Goal: Communication & Community: Answer question/provide support

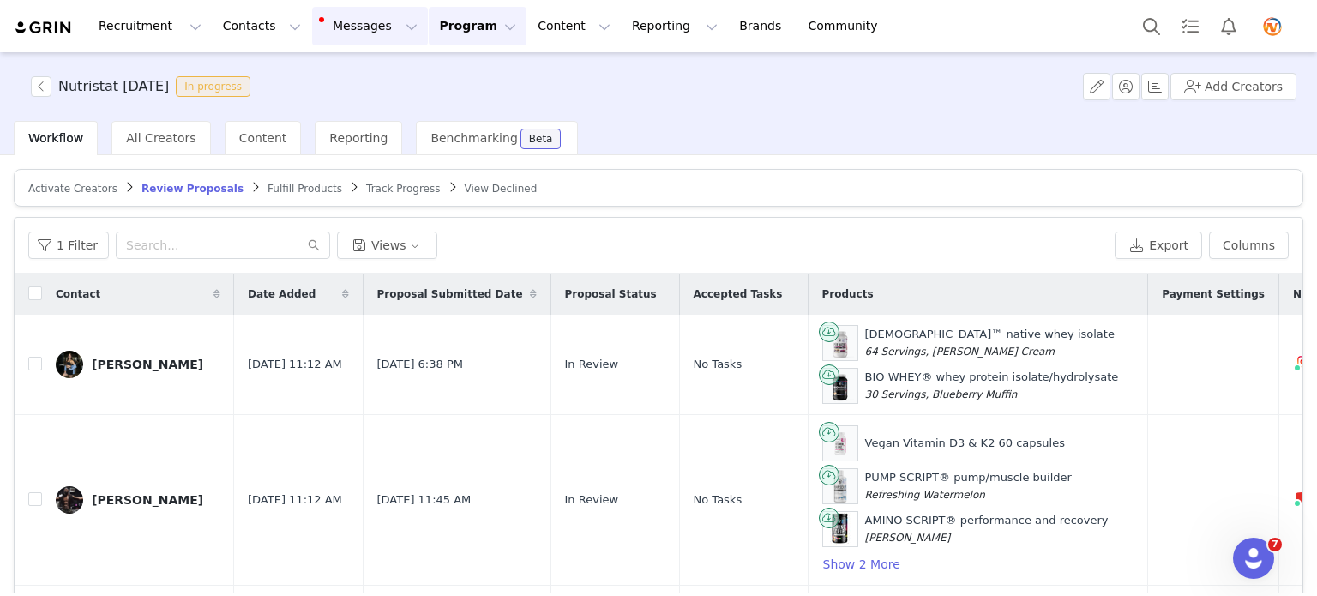
click at [340, 40] on button "Messages Messages" at bounding box center [370, 26] width 116 height 39
click at [337, 122] on link "Inbox 4" at bounding box center [351, 108] width 135 height 32
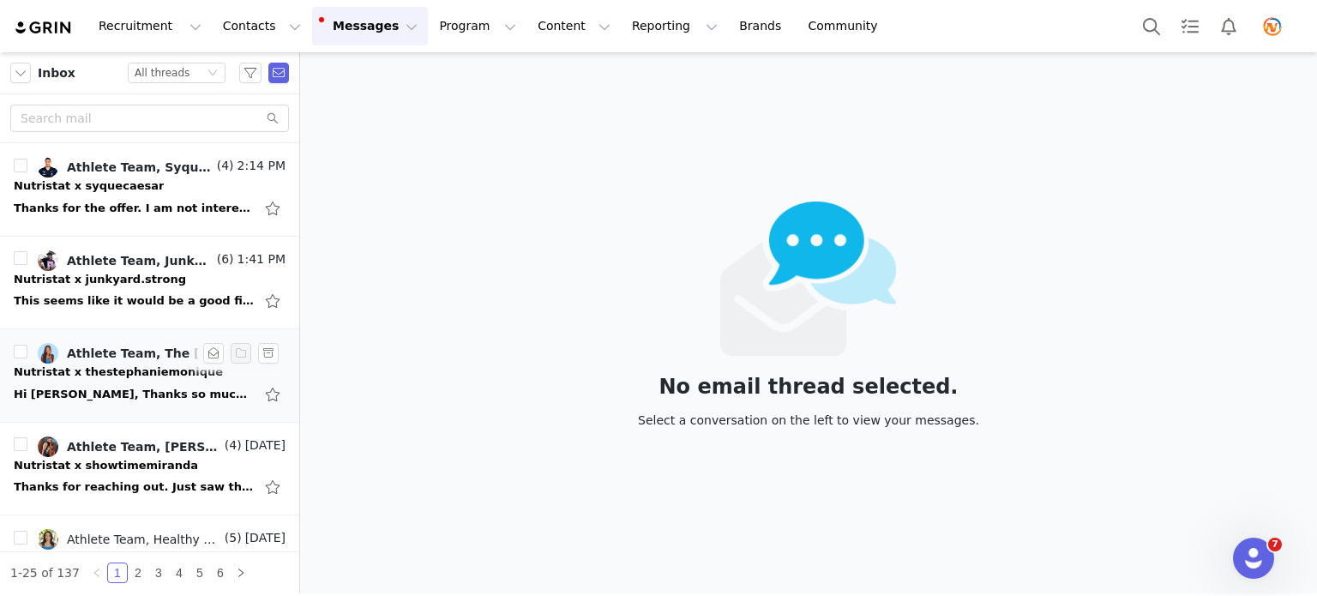
click at [138, 394] on div "Hi [PERSON_NAME], Thanks so much for the detailed breakdown, I really appreciat…" at bounding box center [134, 394] width 240 height 17
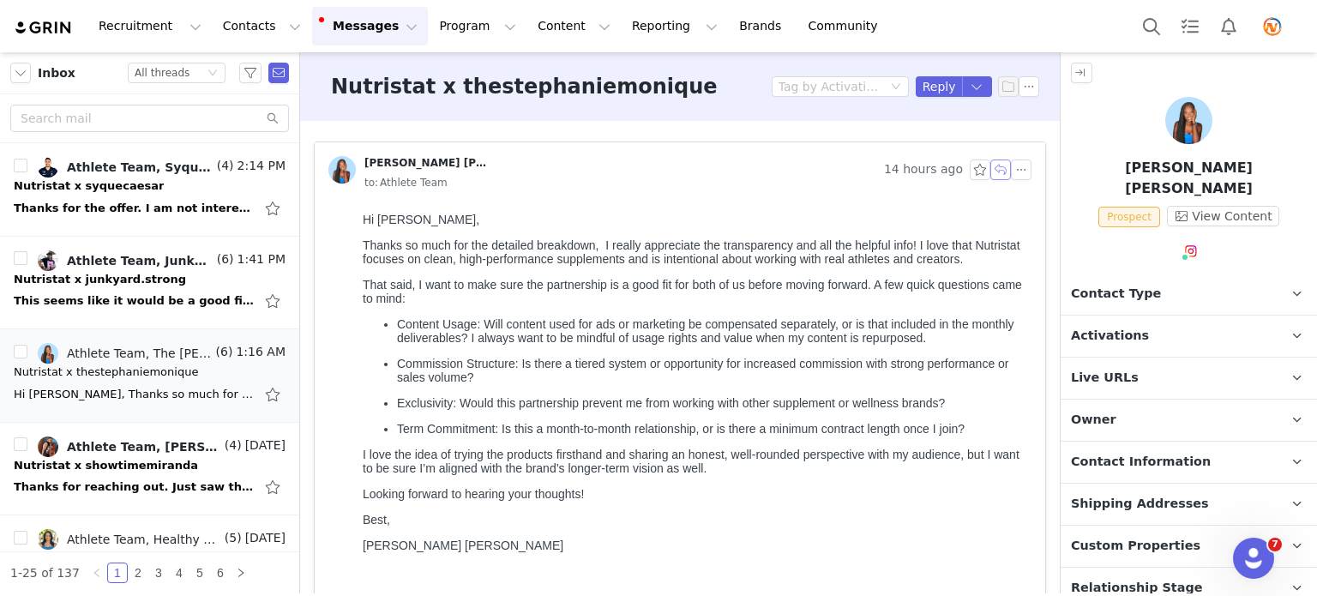
click at [991, 166] on button "button" at bounding box center [1000, 169] width 21 height 21
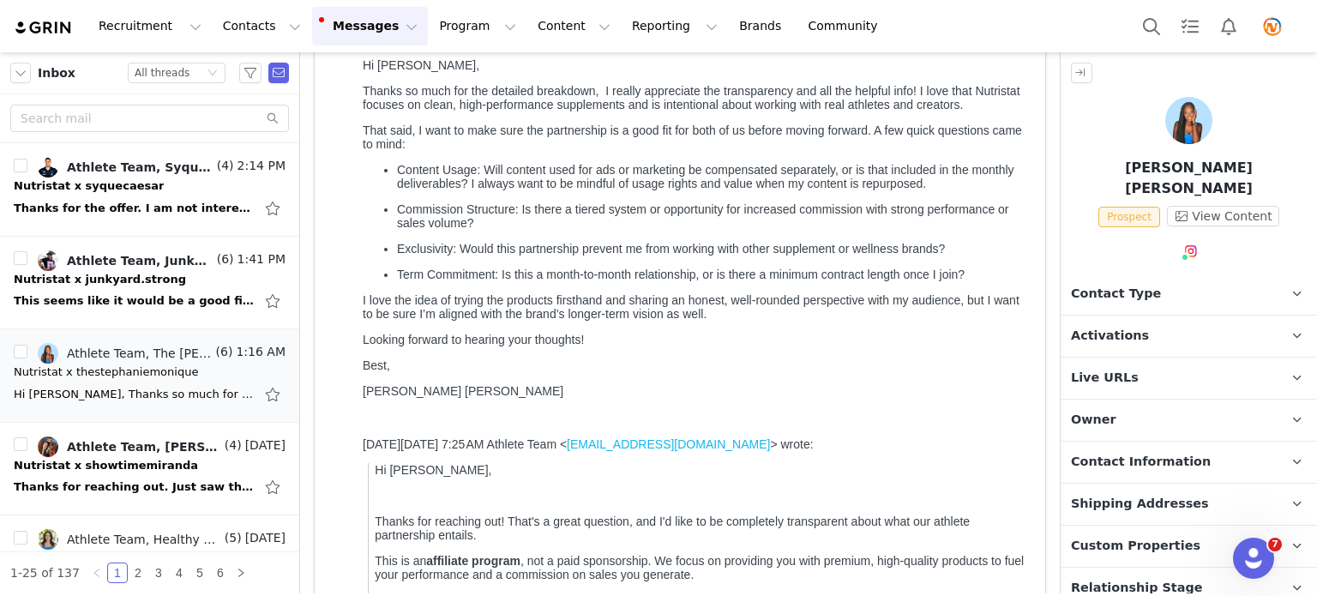
scroll to position [154, 0]
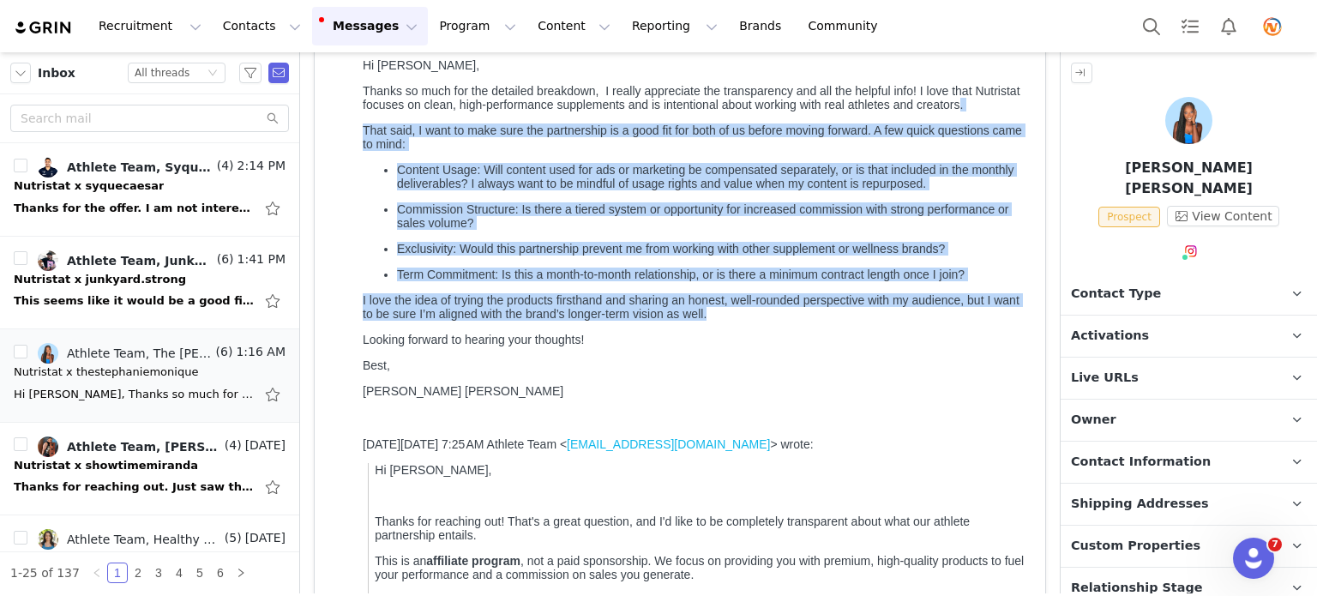
drag, startPoint x: 745, startPoint y: 357, endPoint x: 399, endPoint y: 127, distance: 415.7
click at [399, 127] on div "Hi Lauren, Thanks so much for the detailed breakdown, I really appreciate the t…" at bounding box center [694, 228] width 662 height 340
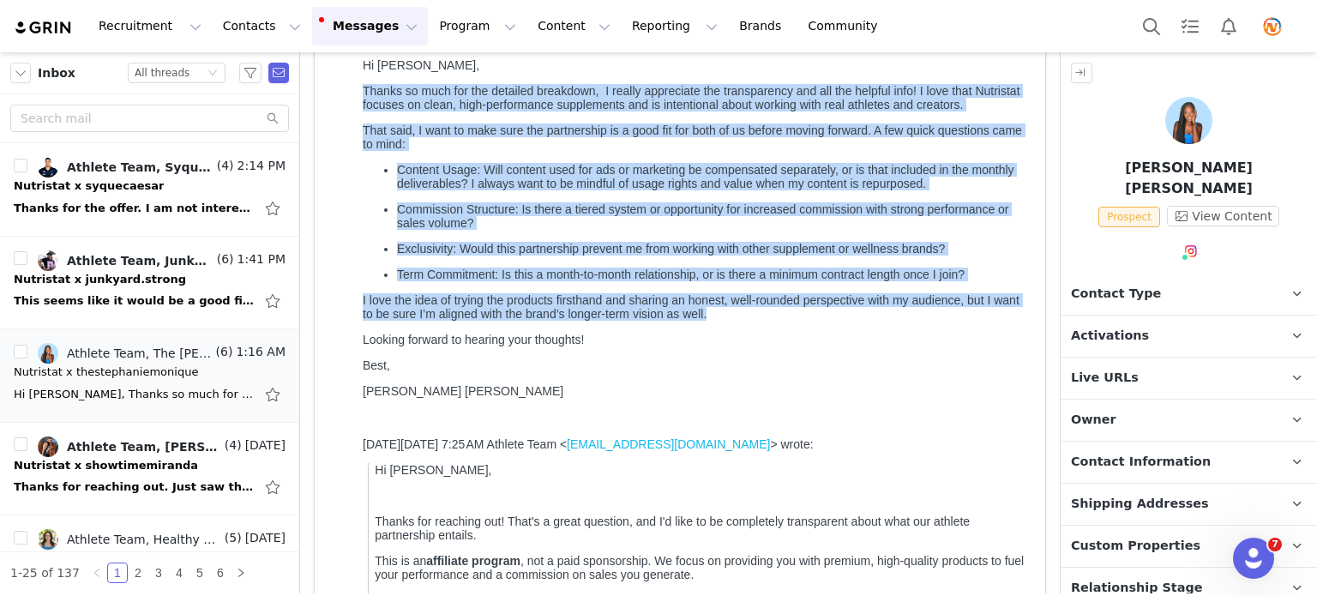
drag, startPoint x: 364, startPoint y: 96, endPoint x: 743, endPoint y: 360, distance: 461.9
click at [743, 360] on div "Hi Lauren, Thanks so much for the detailed breakdown, I really appreciate the t…" at bounding box center [694, 228] width 662 height 340
copy div "Thanks so much for the detailed breakdown, I really appreciate the transparency…"
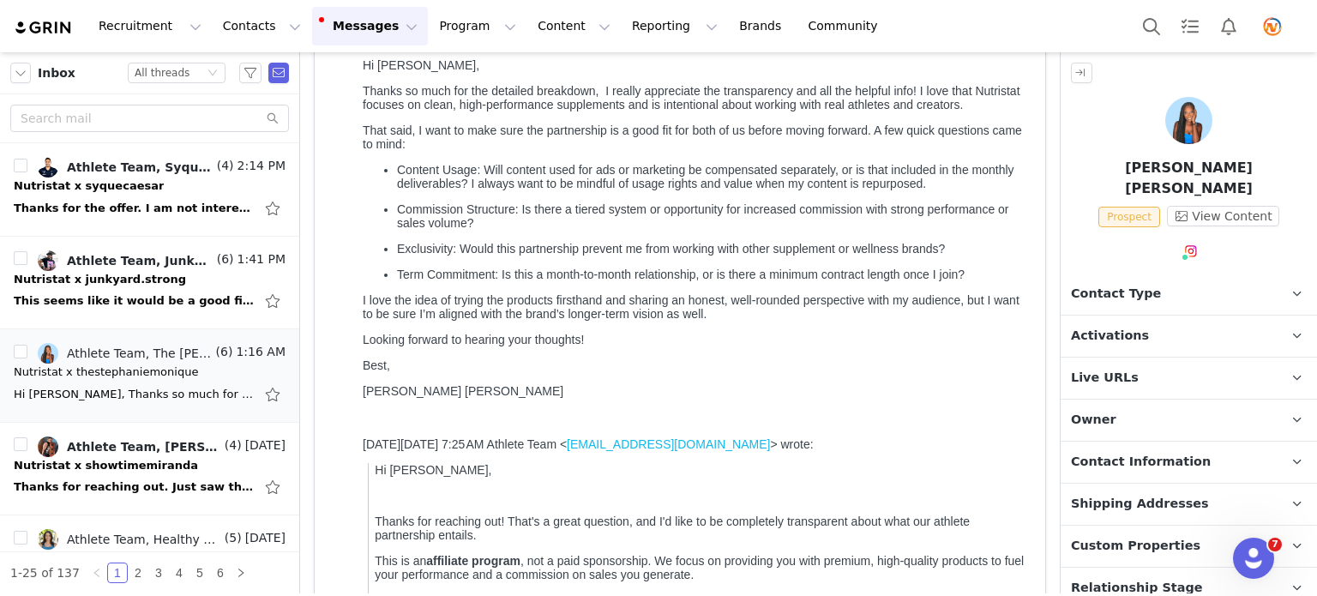
click at [464, 346] on p "Looking forward to hearing your thoughts!" at bounding box center [694, 340] width 662 height 14
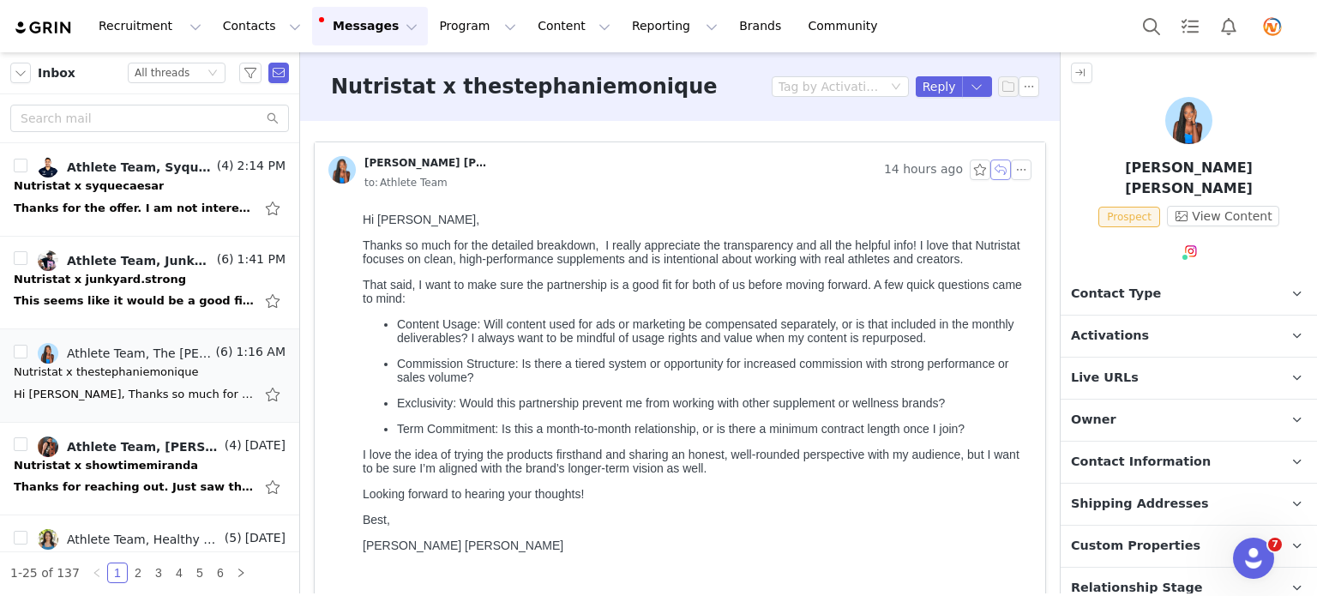
click at [990, 175] on button "button" at bounding box center [1000, 169] width 21 height 21
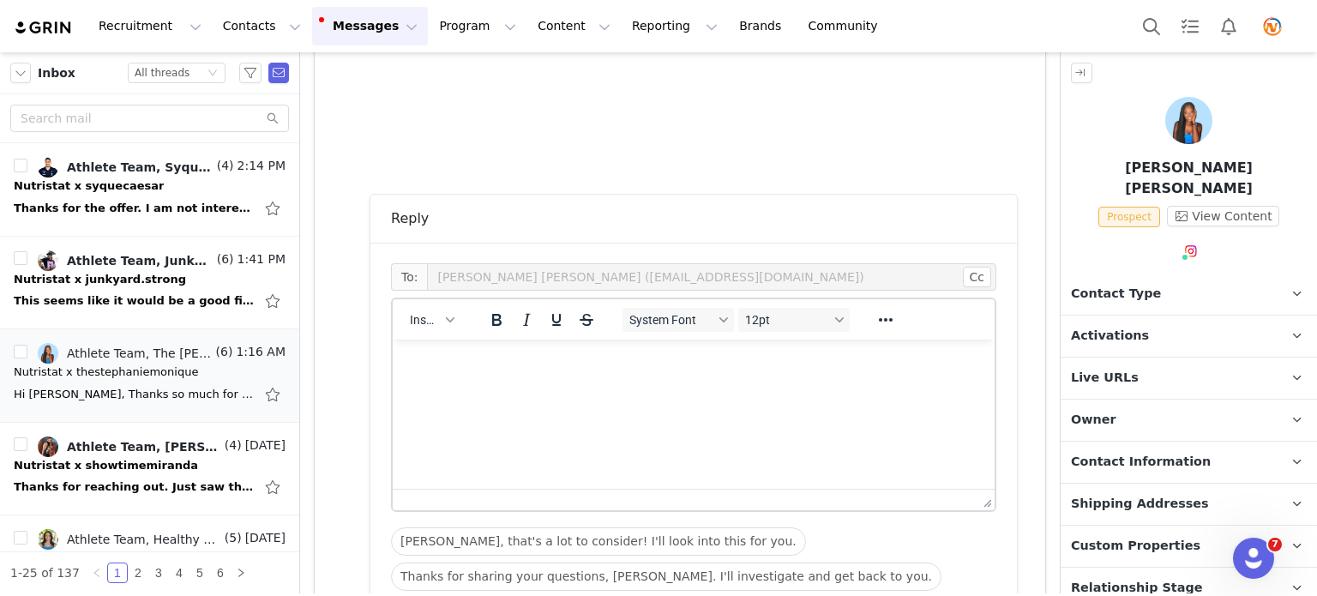
scroll to position [1350, 0]
click at [639, 365] on p "Rich Text Area. Press ALT-0 for help." at bounding box center [693, 361] width 574 height 19
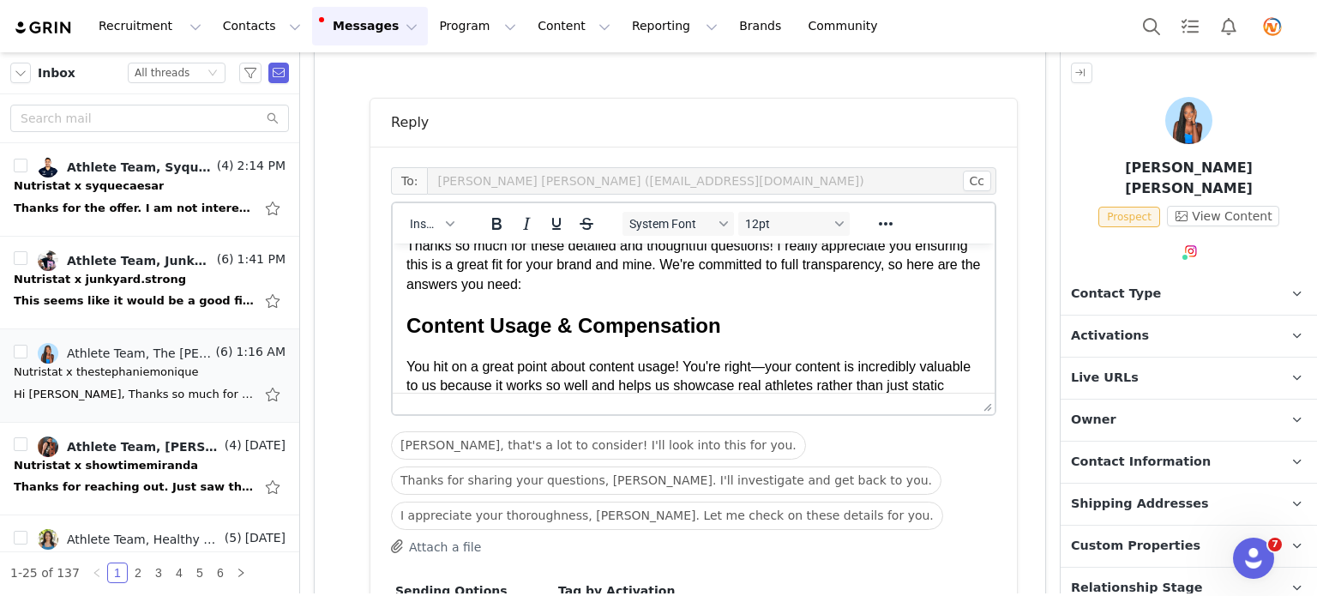
scroll to position [0, 0]
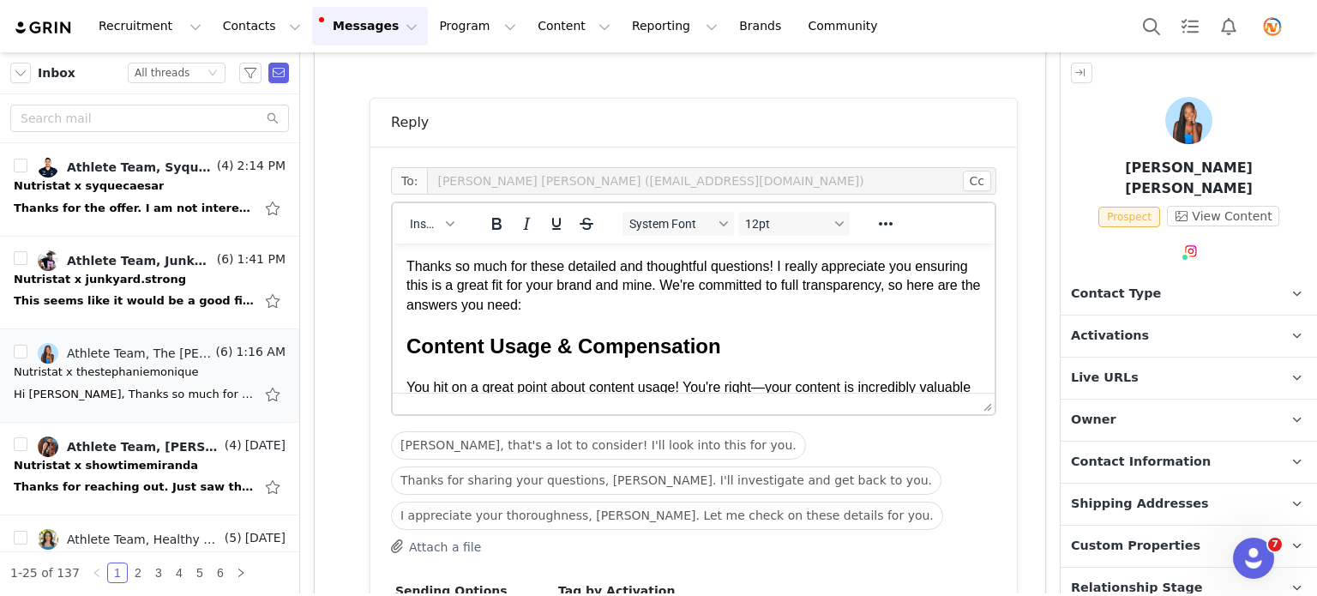
click at [407, 269] on span "Thanks so much for these detailed and thoughtful questions! I really appreciate…" at bounding box center [693, 285] width 574 height 53
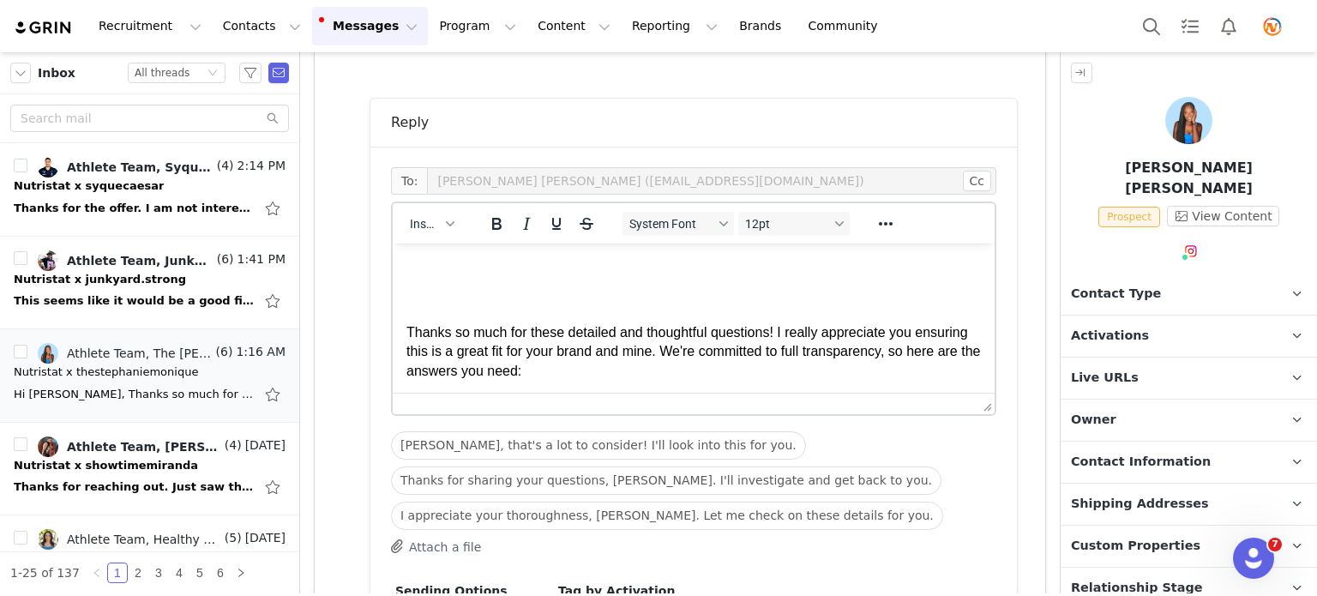
click at [407, 269] on p "Rich Text Area. Press ALT-0 for help." at bounding box center [693, 266] width 574 height 19
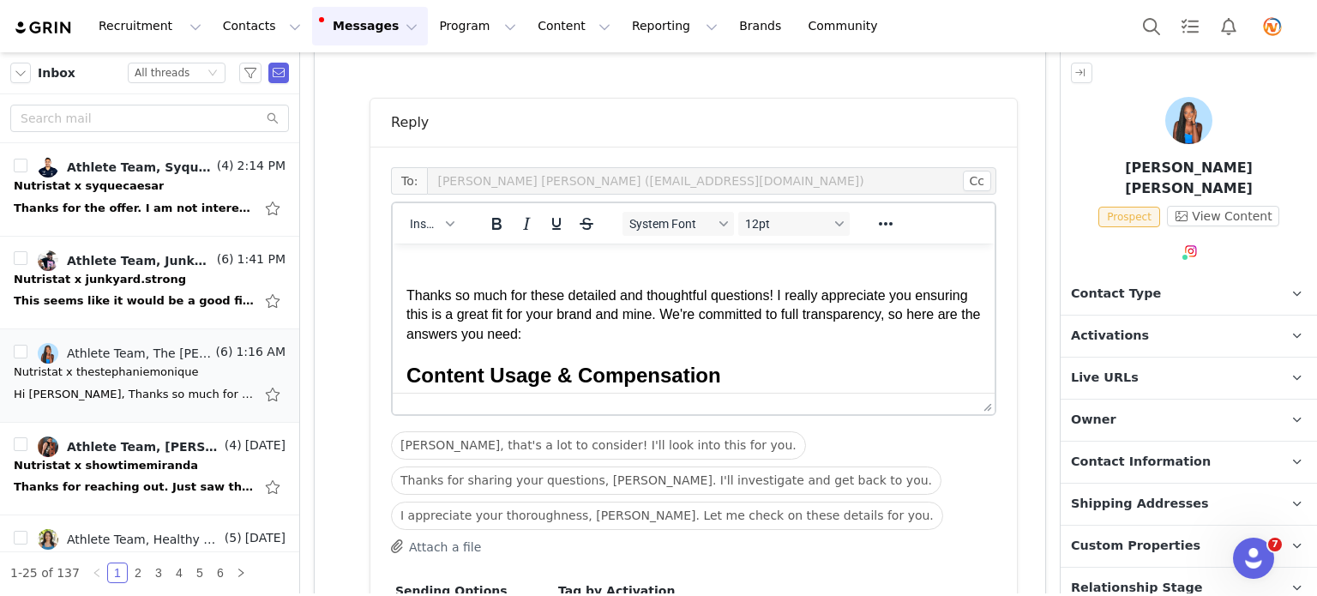
scroll to position [31, 0]
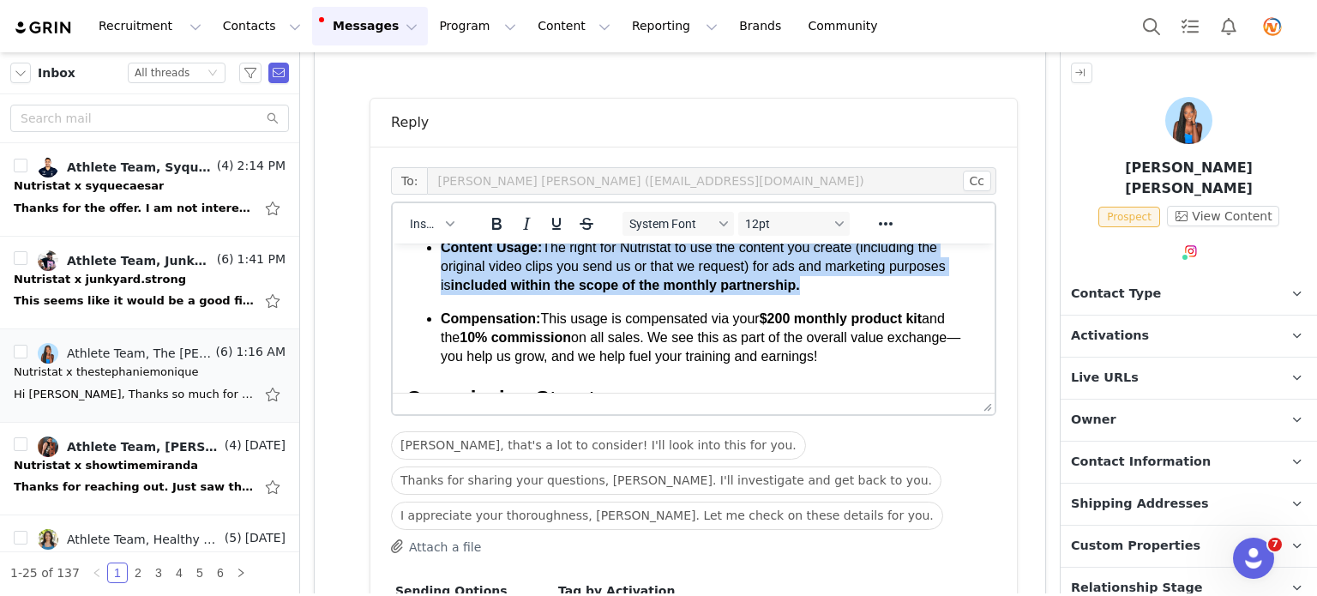
drag, startPoint x: 610, startPoint y: 340, endPoint x: 420, endPoint y: 302, distance: 193.2
click at [420, 302] on body "Hi Stephanie, Thanks so much for these detailed and thoughtful questions! I rea…" at bounding box center [693, 510] width 574 height 1061
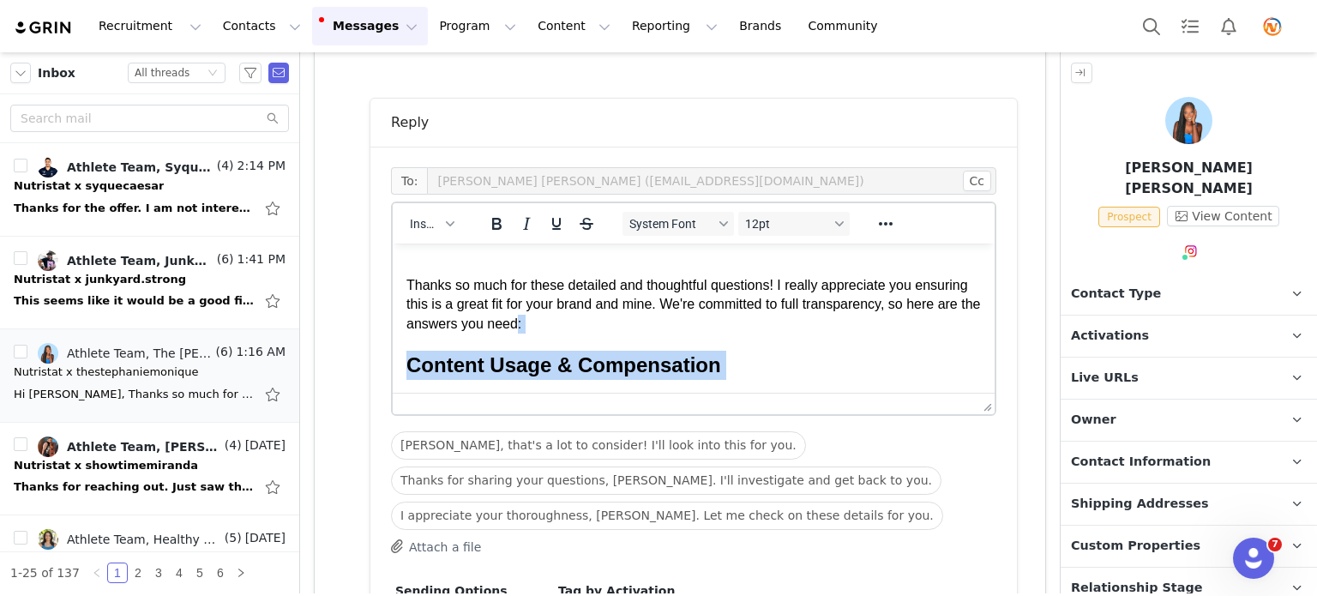
scroll to position [9, 0]
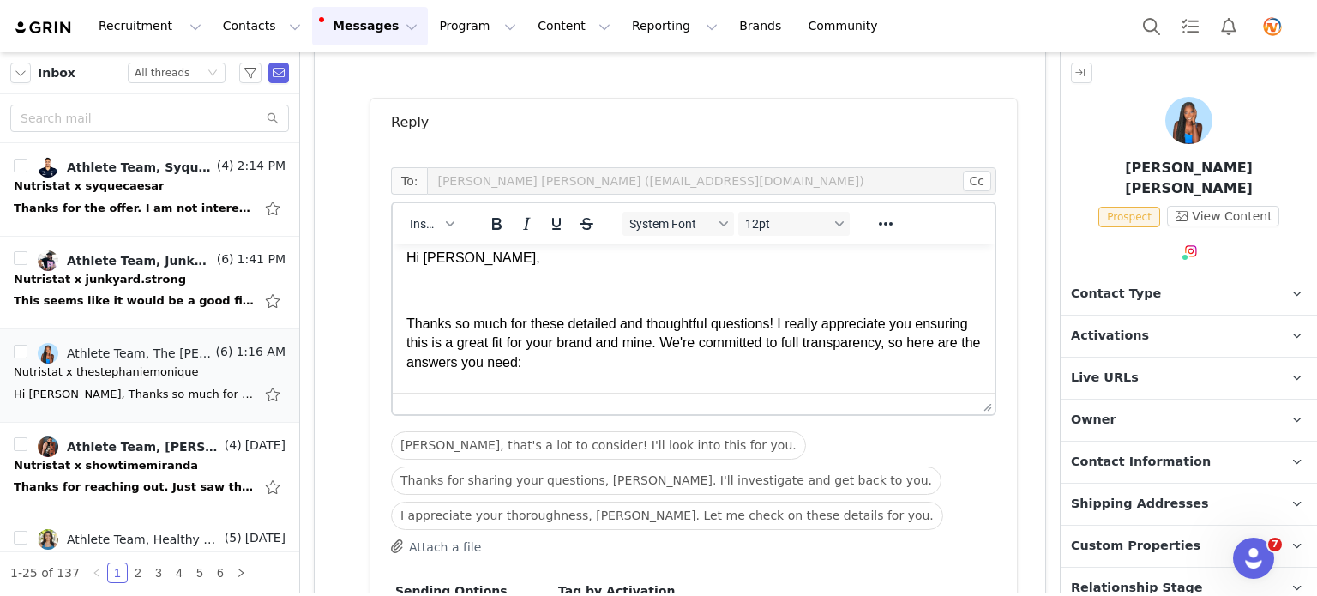
click at [429, 367] on span "Thanks so much for these detailed and thoughtful questions! I really appreciate…" at bounding box center [693, 342] width 574 height 53
drag, startPoint x: 423, startPoint y: 364, endPoint x: 607, endPoint y: 364, distance: 184.3
click at [607, 364] on span "Thanks so much for these detailed and thoughtful questions! I really appreciate…" at bounding box center [693, 342] width 574 height 53
drag, startPoint x: 710, startPoint y: 346, endPoint x: 682, endPoint y: 346, distance: 28.3
click at [682, 346] on span "Thanks so much for these detailed and thoughtful questions! I really appreciate…" at bounding box center [689, 342] width 567 height 53
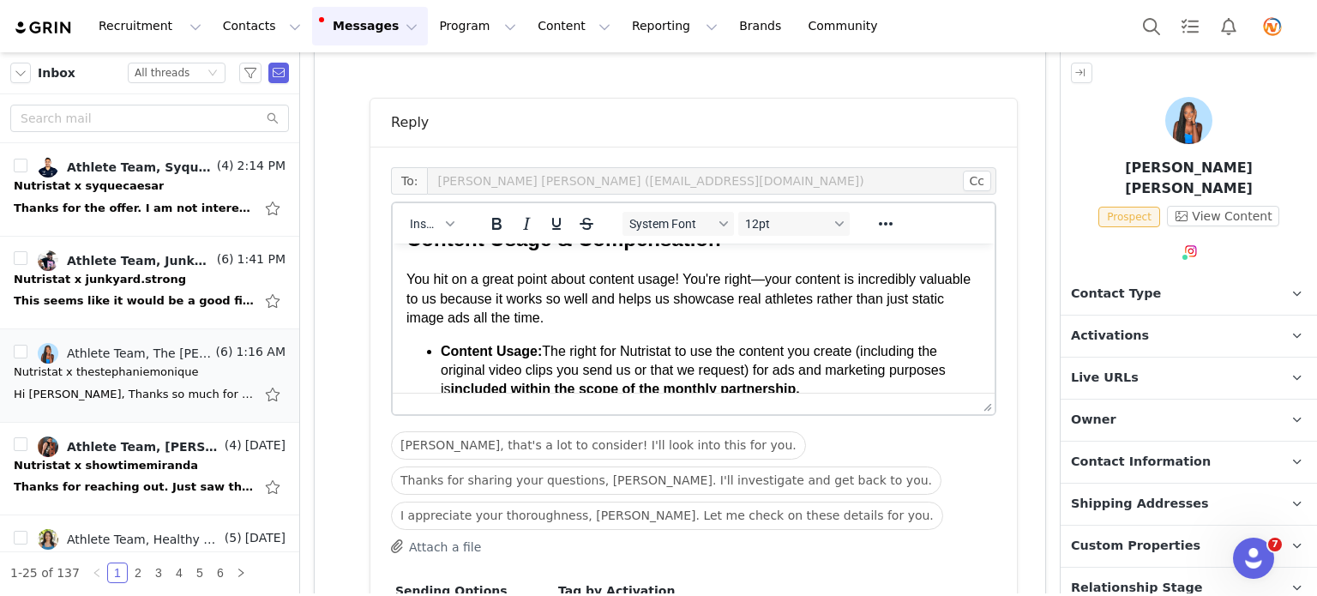
scroll to position [124, 0]
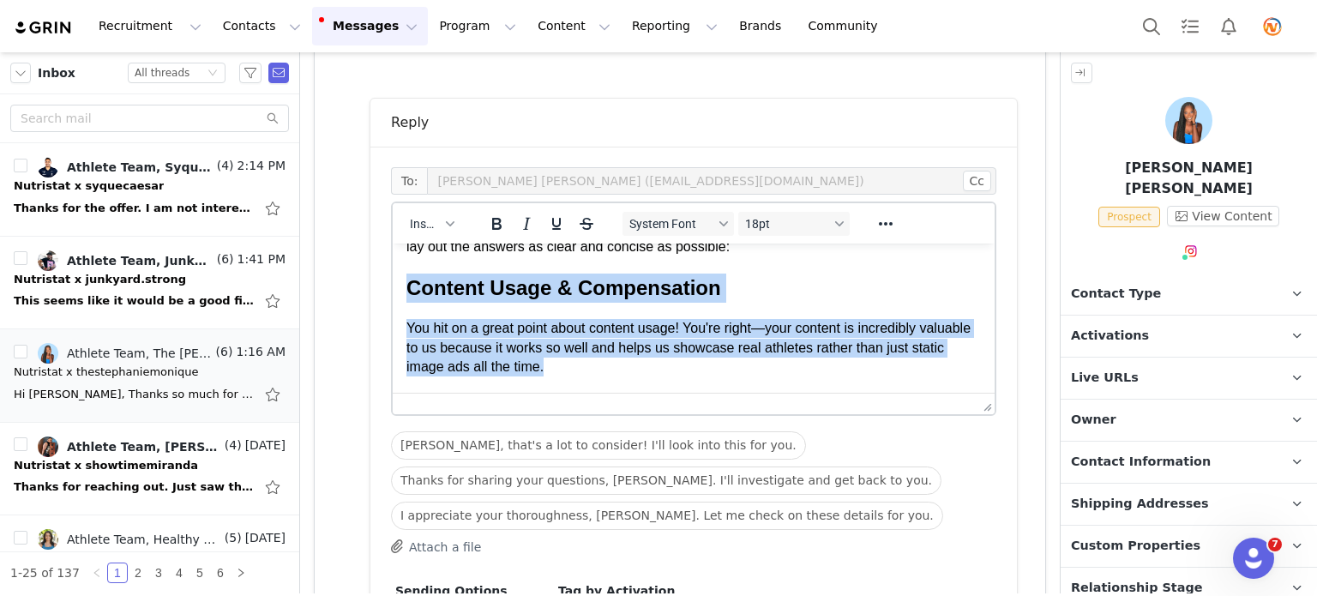
drag, startPoint x: 580, startPoint y: 371, endPoint x: 409, endPoint y: 291, distance: 188.7
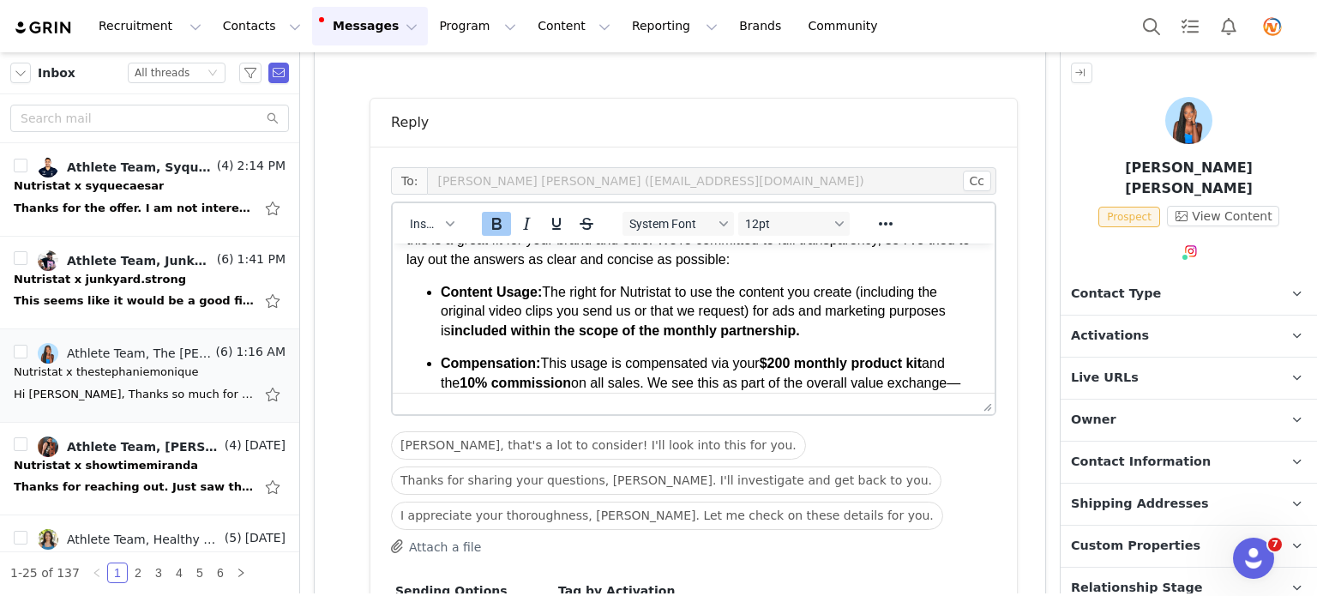
scroll to position [111, 0]
click at [854, 325] on p "Content Usage: The right for Nutristat to use the content you create (including…" at bounding box center [711, 312] width 540 height 57
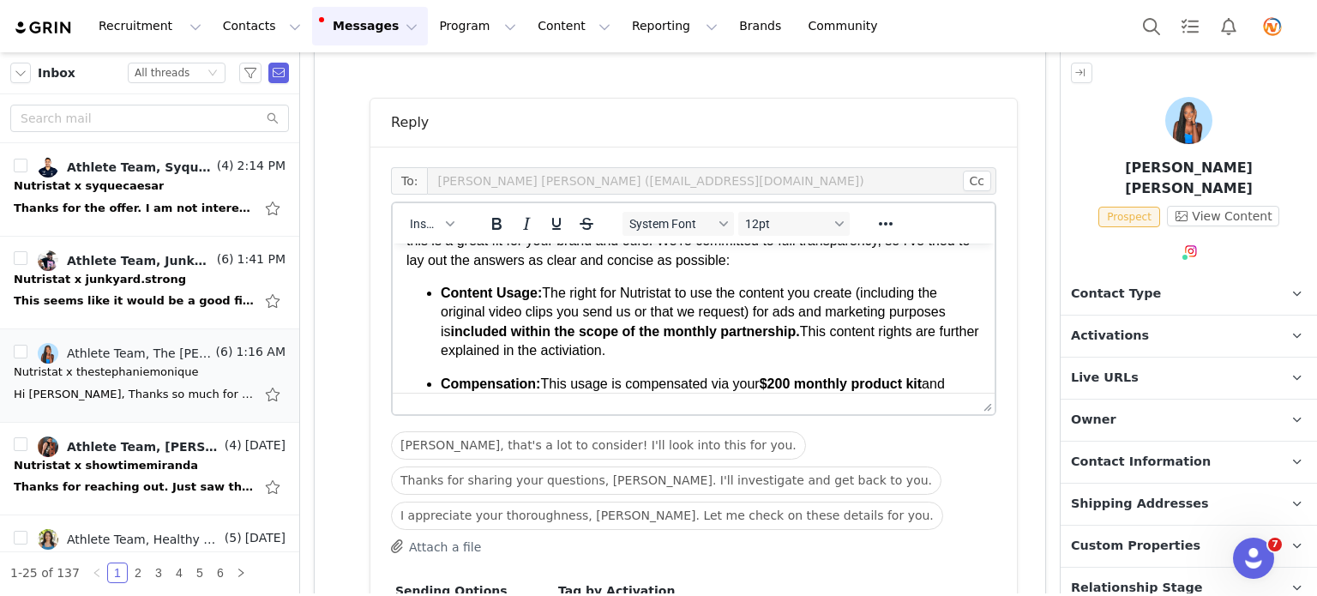
click at [614, 350] on span "﻿This content rights are further explained in the activiation." at bounding box center [710, 340] width 538 height 33
click at [676, 360] on ul "Content Usage: The right for Nutristat to use the content you create (including…" at bounding box center [693, 358] width 574 height 148
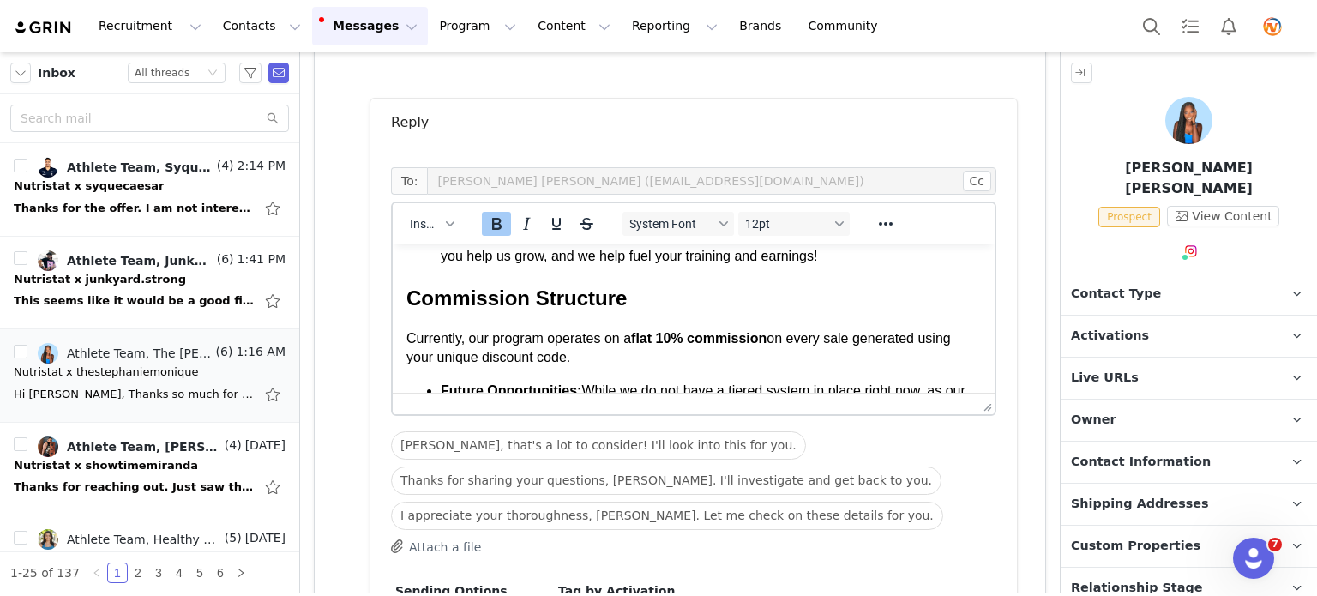
scroll to position [194, 0]
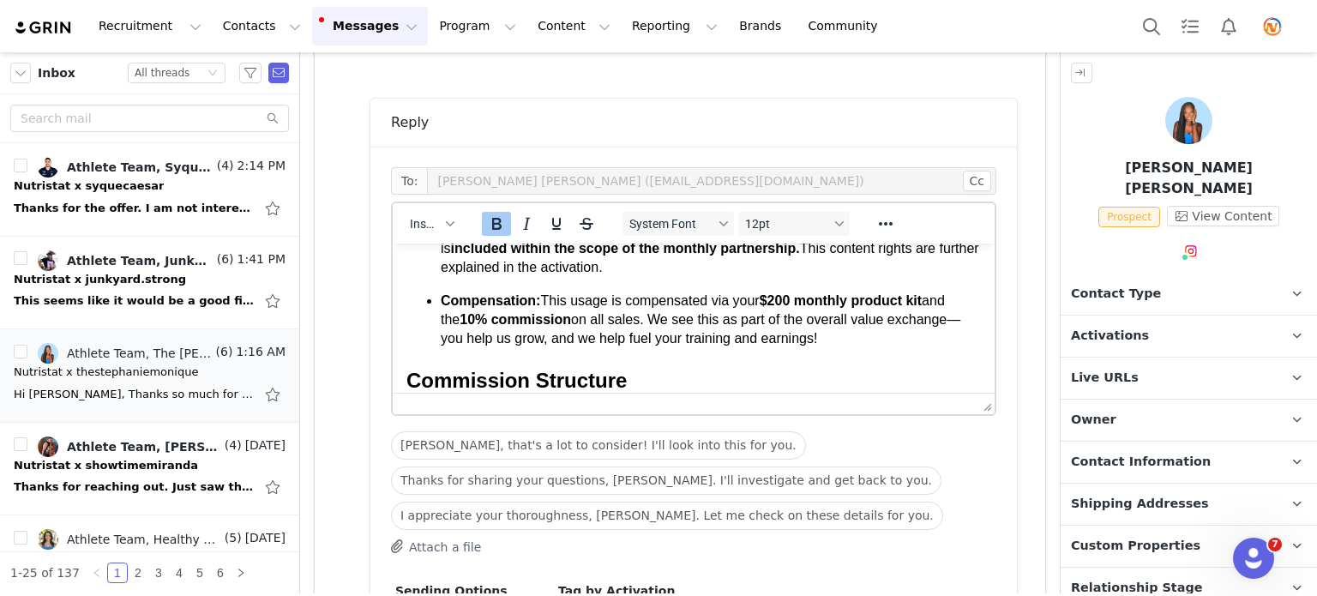
click at [533, 306] on span "Compensation:" at bounding box center [490, 300] width 99 height 15
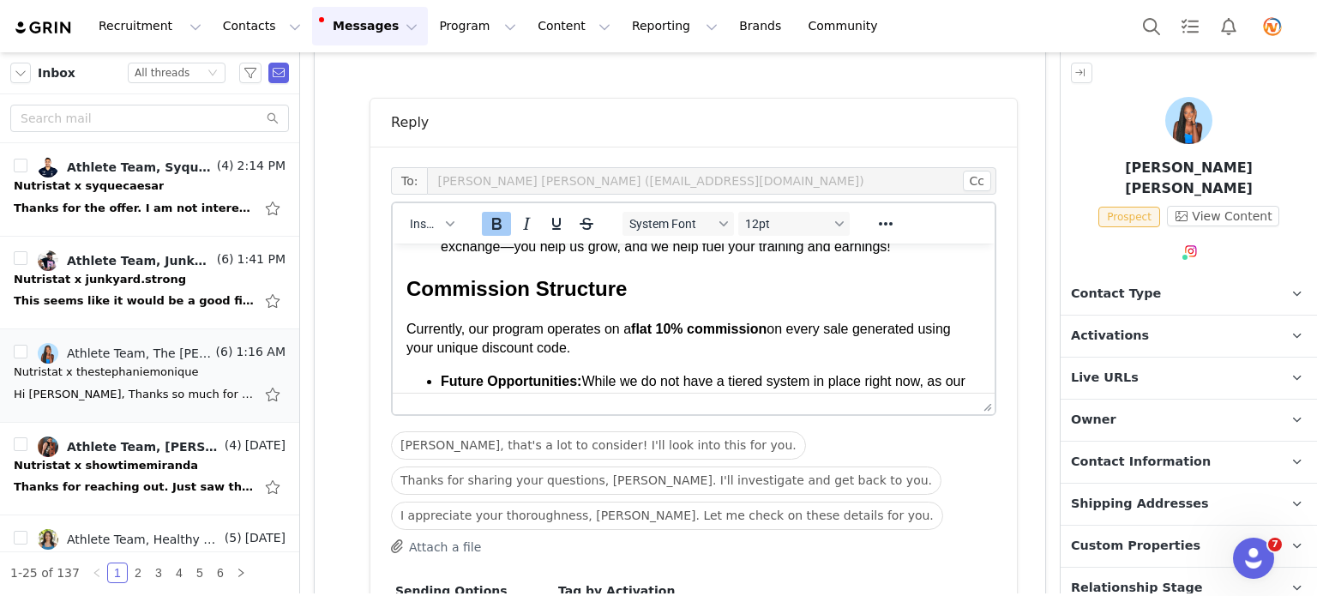
scroll to position [286, 0]
drag, startPoint x: 577, startPoint y: 351, endPoint x: 407, endPoint y: 283, distance: 182.8
click at [407, 283] on body "Hi Stephanie, Thanks so much for these detailed and thoughtful questions! I rea…" at bounding box center [693, 450] width 574 height 959
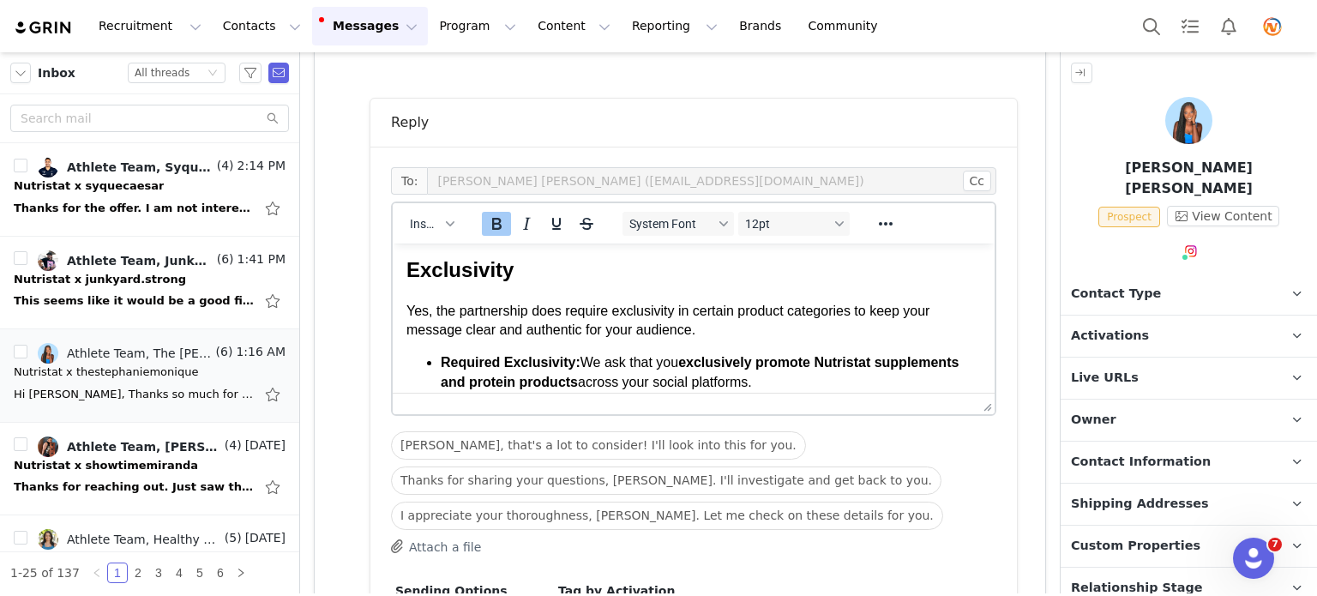
scroll to position [398, 0]
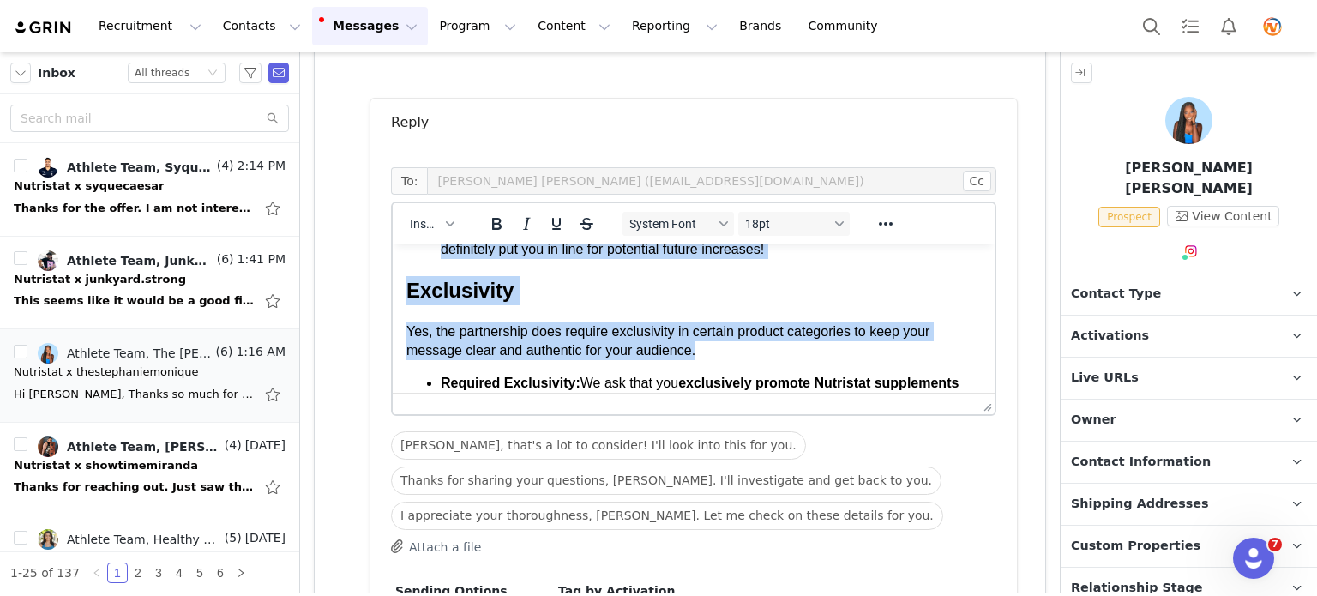
drag, startPoint x: 700, startPoint y: 329, endPoint x: 414, endPoint y: 256, distance: 294.7
click at [414, 256] on body "Hi Stephanie, Thanks so much for these detailed and thoughtful questions! I rea…" at bounding box center [693, 312] width 574 height 858
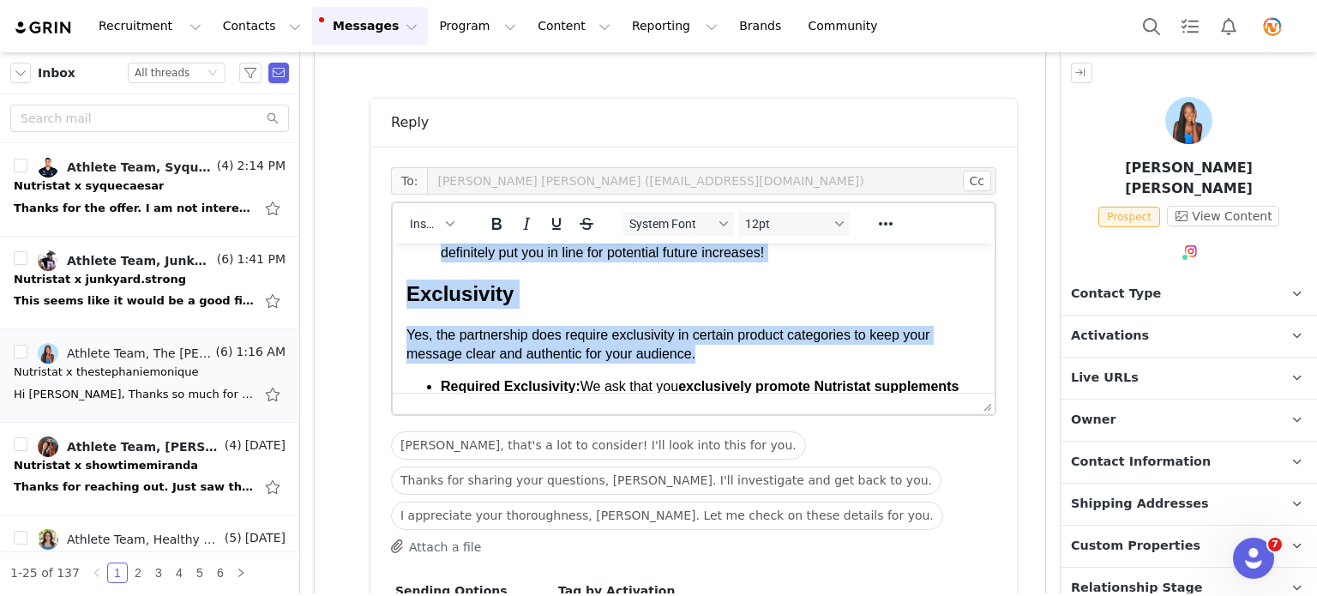
click at [414, 256] on ul "Content Usage: The right for Nutristat to use the content you create (including…" at bounding box center [693, 143] width 574 height 238
drag, startPoint x: 700, startPoint y: 358, endPoint x: 400, endPoint y: 290, distance: 307.8
click at [400, 290] on html "Hi Stephanie, Thanks so much for these detailed and thoughtful questions! I rea…" at bounding box center [694, 316] width 602 height 886
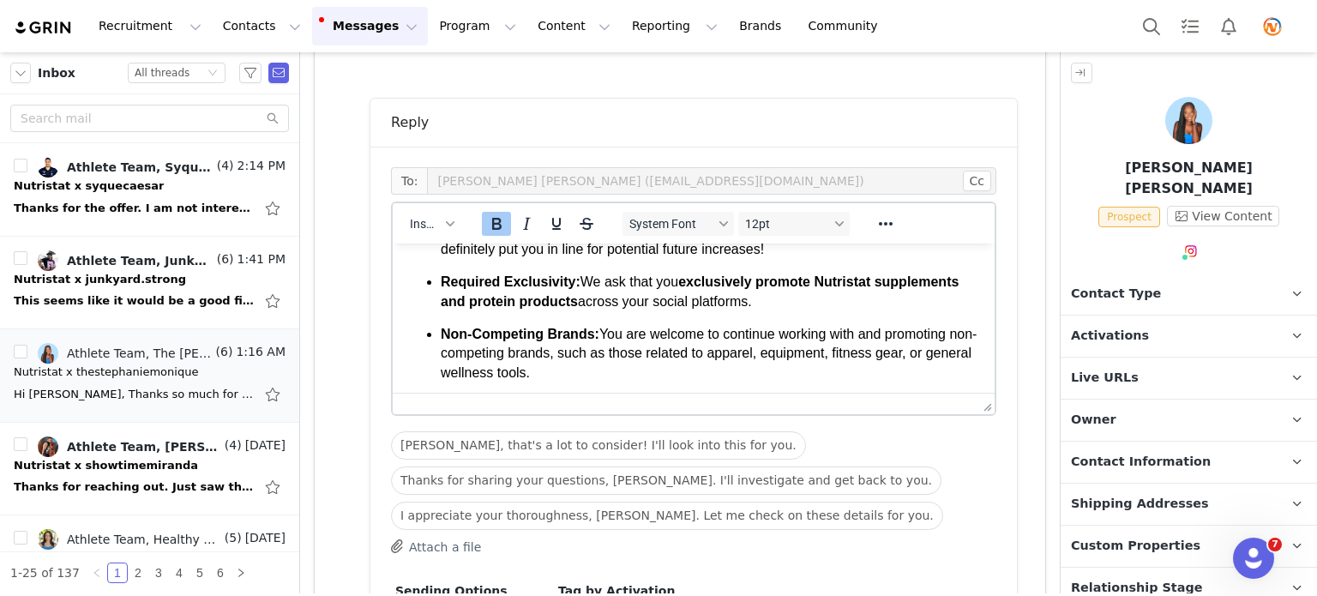
scroll to position [374, 0]
click at [773, 304] on p "Required Exclusivity: We ask that you exclusively promote Nutristat supplements…" at bounding box center [711, 292] width 540 height 39
click at [737, 353] on span "You are welcome to continue working with and promoting non-competing brands, su…" at bounding box center [709, 353] width 536 height 53
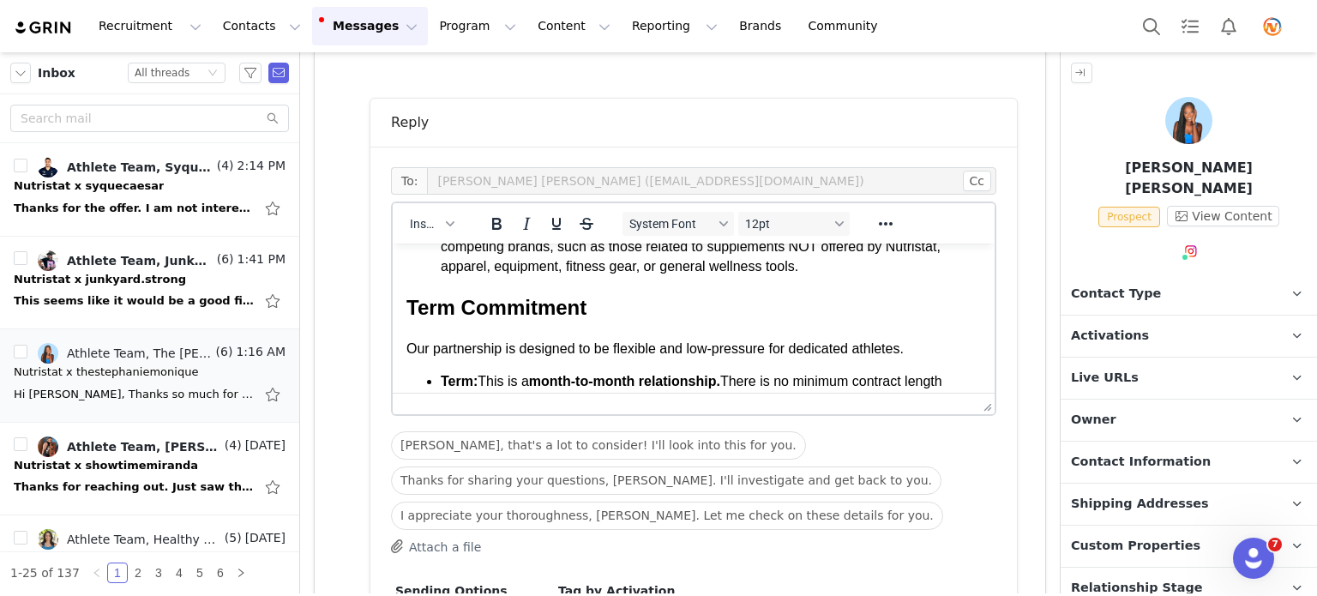
scroll to position [480, 0]
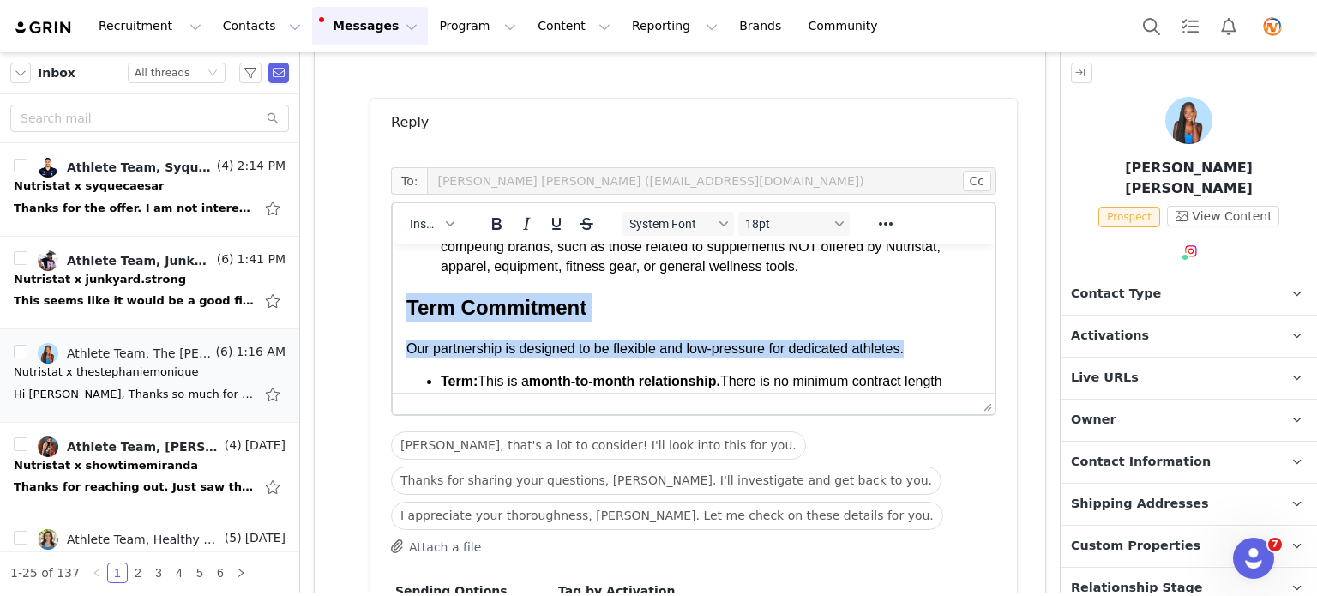
drag, startPoint x: 408, startPoint y: 298, endPoint x: 896, endPoint y: 359, distance: 491.6
click at [896, 359] on body "Hi Stephanie, Thanks so much for these detailed and thoughtful questions! I rea…" at bounding box center [693, 155] width 574 height 757
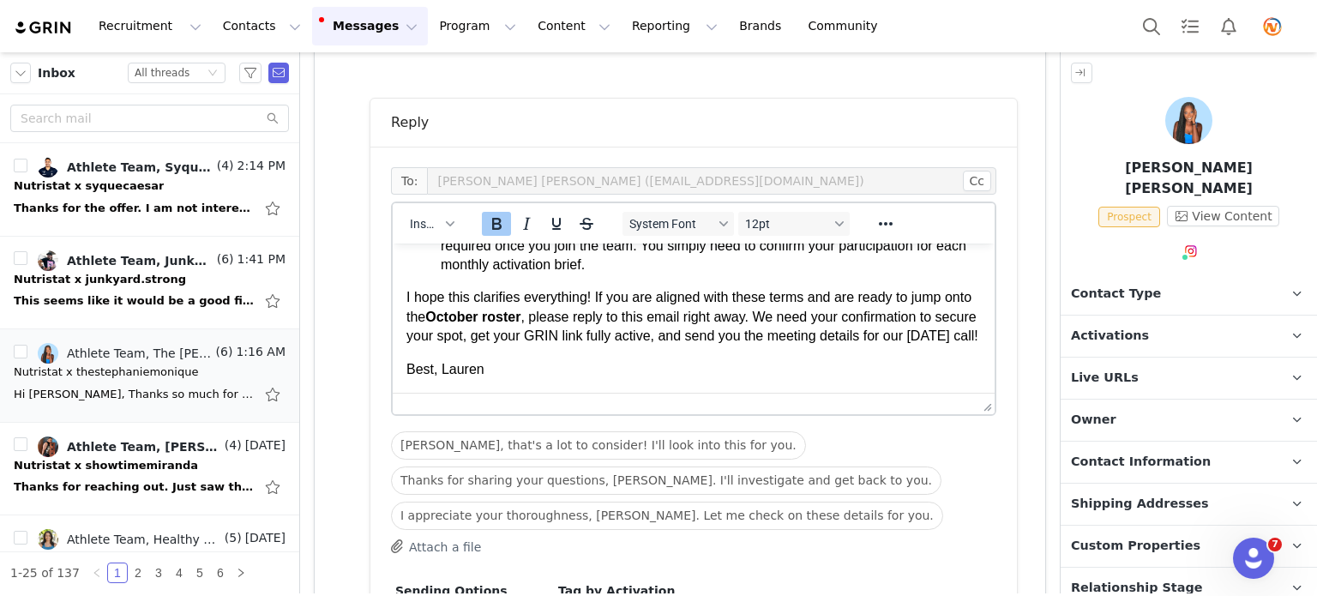
scroll to position [571, 0]
click at [408, 373] on span "Best, Lauren" at bounding box center [445, 369] width 78 height 15
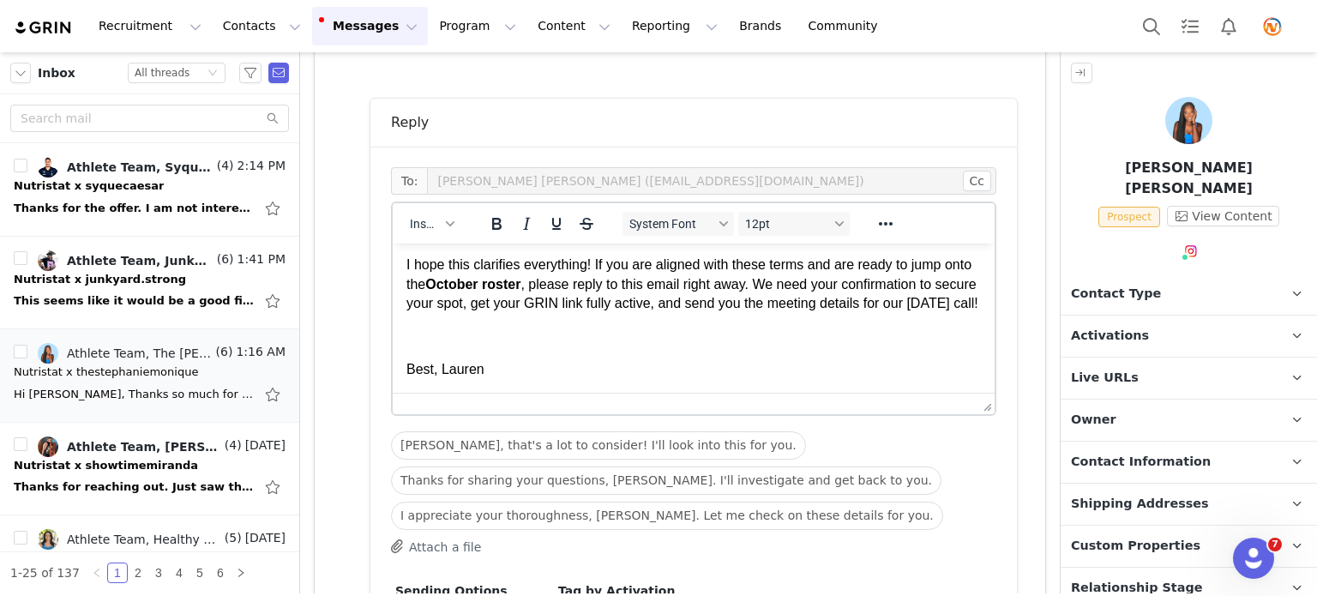
click at [439, 376] on span "Best, Lauren" at bounding box center [445, 369] width 78 height 15
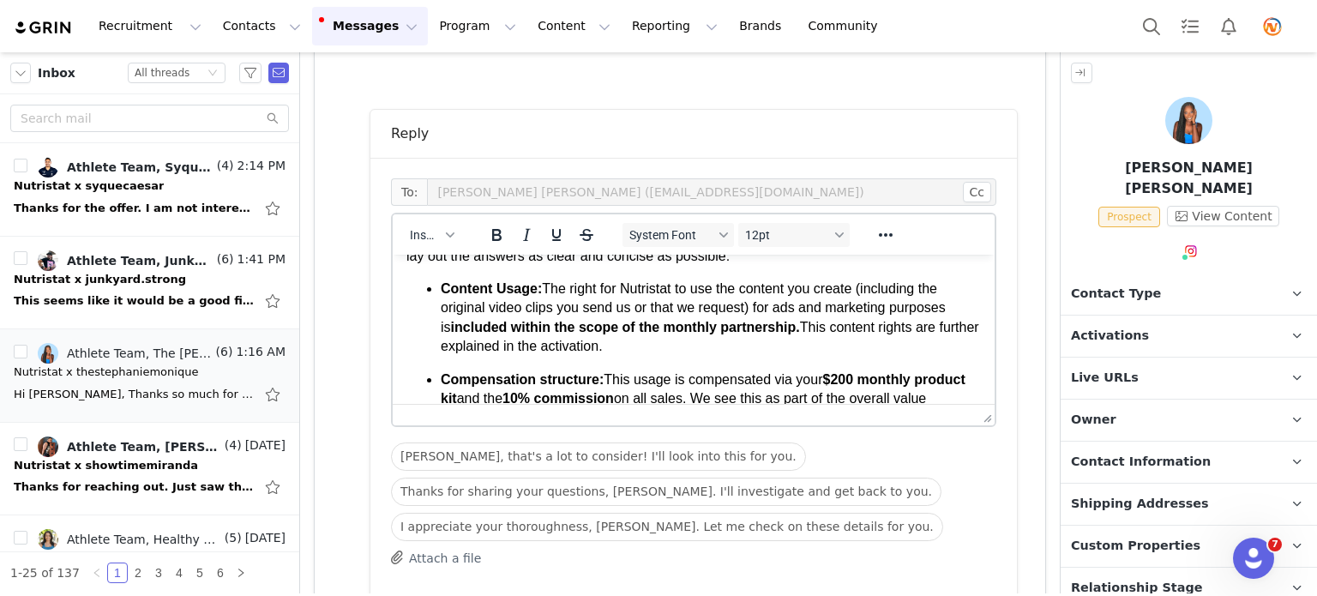
scroll to position [127, 0]
drag, startPoint x: 744, startPoint y: 306, endPoint x: 583, endPoint y: 309, distance: 161.2
click at [583, 309] on span "The right for Nutristat to use the content you create (including the original v…" at bounding box center [693, 306] width 505 height 53
click at [686, 334] on span "This content rights are further explained in the activation." at bounding box center [691, 335] width 500 height 33
click at [587, 344] on p "Content Usage: The right for Nutristat to use the content you create (including…" at bounding box center [711, 317] width 540 height 77
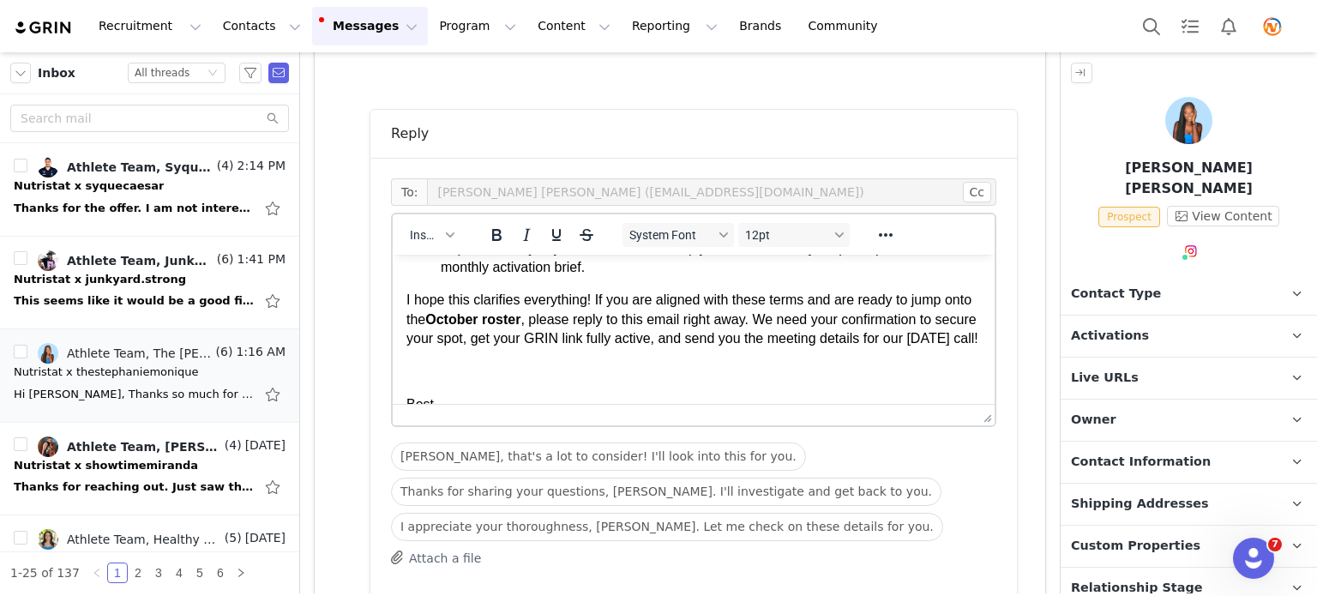
scroll to position [637, 0]
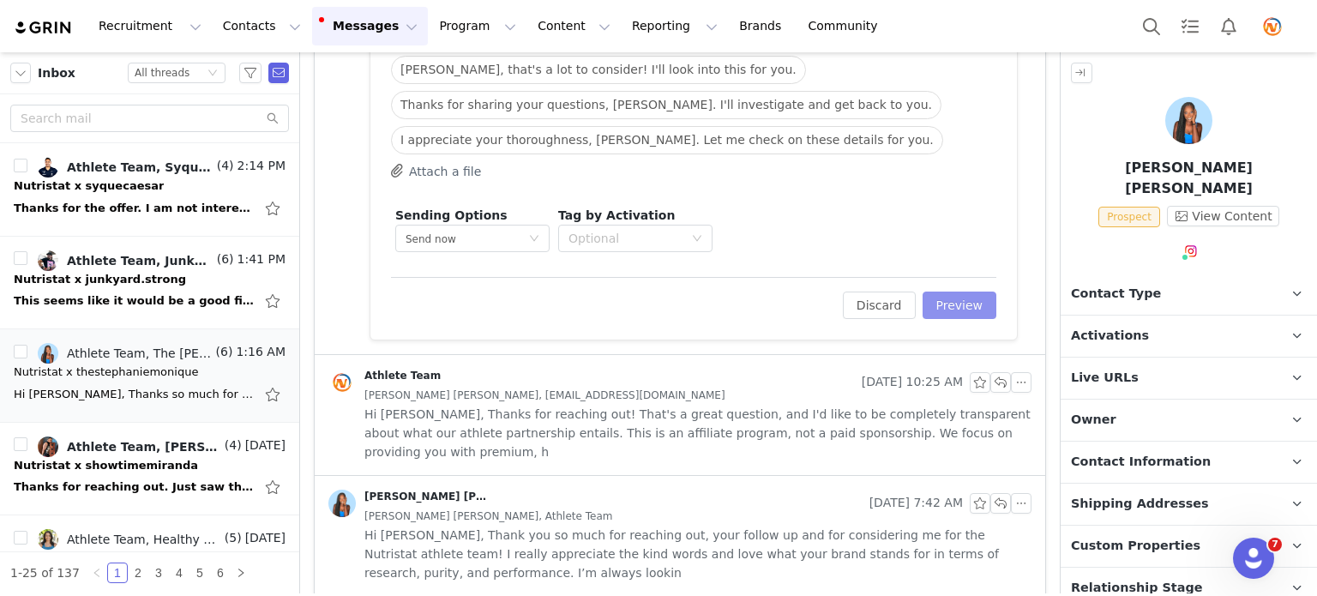
click at [958, 306] on button "Preview" at bounding box center [960, 305] width 75 height 27
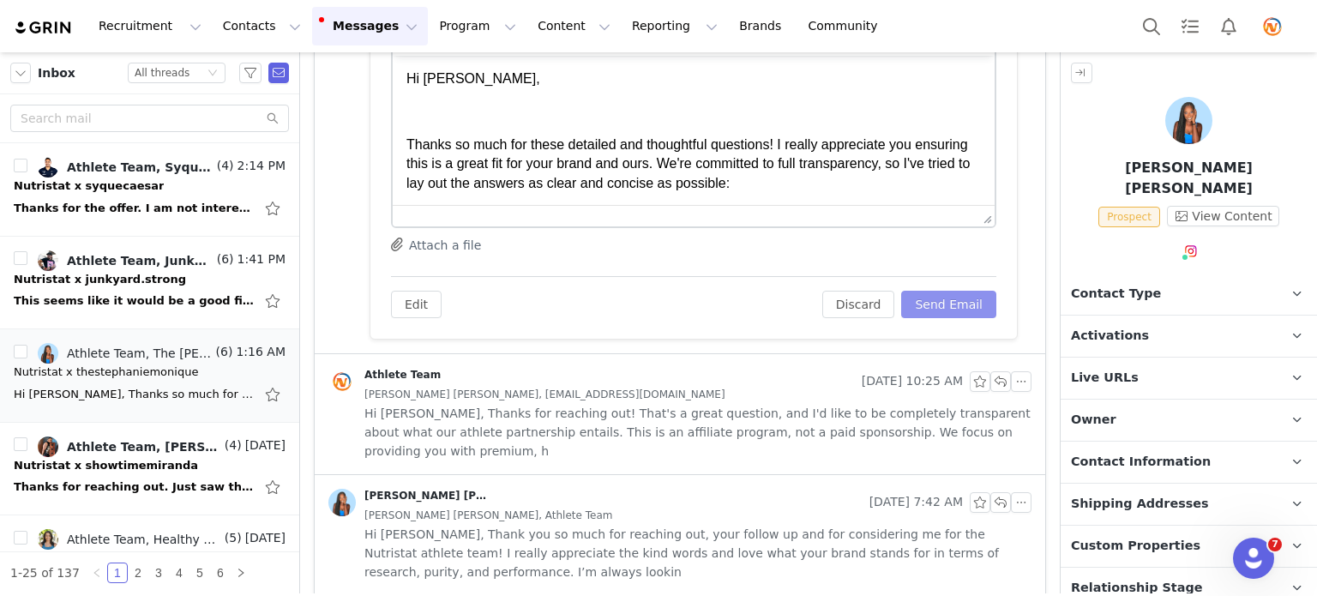
scroll to position [0, 0]
click at [958, 306] on button "Send Email" at bounding box center [948, 304] width 95 height 27
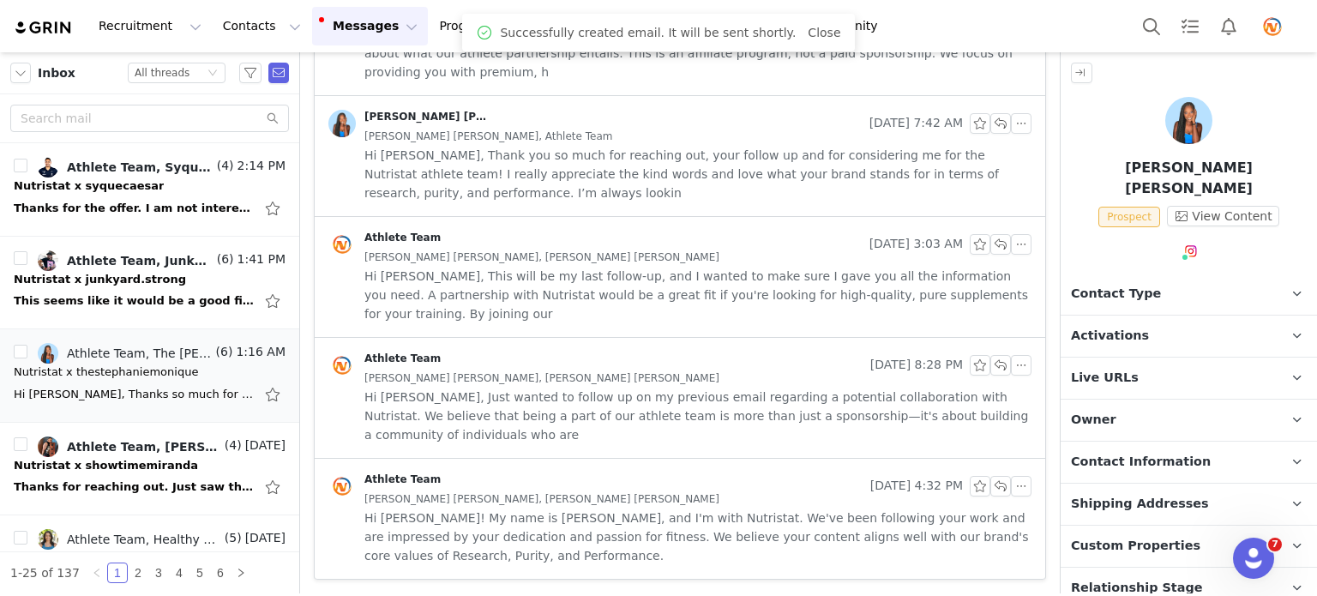
scroll to position [1521, 0]
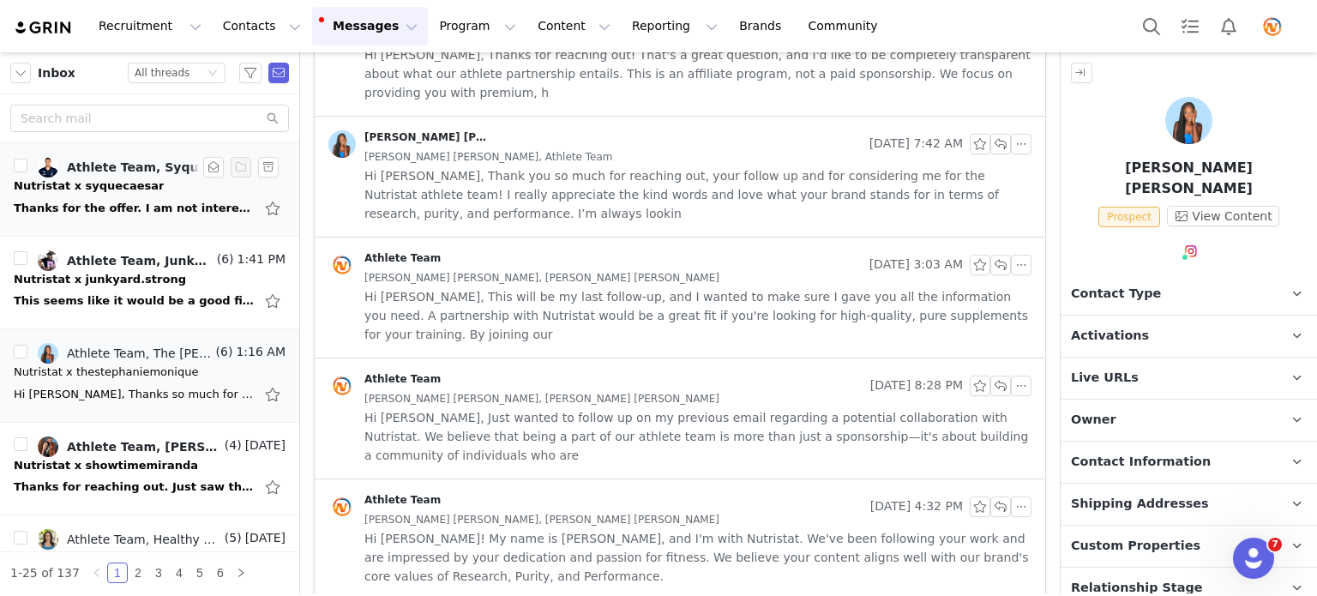
click at [153, 205] on div "Thanks for the offer. I am not interested. All the best, On Tue, Sep 30, 2025 a…" at bounding box center [134, 208] width 240 height 17
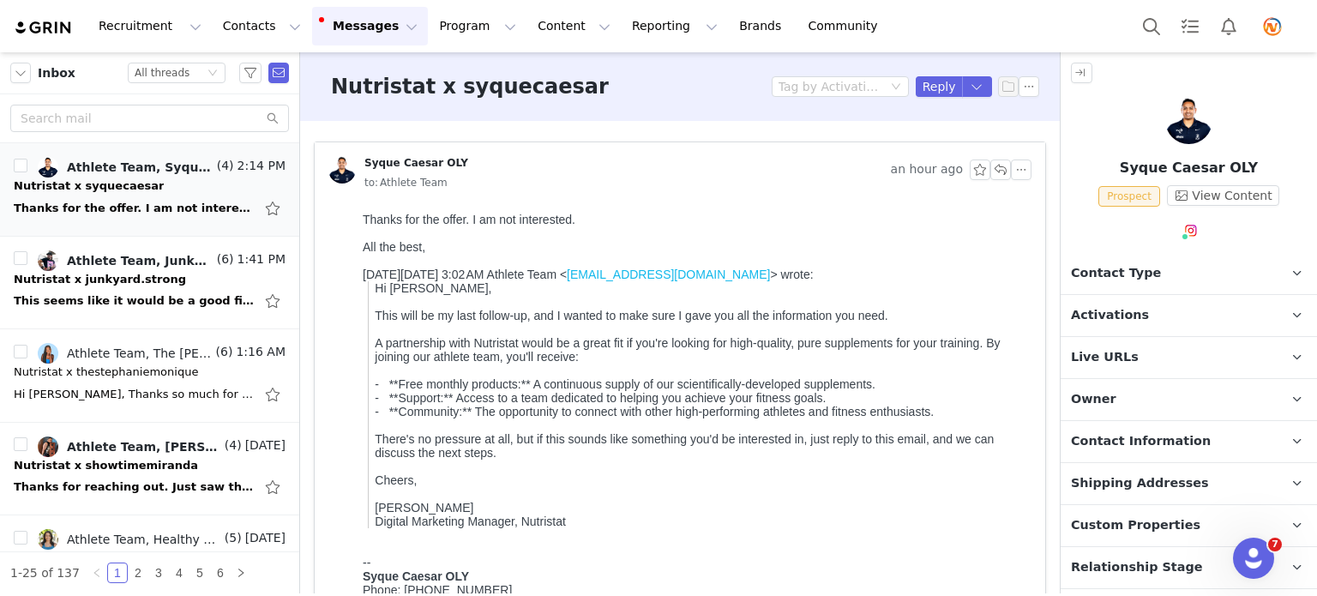
scroll to position [0, 0]
click at [990, 167] on button "button" at bounding box center [1000, 169] width 21 height 21
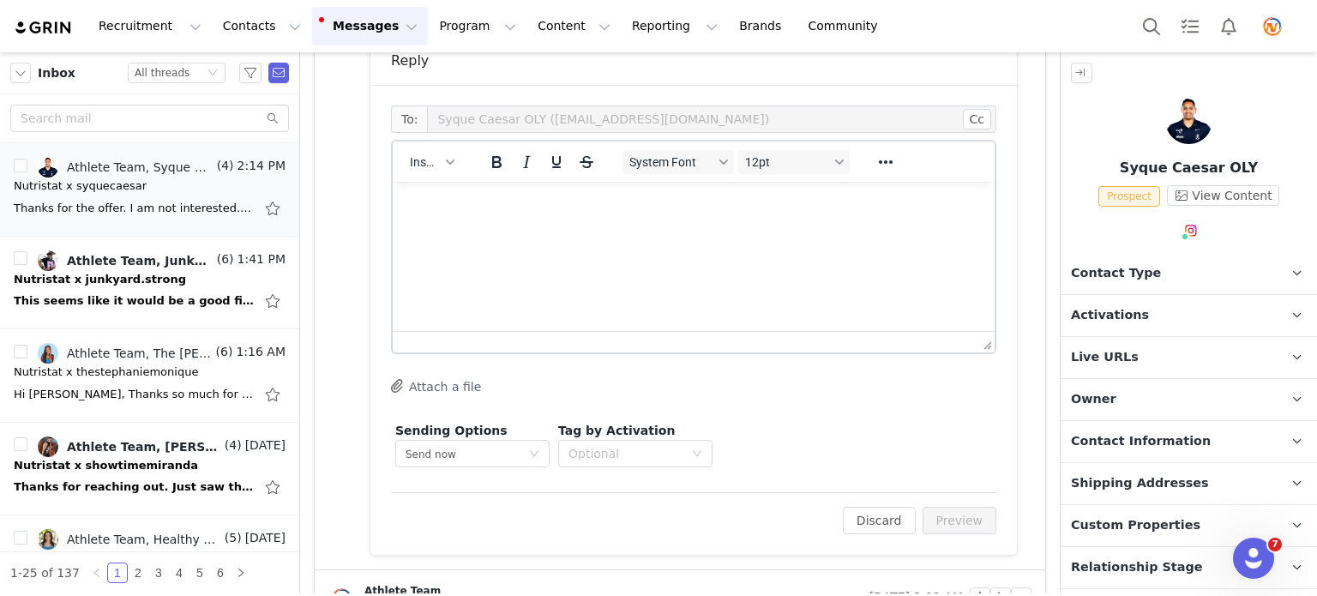
click at [500, 210] on p "Rich Text Area. Press ALT-0 for help." at bounding box center [693, 204] width 574 height 19
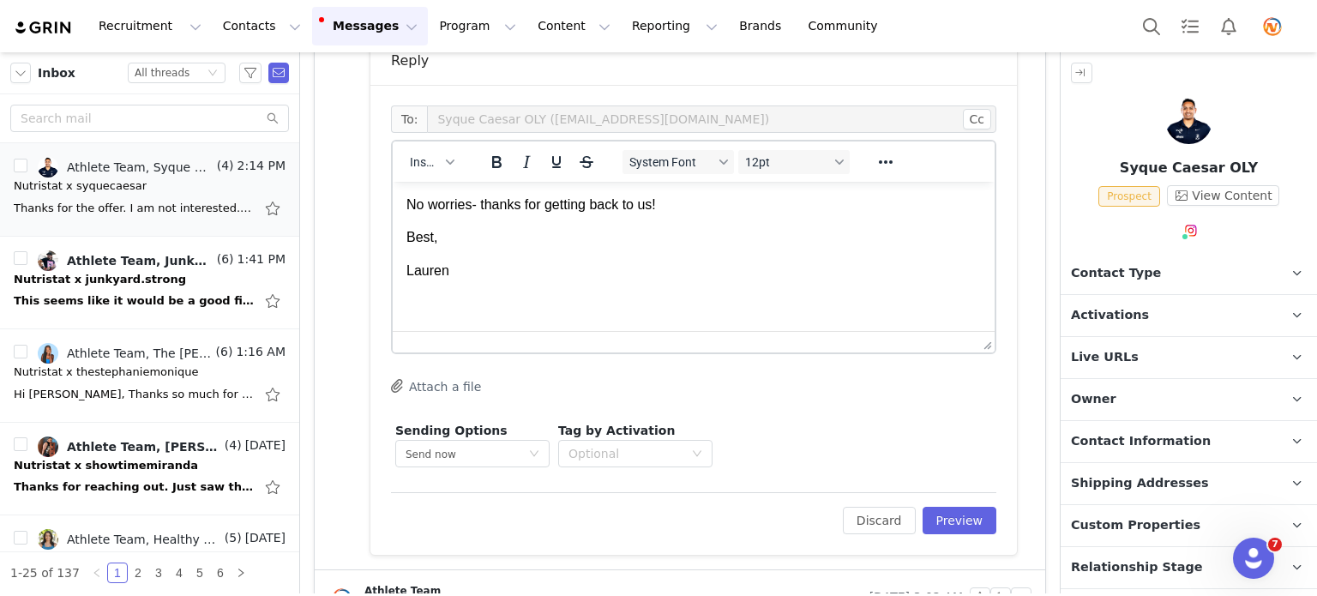
click at [409, 238] on p "Best," at bounding box center [693, 237] width 574 height 19
click at [949, 532] on button "Preview" at bounding box center [960, 520] width 75 height 27
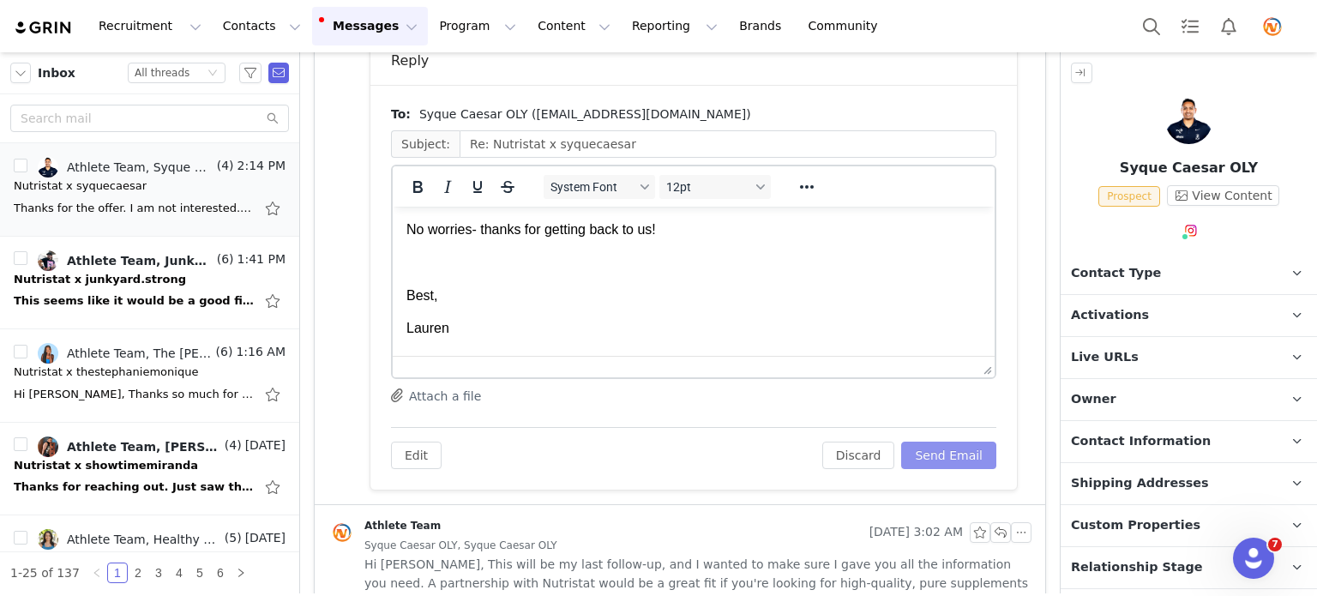
click at [936, 460] on button "Send Email" at bounding box center [948, 455] width 95 height 27
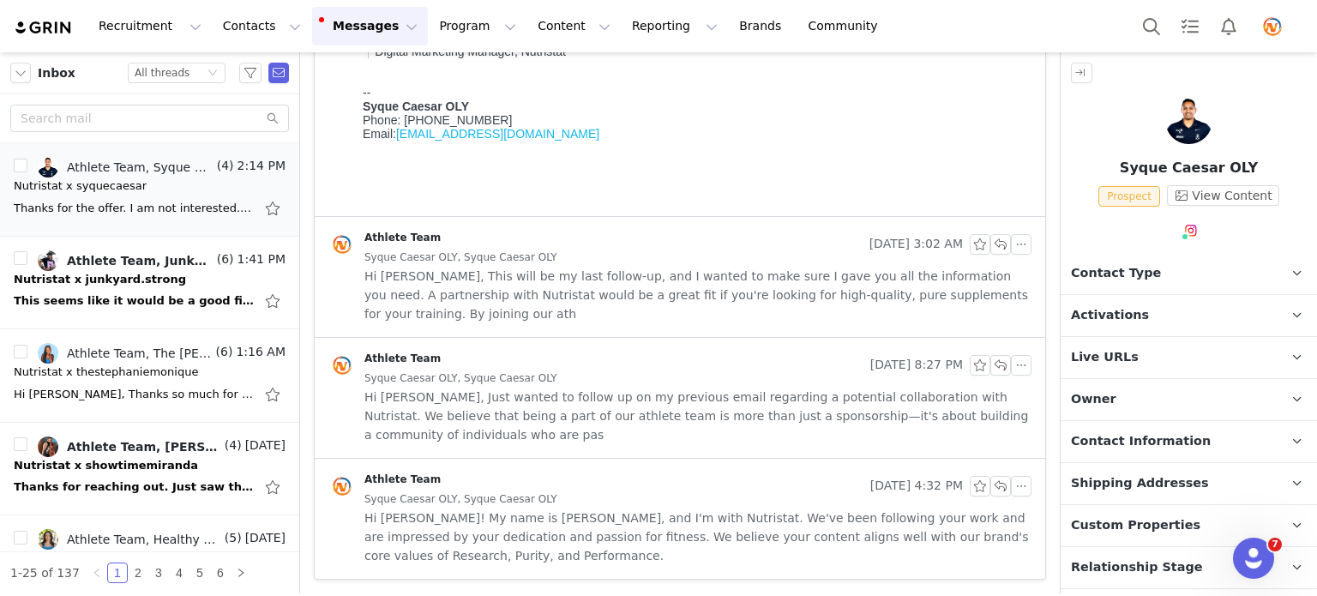
scroll to position [449, 0]
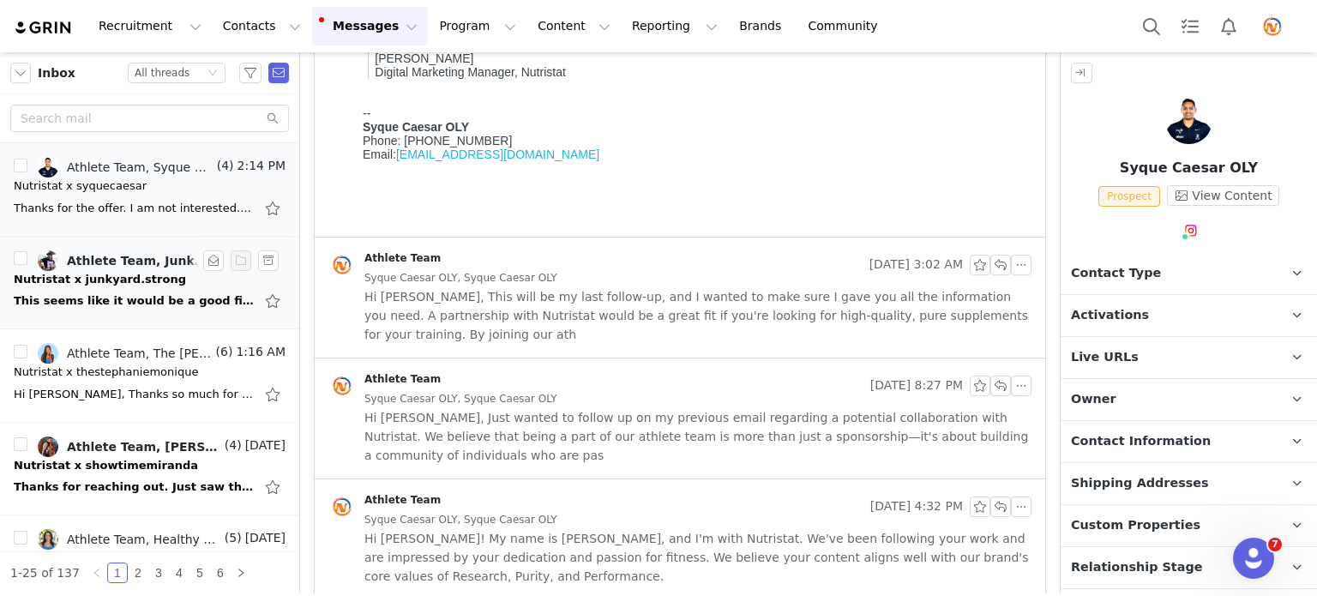
click at [133, 292] on div "This seems like it would be a good fit. Allow me to look over your product line…" at bounding box center [134, 300] width 240 height 17
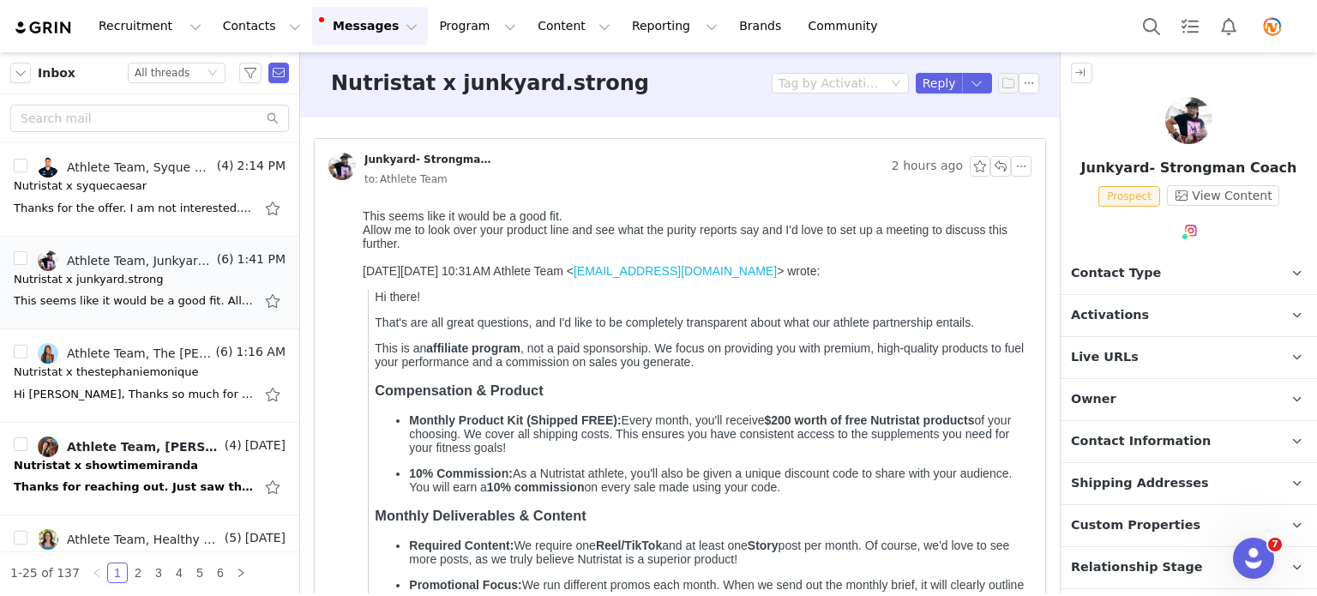
scroll to position [0, 0]
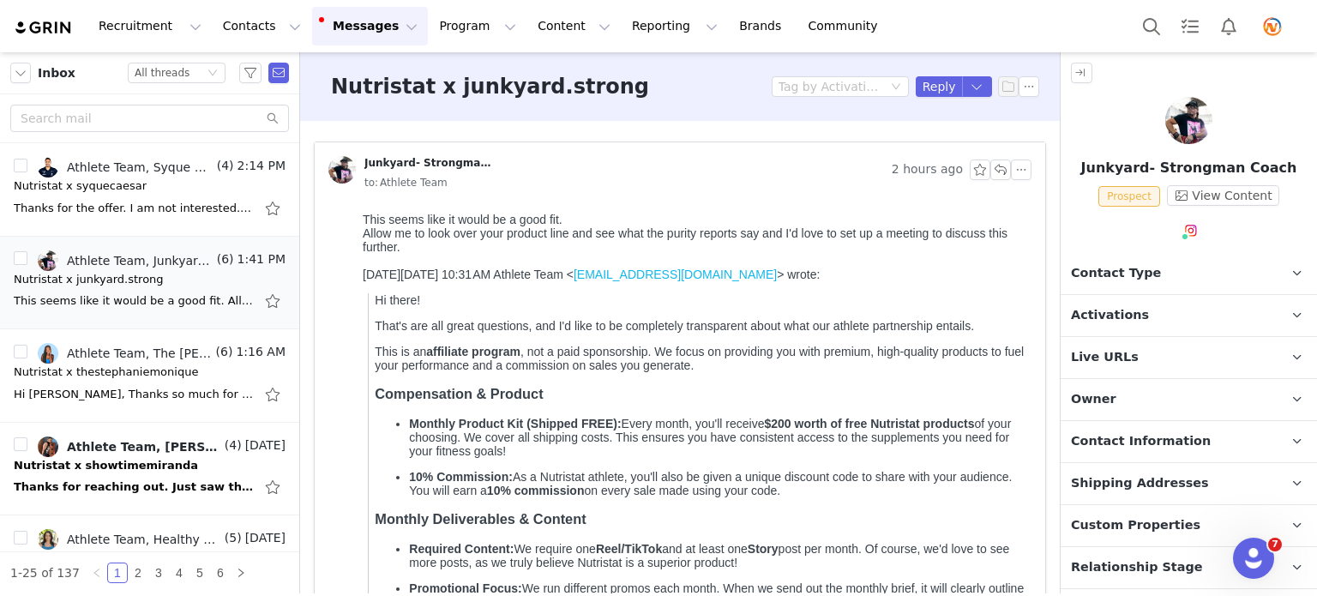
click at [1101, 267] on span "Contact Type" at bounding box center [1116, 273] width 90 height 19
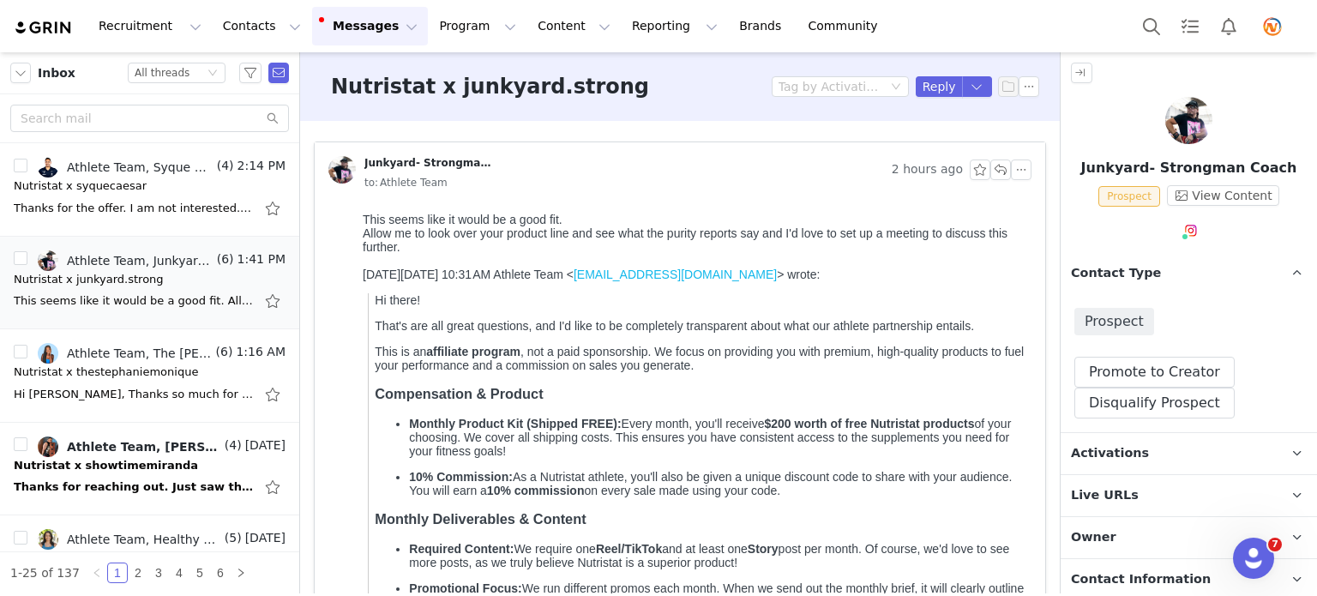
click at [991, 166] on button "button" at bounding box center [1000, 169] width 21 height 21
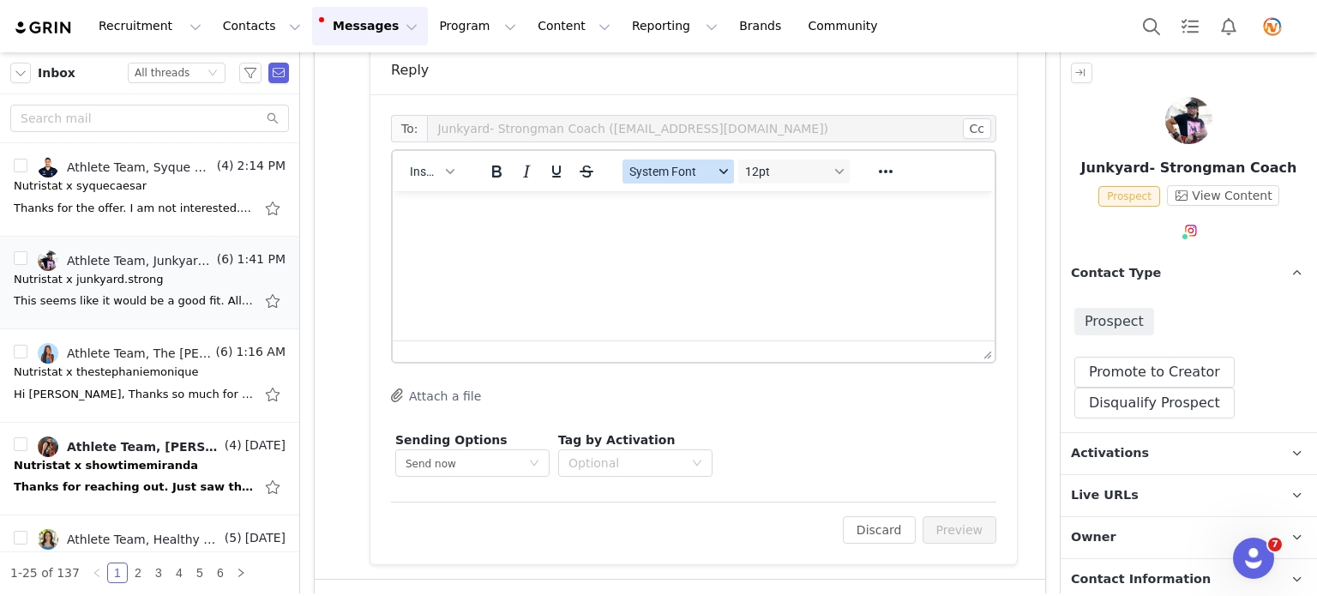
scroll to position [1148, 0]
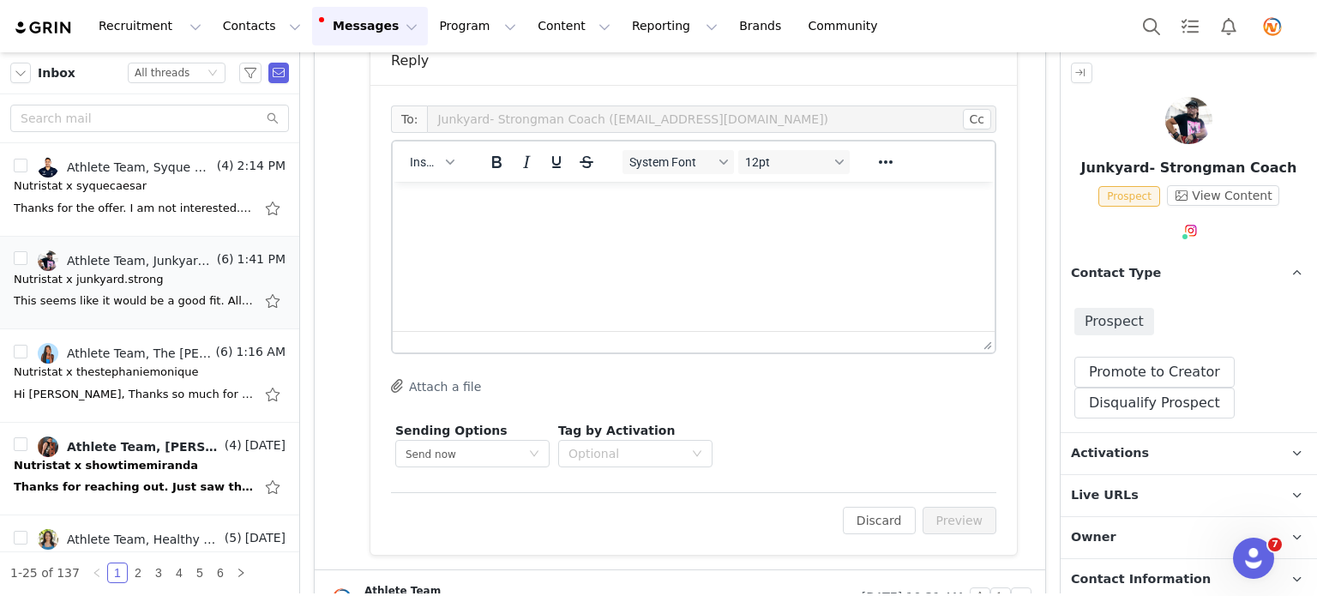
click at [545, 211] on p "Rich Text Area. Press ALT-0 for help." at bounding box center [693, 204] width 574 height 19
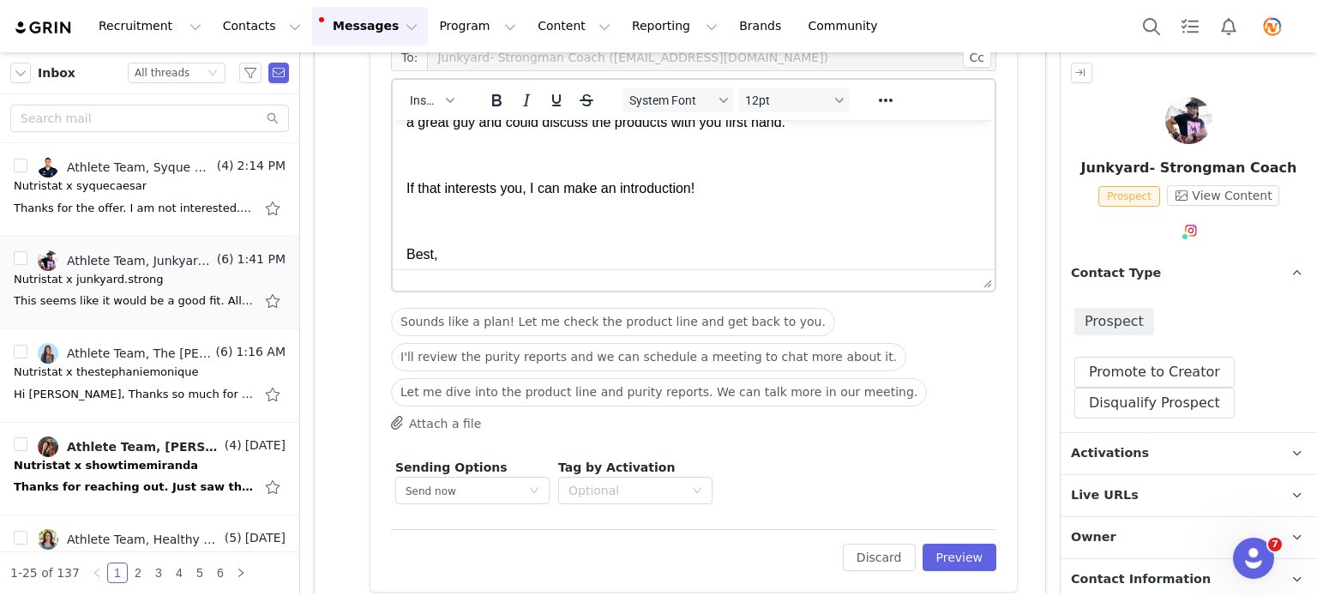
scroll to position [106, 0]
click at [719, 189] on p "If that interests you, I can make an introduction!" at bounding box center [693, 187] width 574 height 19
click at [935, 548] on button "Preview" at bounding box center [960, 557] width 75 height 27
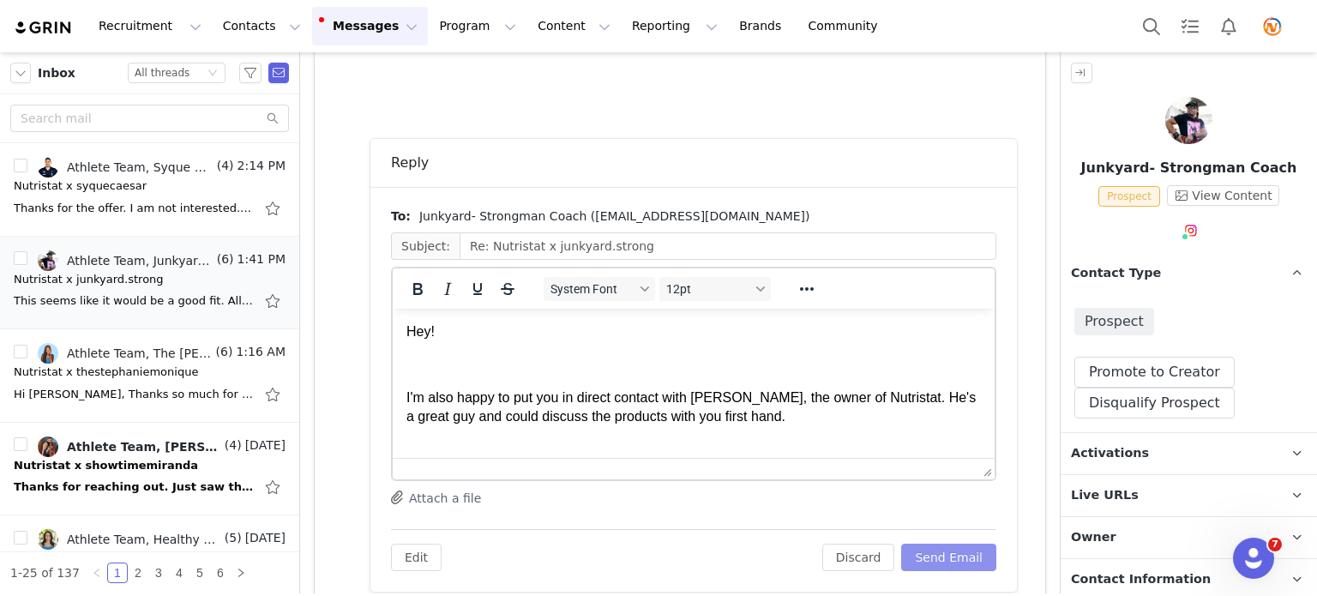
scroll to position [0, 0]
click at [935, 548] on button "Send Email" at bounding box center [948, 557] width 95 height 27
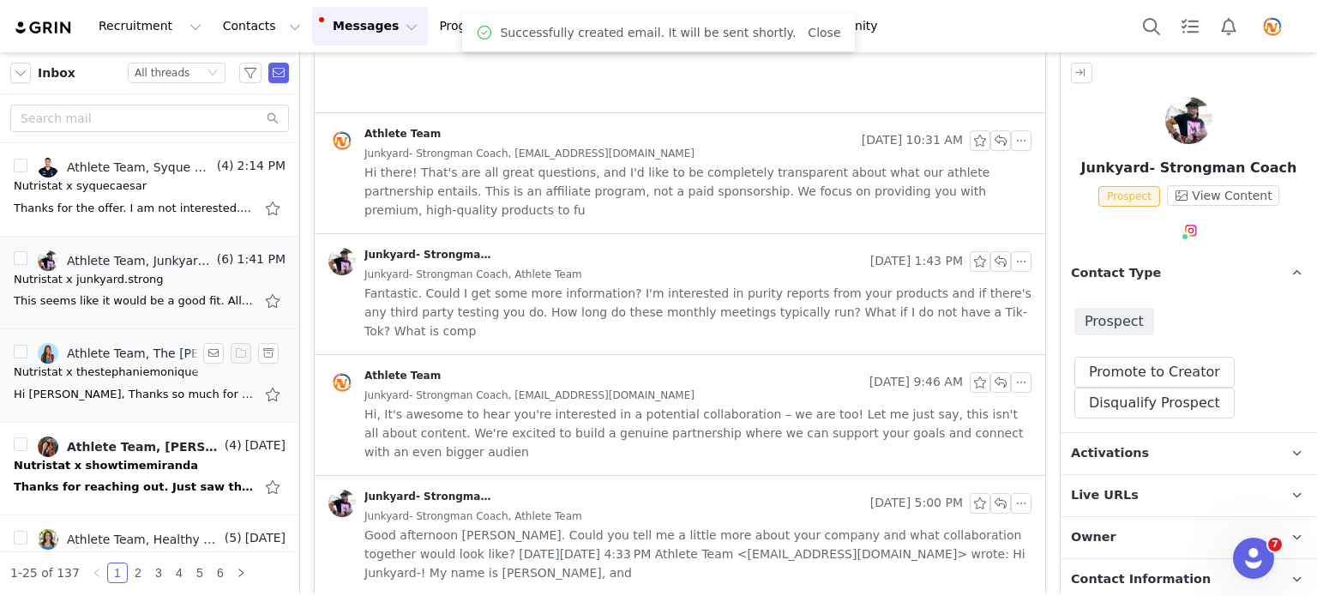
scroll to position [103, 0]
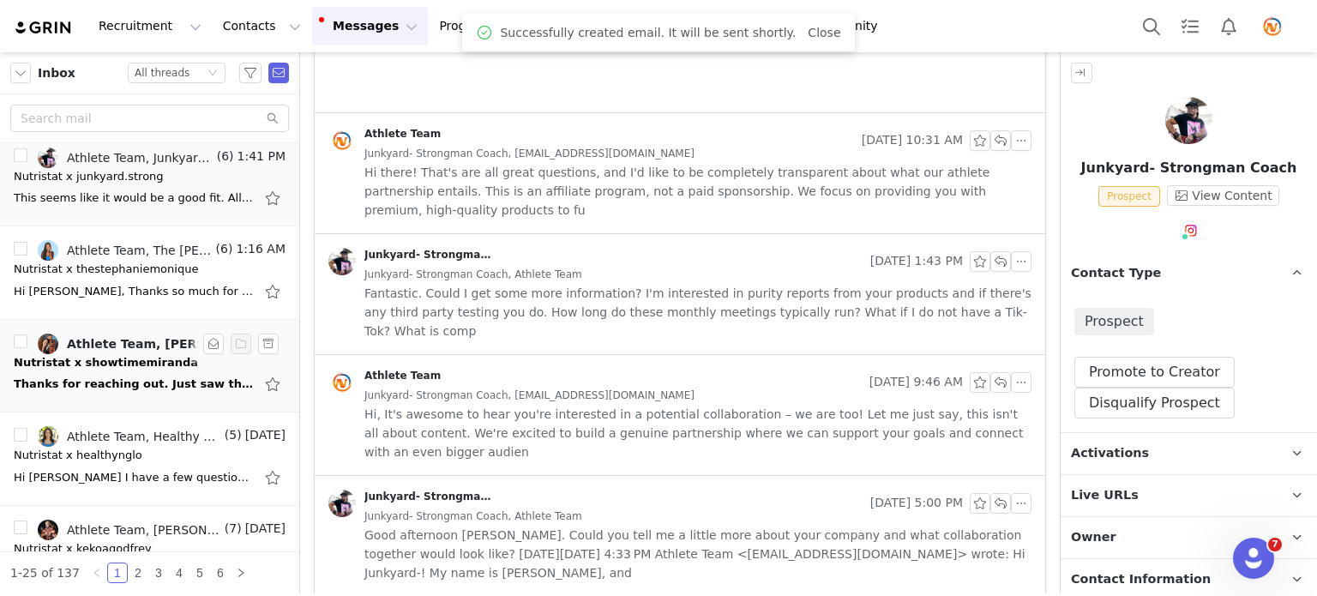
click at [136, 382] on div "Thanks for reaching out. Just saw this email. Is there a due date for this invi…" at bounding box center [134, 384] width 240 height 17
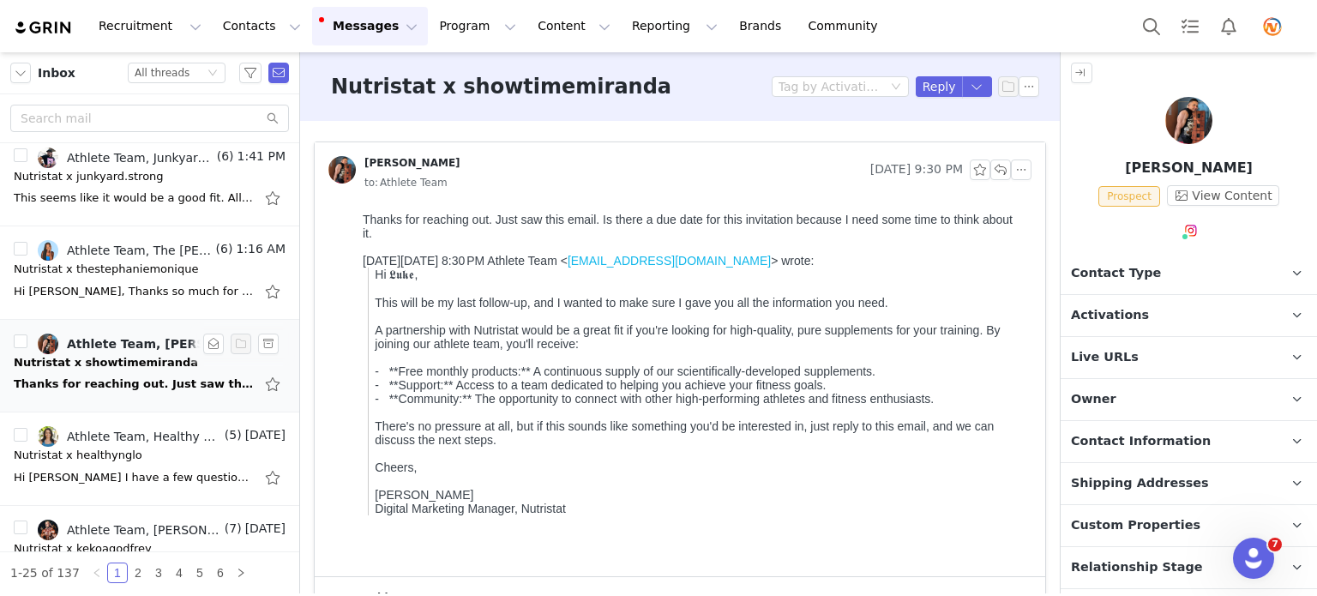
scroll to position [0, 0]
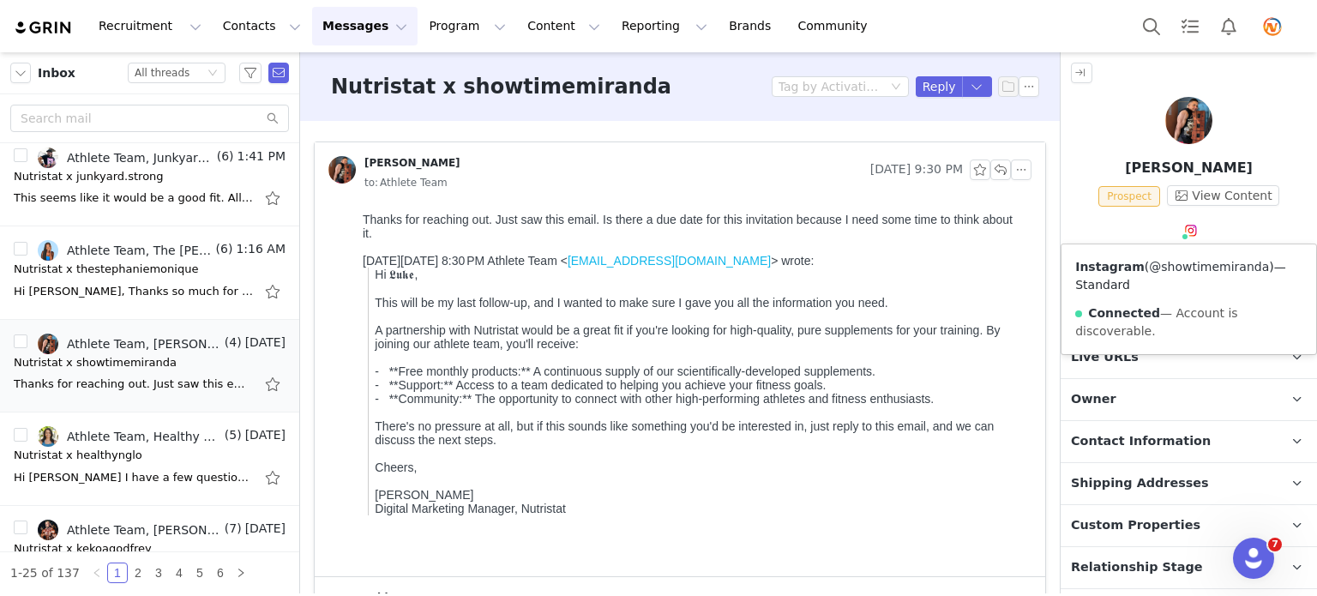
click at [1183, 263] on link "@showtimemiranda" at bounding box center [1209, 267] width 120 height 14
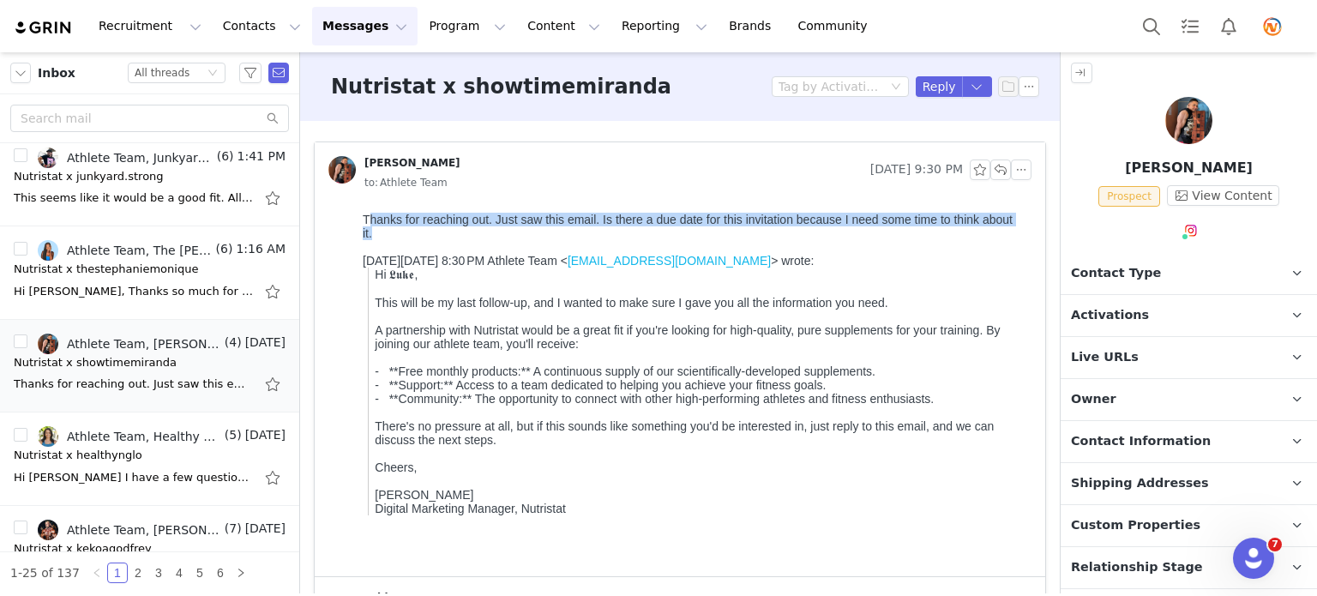
drag, startPoint x: 368, startPoint y: 217, endPoint x: 374, endPoint y: 234, distance: 18.2
click at [374, 234] on div "Thanks for reaching out. Just saw this email. Is there a due date for this invi…" at bounding box center [694, 226] width 662 height 27
drag, startPoint x: 376, startPoint y: 241, endPoint x: 356, endPoint y: 223, distance: 26.7
click at [356, 223] on html "Thanks for reaching out. Just saw this email. Is there a due date for this invi…" at bounding box center [694, 391] width 676 height 370
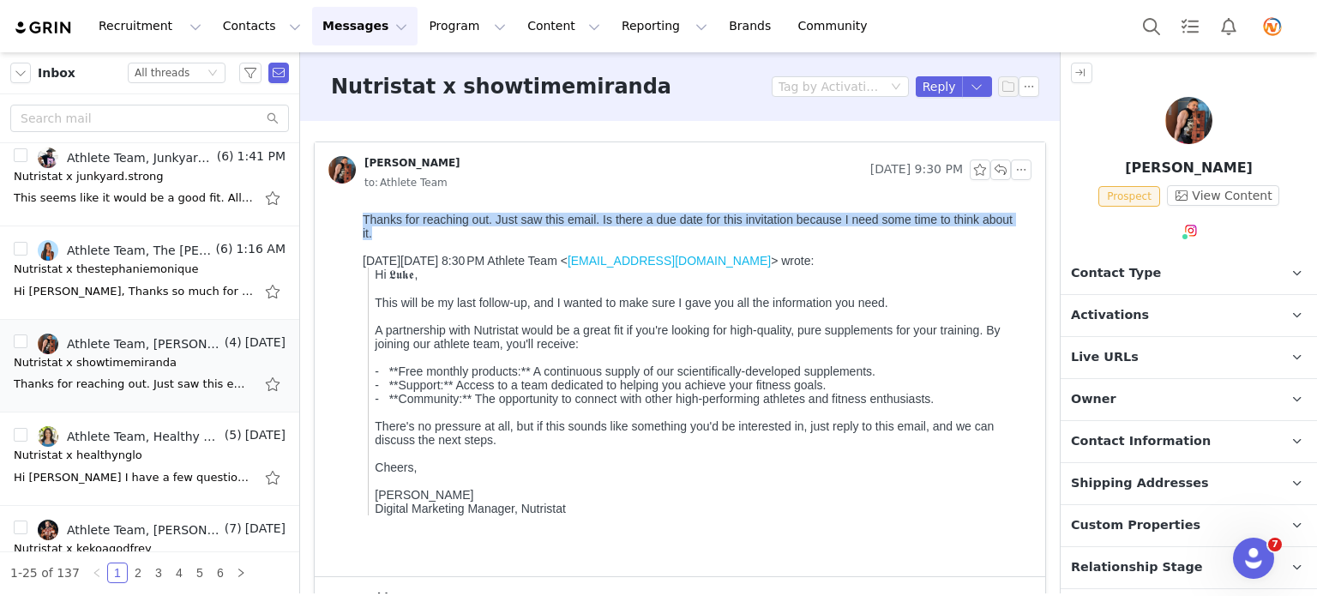
copy div "Thanks for reaching out. Just saw this email. Is there a due date for this invi…"
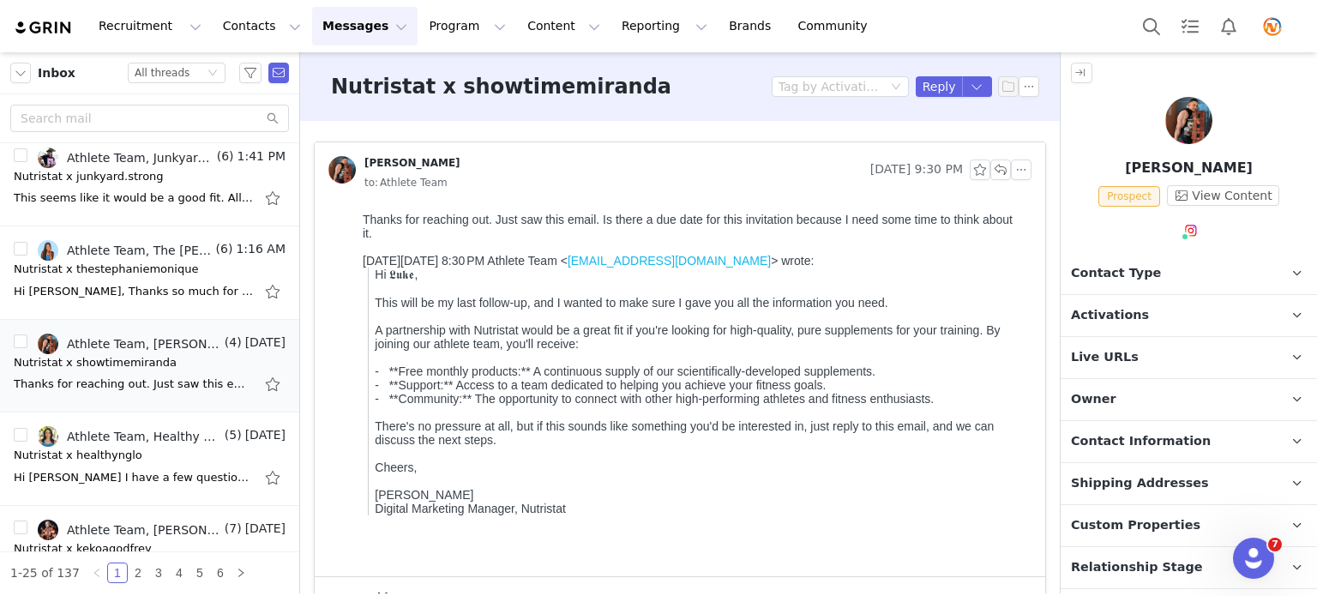
click at [950, 264] on div "On Mon, Sep 29, 2025, 8:30 PM Athlete Team < athleteteam@nutristat.com > wrote:" at bounding box center [694, 261] width 662 height 14
click at [990, 167] on button "button" at bounding box center [1000, 169] width 21 height 21
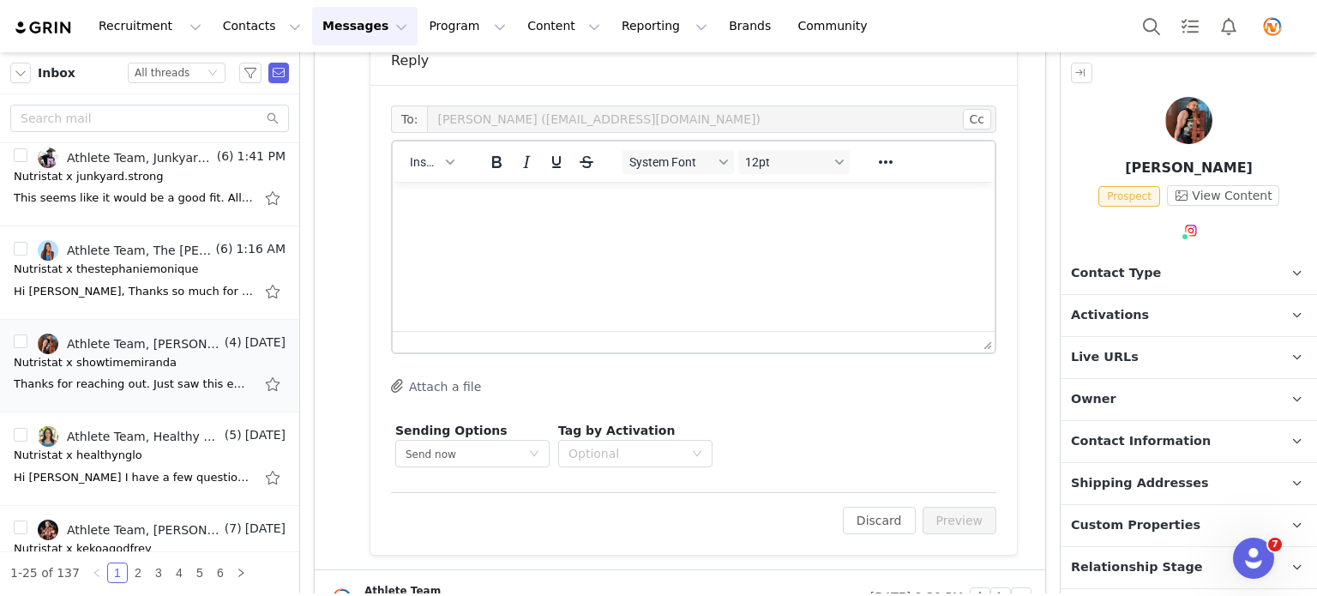
click at [597, 199] on p "Rich Text Area. Press ALT-0 for help." at bounding box center [693, 204] width 574 height 19
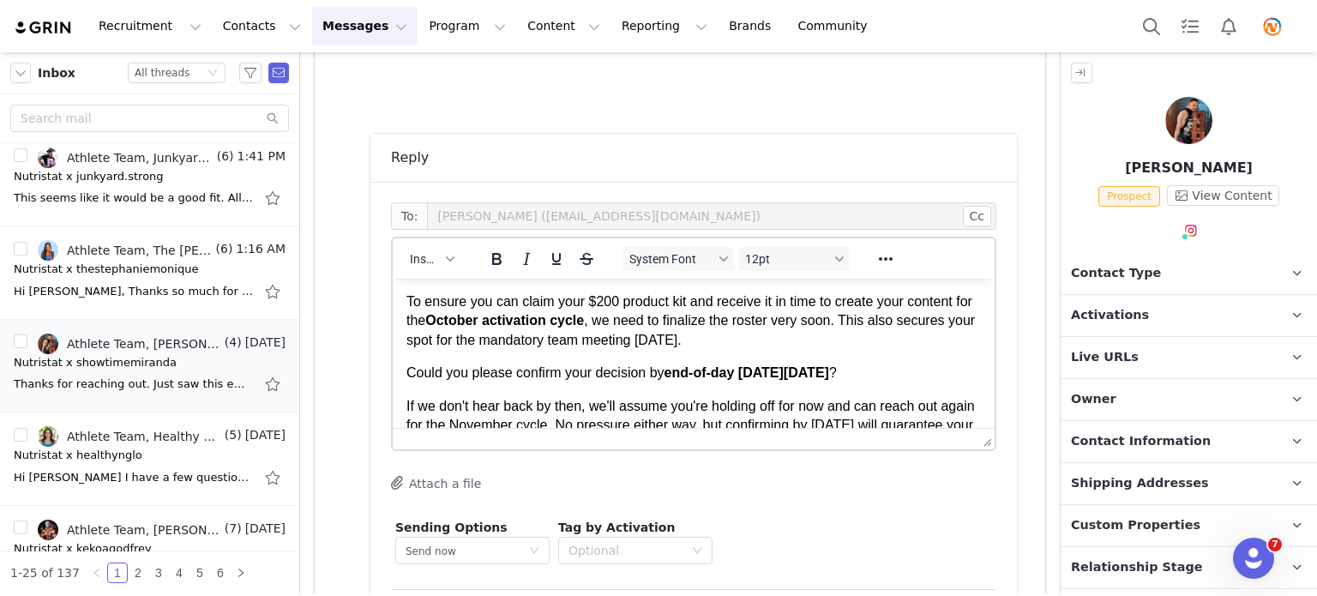
scroll to position [466, 0]
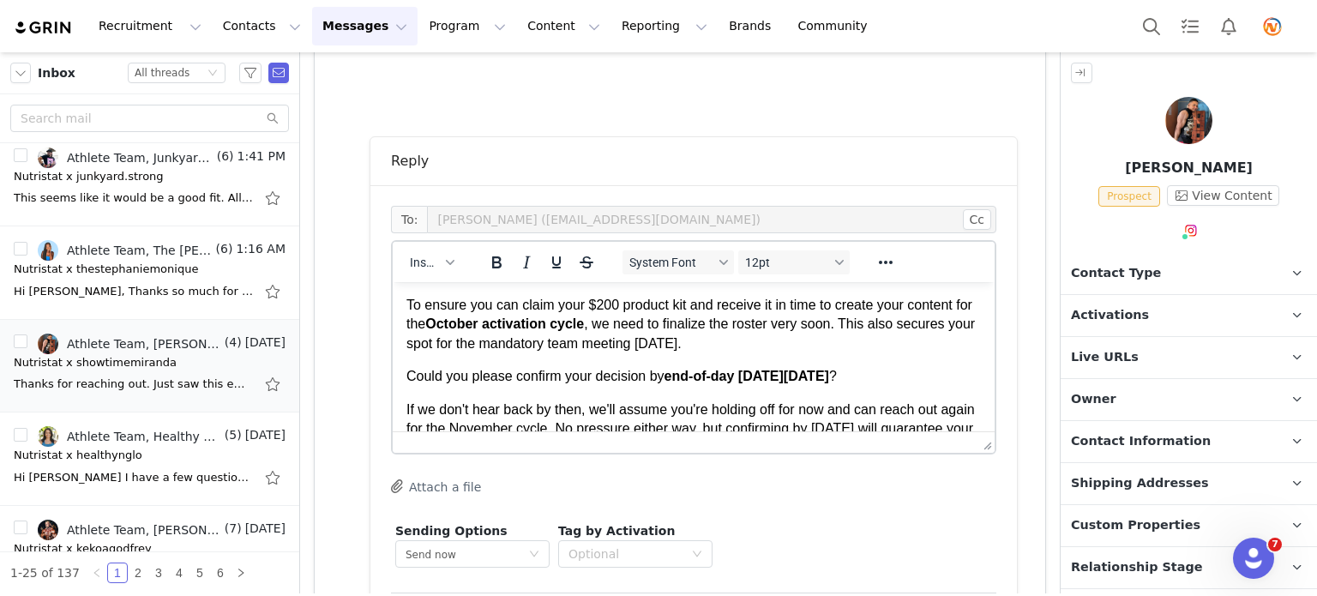
click at [407, 304] on span "To ensure you can claim your $200 product kit and receive it in time to create …" at bounding box center [689, 314] width 566 height 33
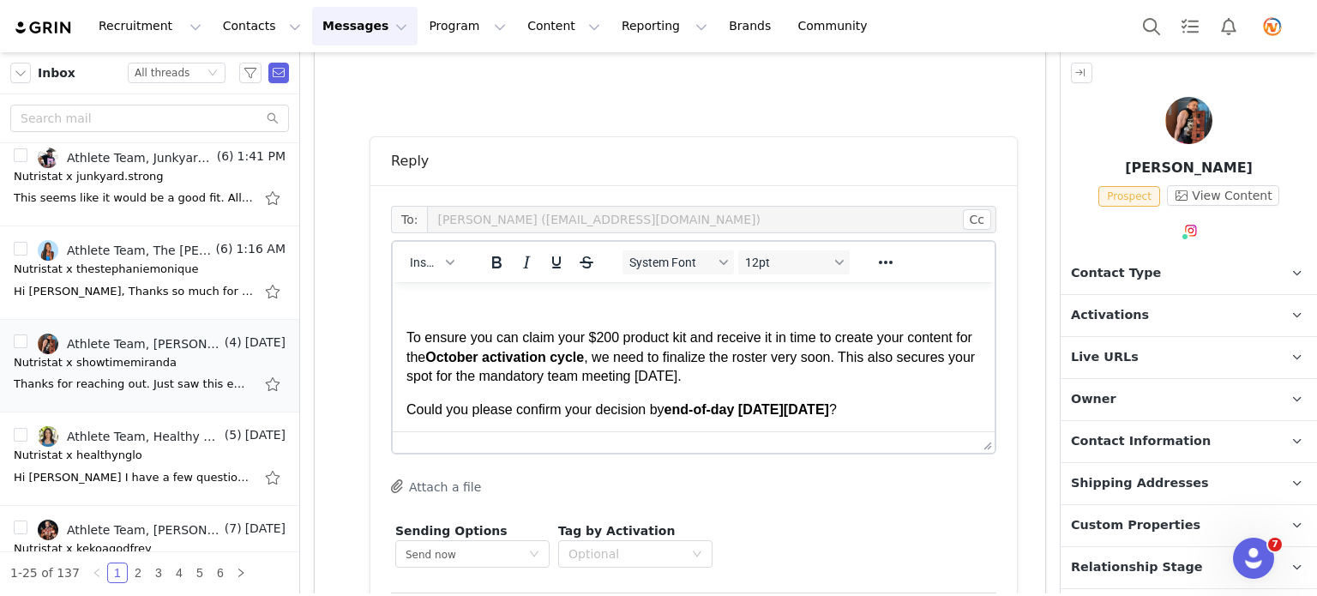
click at [407, 304] on p "Rich Text Area. Press ALT-0 for help." at bounding box center [693, 305] width 574 height 19
click at [430, 274] on div "Insert" at bounding box center [432, 261] width 79 height 33
click at [431, 267] on span "Insert" at bounding box center [425, 263] width 30 height 14
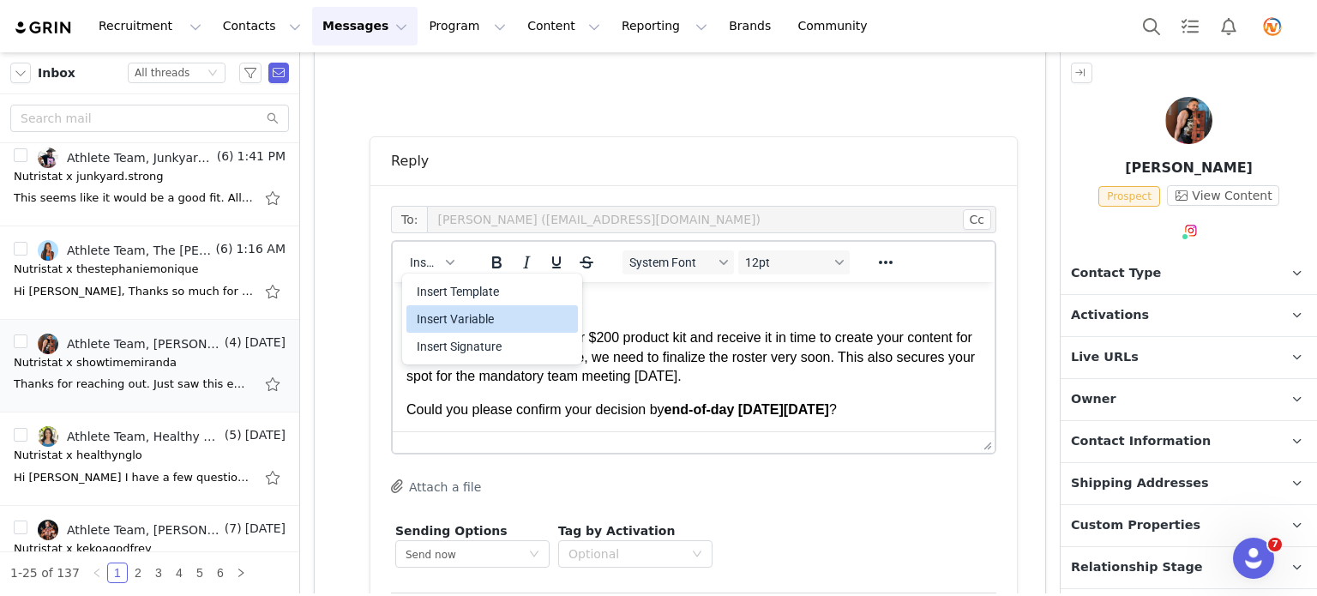
click at [443, 317] on div "Insert Variable" at bounding box center [494, 319] width 154 height 21
select select
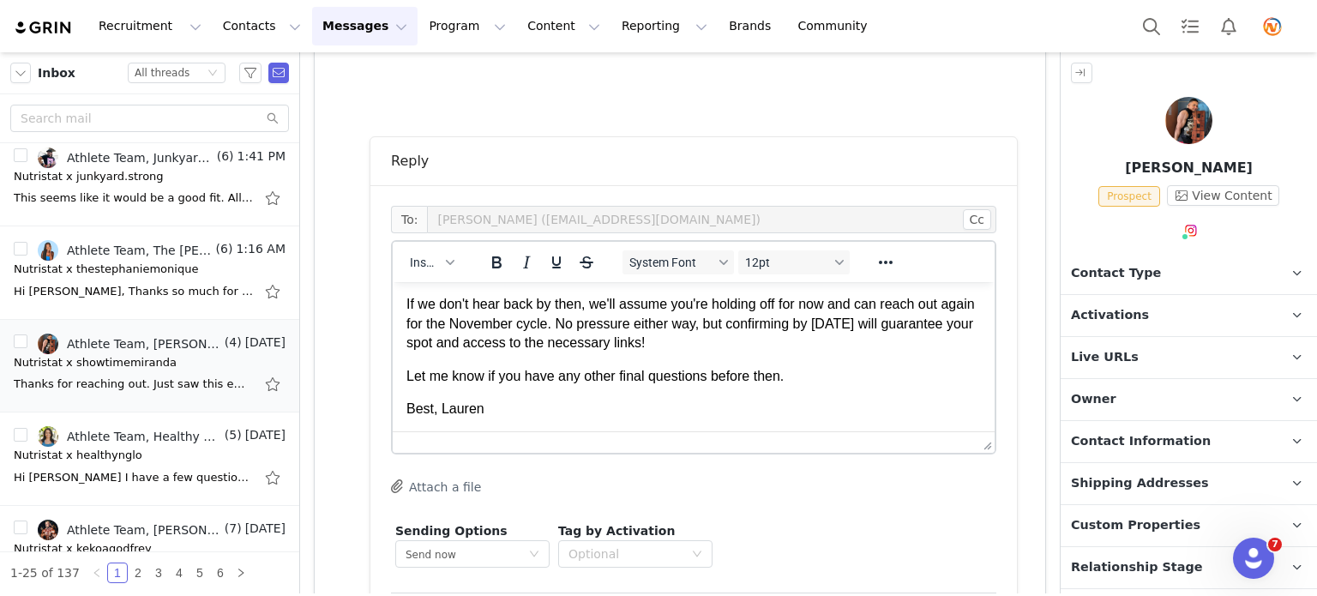
scroll to position [170, 0]
click at [799, 378] on p "Let me know if you have any other final questions before then." at bounding box center [693, 377] width 574 height 19
click at [441, 408] on span "Best, Lauren" at bounding box center [445, 409] width 78 height 15
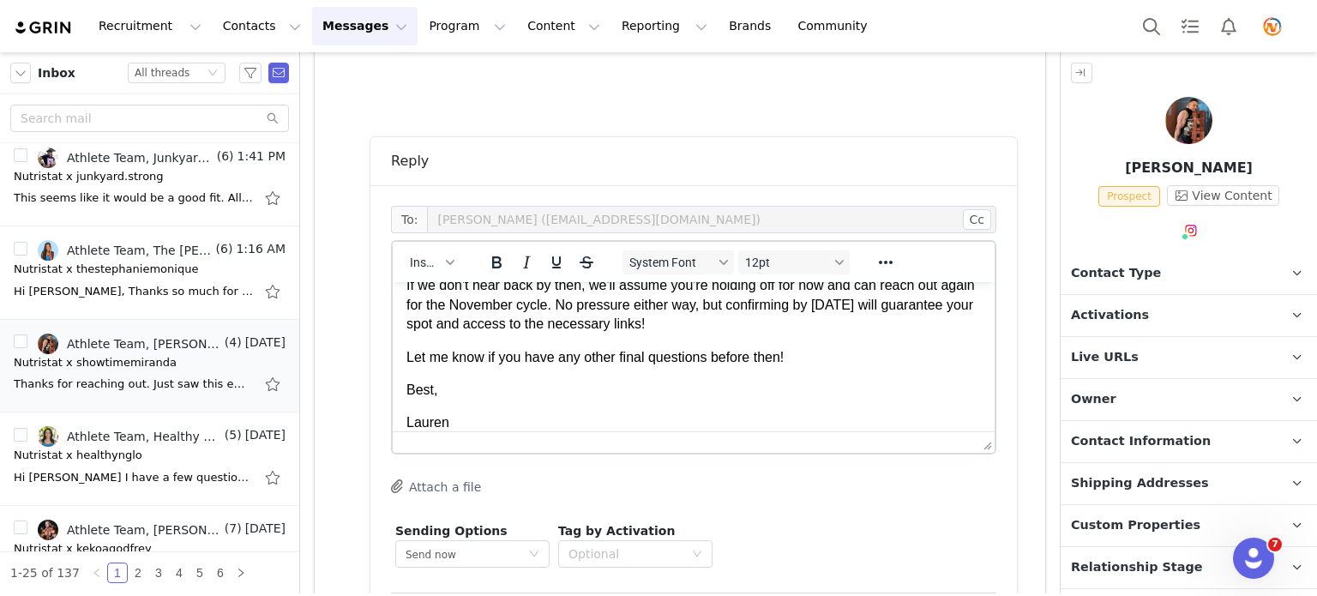
click at [401, 392] on html "Hi First Name , To ensure you can claim your $200 product kit and receive it in…" at bounding box center [694, 270] width 602 height 354
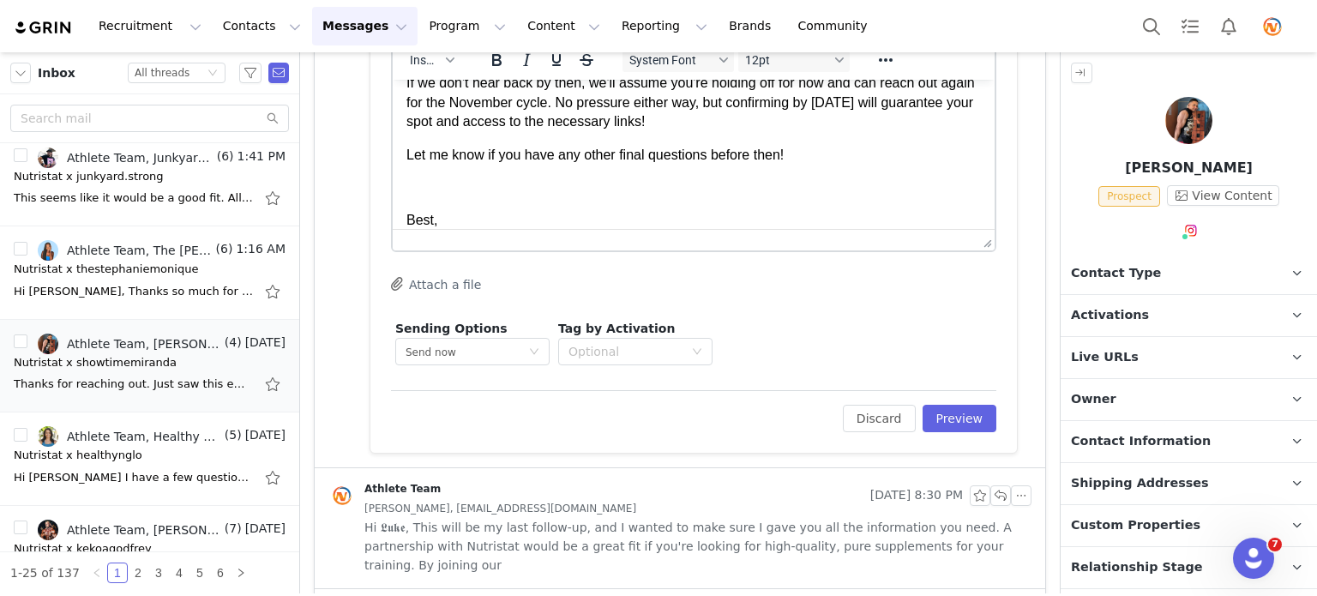
scroll to position [655, 0]
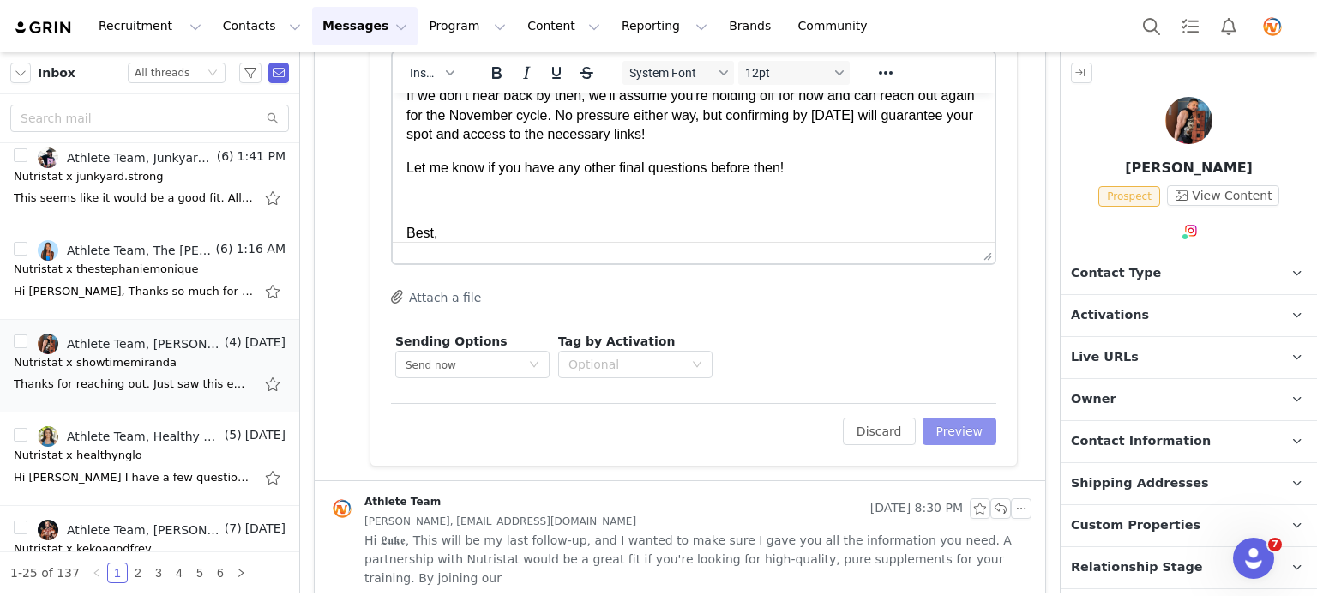
click at [967, 435] on button "Preview" at bounding box center [960, 431] width 75 height 27
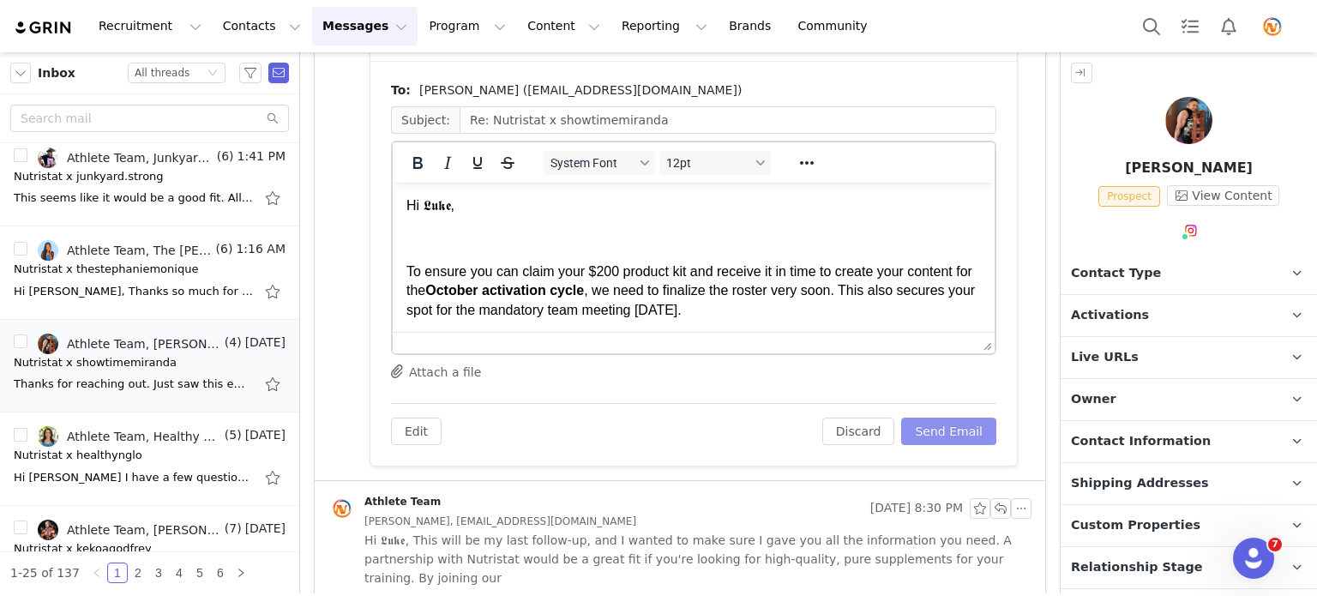
scroll to position [0, 0]
click at [967, 436] on button "Send Email" at bounding box center [948, 431] width 95 height 27
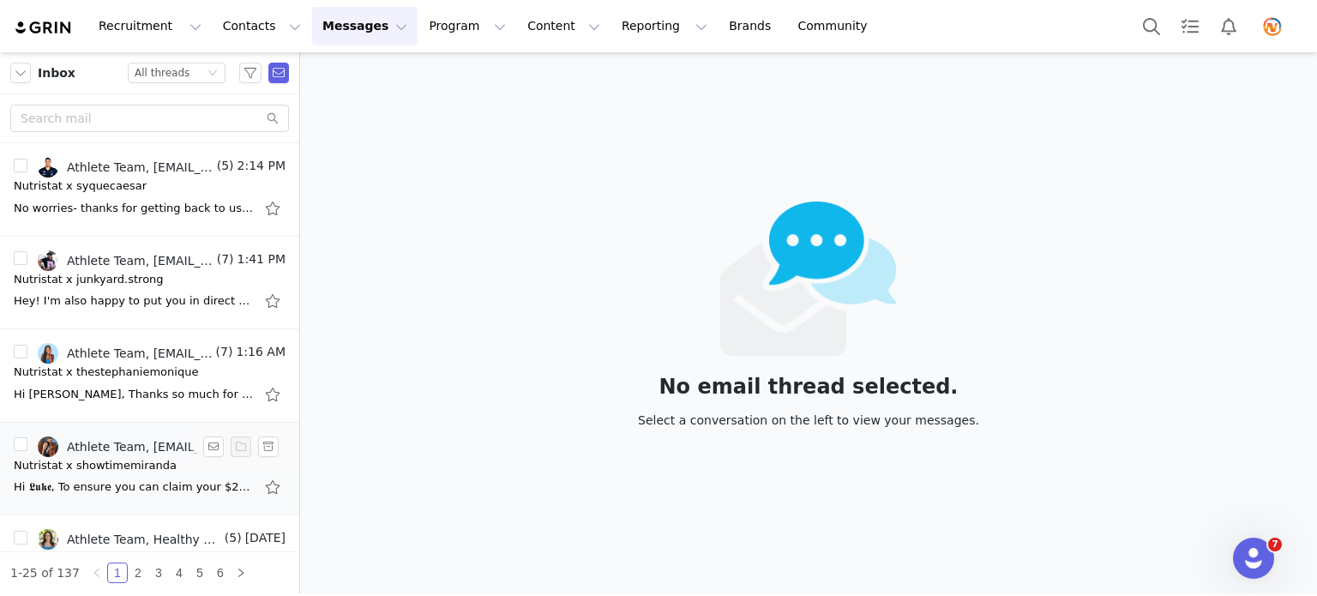
click at [116, 460] on div "Nutristat x showtimemiranda" at bounding box center [95, 465] width 163 height 17
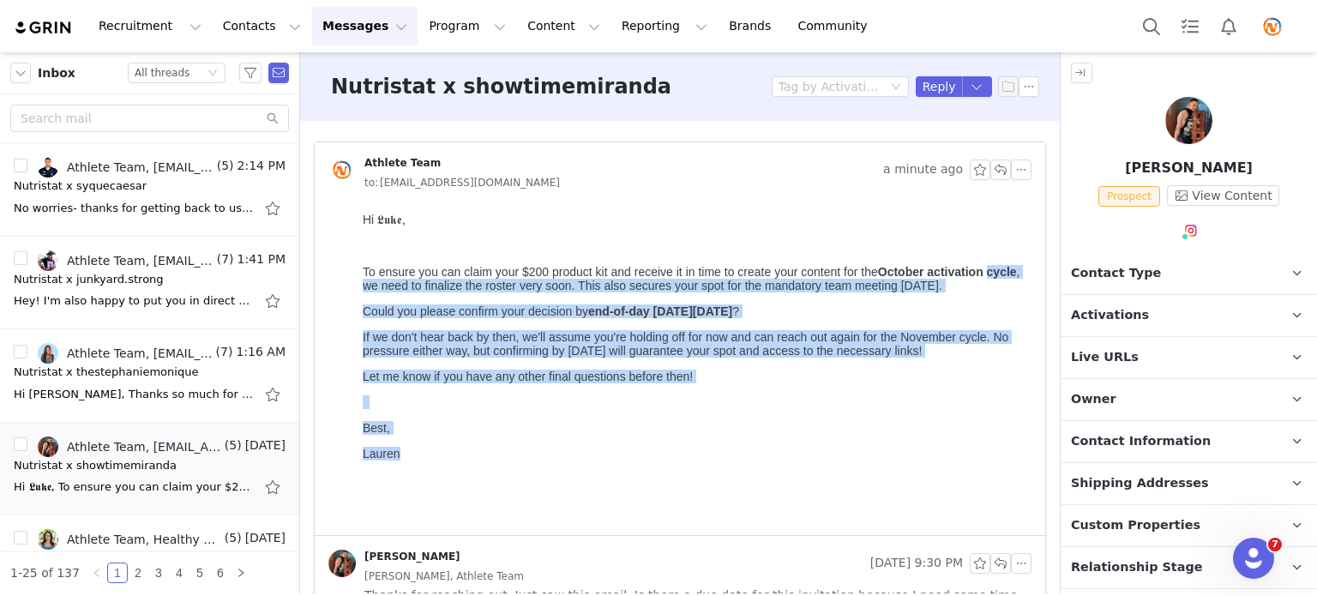
drag, startPoint x: 403, startPoint y: 477, endPoint x: 363, endPoint y: 286, distance: 195.4
click at [363, 286] on body "Hi 𝕷𝖚𝖐𝖊, To ensure you can claim your $200 product kit and receive it in time t…" at bounding box center [694, 368] width 662 height 310
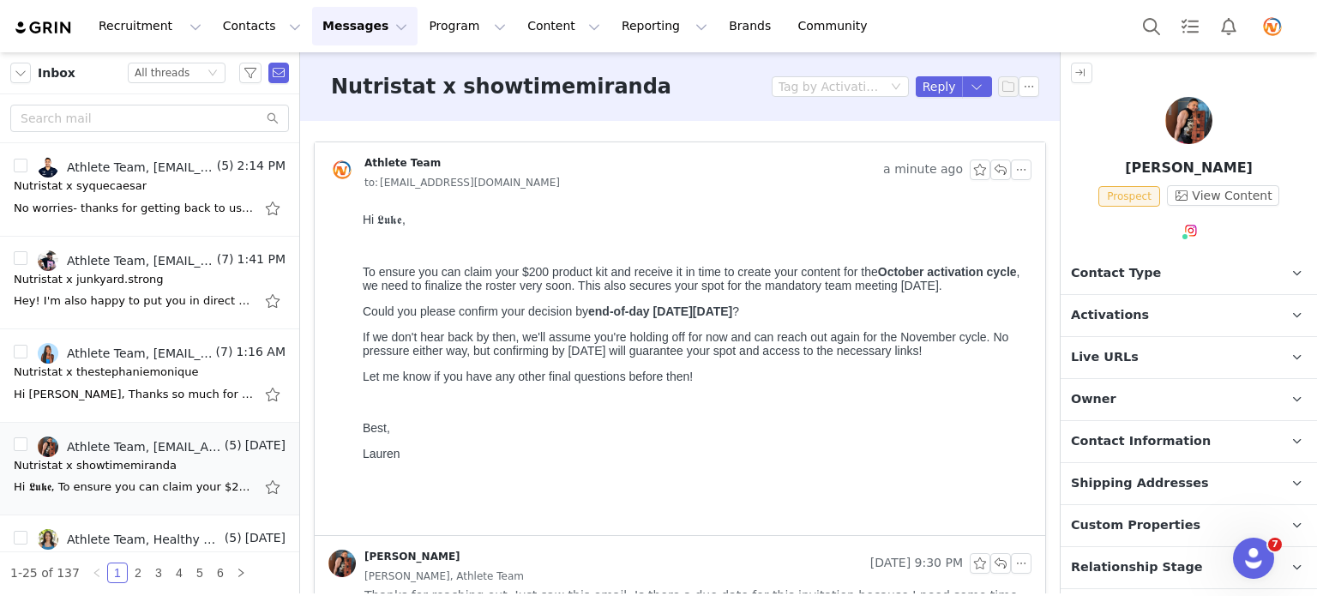
click at [364, 277] on span "To ensure you can claim your $200 product kit and receive it in time to create …" at bounding box center [620, 272] width 515 height 14
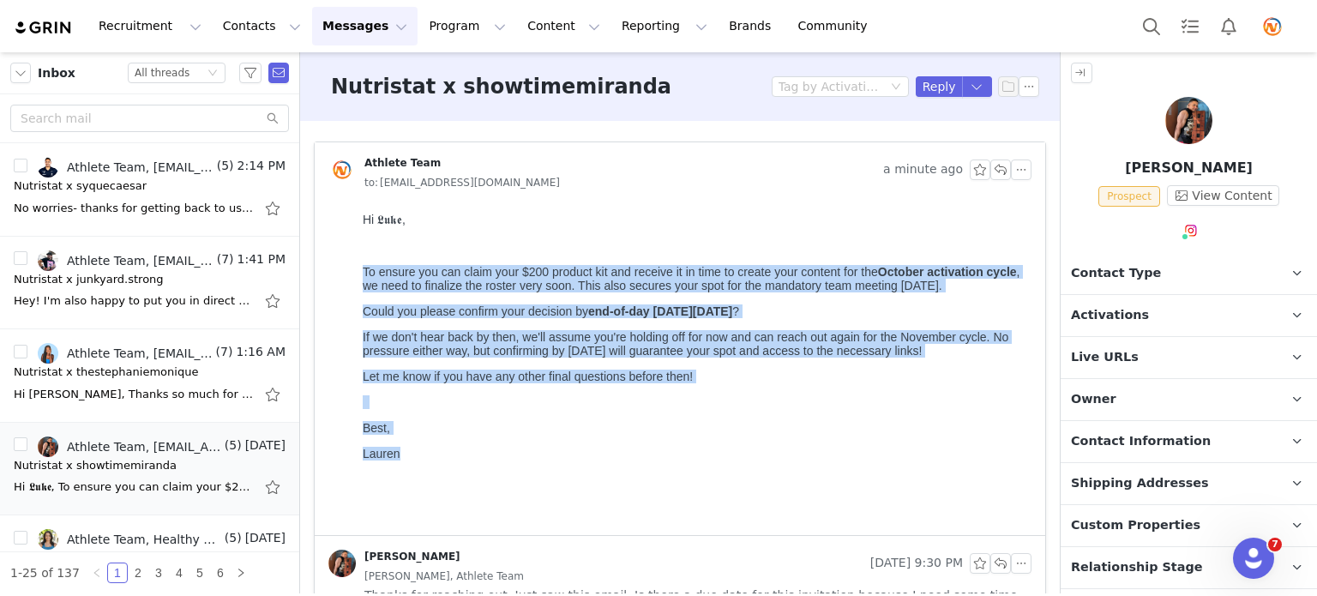
drag, startPoint x: 361, startPoint y: 273, endPoint x: 434, endPoint y: 493, distance: 232.1
click at [434, 493] on html "Hi 𝕷𝖚𝖐𝖊, To ensure you can claim your $200 product kit and receive it in time t…" at bounding box center [694, 370] width 676 height 329
copy body "To ensure you can claim your $200 product kit and receive it in time to create …"
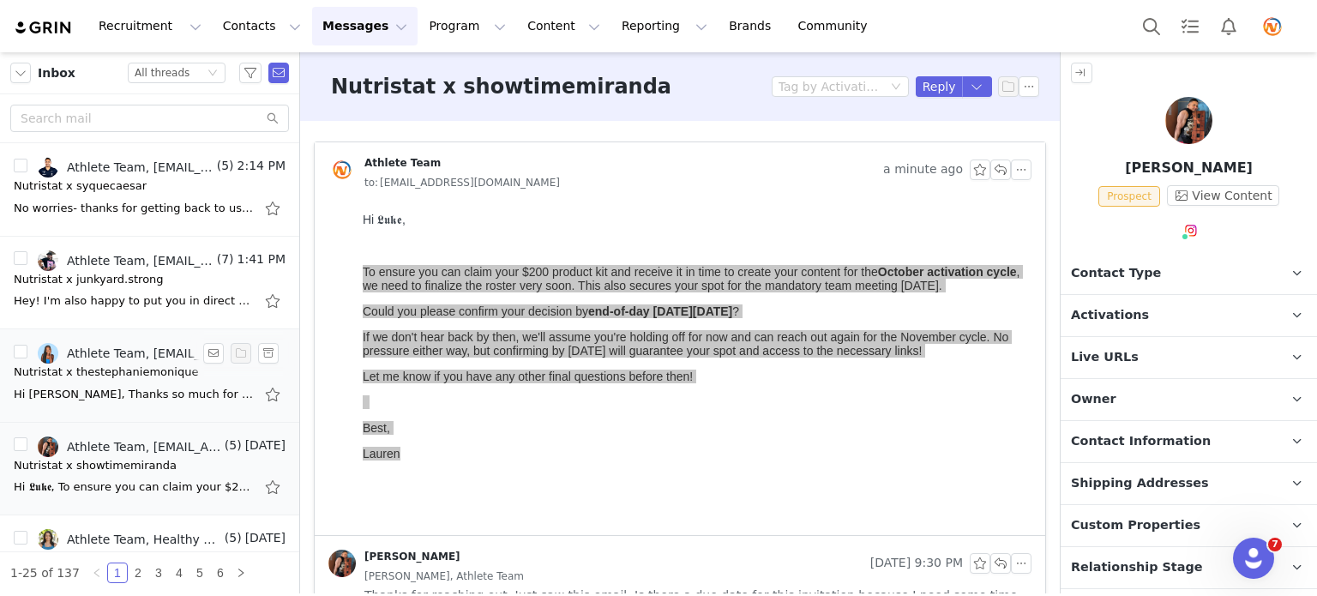
click at [121, 405] on div "Hi [PERSON_NAME], Thanks so much for these detailed and thoughtful questions! I…" at bounding box center [150, 394] width 272 height 27
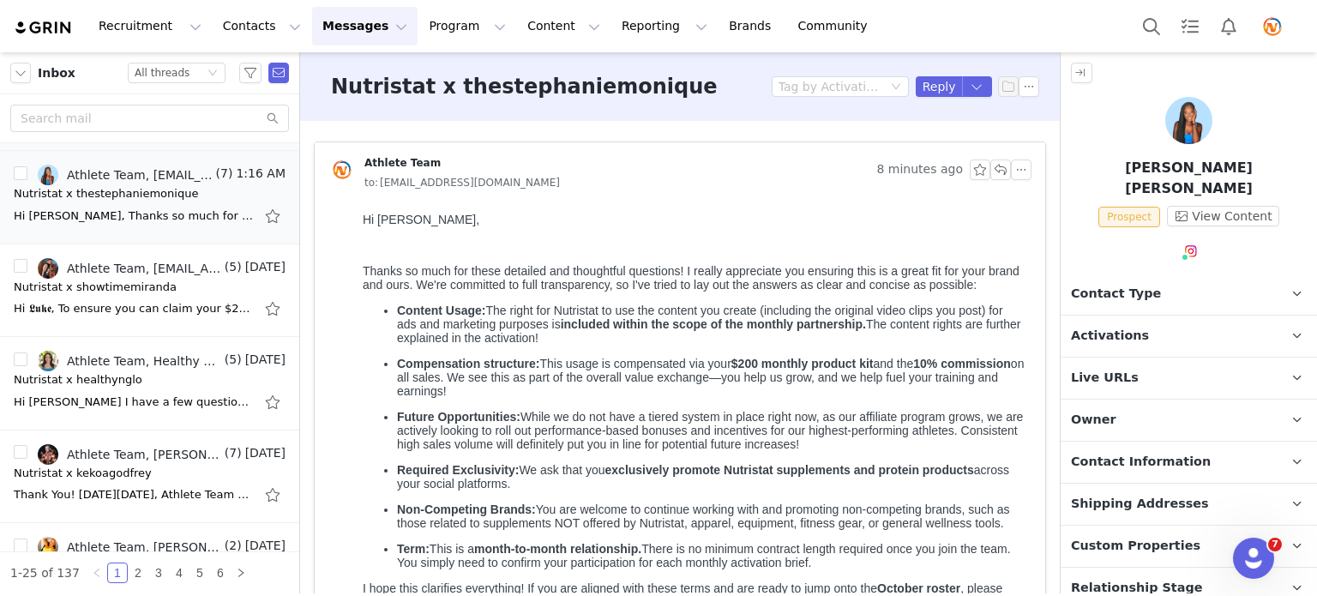
scroll to position [181, 0]
click at [93, 391] on div "Hi [PERSON_NAME] I have a few questions: - you all don’t have a wide array of s…" at bounding box center [134, 399] width 240 height 17
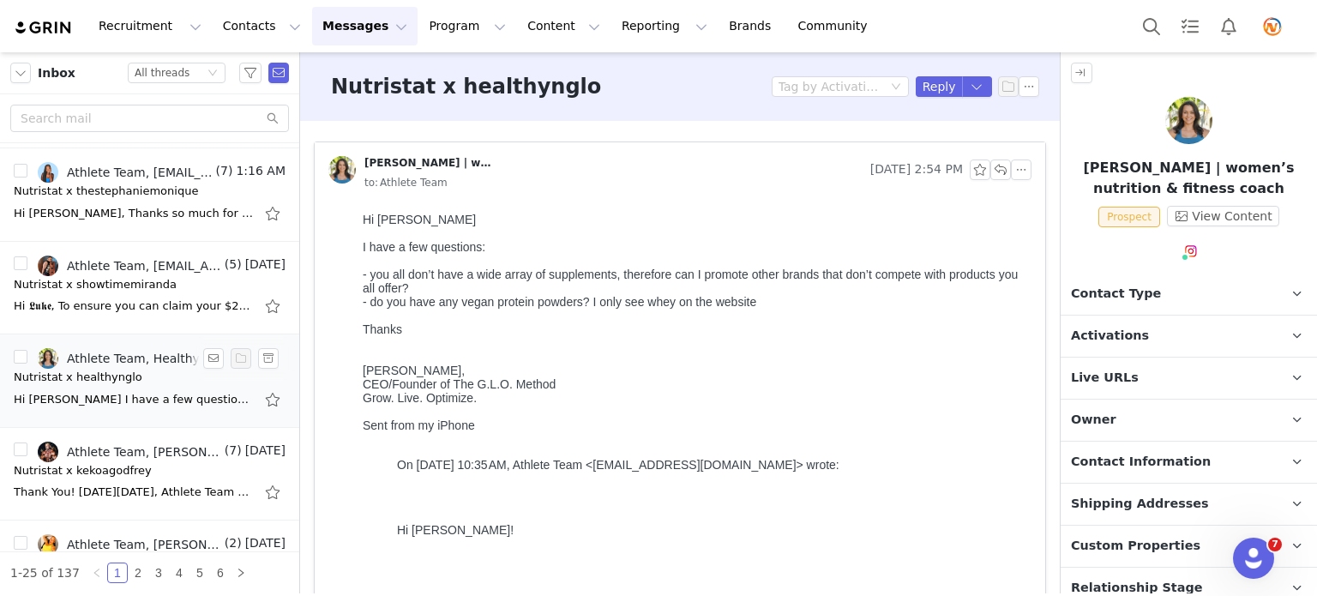
scroll to position [0, 0]
click at [203, 356] on button "button" at bounding box center [213, 358] width 21 height 21
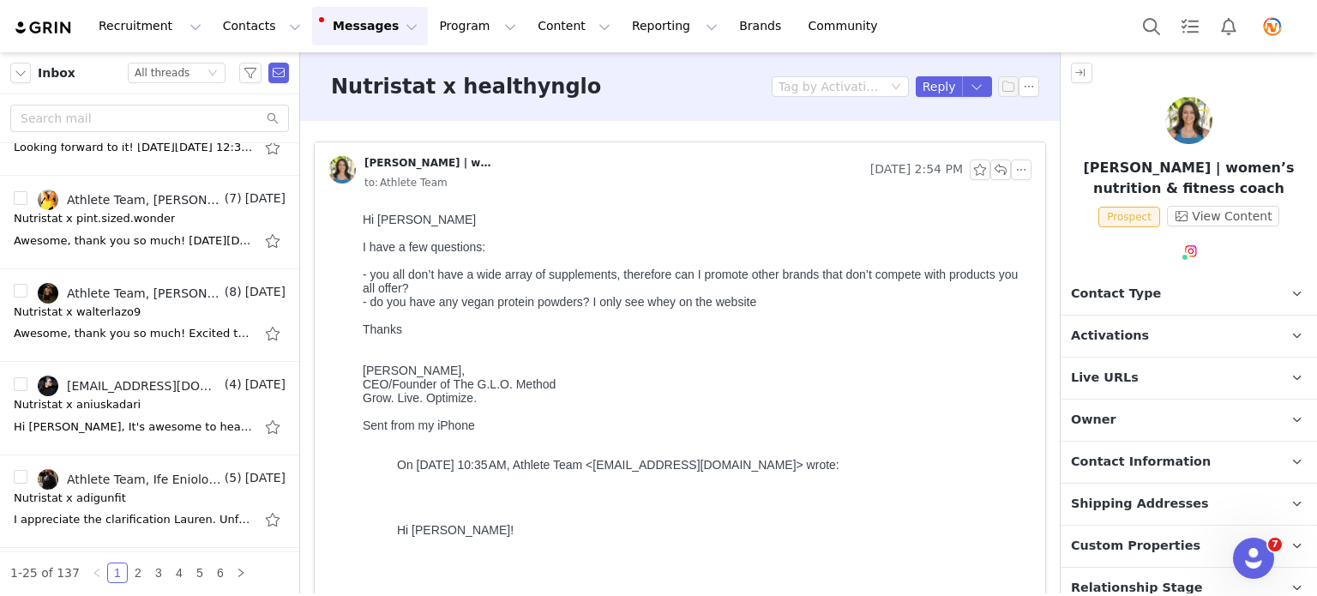
scroll to position [713, 0]
click at [203, 380] on button "button" at bounding box center [213, 384] width 21 height 21
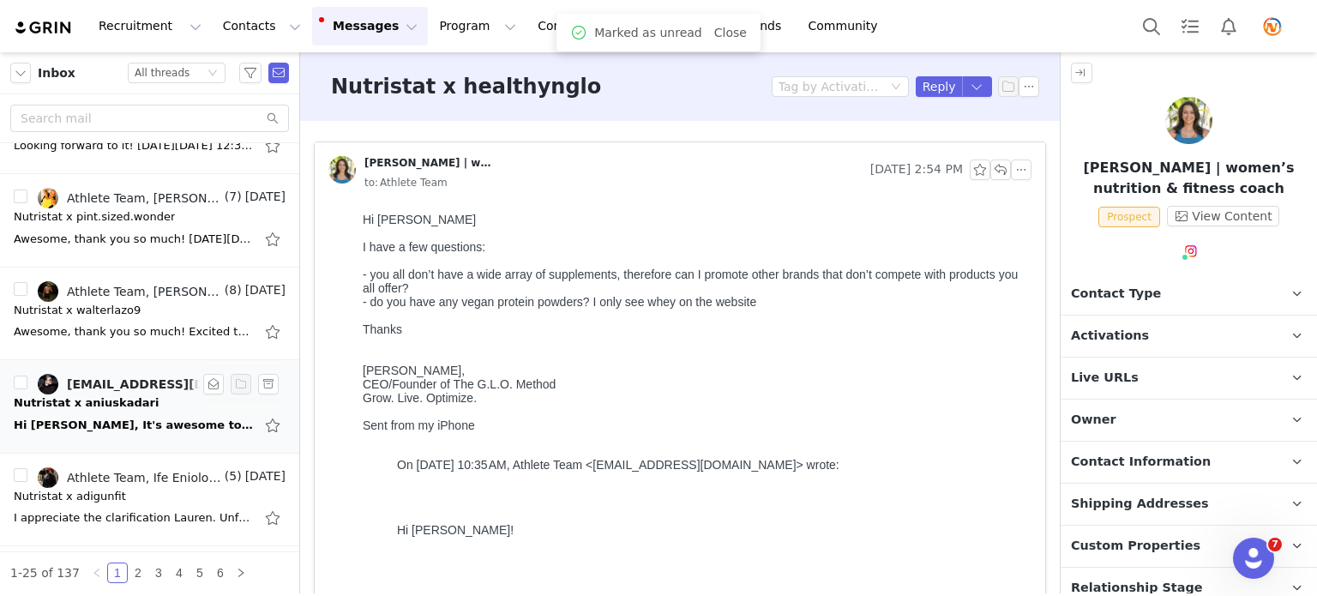
click at [45, 402] on div "Nutristat x aniuskadari" at bounding box center [86, 402] width 145 height 17
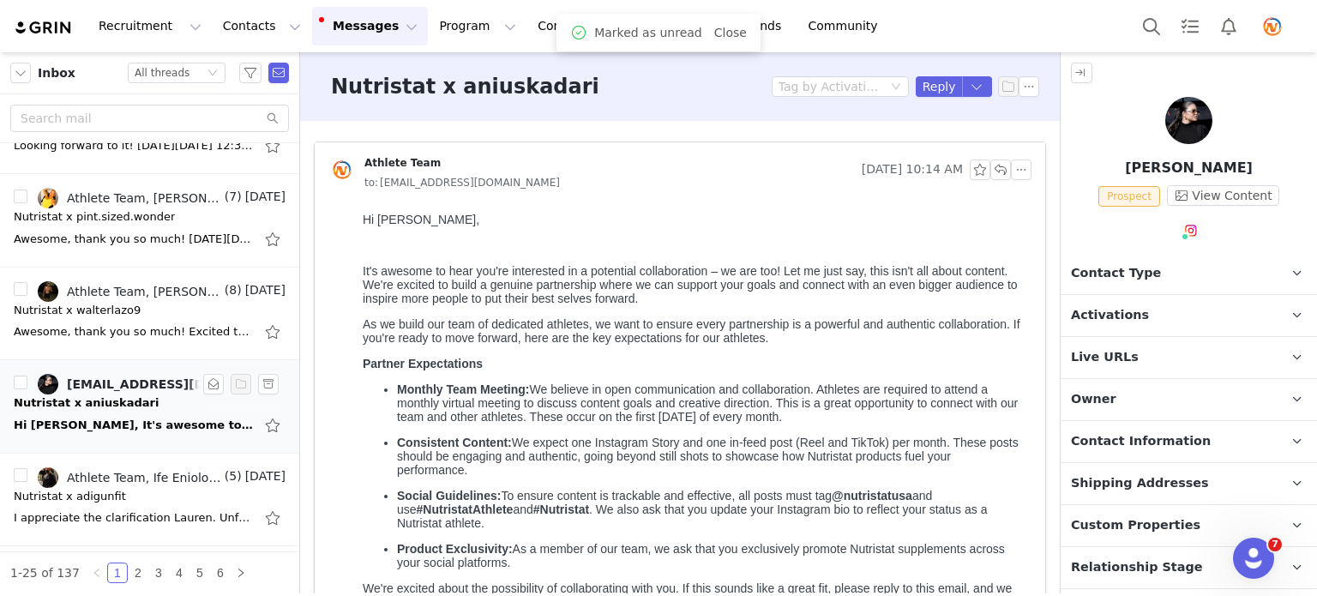
scroll to position [0, 0]
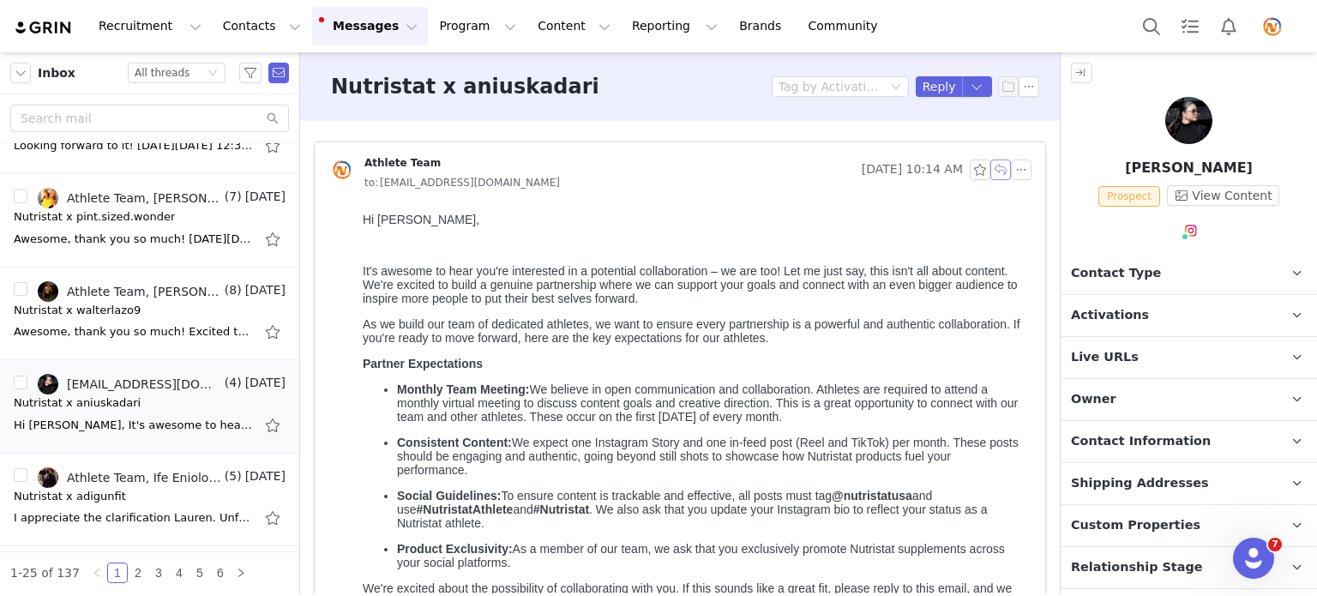
click at [993, 169] on button "button" at bounding box center [1000, 169] width 21 height 21
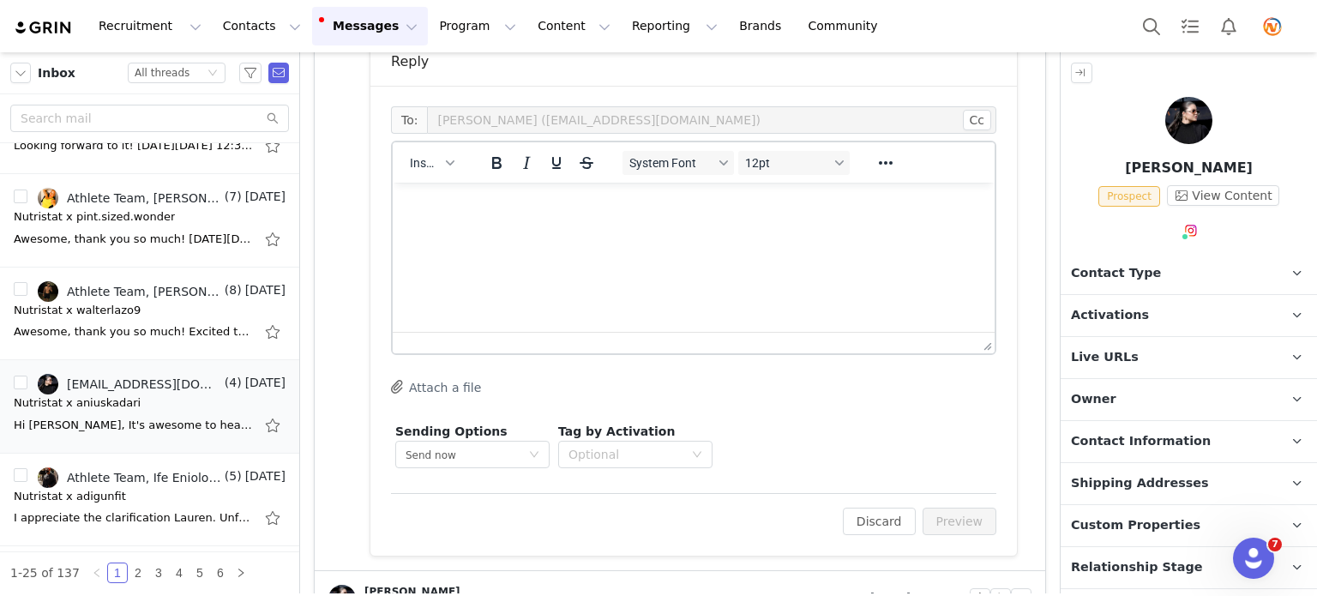
click at [562, 213] on p "Rich Text Area. Press ALT-0 for help." at bounding box center [693, 205] width 574 height 19
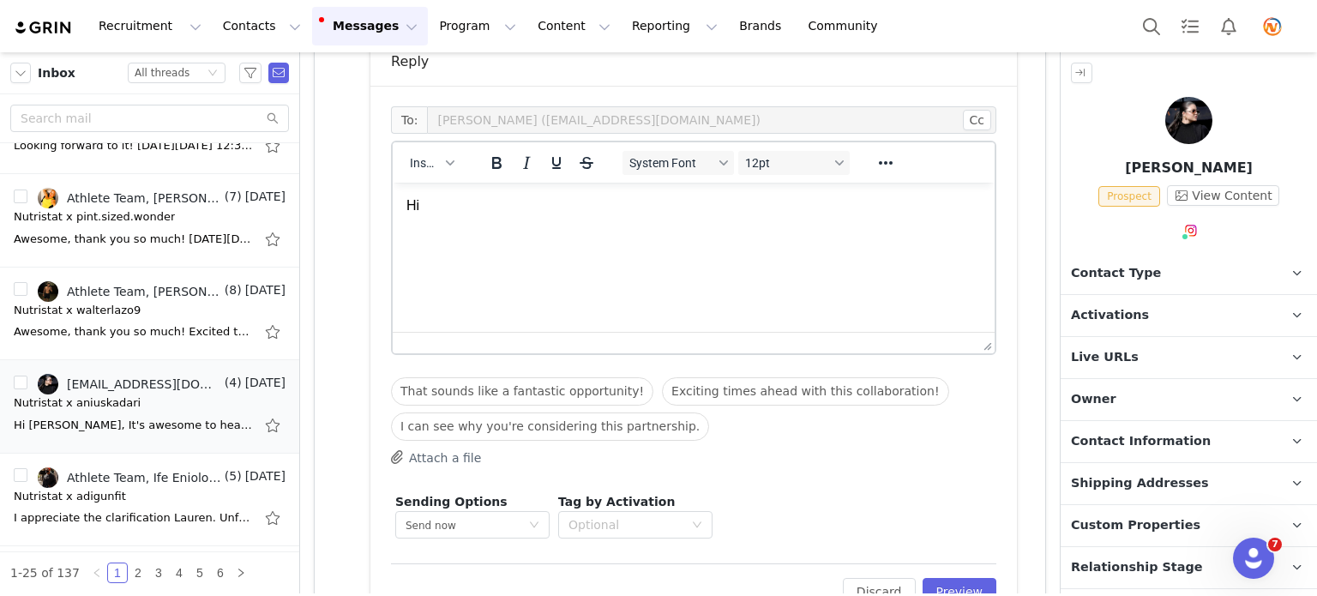
click at [442, 177] on div "Insert" at bounding box center [432, 162] width 79 height 33
click at [442, 172] on button "Insert" at bounding box center [431, 163] width 57 height 24
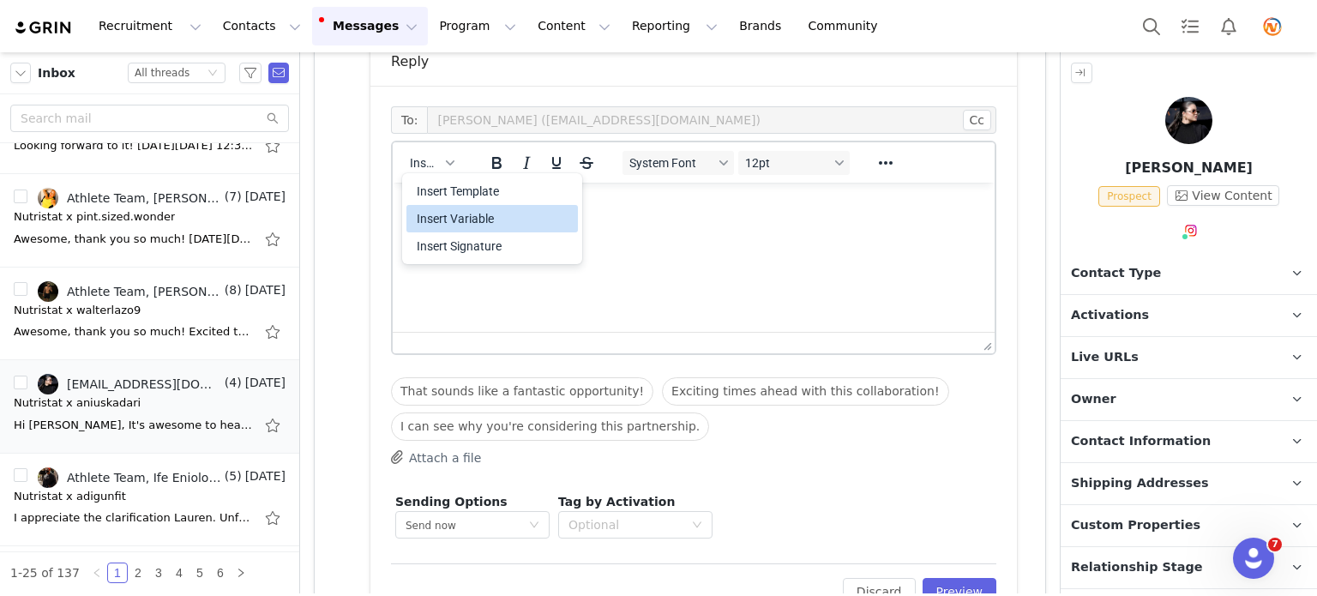
click at [447, 210] on div "Insert Variable" at bounding box center [494, 218] width 154 height 21
select select
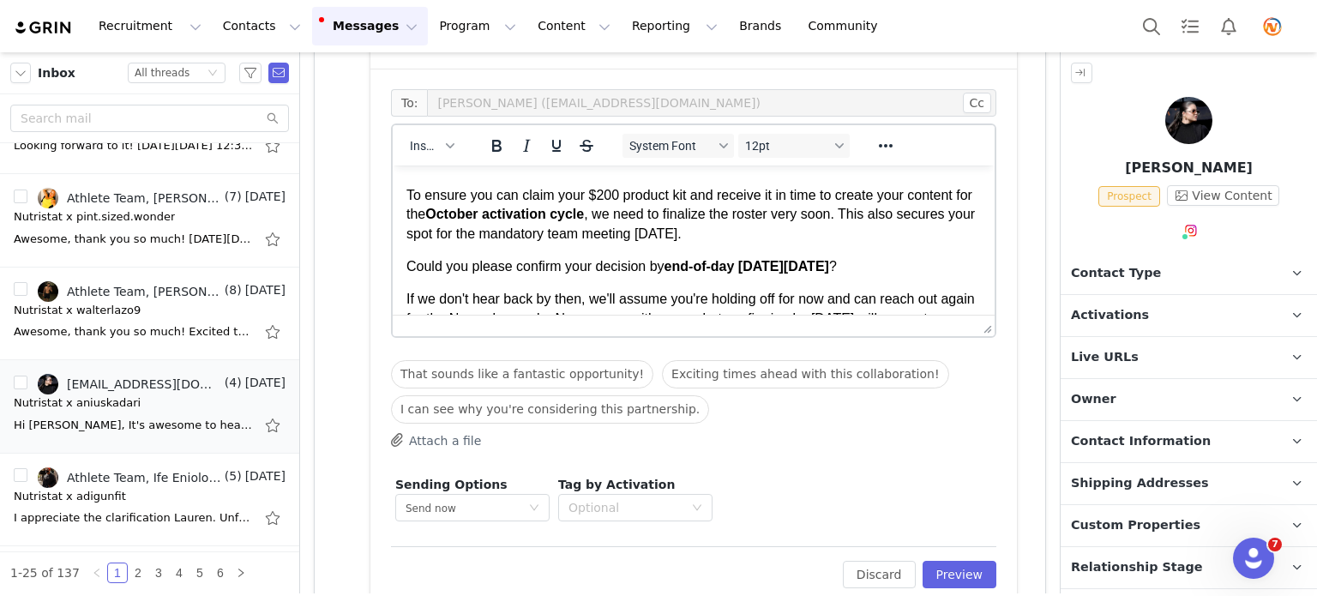
scroll to position [737, 0]
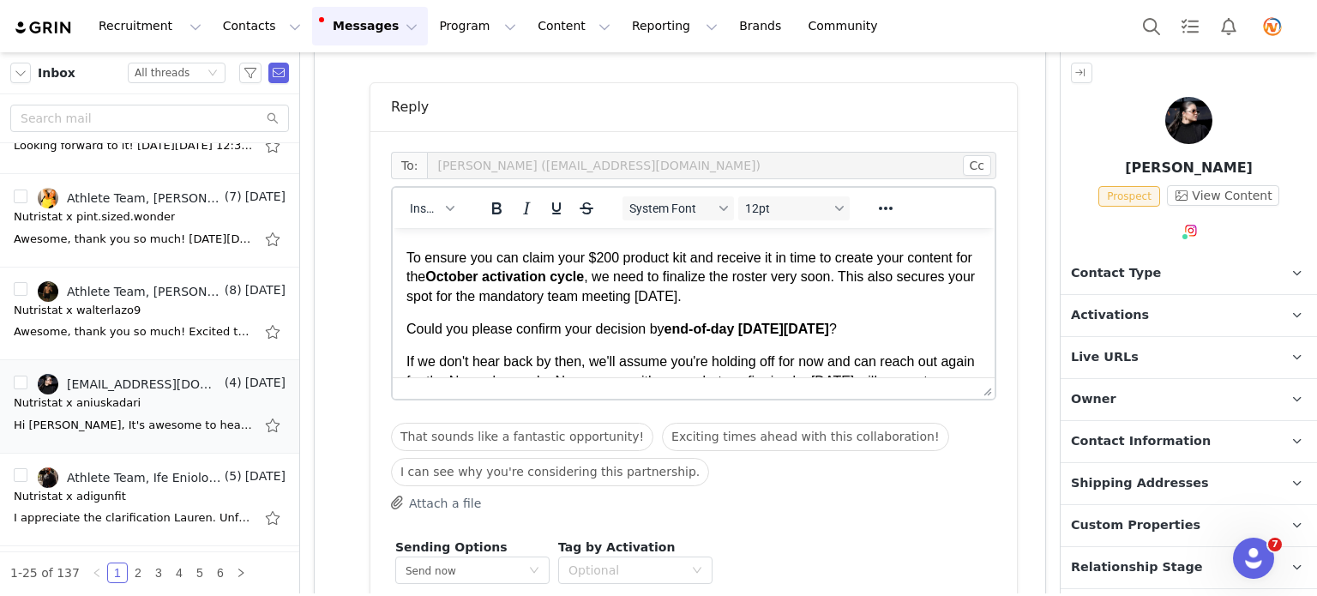
click at [753, 277] on span ", we need to finalize the roster very soon. This also secures your spot for the…" at bounding box center [690, 285] width 568 height 33
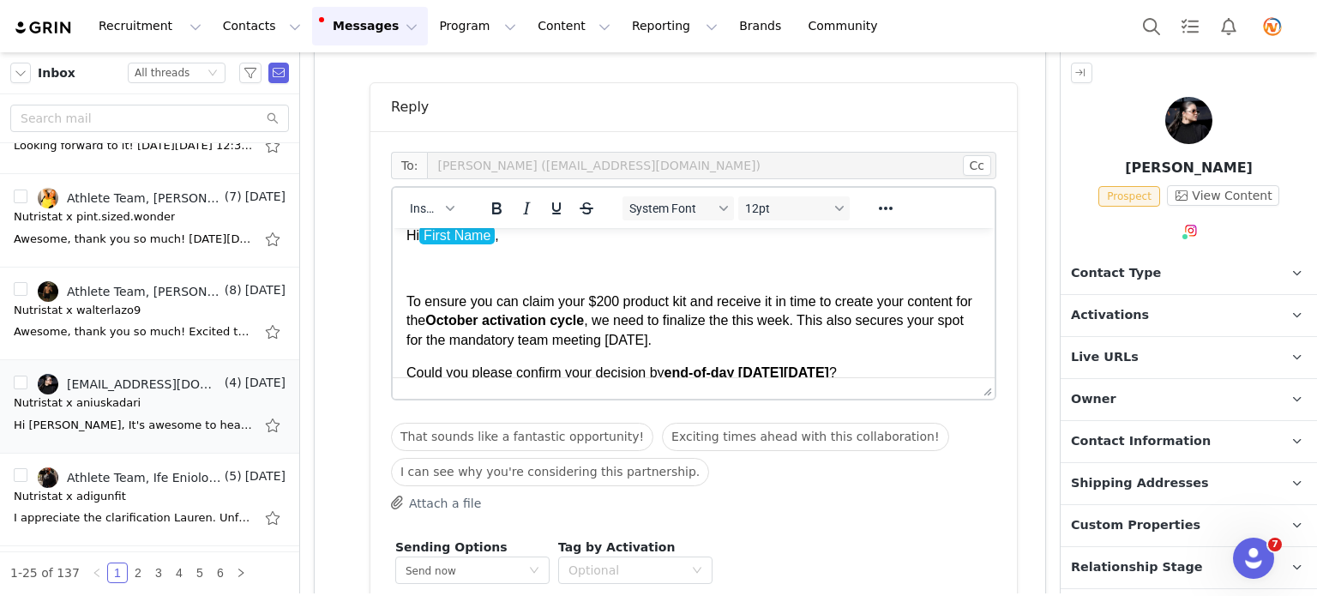
scroll to position [0, 0]
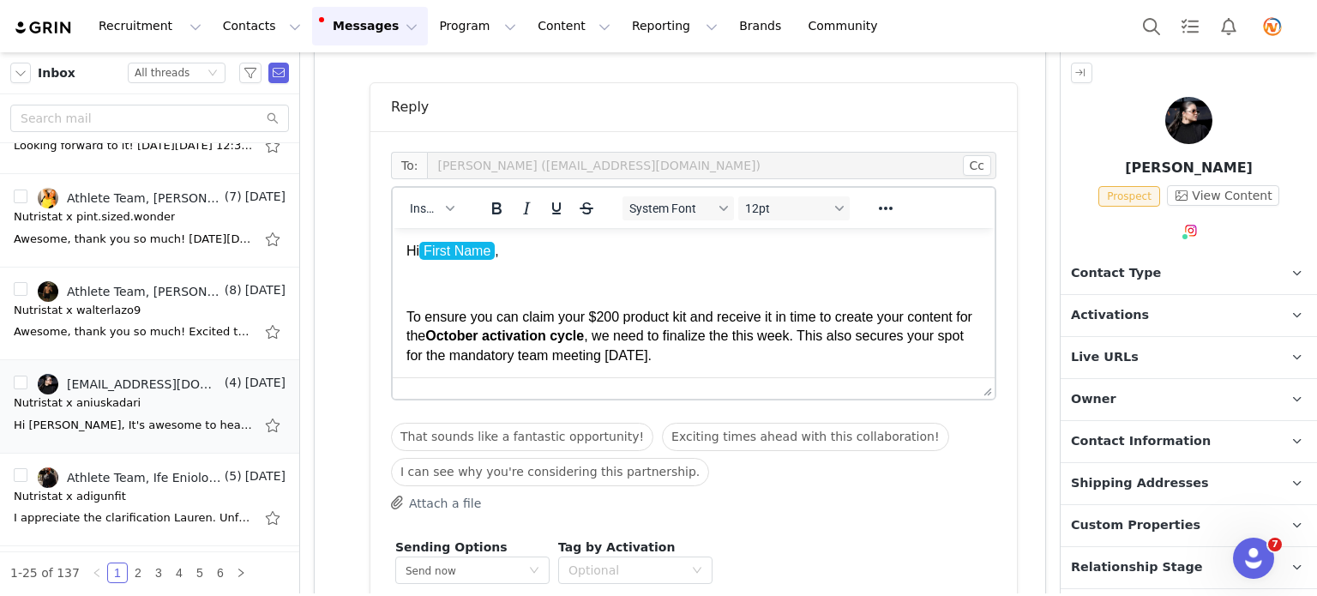
drag, startPoint x: 405, startPoint y: 250, endPoint x: 427, endPoint y: 280, distance: 36.7
click at [427, 280] on html "Hi First Name , To ensure you can claim your $200 product kit and receive it in…" at bounding box center [694, 421] width 602 height 387
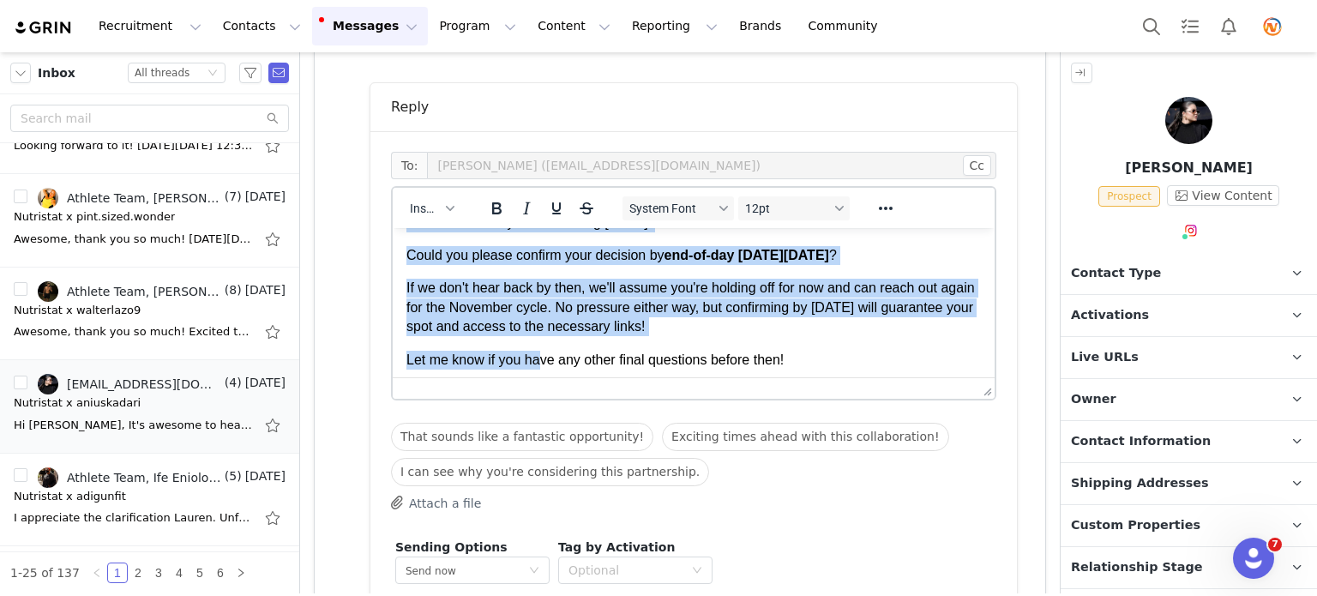
scroll to position [237, 0]
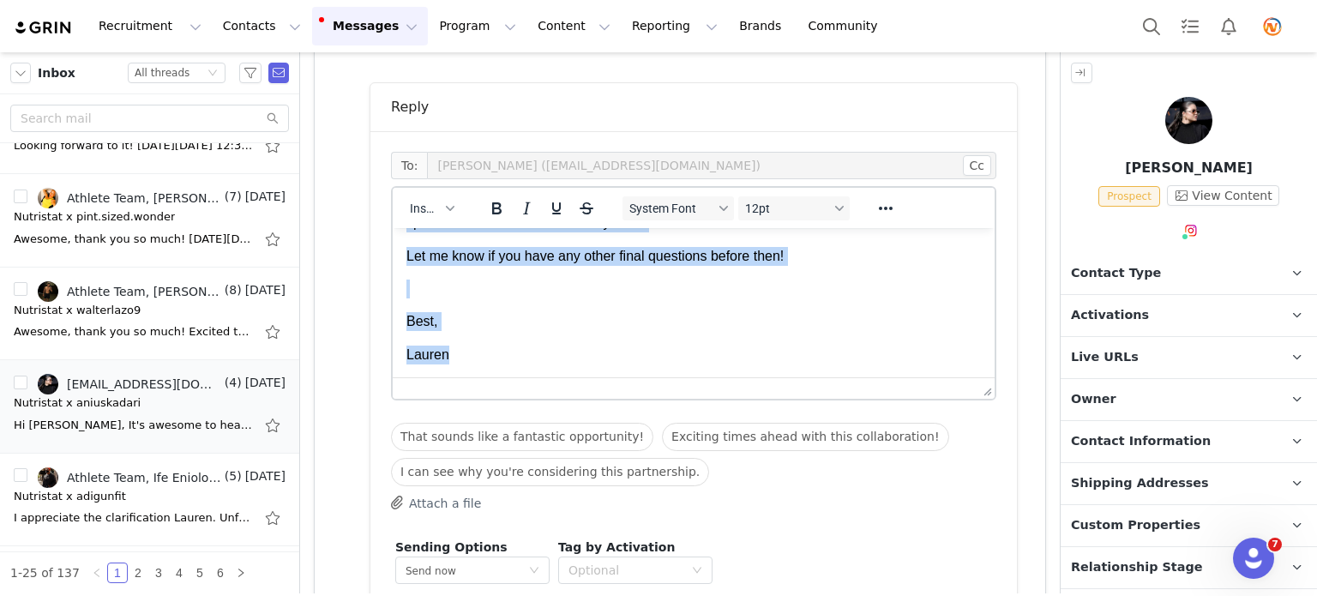
drag, startPoint x: 406, startPoint y: 248, endPoint x: 567, endPoint y: 418, distance: 234.7
click at [567, 378] on html "Hi First Name , To ensure you can claim your $200 product kit and receive it in…" at bounding box center [694, 184] width 602 height 387
copy body "Hi First Name , To ensure you can claim your $200 product kit and receive it in…"
click at [707, 334] on body "Hi First Name , To ensure you can claim your $200 product kit and receive it in…" at bounding box center [693, 184] width 574 height 359
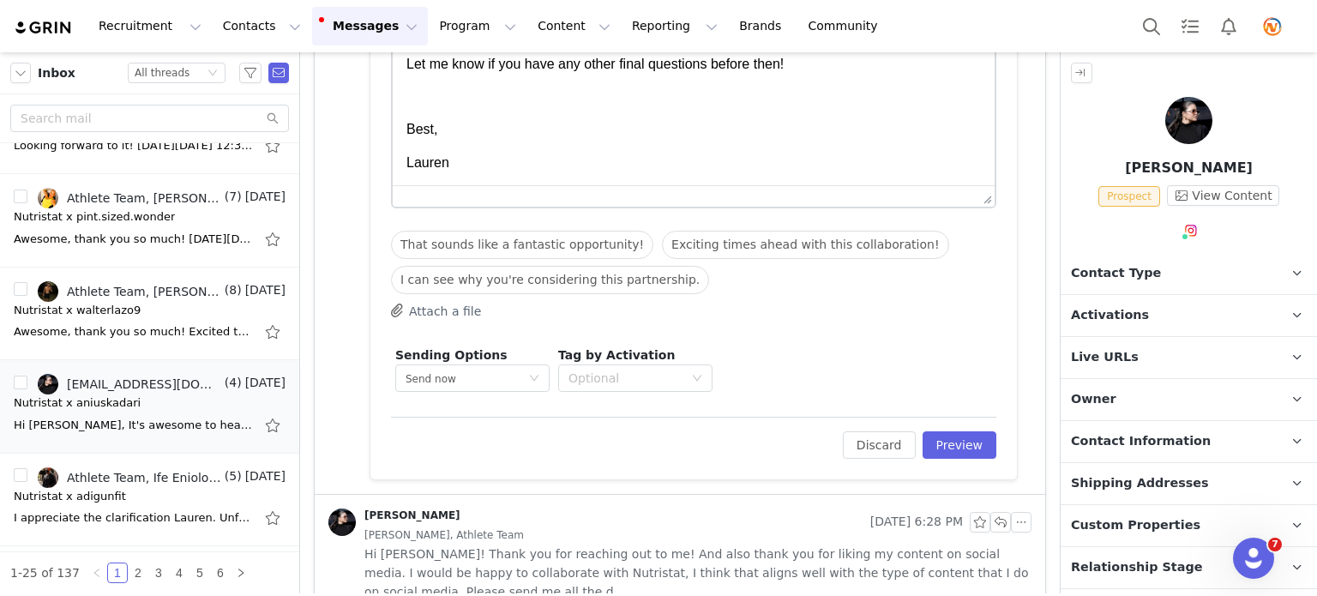
scroll to position [929, 0]
click at [950, 447] on button "Preview" at bounding box center [960, 444] width 75 height 27
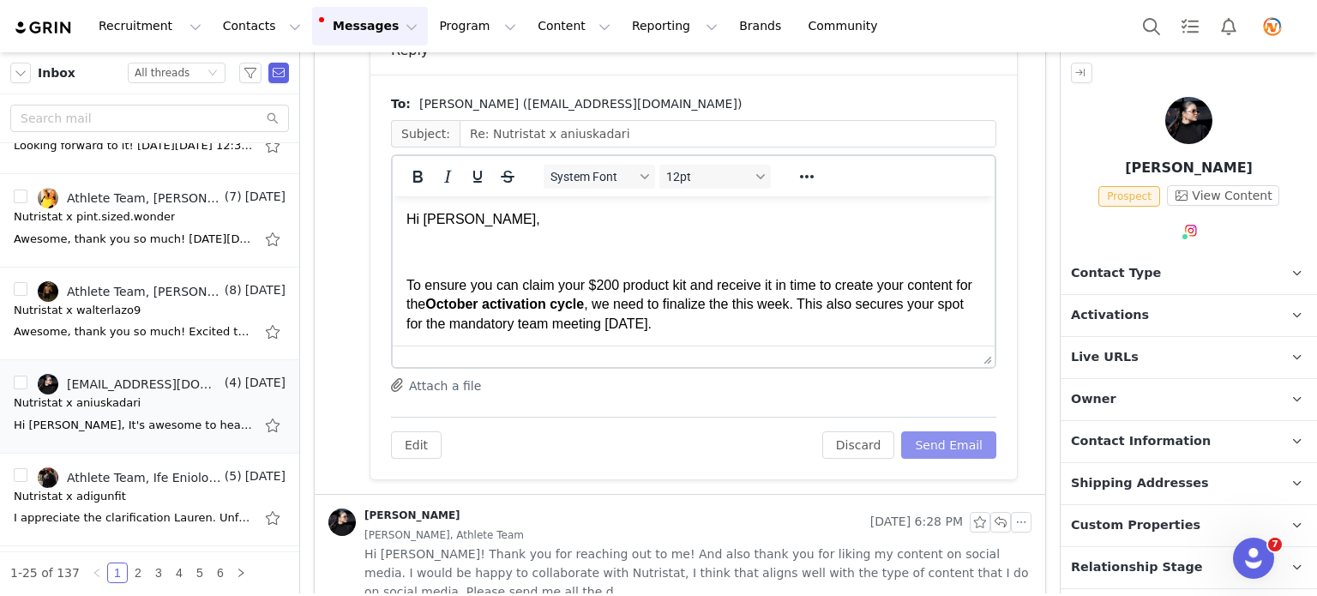
scroll to position [0, 0]
click at [950, 447] on button "Send Email" at bounding box center [948, 444] width 95 height 27
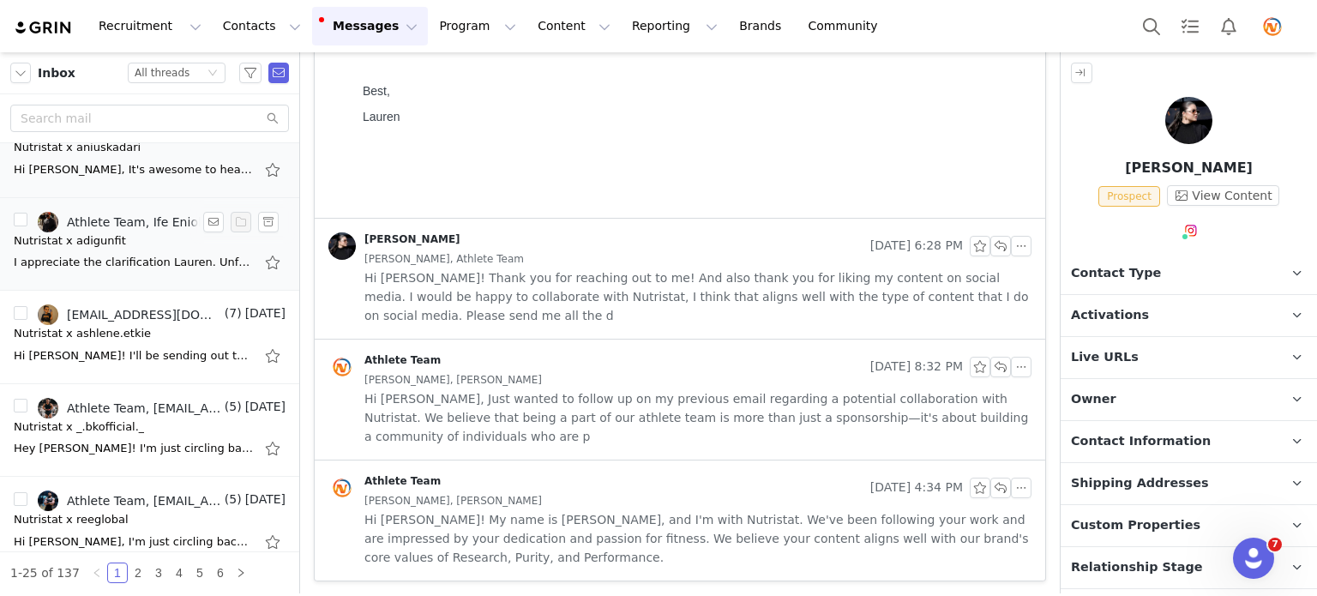
scroll to position [967, 0]
click at [160, 447] on div "Hey [PERSON_NAME]! I'm just circling back quickly on the partnership details we…" at bounding box center [134, 450] width 240 height 17
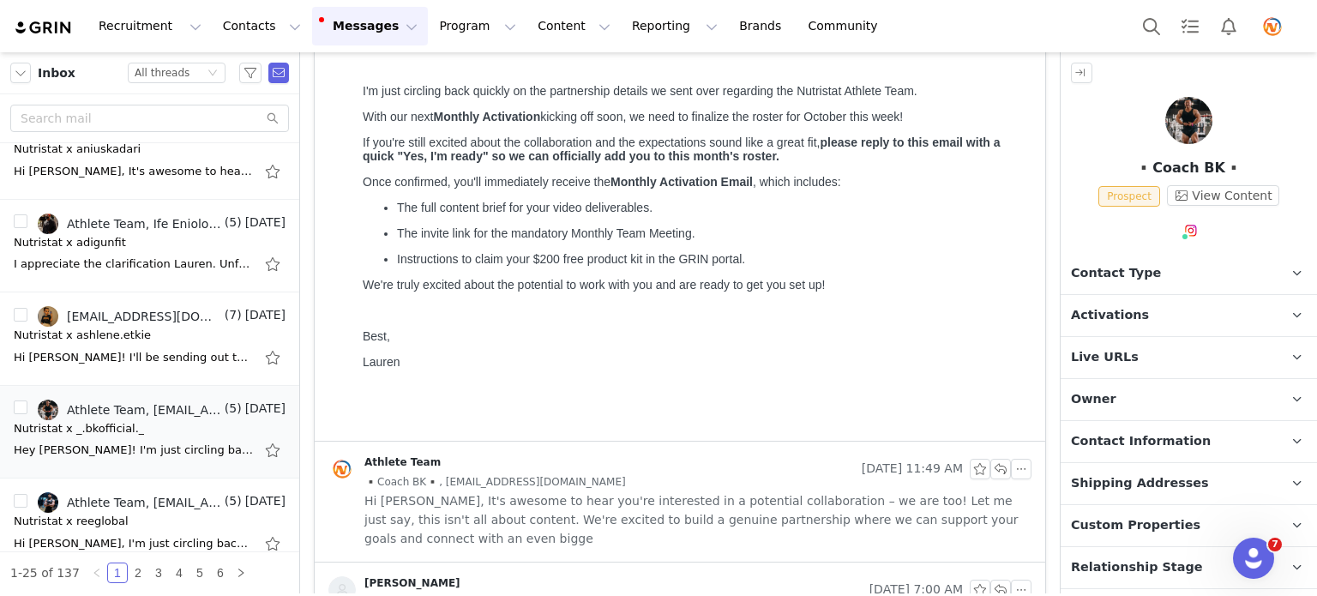
scroll to position [0, 0]
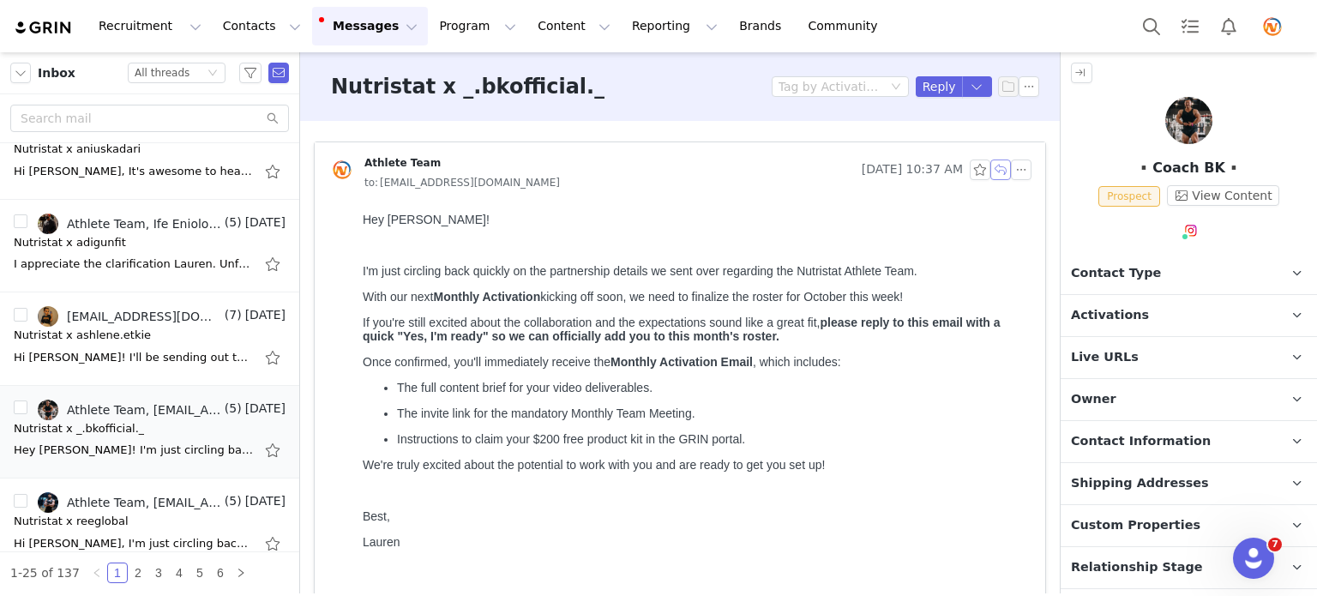
click at [990, 175] on button "button" at bounding box center [1000, 169] width 21 height 21
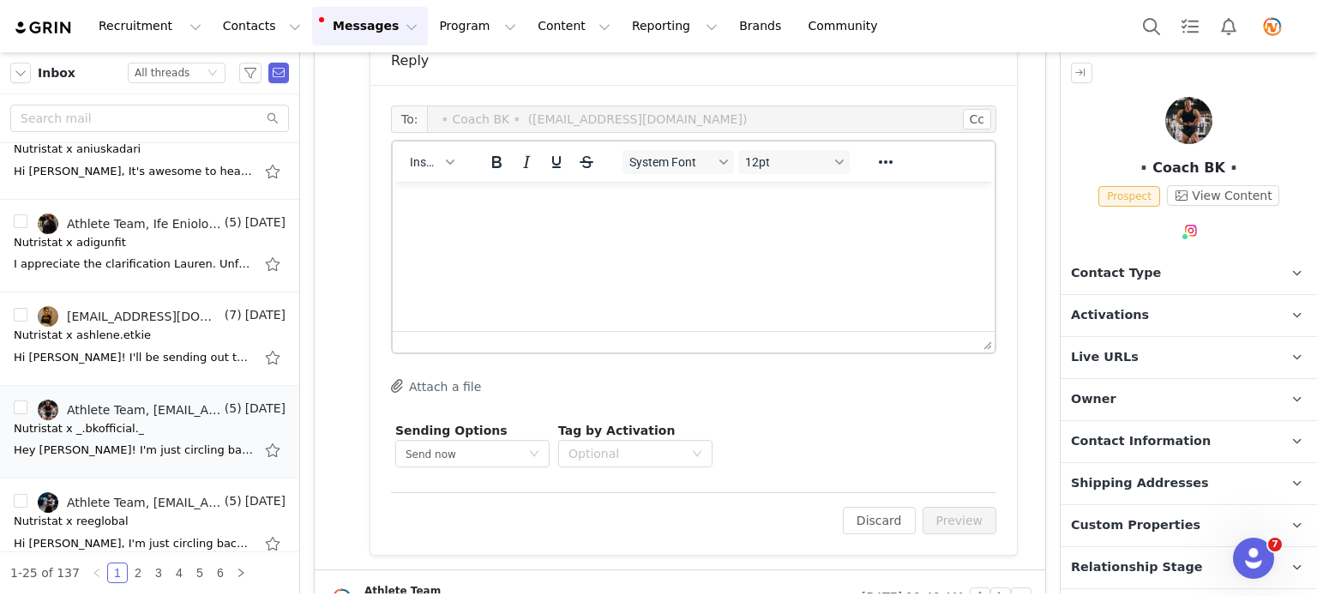
click at [466, 191] on html at bounding box center [694, 205] width 602 height 46
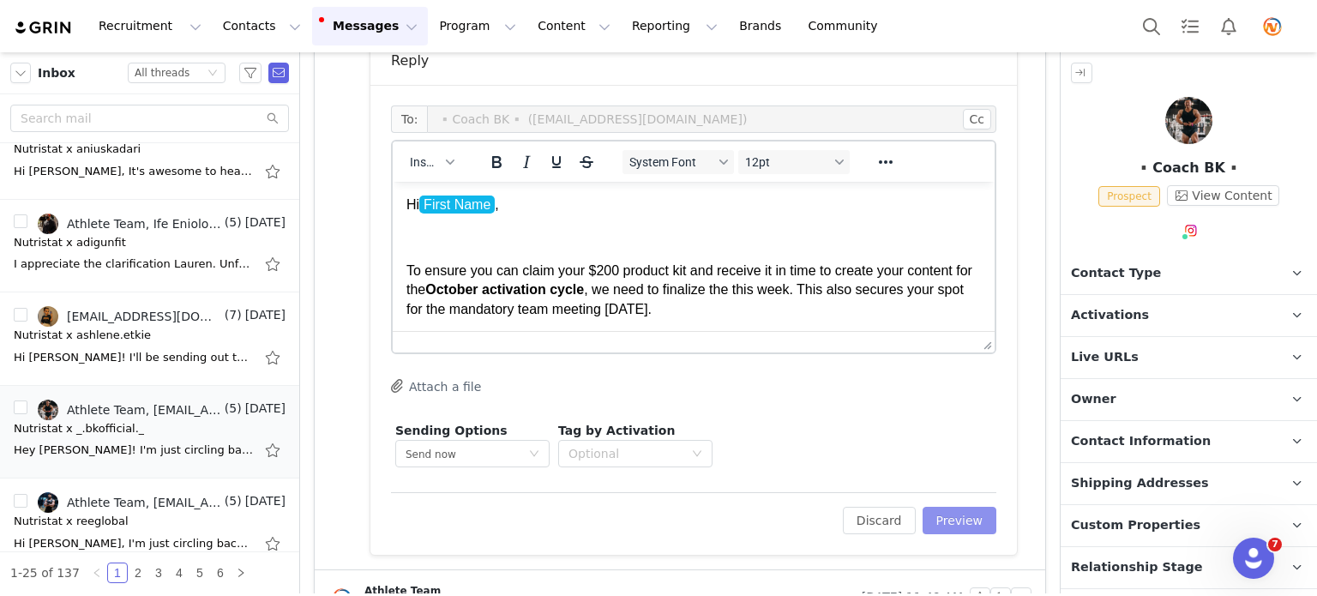
click at [959, 524] on button "Preview" at bounding box center [960, 520] width 75 height 27
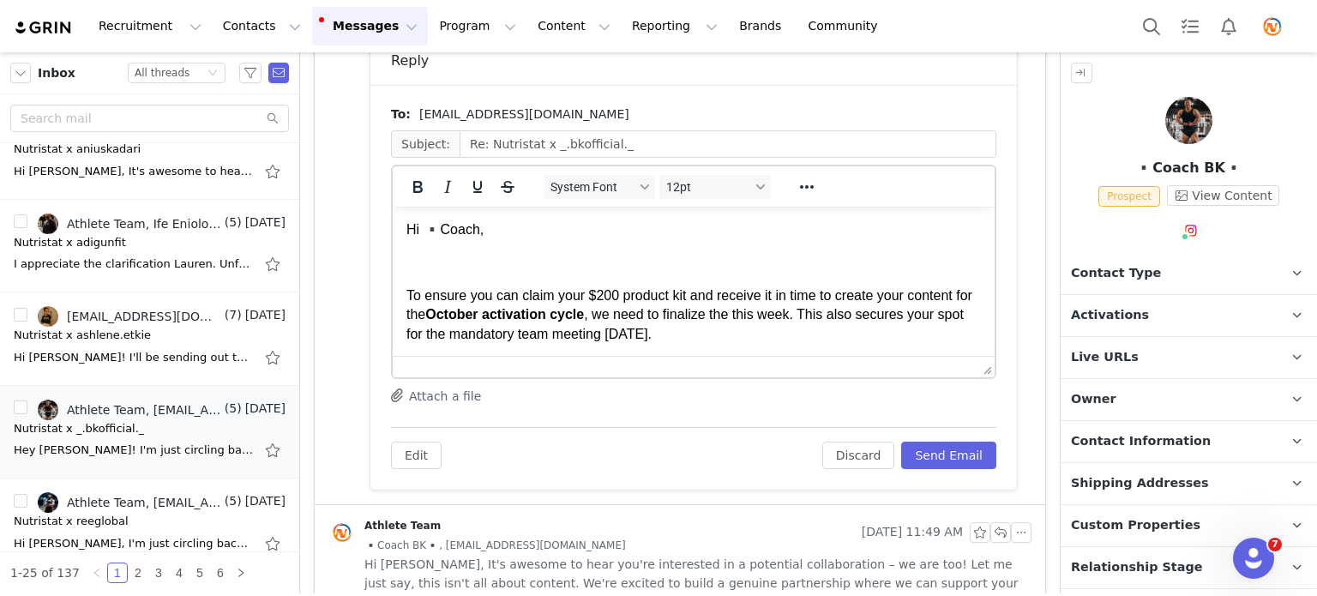
click at [479, 225] on p "Hi ▪️Coach," at bounding box center [693, 229] width 574 height 19
click at [923, 454] on button "Send Email" at bounding box center [948, 455] width 95 height 27
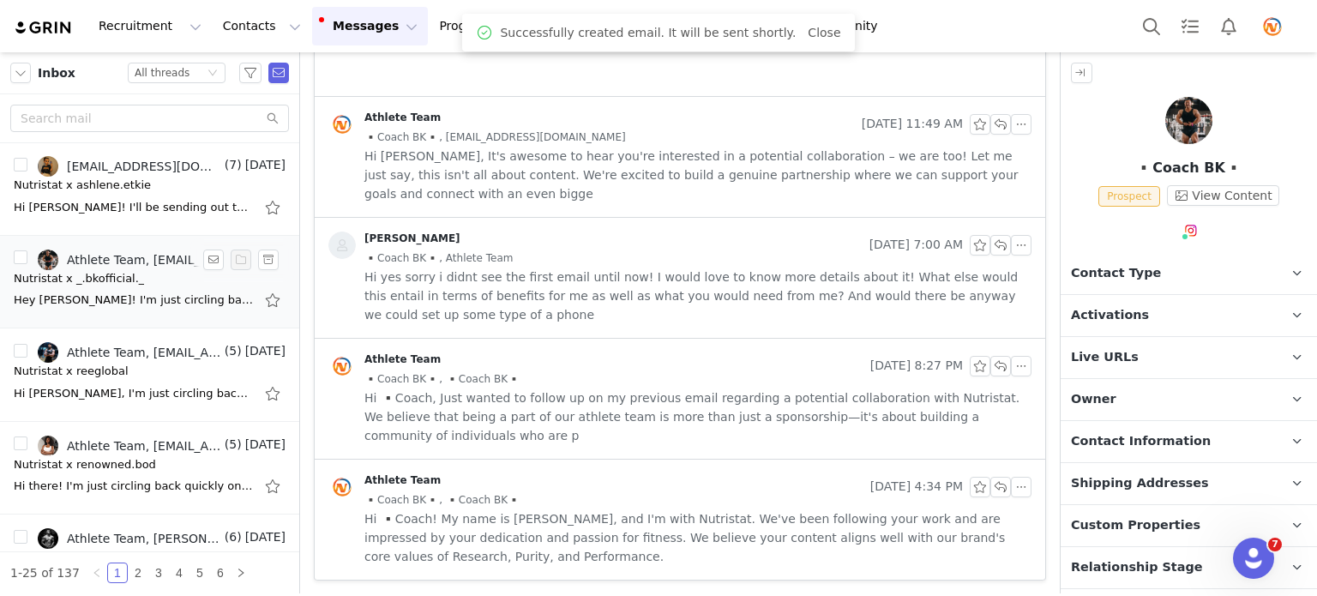
scroll to position [1116, 0]
click at [155, 386] on div "Hi [PERSON_NAME], I'm just circling back quickly on the partnership details we …" at bounding box center [134, 394] width 240 height 17
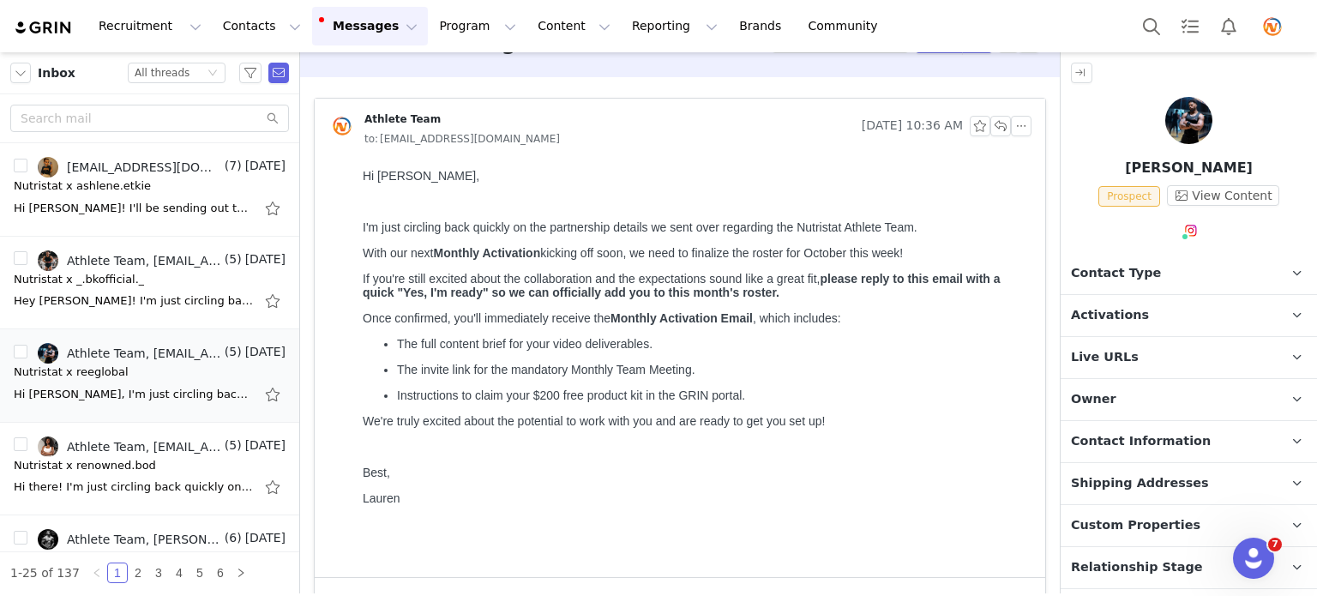
scroll to position [0, 0]
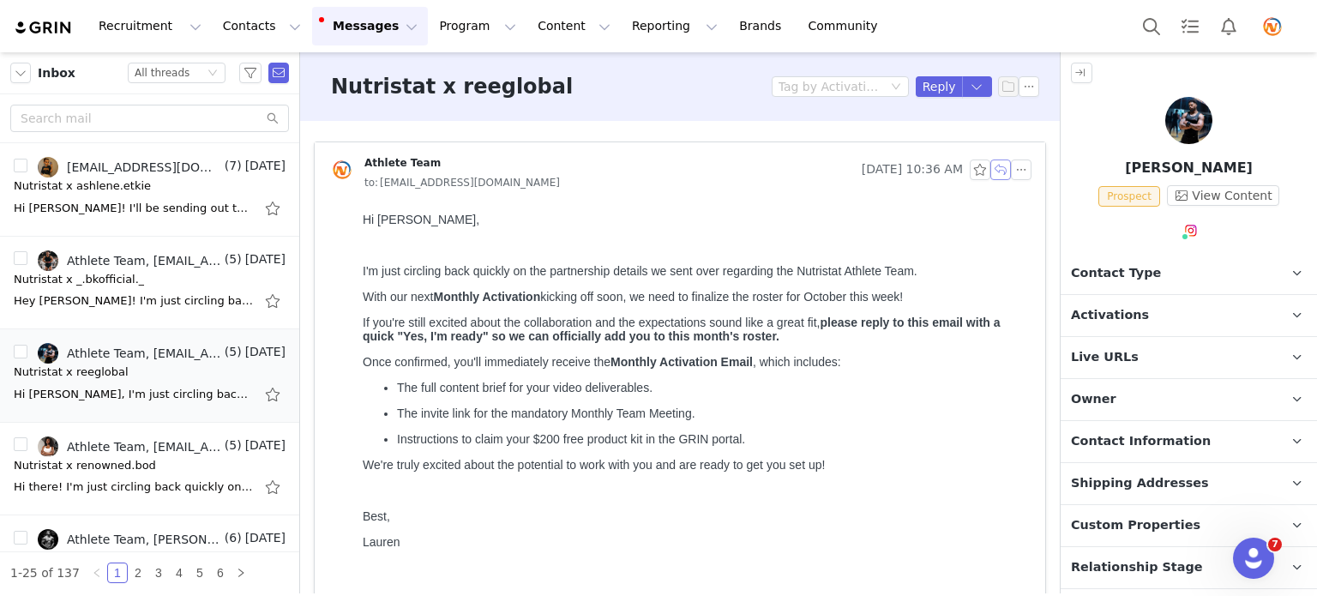
click at [990, 173] on button "button" at bounding box center [1000, 169] width 21 height 21
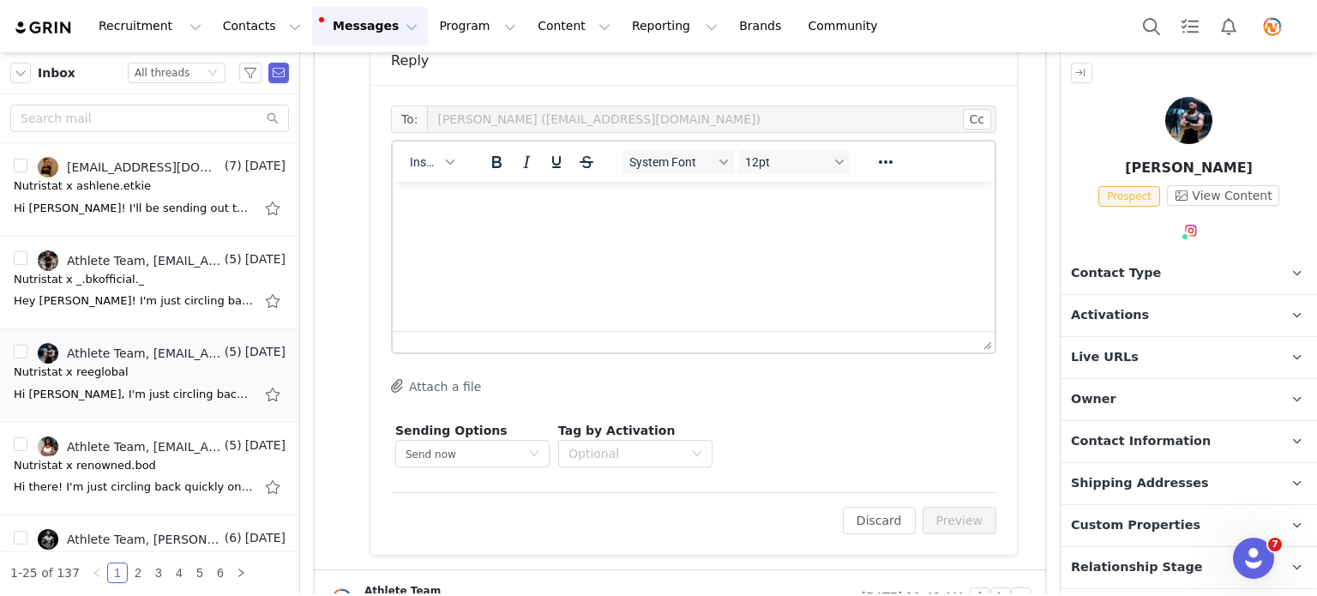
click at [606, 205] on p "Rich Text Area. Press ALT-0 for help." at bounding box center [693, 204] width 574 height 19
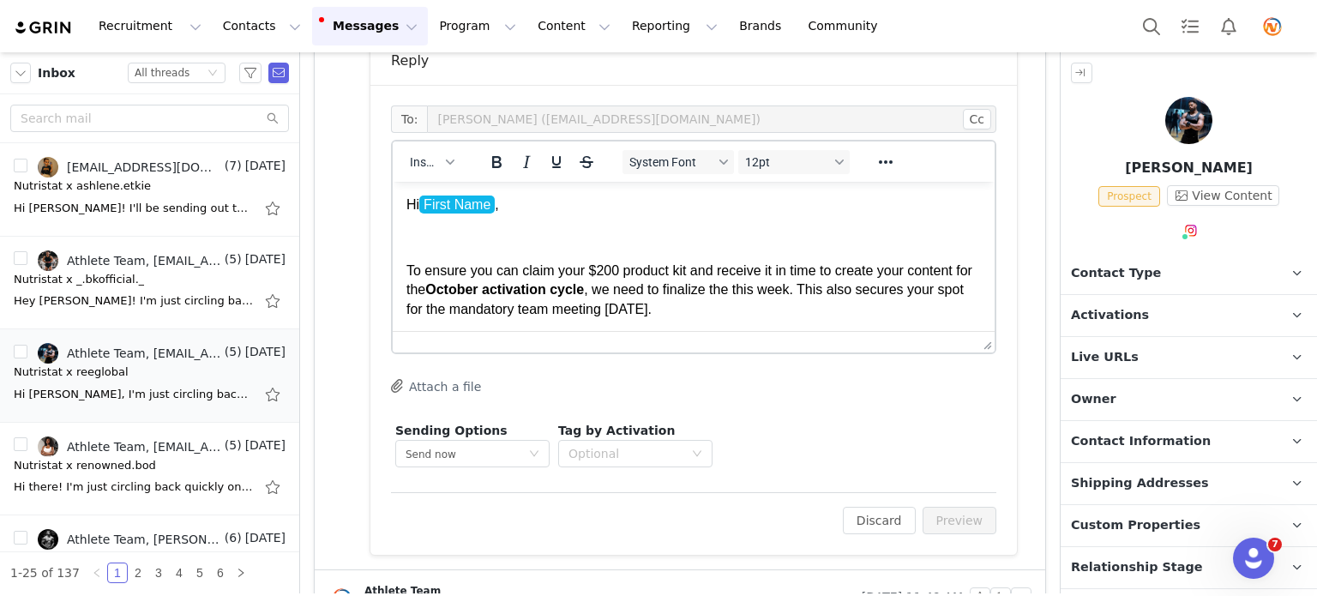
scroll to position [222, 0]
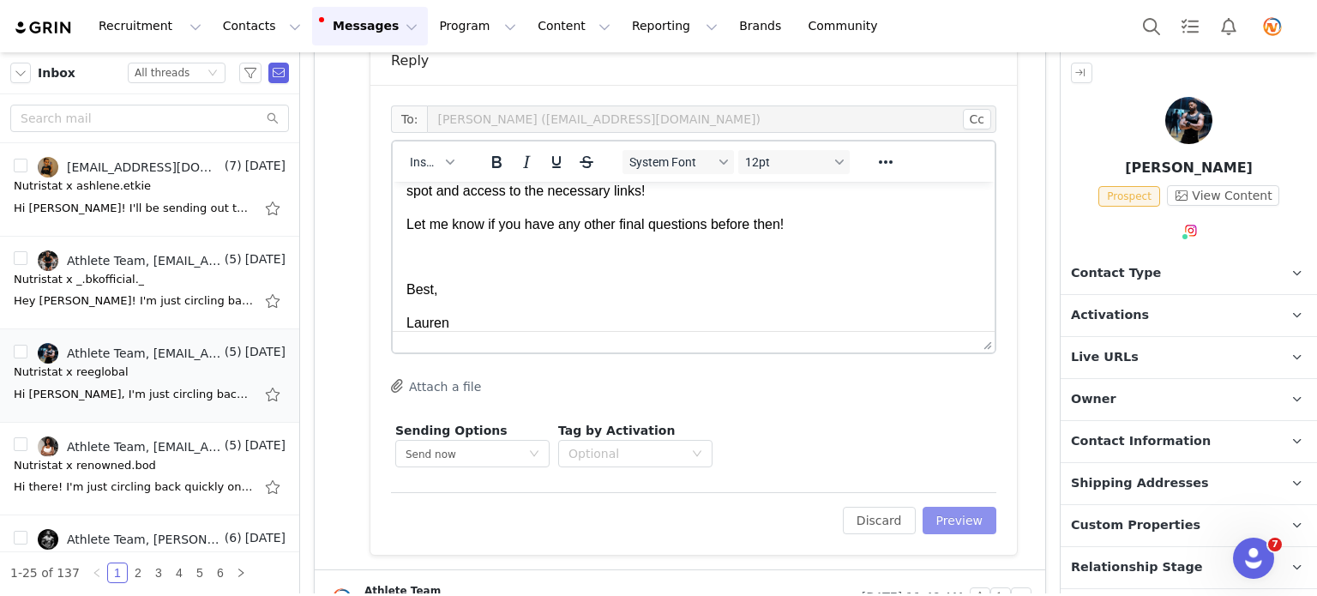
click at [954, 510] on button "Preview" at bounding box center [960, 520] width 75 height 27
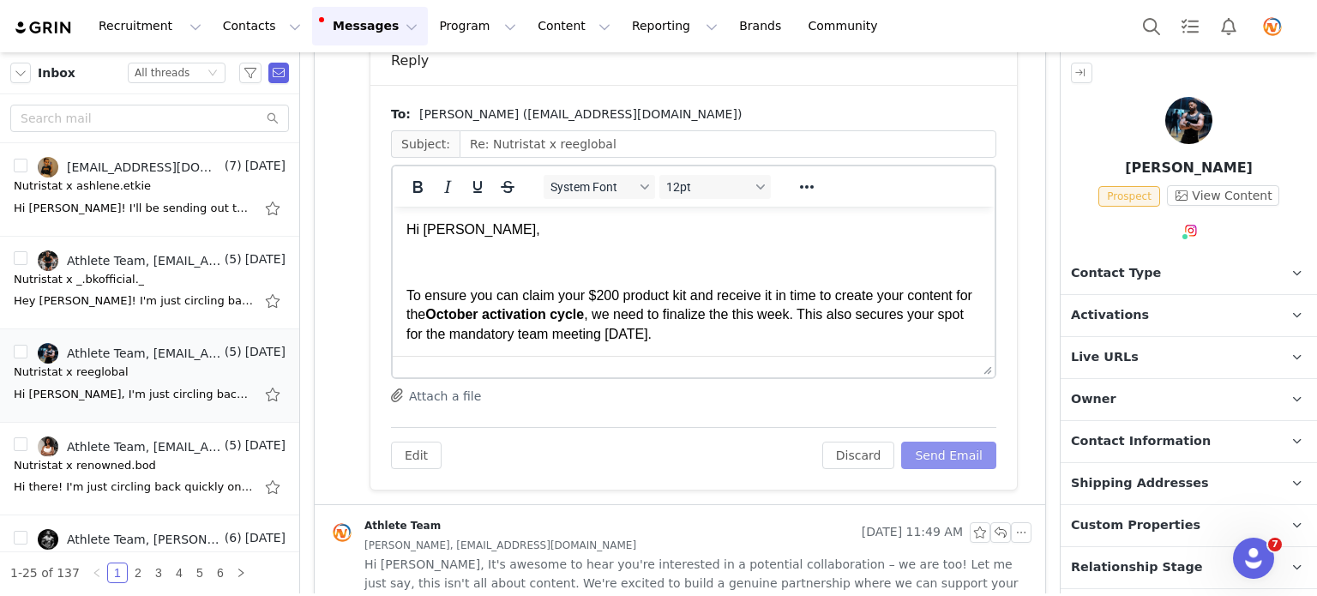
scroll to position [0, 0]
click at [938, 456] on button "Send Email" at bounding box center [948, 455] width 95 height 27
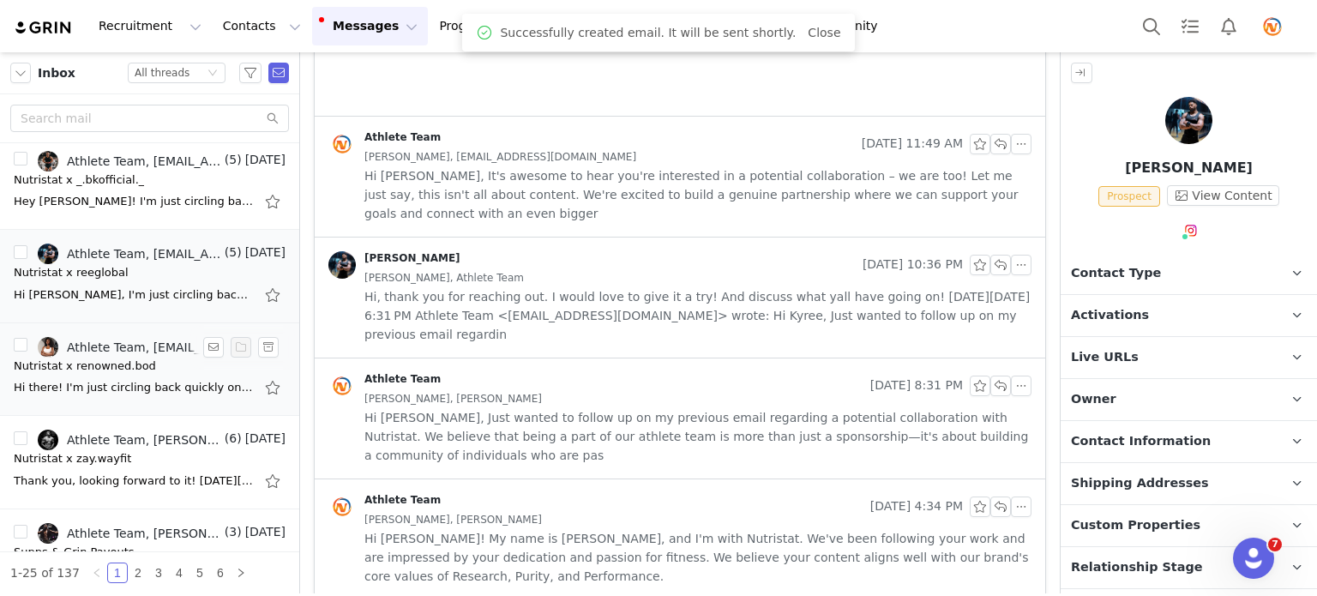
click at [123, 383] on div "Hi there! I'm just circling back quickly on the partnership details we sent ove…" at bounding box center [134, 387] width 240 height 17
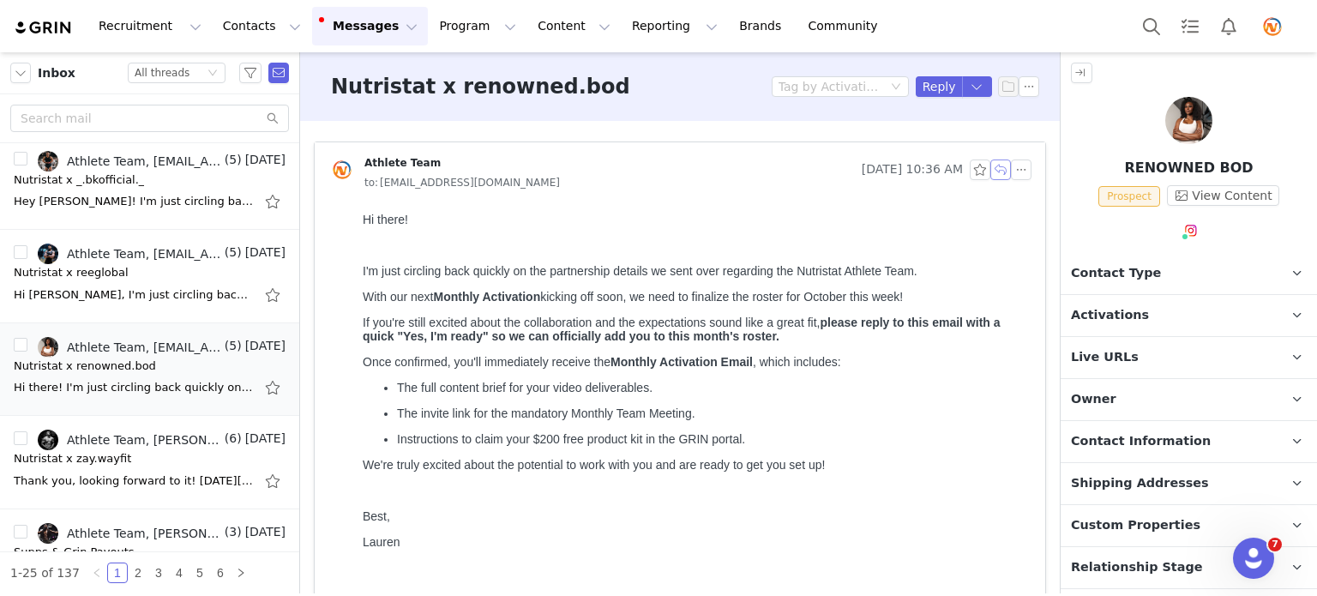
click at [990, 171] on button "button" at bounding box center [1000, 169] width 21 height 21
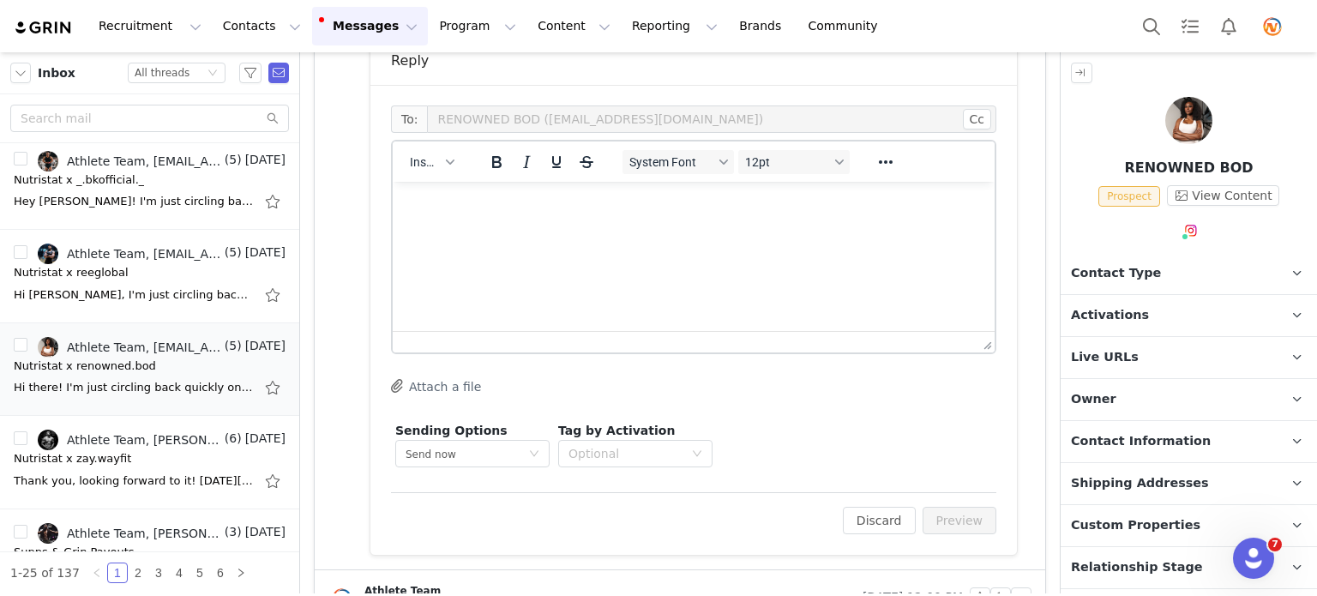
click at [564, 203] on p "Rich Text Area. Press ALT-0 for help." at bounding box center [693, 204] width 574 height 19
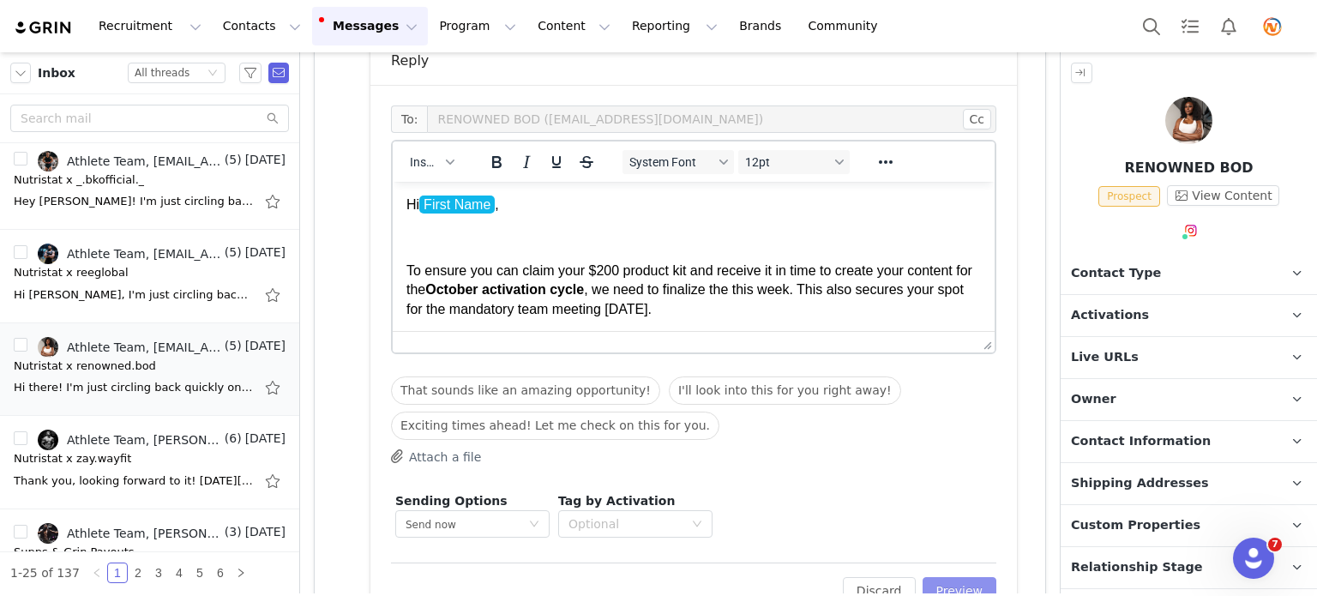
click at [960, 586] on button "Preview" at bounding box center [960, 590] width 75 height 27
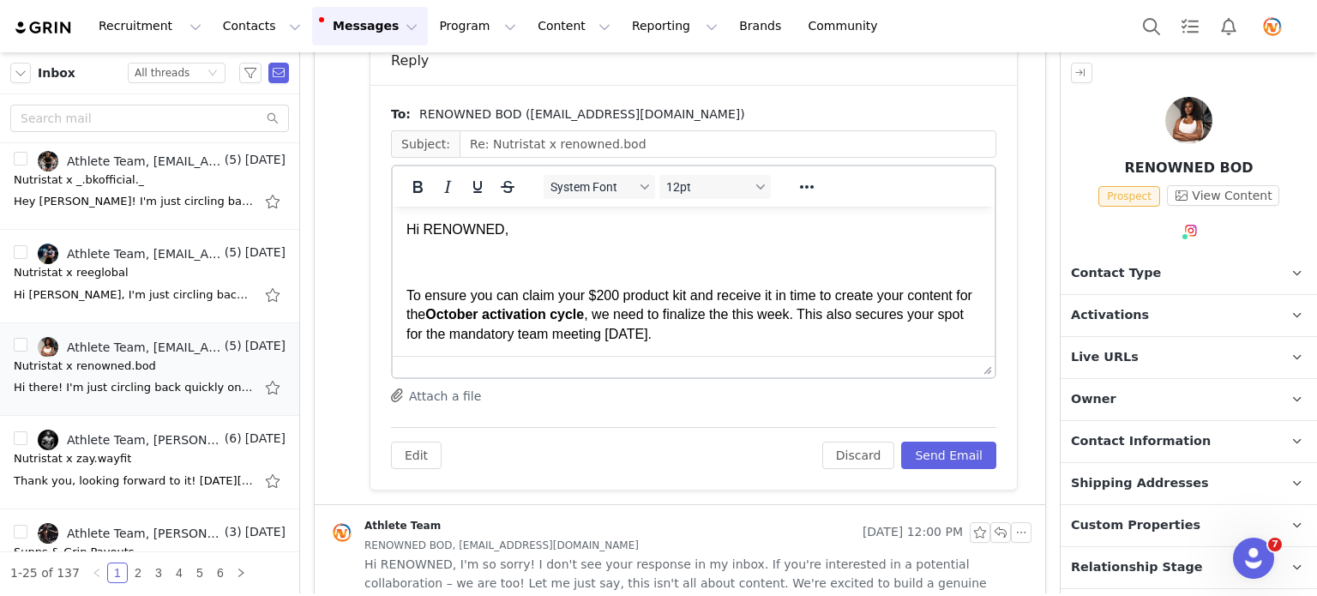
click at [497, 226] on p "Hi RENOWNED," at bounding box center [693, 229] width 574 height 19
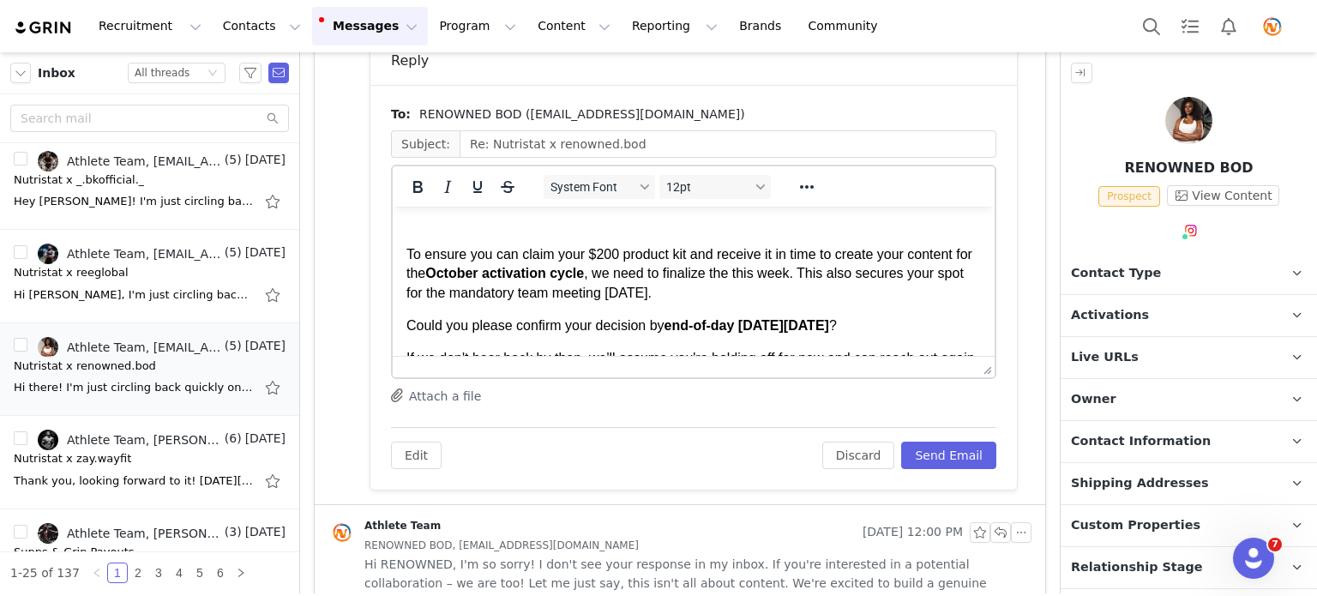
scroll to position [43, 0]
click at [755, 274] on span ", we need to finalize the this week. This also secures your spot for the mandat…" at bounding box center [684, 280] width 557 height 33
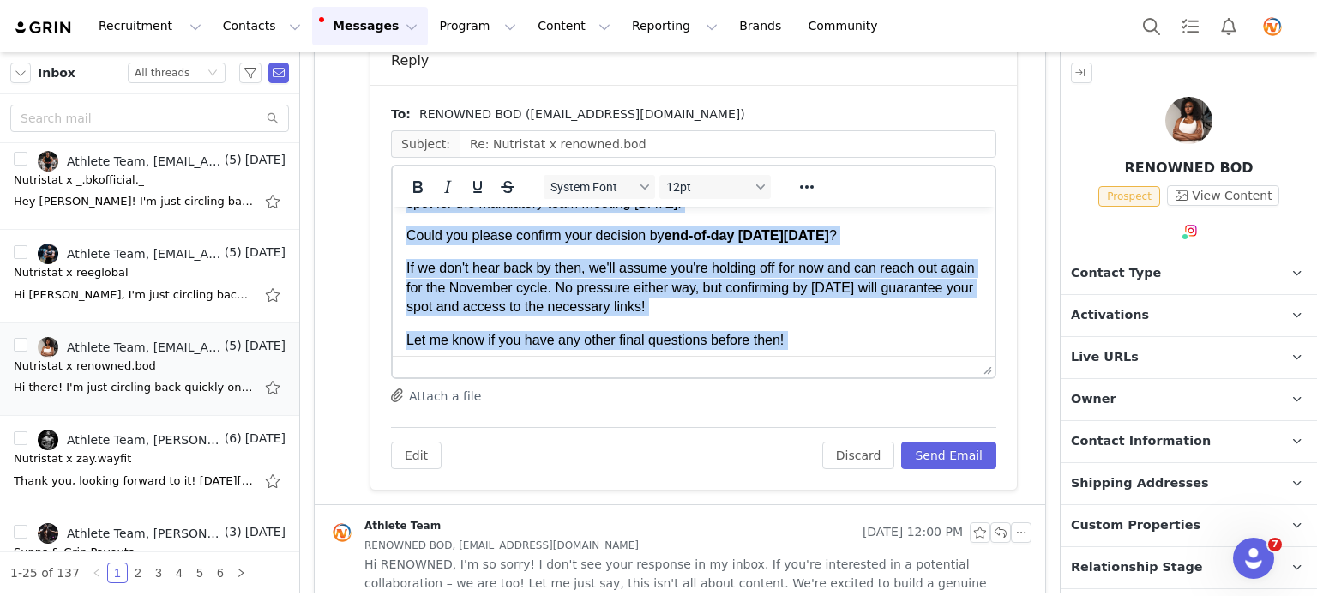
scroll to position [237, 0]
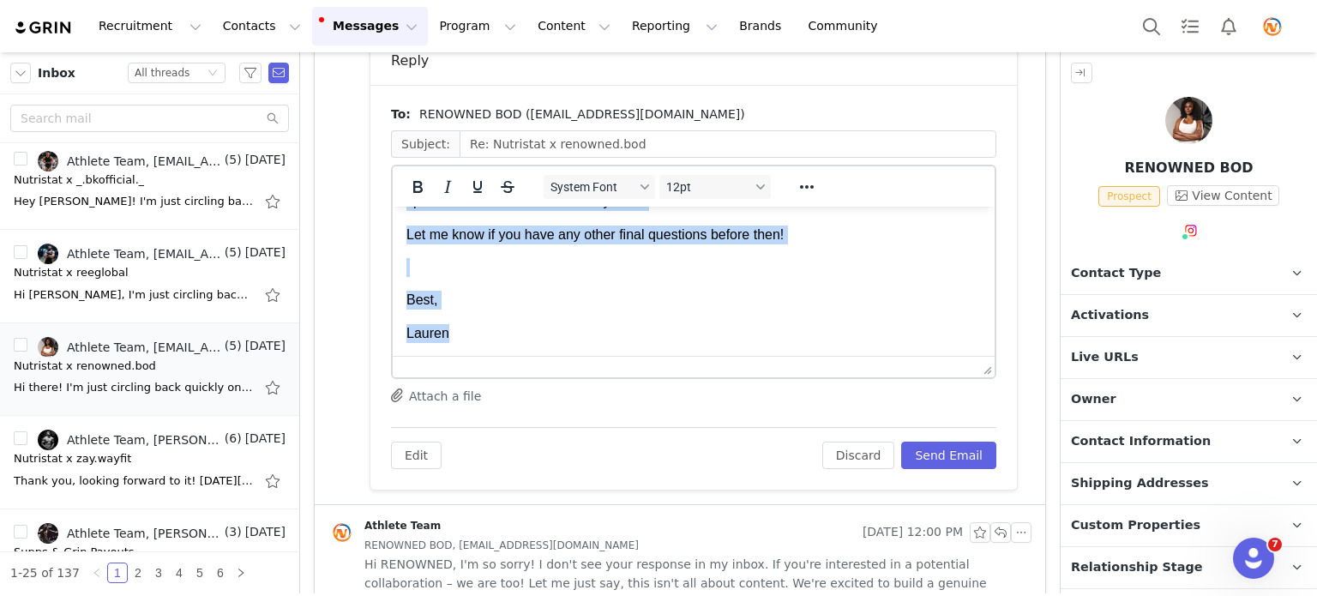
drag, startPoint x: 406, startPoint y: 230, endPoint x: 562, endPoint y: 400, distance: 230.6
click at [562, 357] on html "Hi, To ensure you can claim your $200 product kit and receive it in time to cre…" at bounding box center [694, 163] width 602 height 387
copy body "Hi, To ensure you can claim your $200 product kit and receive it in time to cre…"
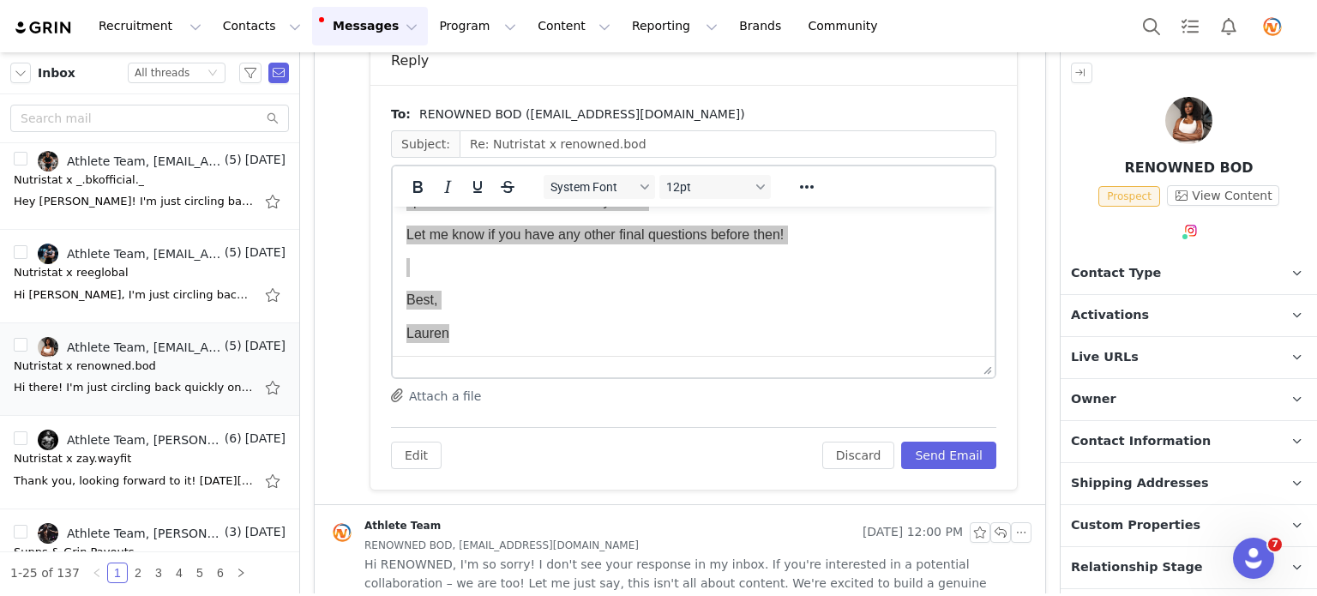
click at [935, 409] on div "To: RENOWNED BOD ([EMAIL_ADDRESS][DOMAIN_NAME]) Subject: Re: Nutristat x renown…" at bounding box center [693, 287] width 605 height 364
click at [901, 394] on div "Attach a file" at bounding box center [693, 397] width 605 height 18
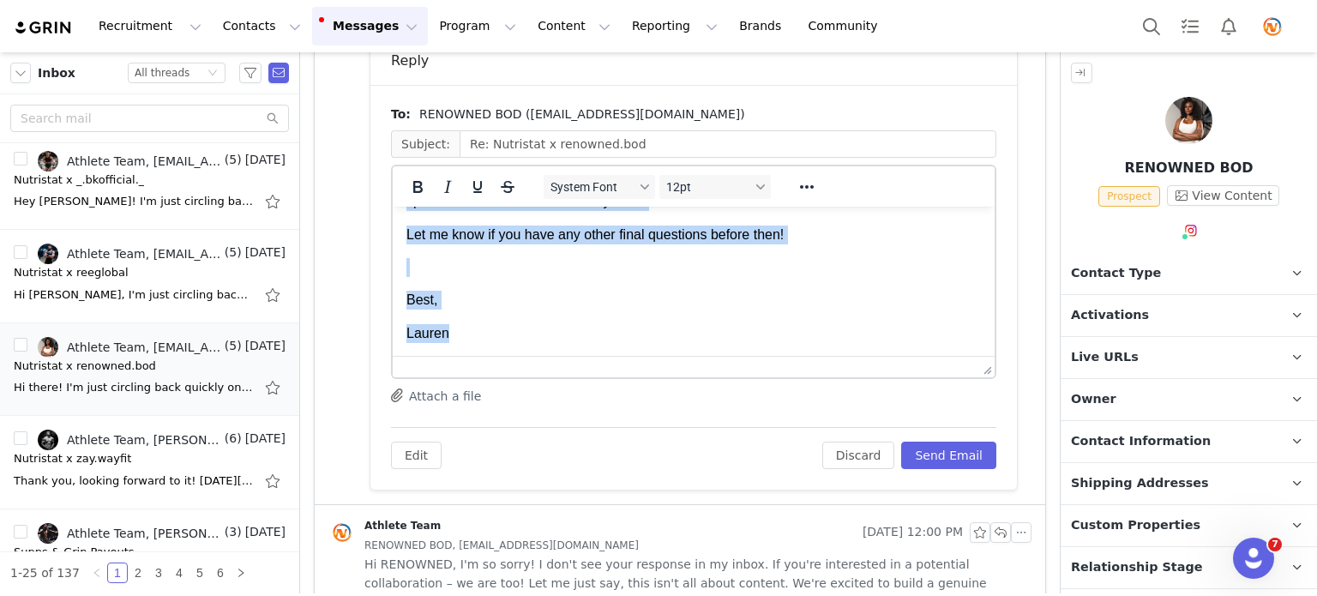
click at [884, 327] on p "Lauren" at bounding box center [693, 333] width 574 height 19
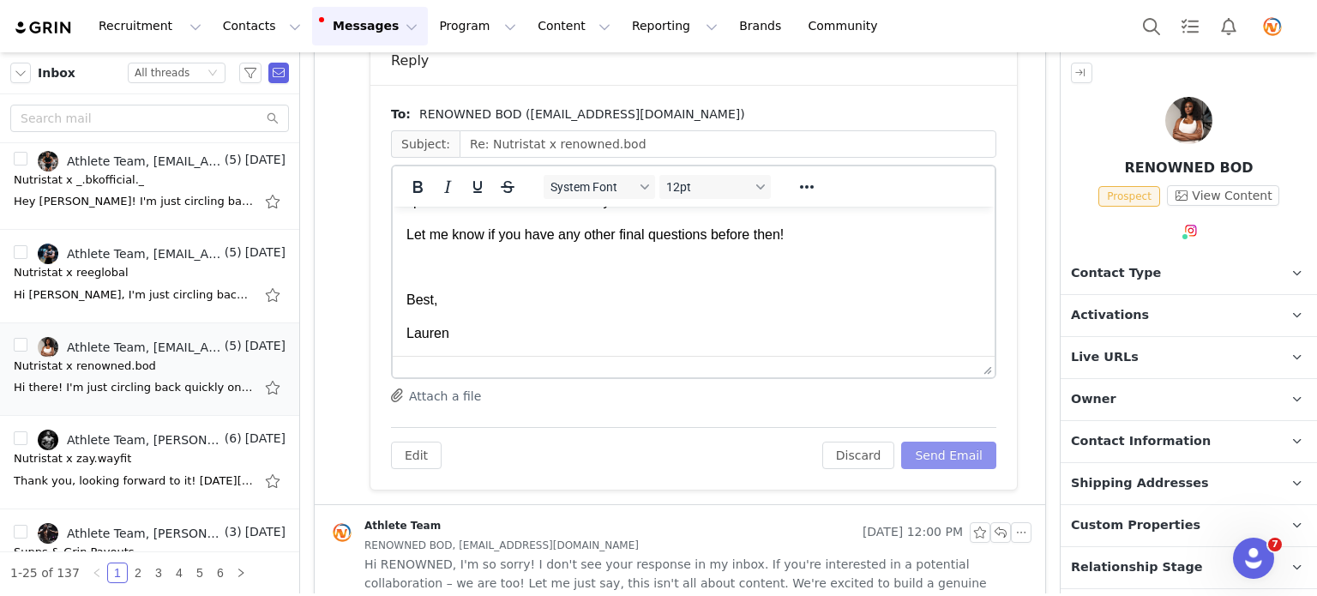
click at [953, 456] on button "Send Email" at bounding box center [948, 455] width 95 height 27
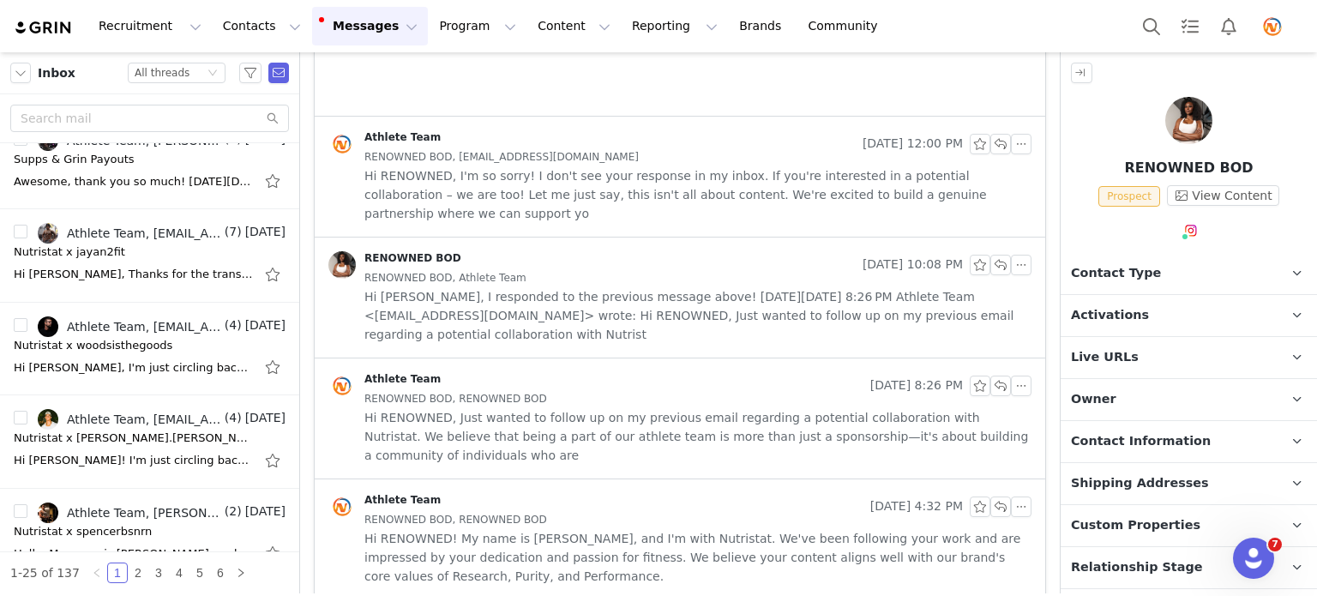
scroll to position [1608, 0]
click at [134, 359] on div "Hi [PERSON_NAME], I'm just circling back quickly on the partnership details we …" at bounding box center [134, 367] width 240 height 17
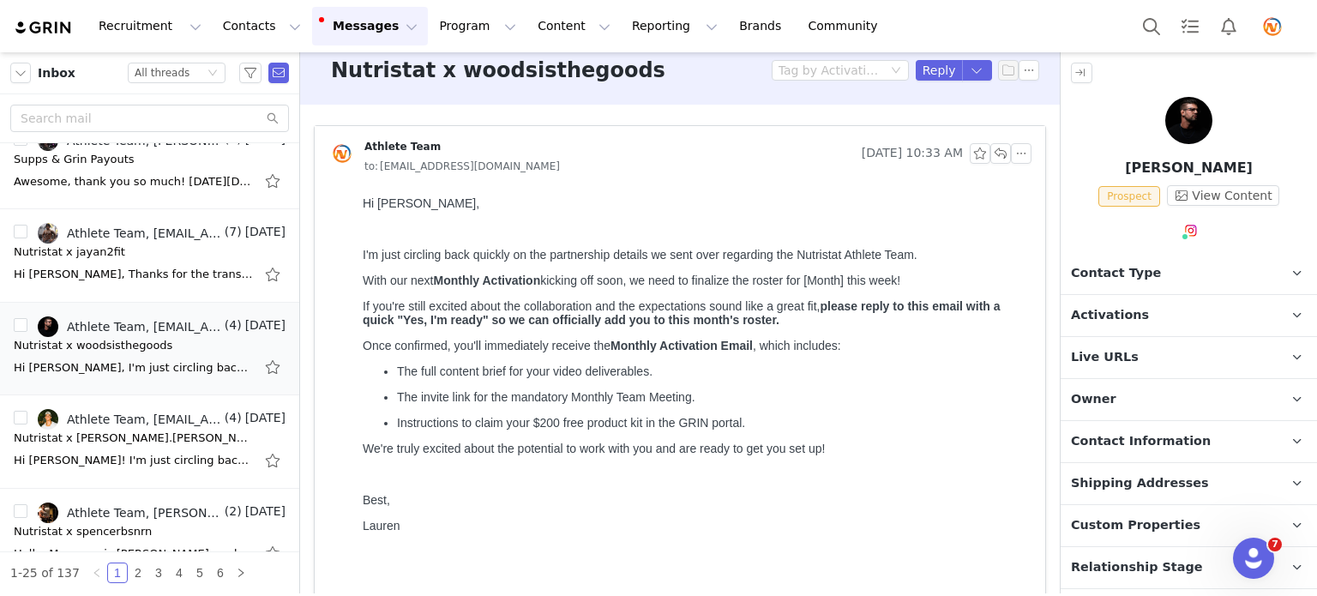
scroll to position [0, 0]
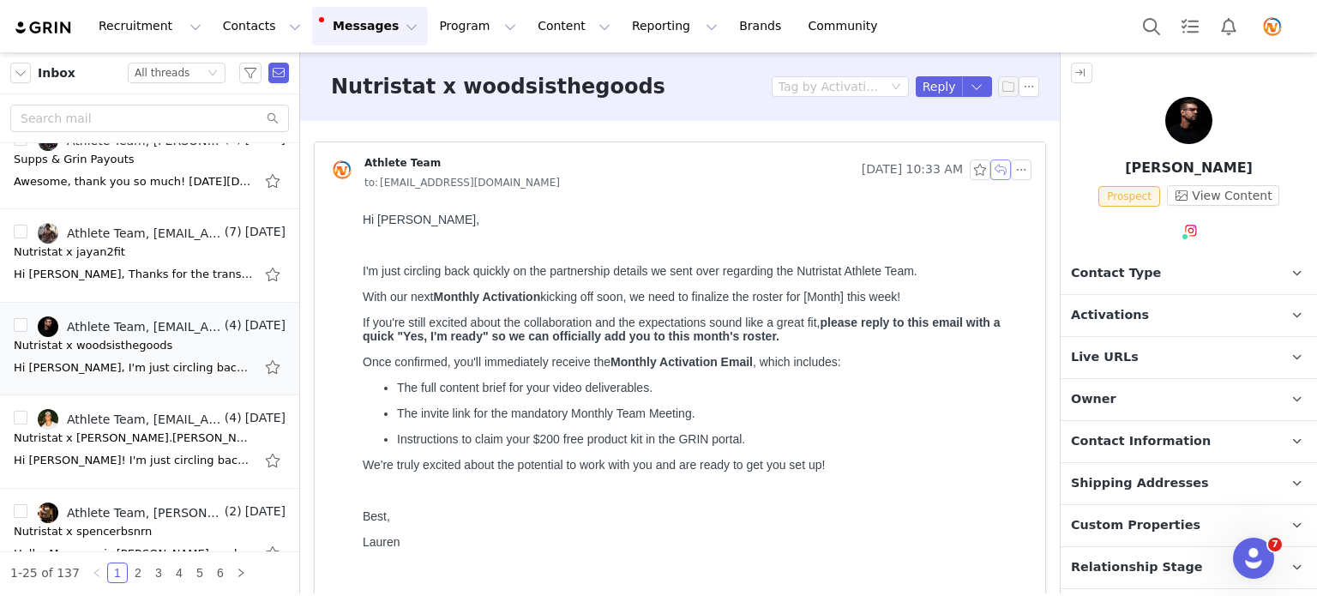
click at [990, 177] on button "button" at bounding box center [1000, 169] width 21 height 21
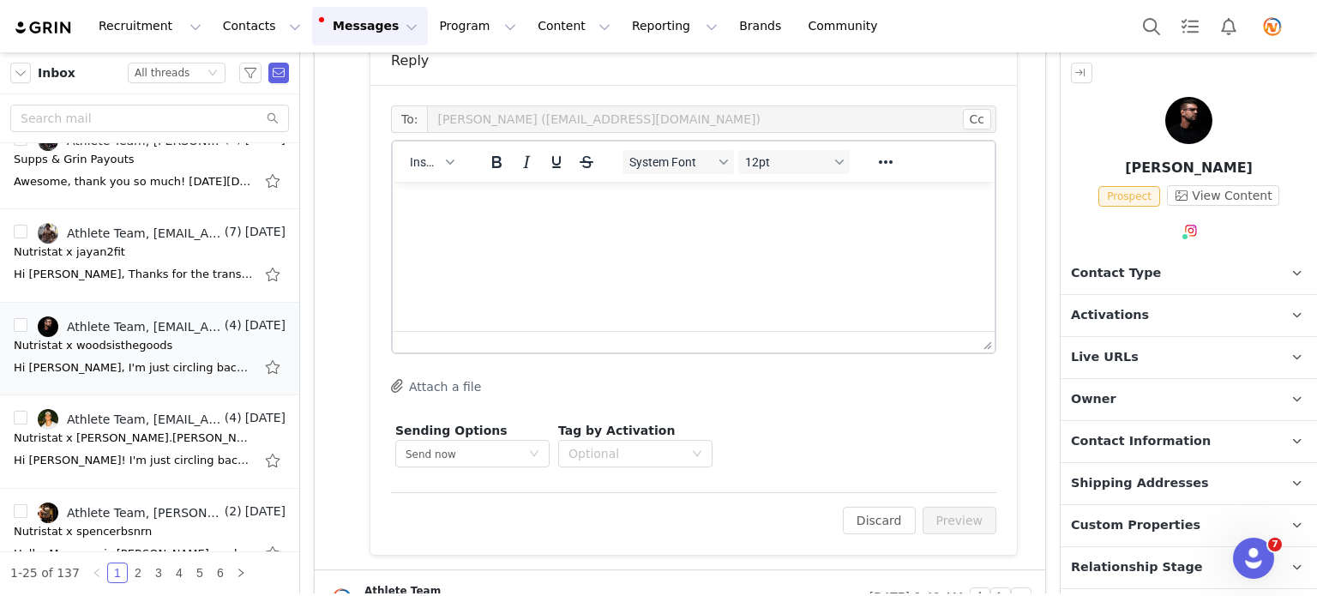
click at [621, 199] on p "Rich Text Area. Press ALT-0 for help." at bounding box center [693, 204] width 574 height 19
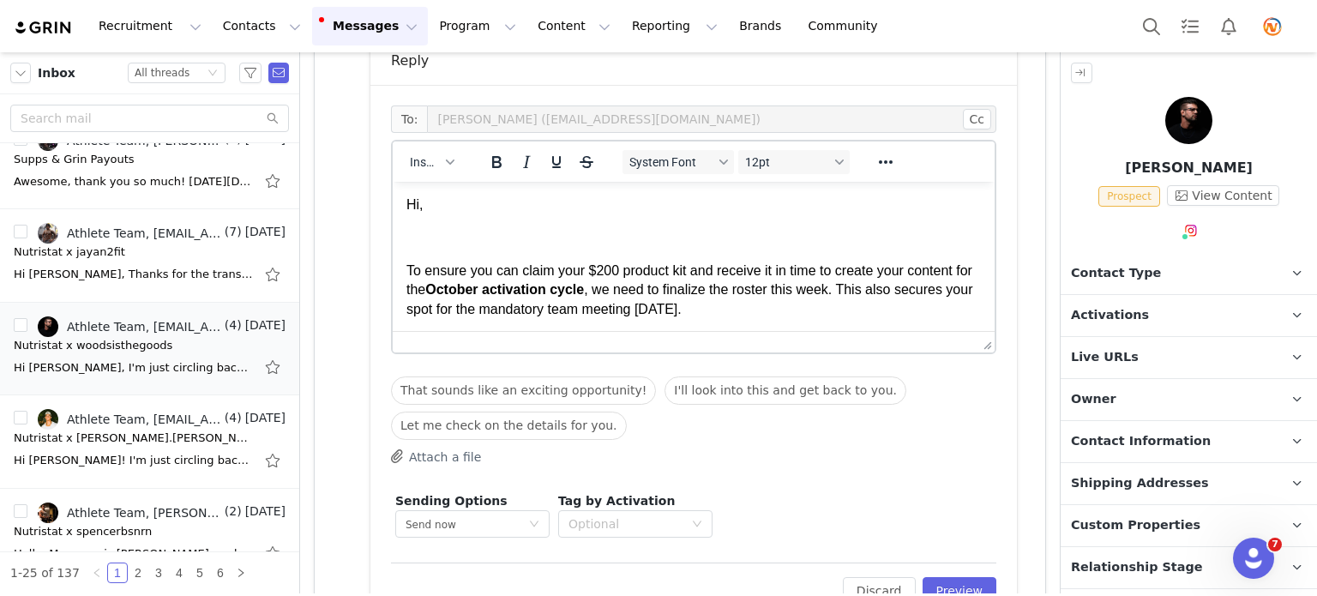
click at [418, 206] on p "Hi," at bounding box center [693, 204] width 574 height 19
click at [935, 578] on button "Preview" at bounding box center [960, 590] width 75 height 27
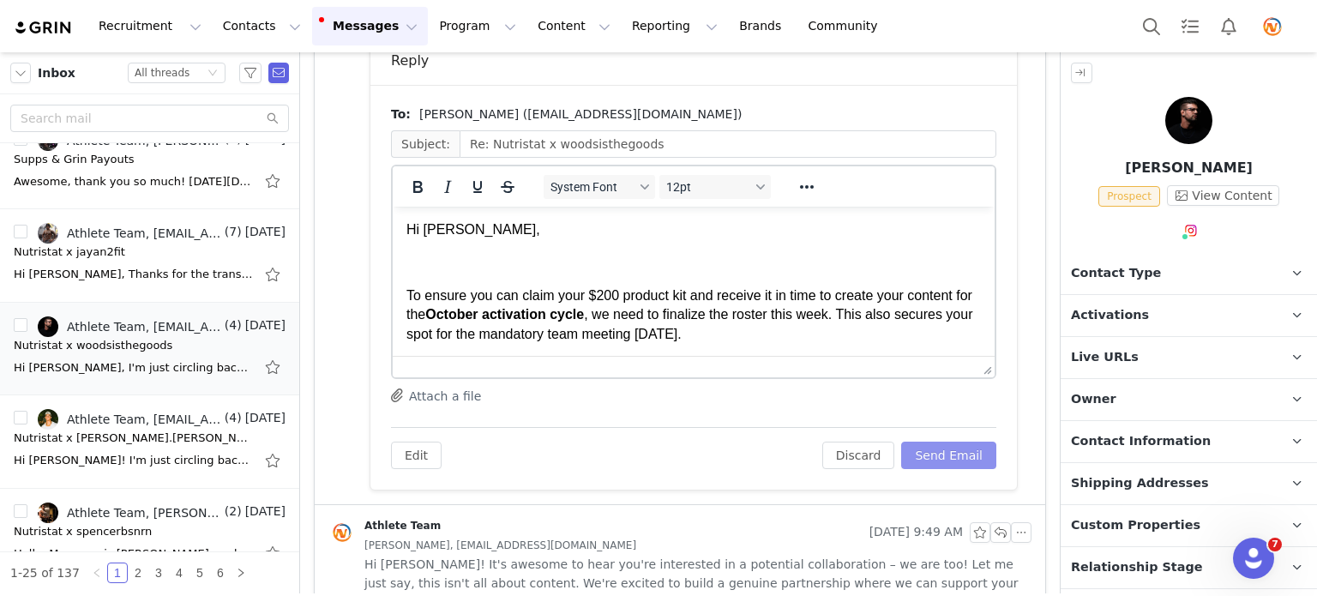
click at [946, 462] on button "Send Email" at bounding box center [948, 455] width 95 height 27
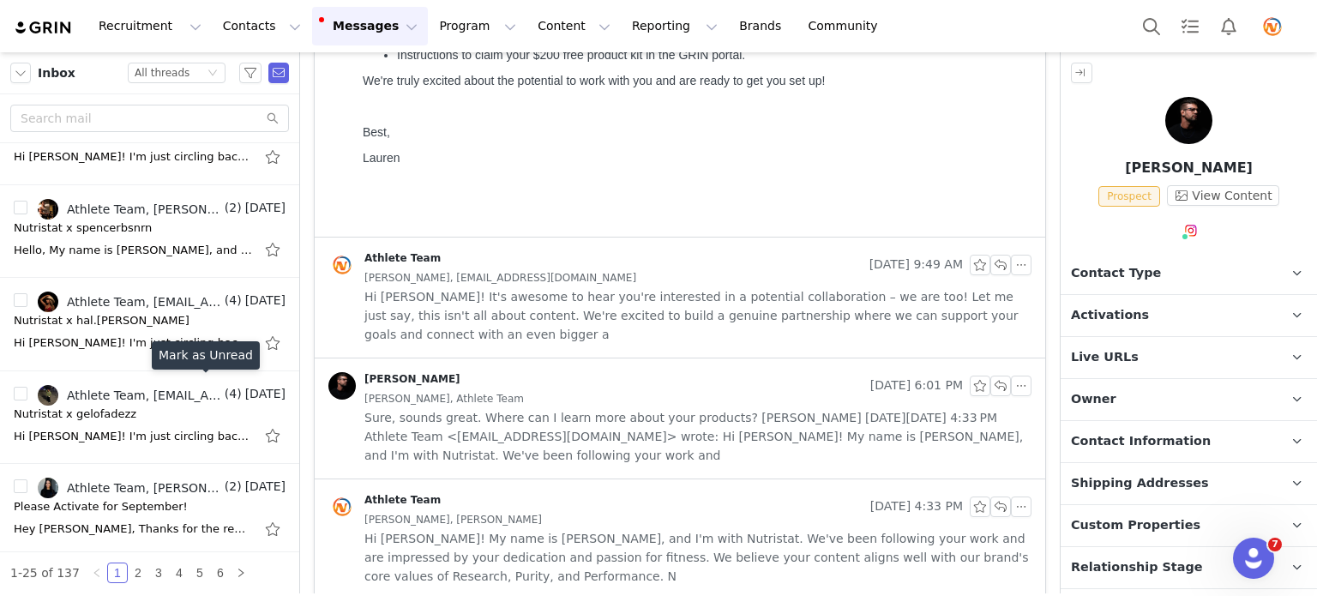
scroll to position [1913, 0]
click at [103, 421] on div "Hi [PERSON_NAME]! I'm just circling back quickly on the partnership details we …" at bounding box center [150, 434] width 272 height 27
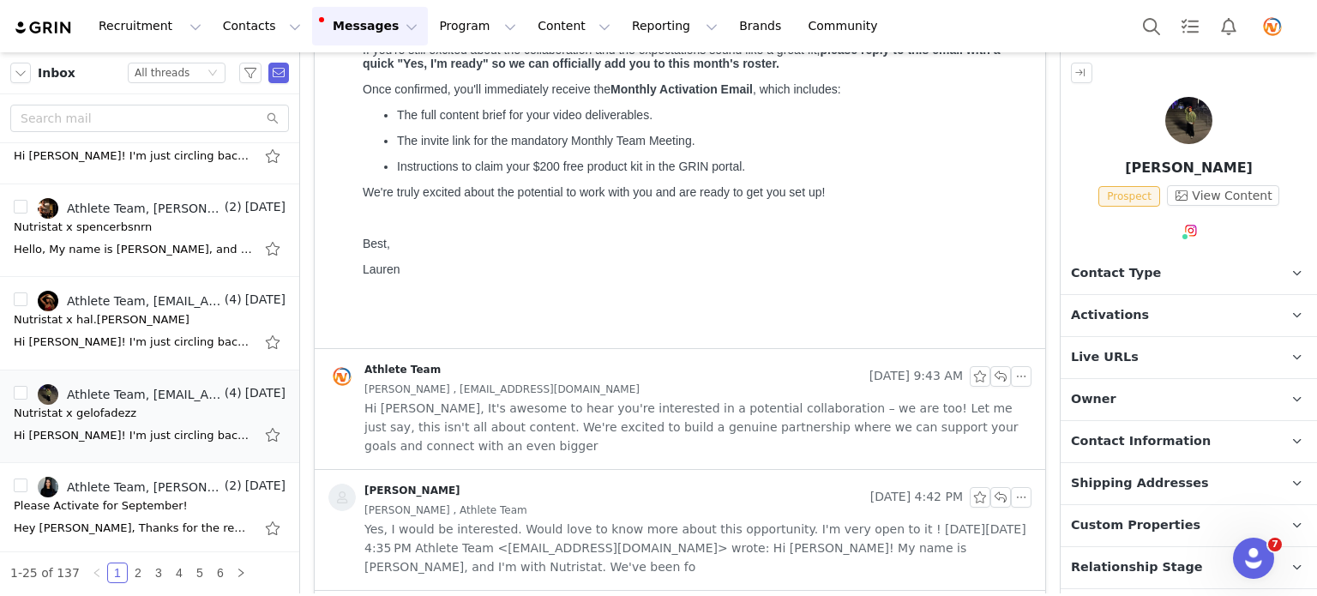
scroll to position [0, 0]
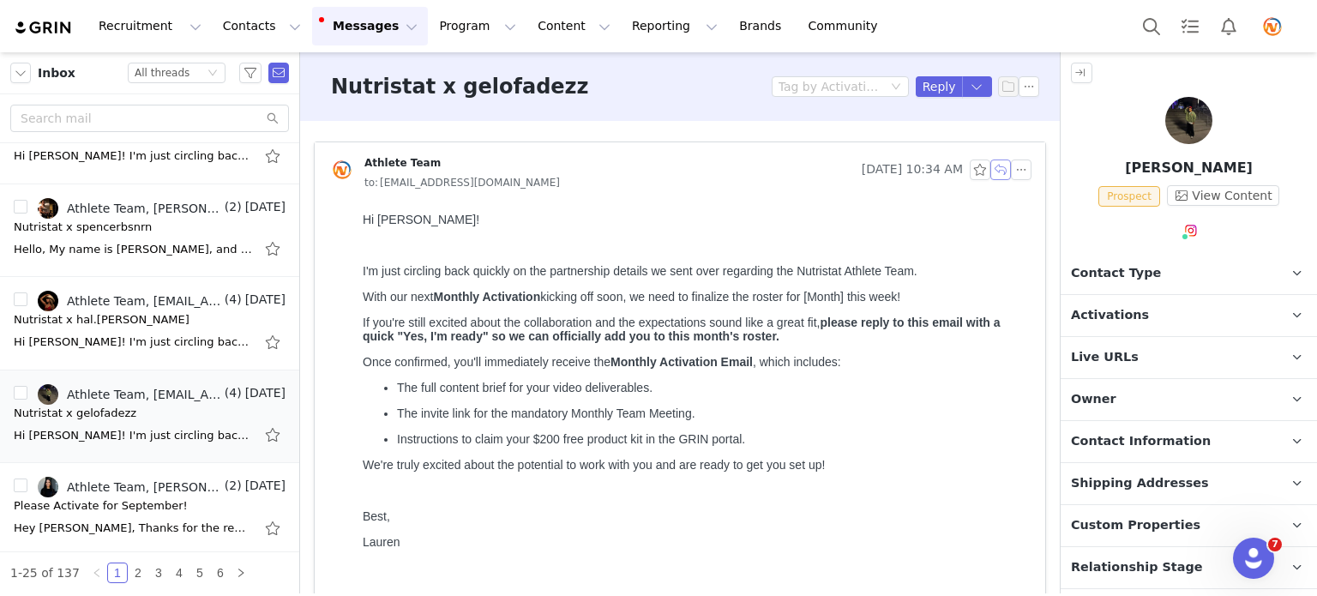
click at [990, 175] on button "button" at bounding box center [1000, 169] width 21 height 21
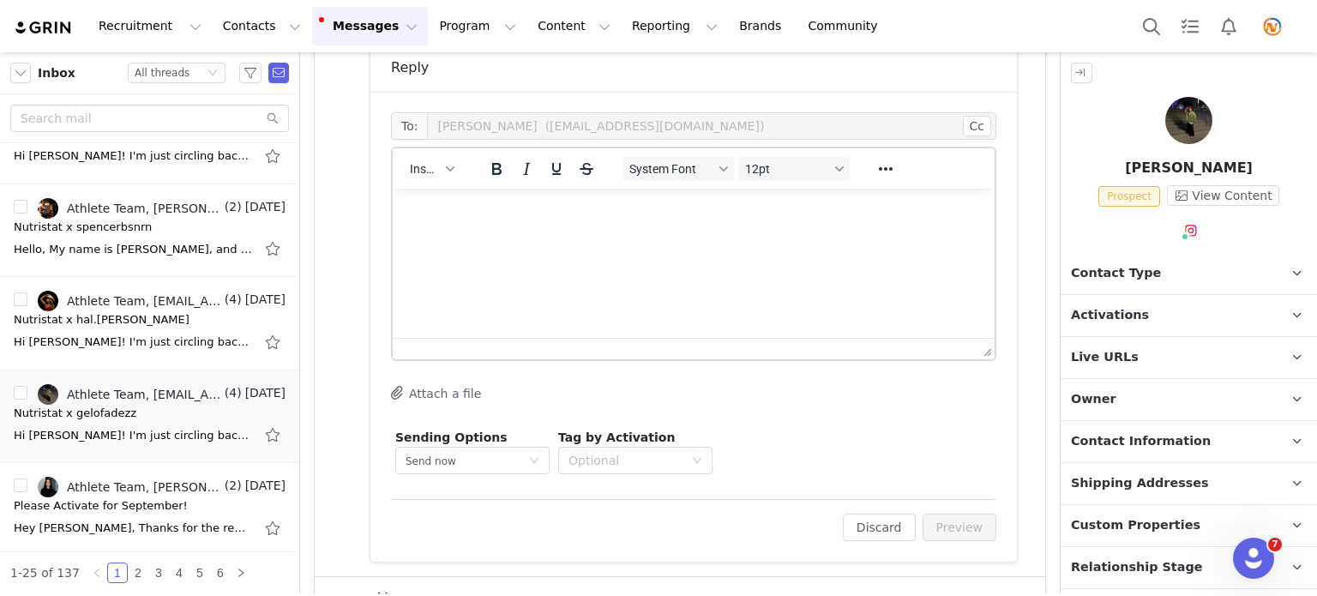
scroll to position [610, 0]
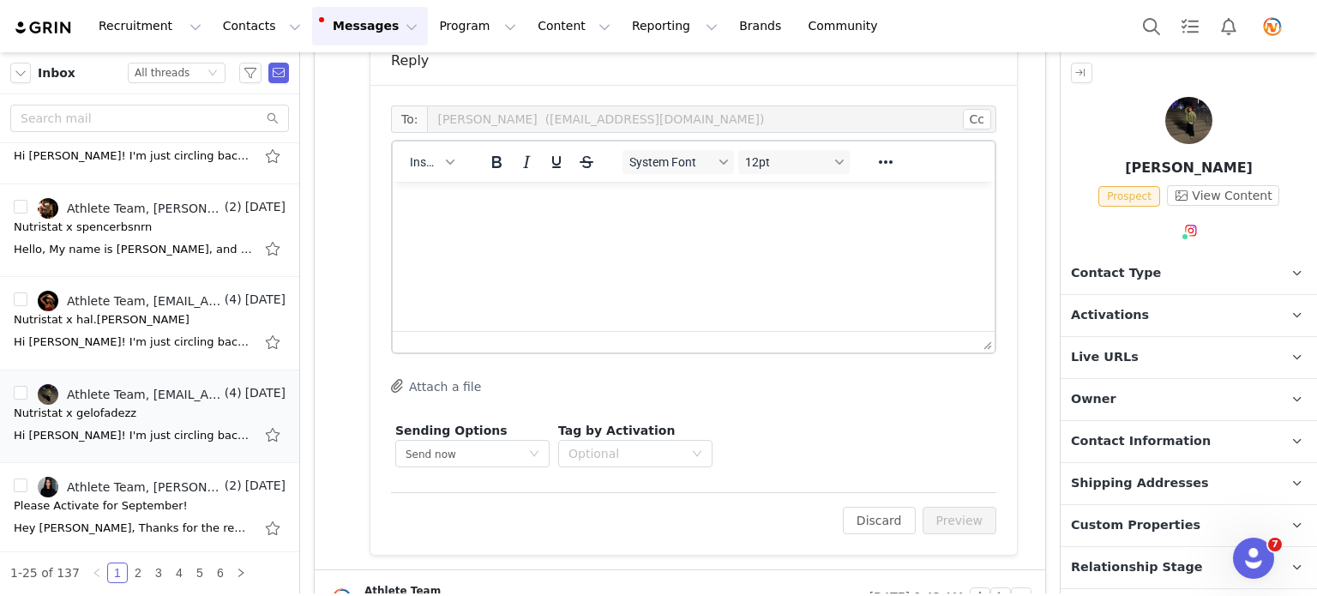
click at [739, 202] on p "Rich Text Area. Press ALT-0 for help." at bounding box center [693, 204] width 574 height 19
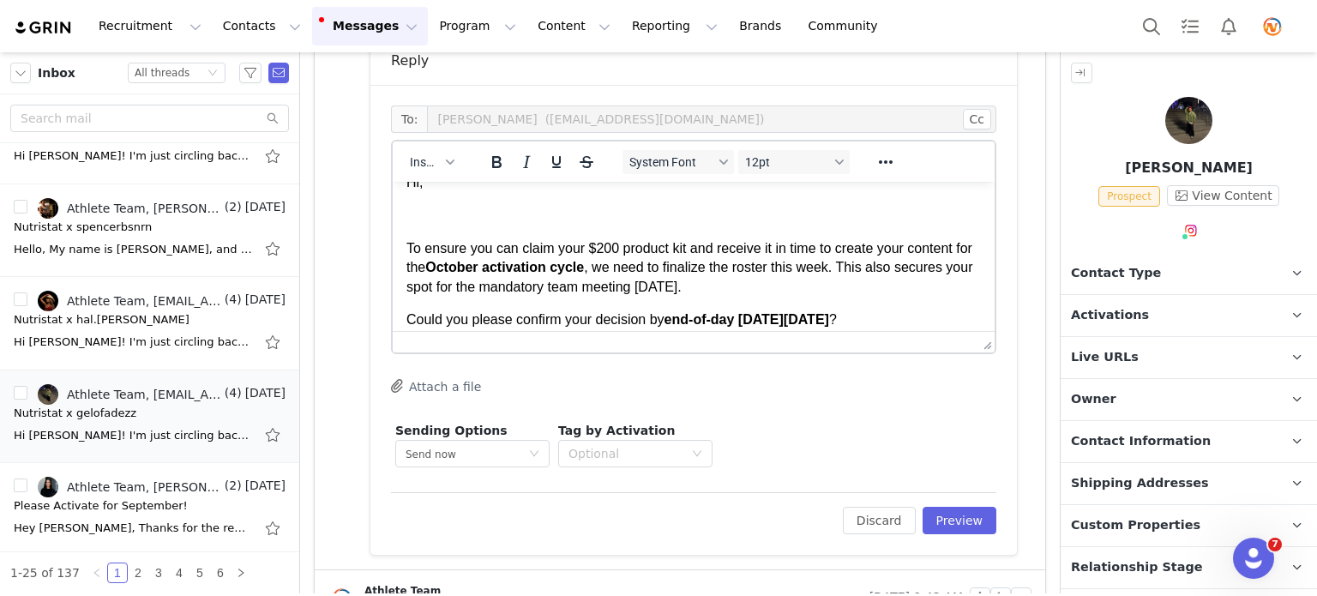
scroll to position [0, 0]
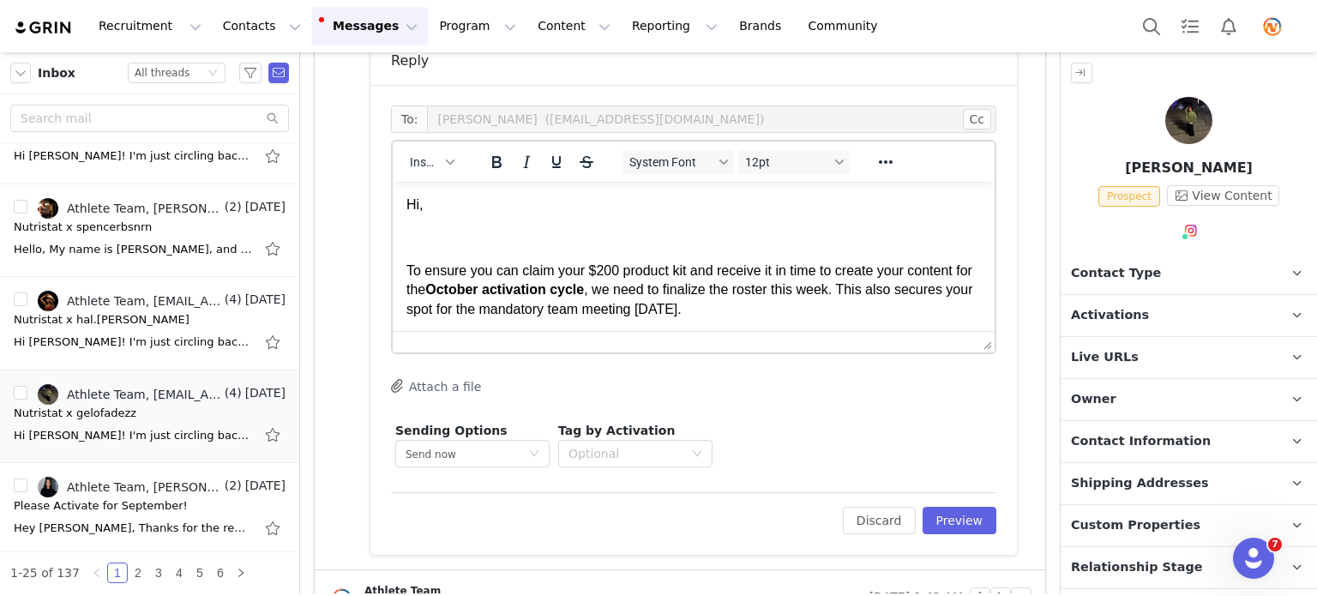
click at [420, 203] on p "Hi," at bounding box center [693, 204] width 574 height 19
click at [974, 508] on button "Preview" at bounding box center [960, 520] width 75 height 27
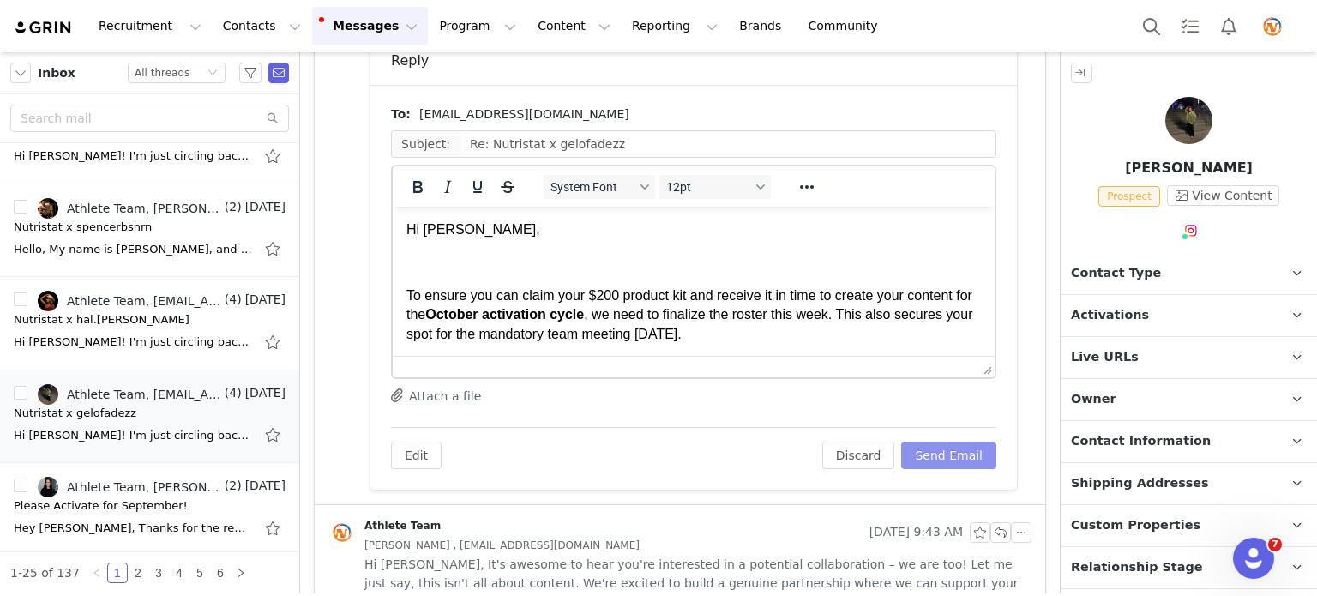
click at [948, 459] on button "Send Email" at bounding box center [948, 455] width 95 height 27
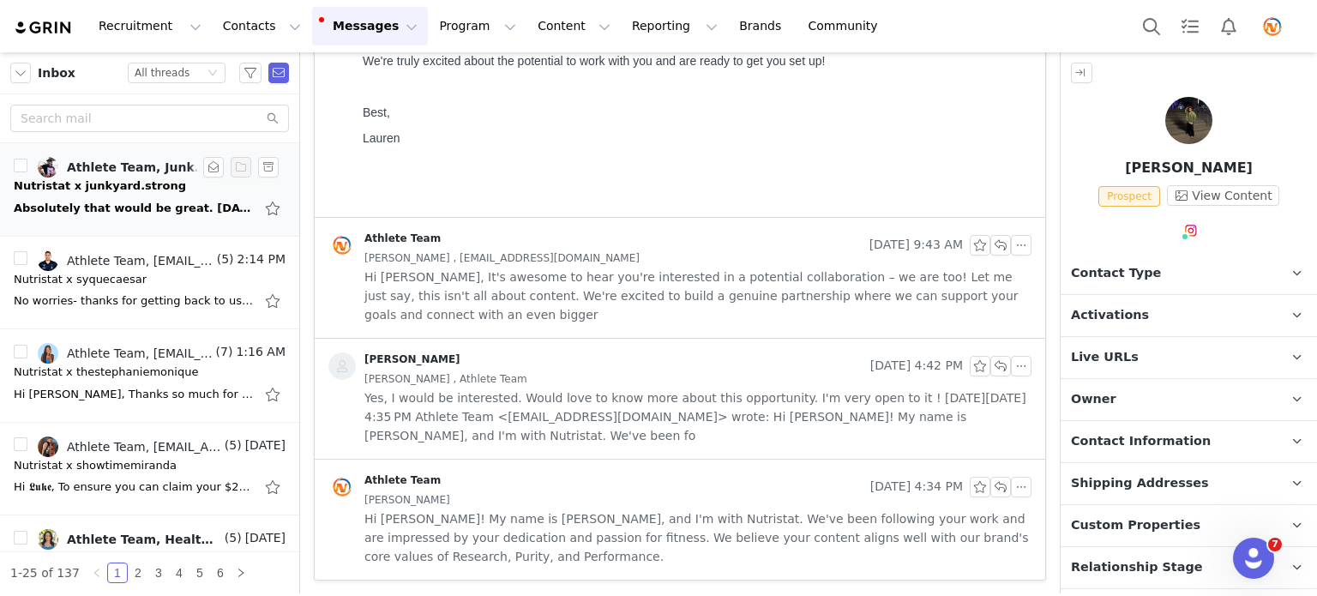
click at [127, 189] on div "Nutristat x junkyard.strong" at bounding box center [100, 185] width 172 height 17
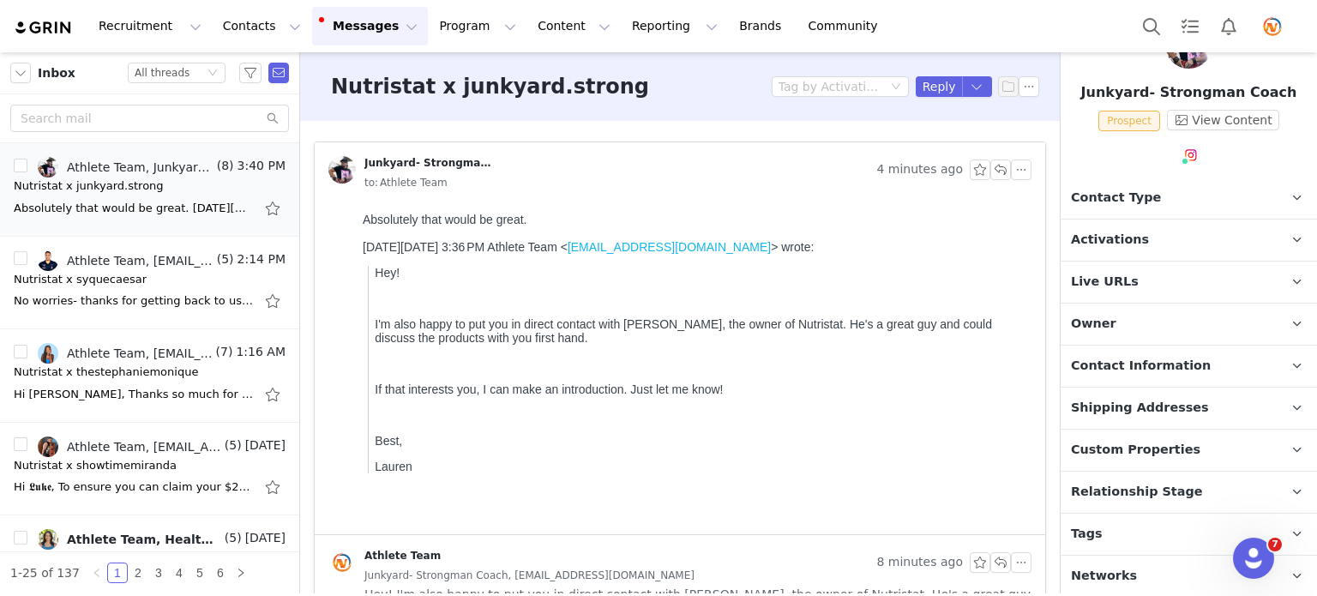
scroll to position [75, 0]
click at [1182, 374] on p "Contact Information" at bounding box center [1168, 366] width 215 height 41
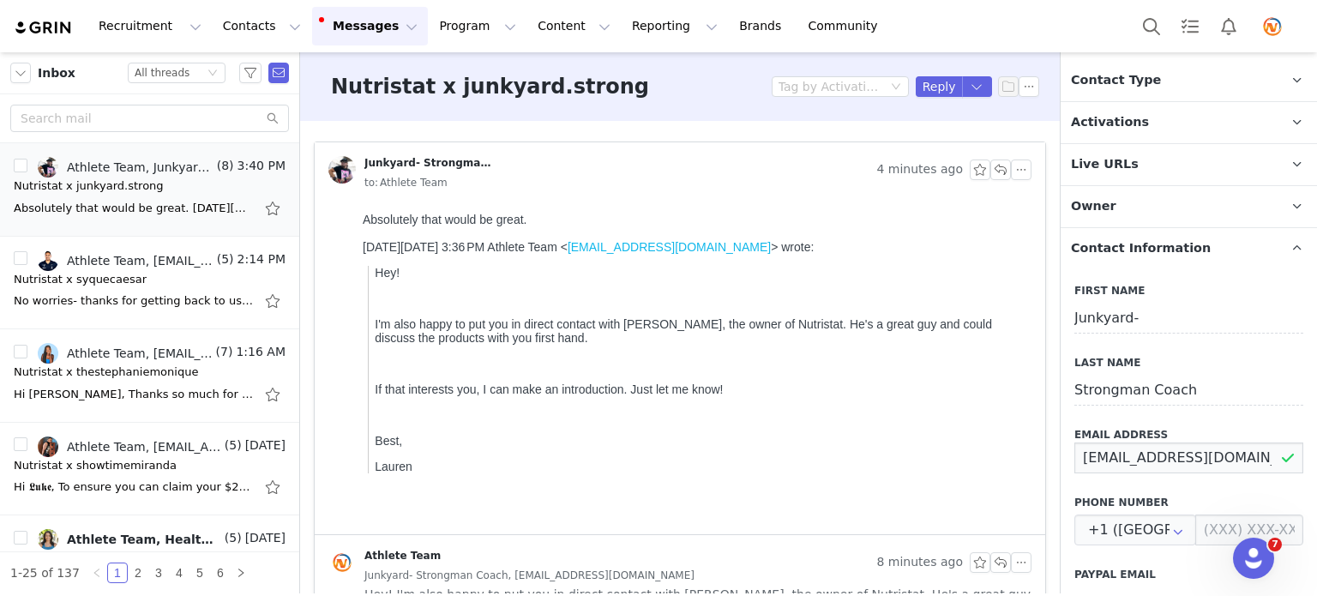
scroll to position [0, 50]
drag, startPoint x: 1074, startPoint y: 455, endPoint x: 1316, endPoint y: 455, distance: 241.8
click at [1316, 455] on aside "Junkyard- Strongman Coach Prospect View Content Contact Type Contact type can b…" at bounding box center [1188, 322] width 257 height 541
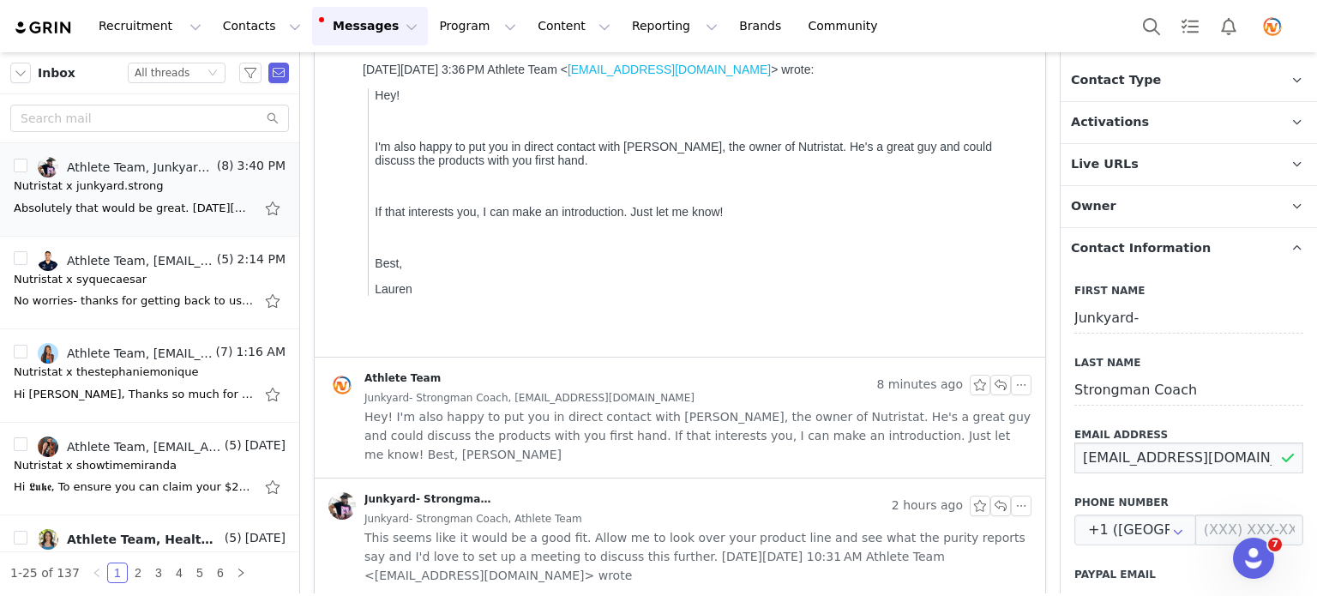
scroll to position [178, 0]
click at [312, 556] on div "Junkyard- Strongman Coach 4 minutes ago to: Athlete Team Athlete Team 8 minutes…" at bounding box center [680, 580] width 760 height 1274
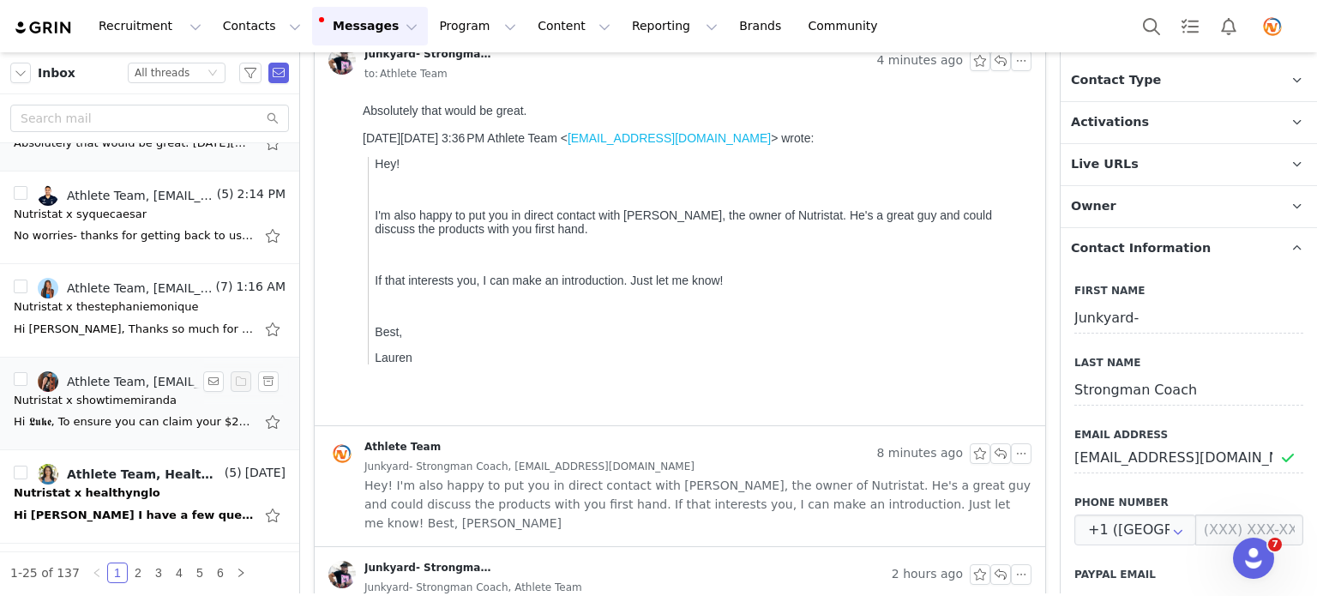
scroll to position [65, 0]
click at [111, 316] on div "Hi [PERSON_NAME], Thanks so much for these detailed and thoughtful questions! I…" at bounding box center [150, 329] width 272 height 27
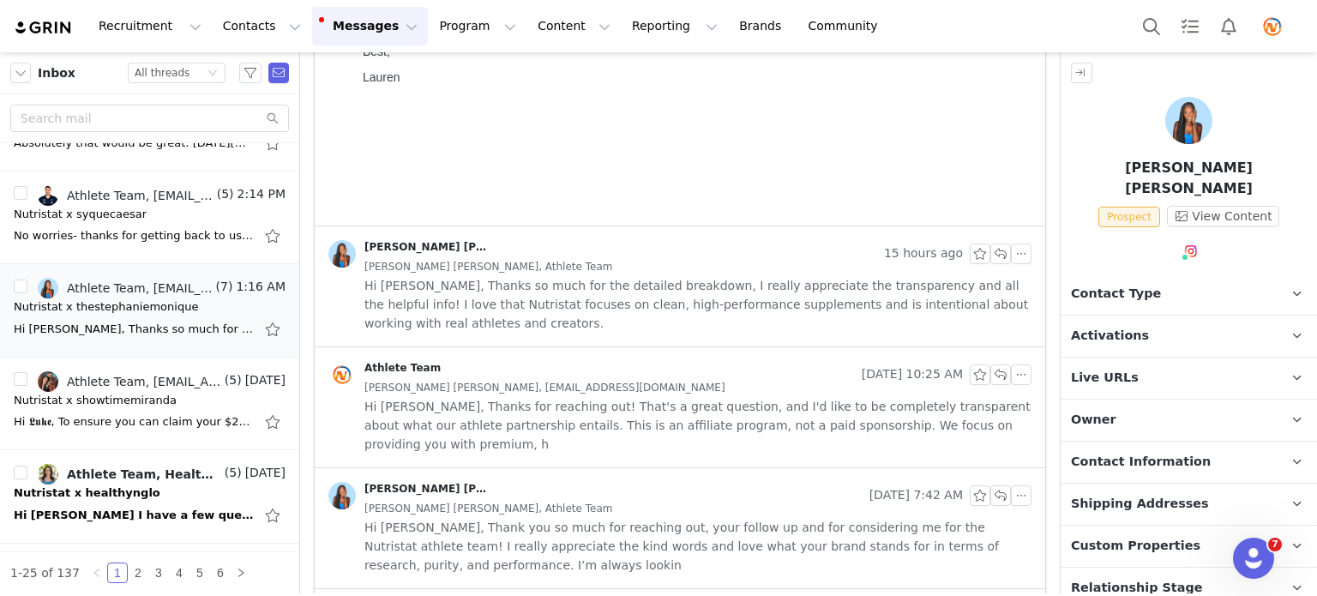
scroll to position [631, 0]
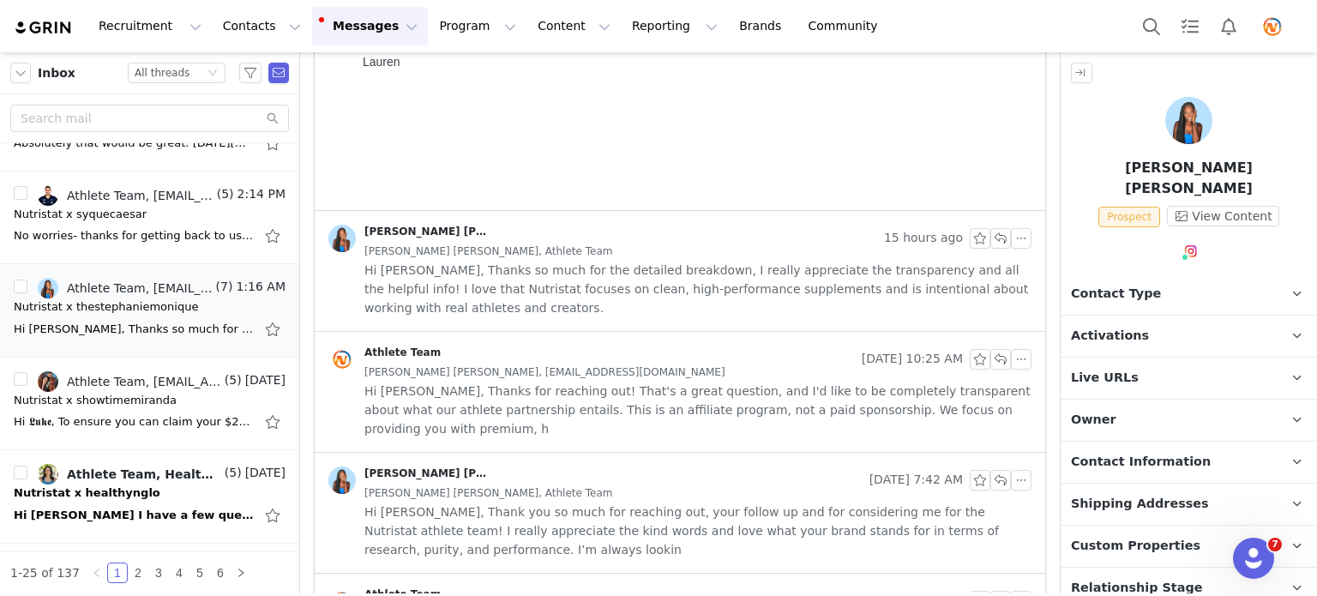
click at [559, 388] on span "Hi [PERSON_NAME], Thanks for reaching out! That's a great question, and I'd lik…" at bounding box center [697, 410] width 667 height 57
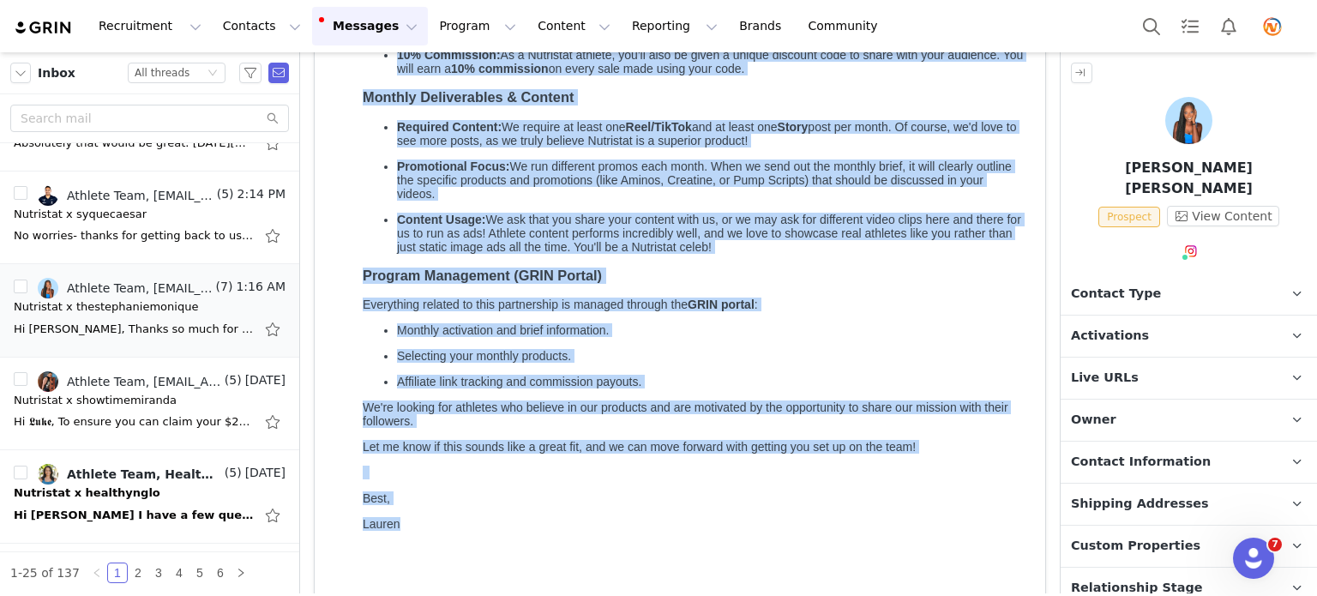
scroll to position [1218, 0]
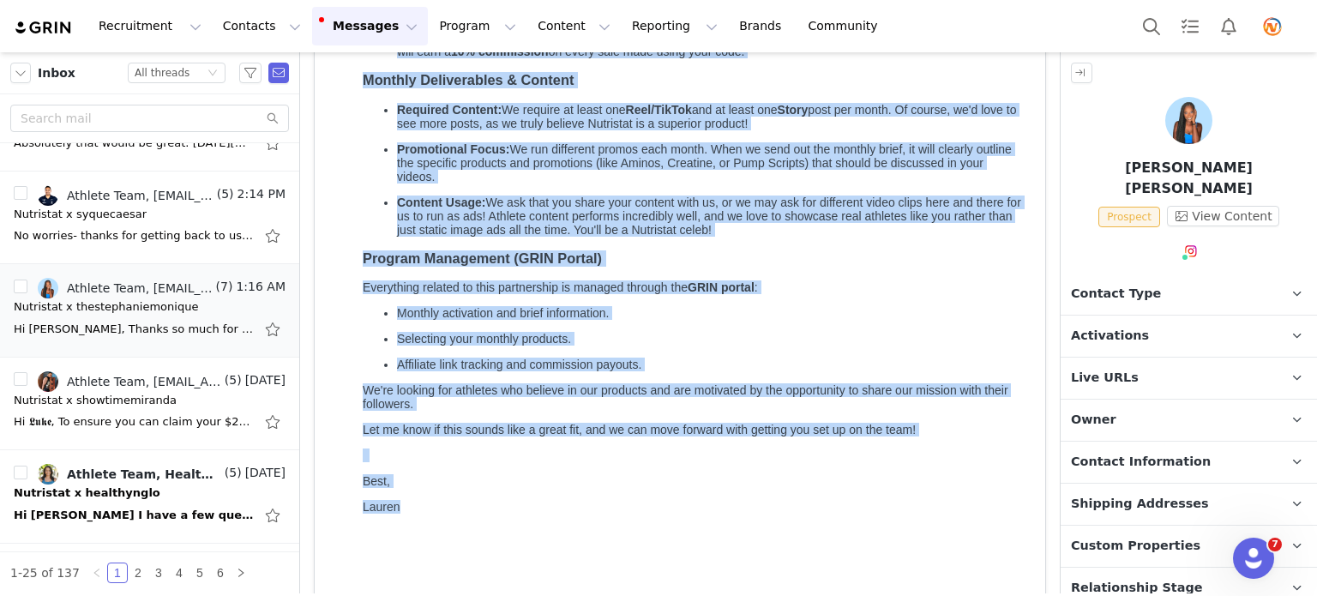
drag, startPoint x: 365, startPoint y: -123, endPoint x: 875, endPoint y: 580, distance: 869.4
click at [875, 580] on body "Hi [PERSON_NAME], Thanks for reaching out! That's a great question, and I'd lik…" at bounding box center [694, 220] width 662 height 811
copy body "lorem ips dolorsit ame! Cons'a e seddo eiusmodt, inc U'l etdo ma al enimadmini …"
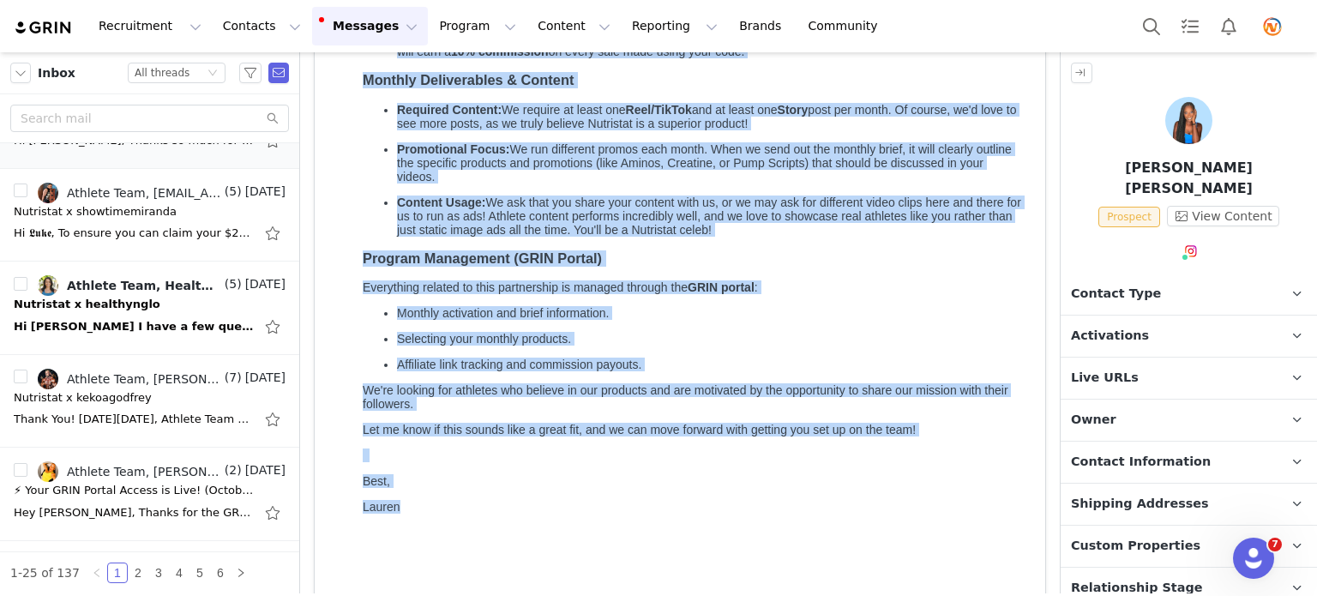
scroll to position [246, 0]
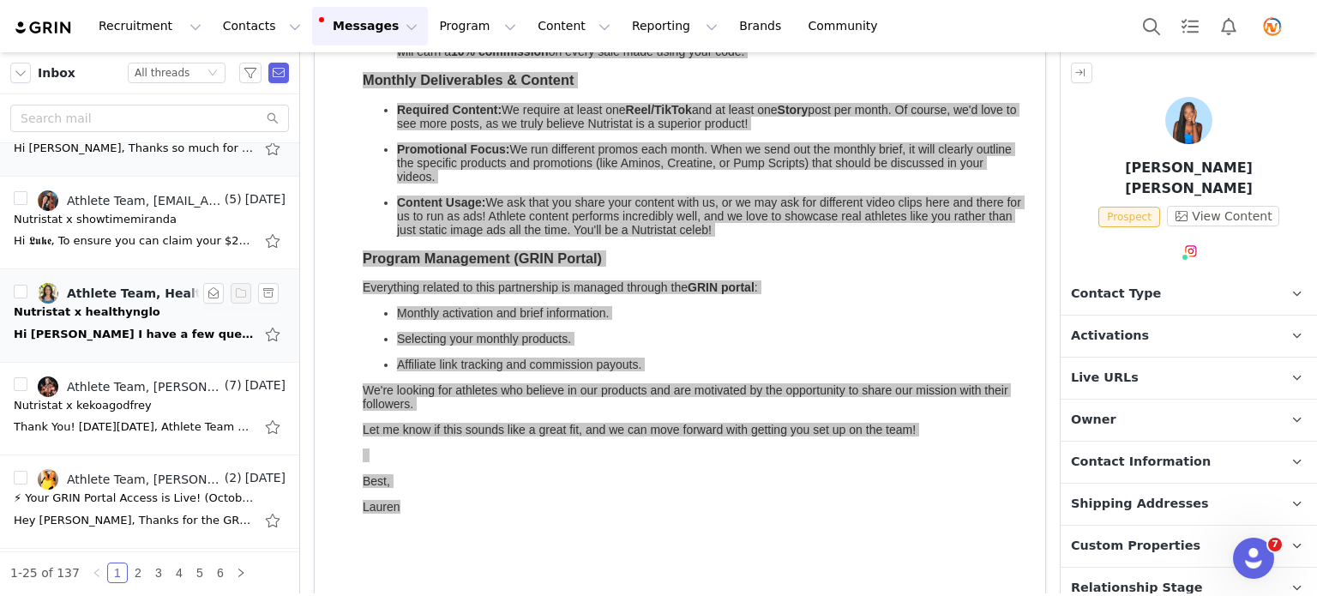
click at [119, 321] on div "Hi [PERSON_NAME] I have a few questions: - you all don’t have a wide array of s…" at bounding box center [150, 334] width 272 height 27
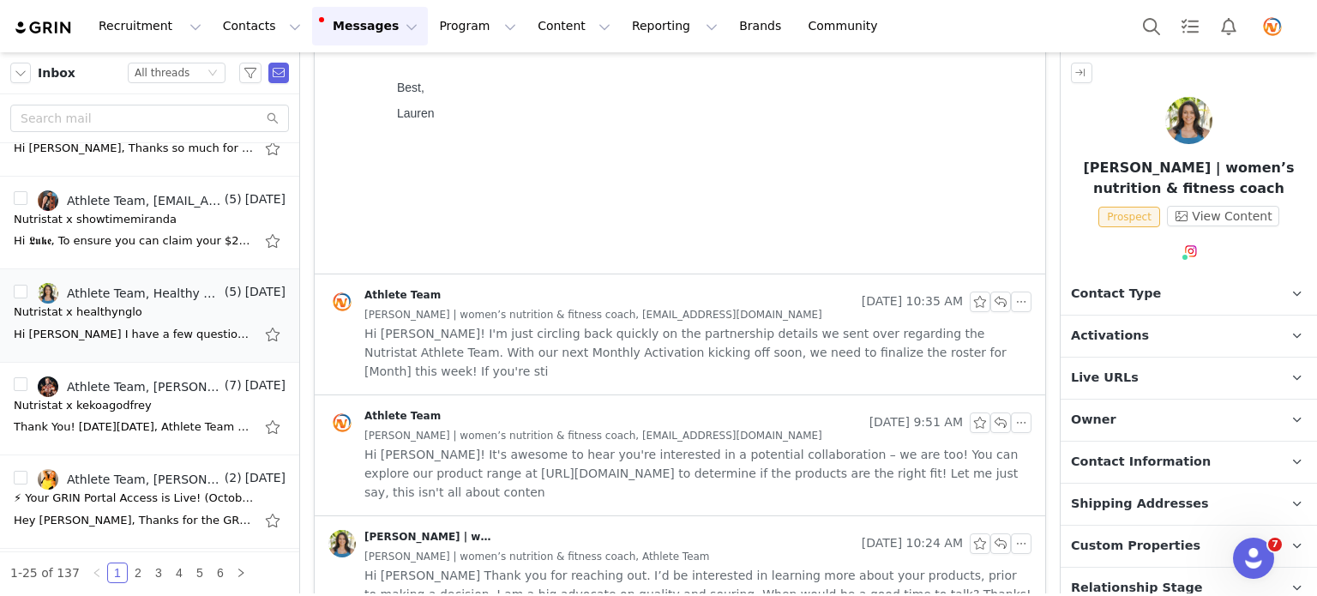
scroll to position [768, 0]
click at [595, 442] on span "Hi [PERSON_NAME]! It's awesome to hear you're interested in a potential collabo…" at bounding box center [697, 470] width 667 height 57
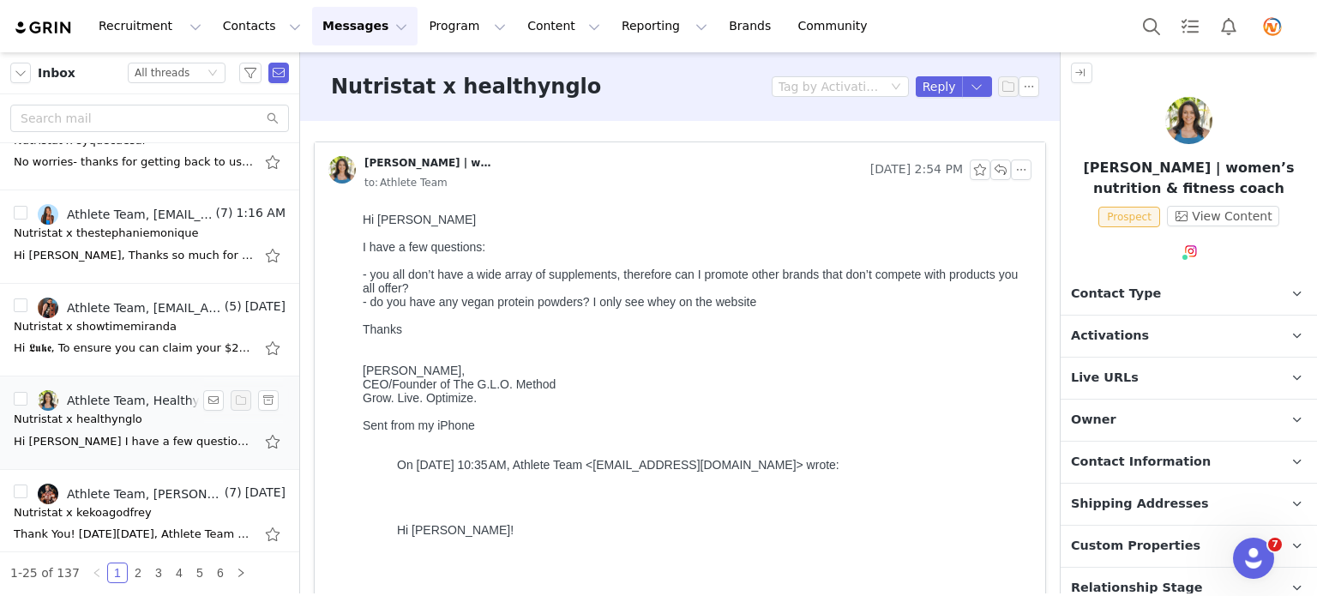
scroll to position [137, 0]
click at [127, 250] on div "Hi [PERSON_NAME], Thanks so much for these detailed and thoughtful questions! I…" at bounding box center [134, 257] width 240 height 17
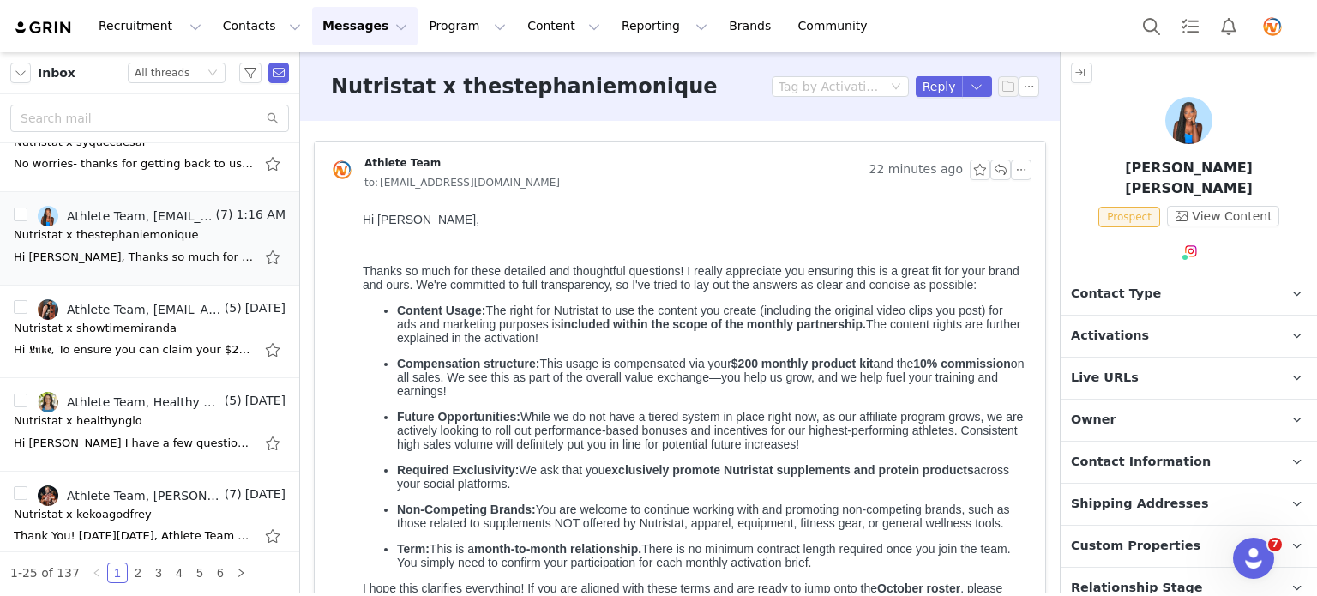
scroll to position [0, 0]
drag, startPoint x: 363, startPoint y: 219, endPoint x: 624, endPoint y: 566, distance: 434.0
click at [624, 566] on body "Hi [PERSON_NAME], Thanks so much for these detailed and thoughtful questions! I…" at bounding box center [694, 521] width 662 height 616
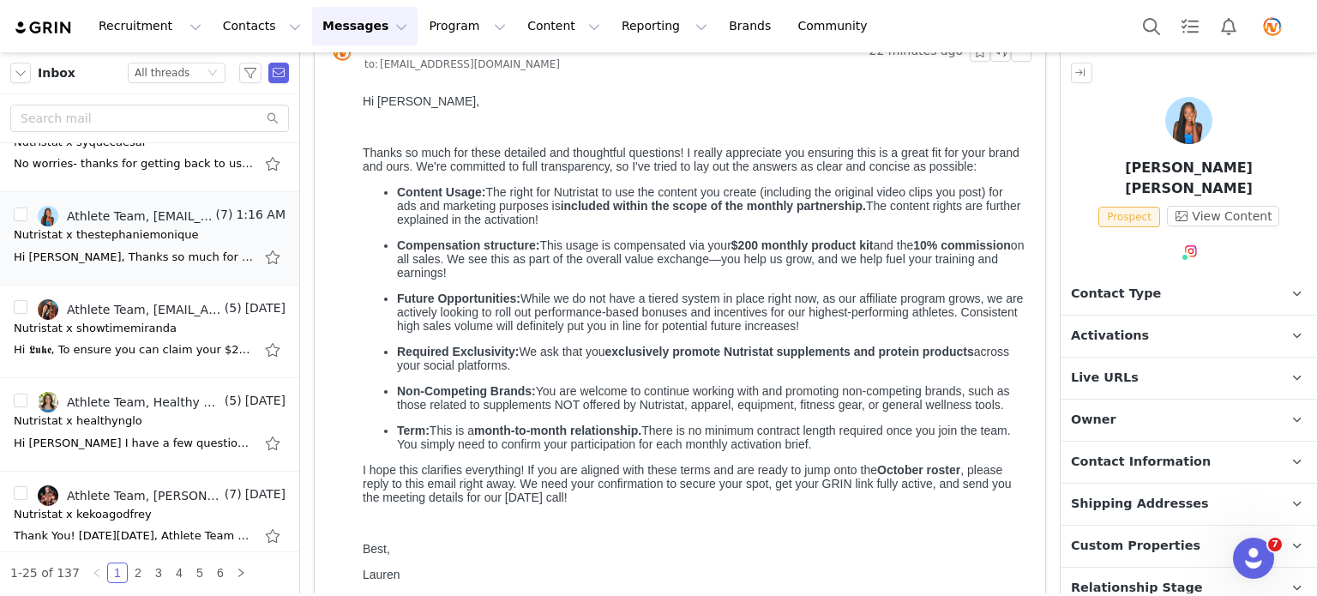
scroll to position [135, 0]
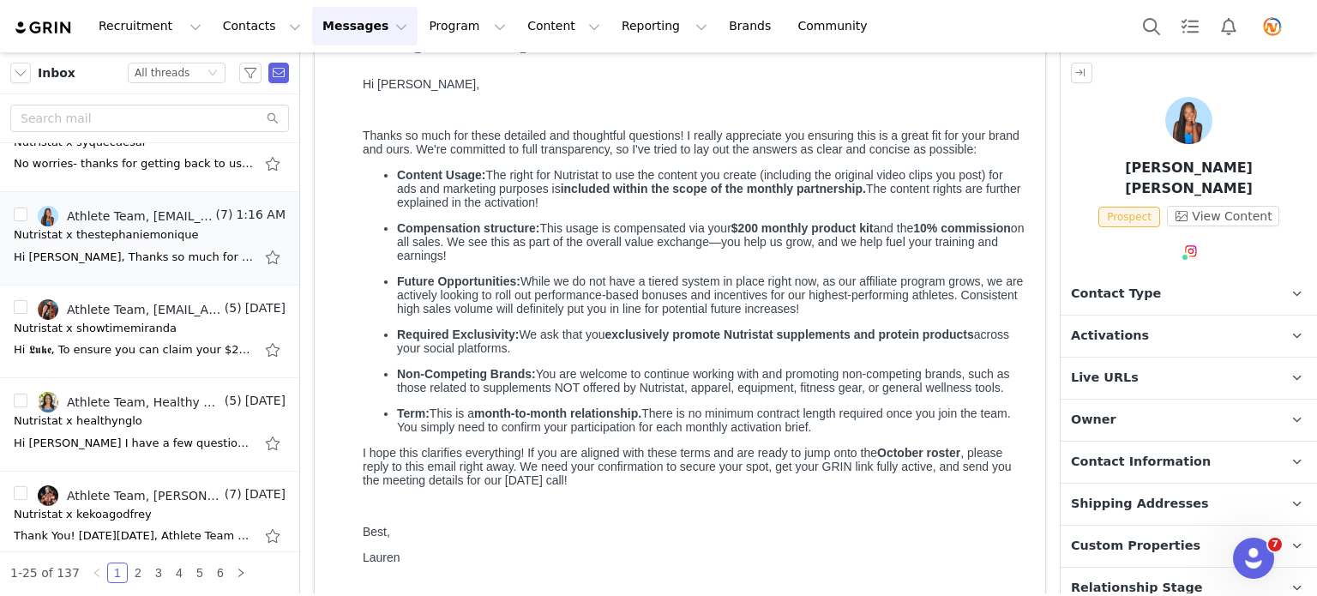
click at [396, 112] on p at bounding box center [694, 110] width 662 height 14
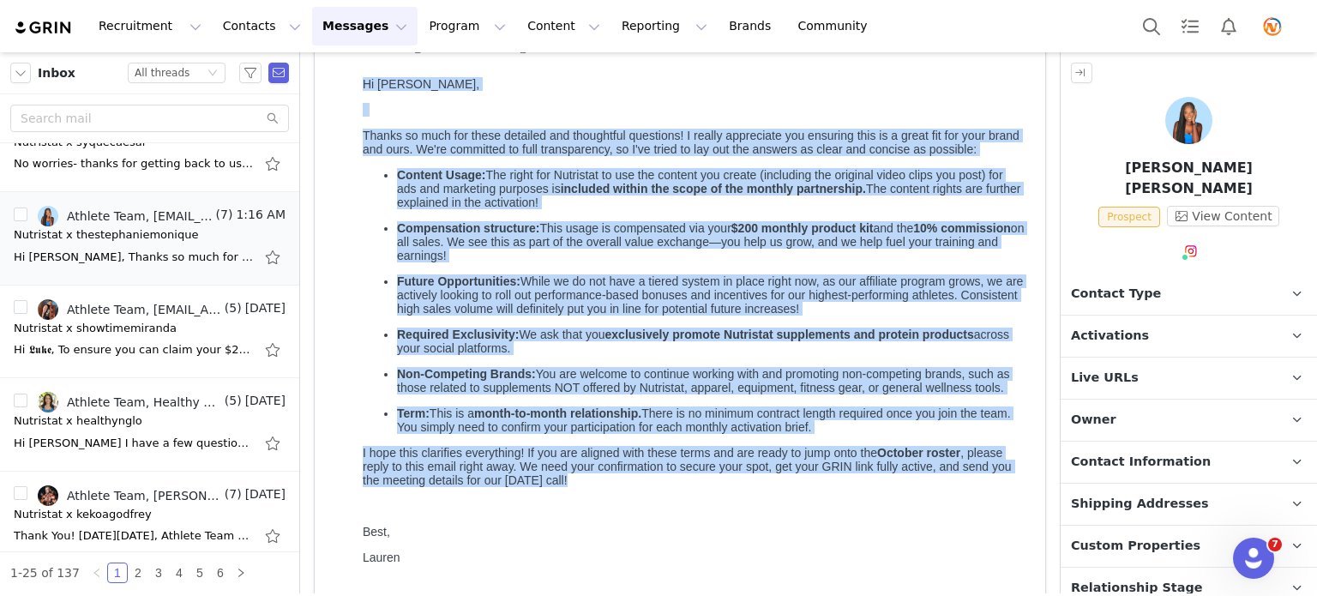
drag, startPoint x: 362, startPoint y: 84, endPoint x: 631, endPoint y: 544, distance: 532.6
click at [631, 544] on body "Hi [PERSON_NAME], Thanks so much for these detailed and thoughtful questions! I…" at bounding box center [694, 385] width 662 height 616
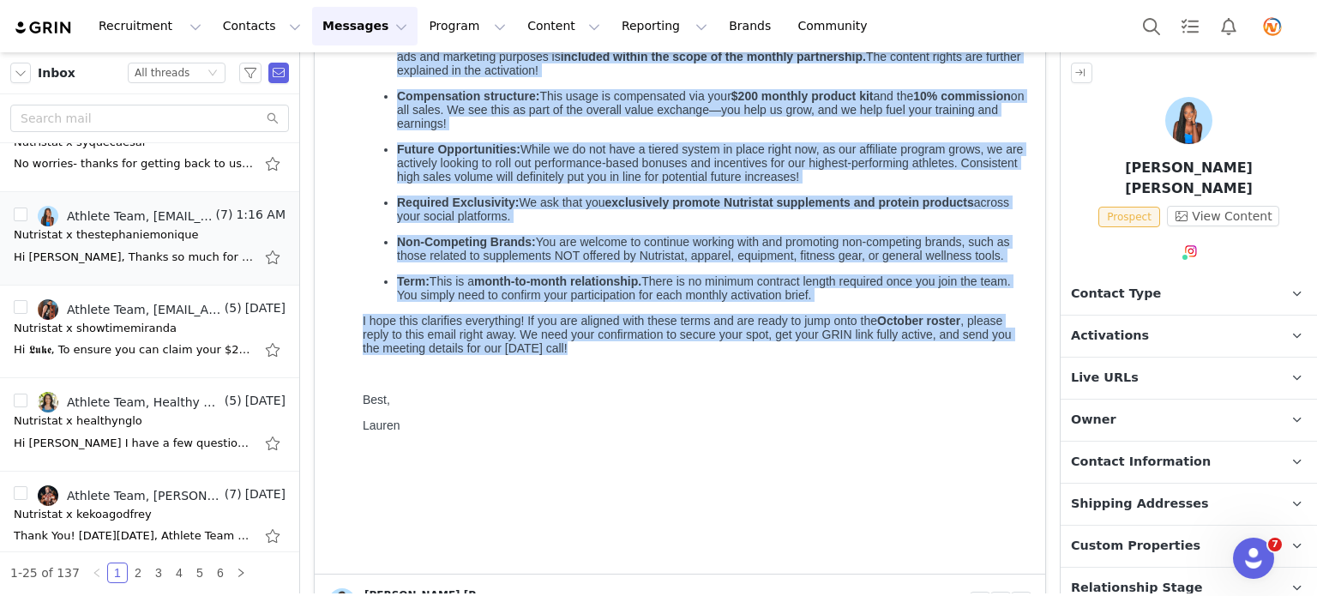
copy body "Lo Ipsumdolo, Sitame co adip eli seddo eiusmodt inc utlaboreet doloremag! A eni…"
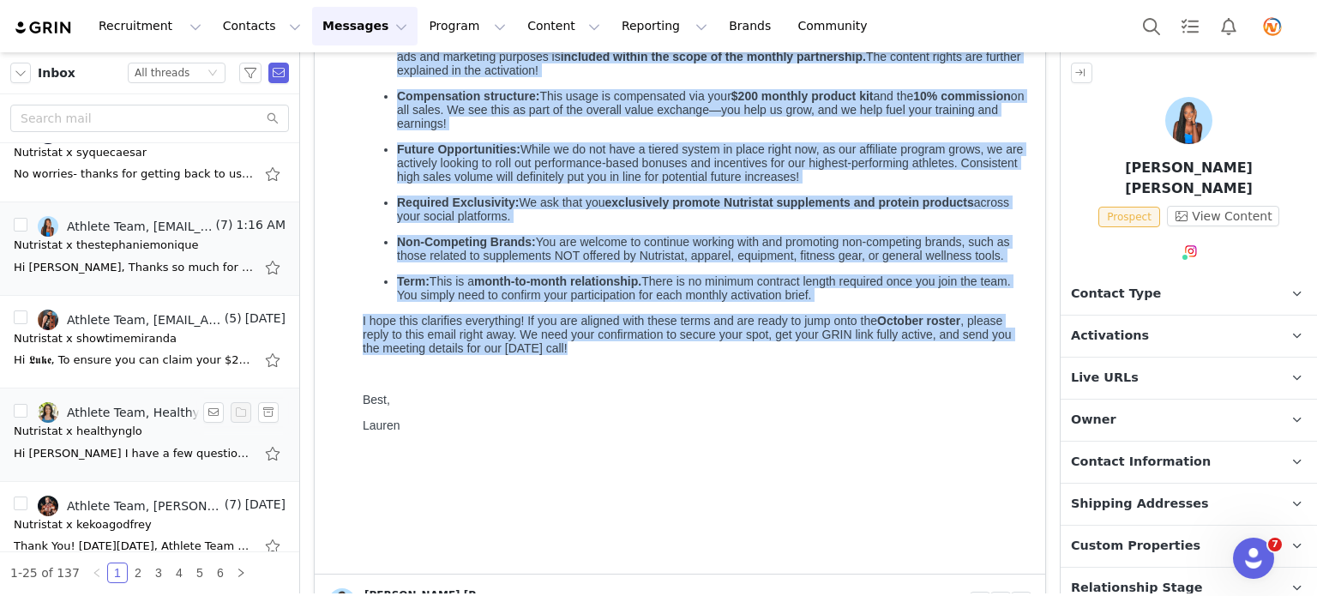
scroll to position [161, 0]
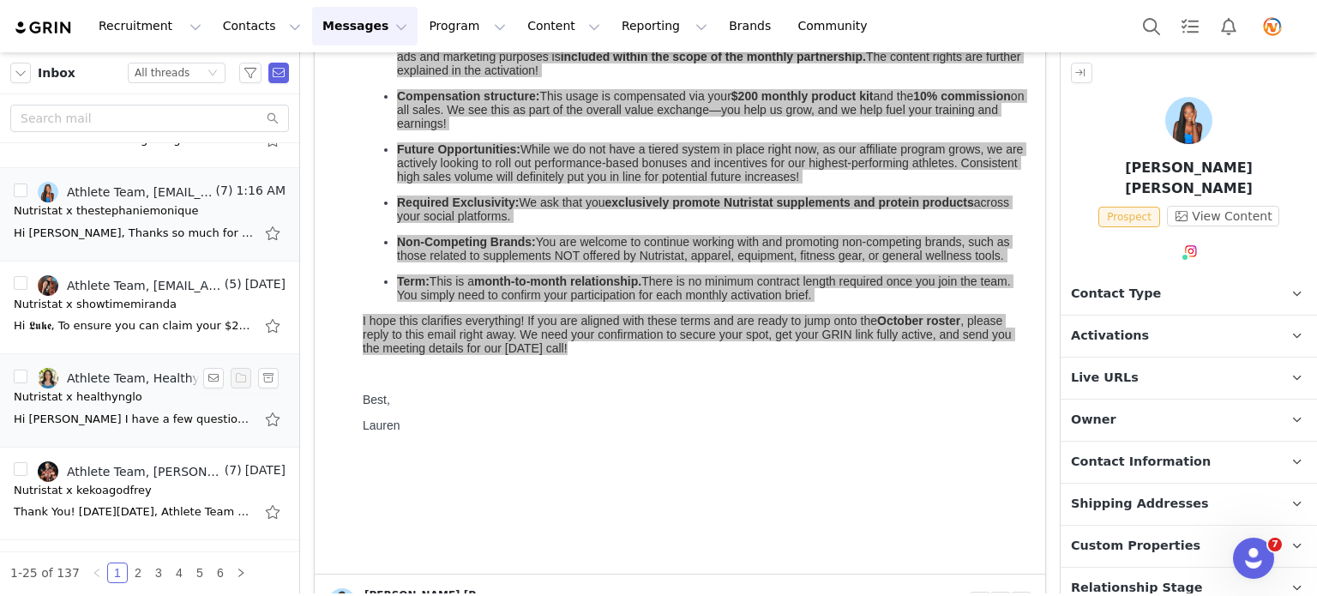
click at [107, 401] on div "Nutristat x healthynglo" at bounding box center [78, 396] width 129 height 17
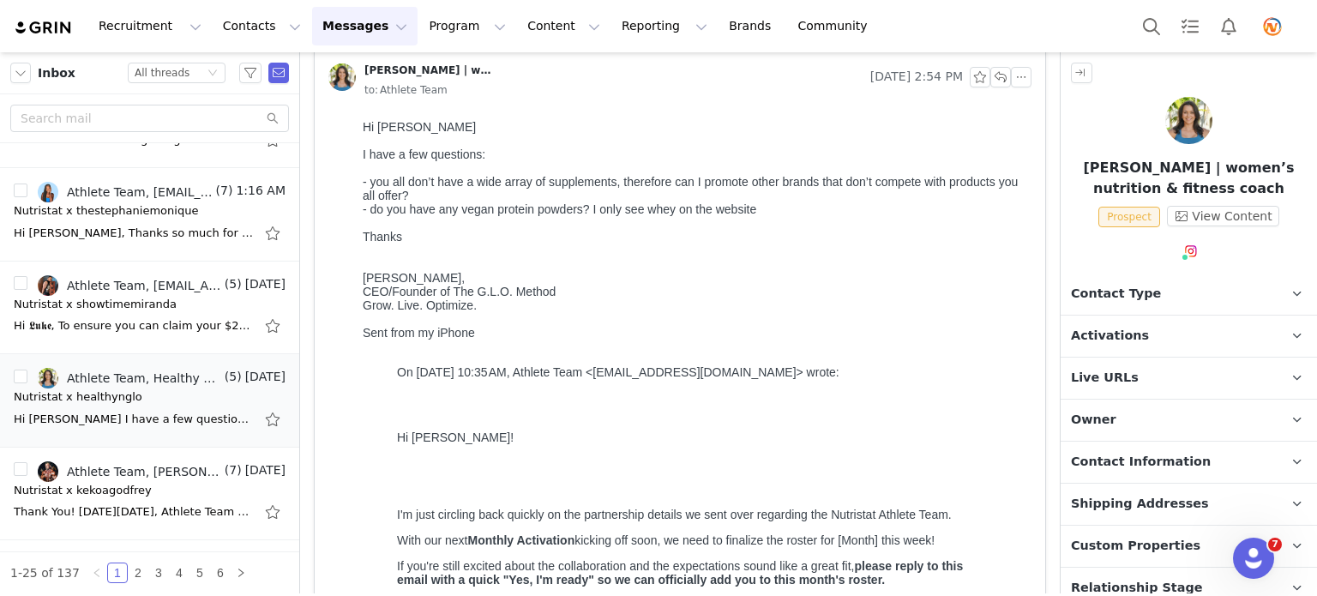
scroll to position [0, 0]
click at [990, 79] on button "button" at bounding box center [1000, 77] width 21 height 21
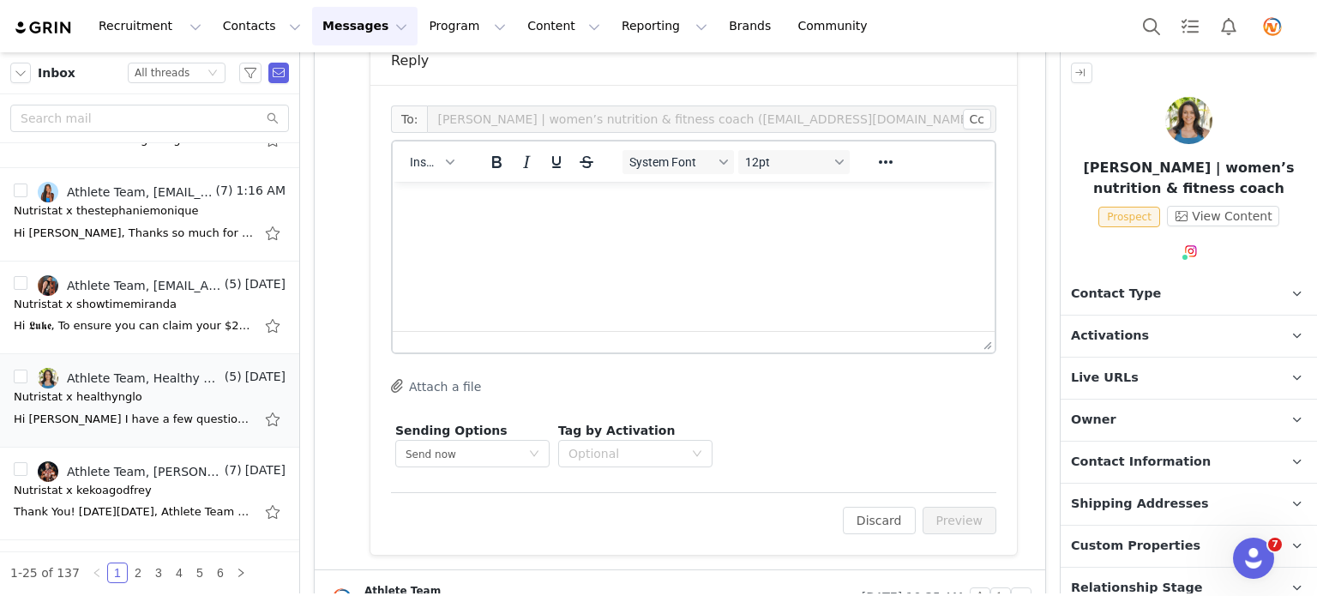
click at [512, 213] on p "Rich Text Area. Press ALT-0 for help." at bounding box center [693, 204] width 574 height 19
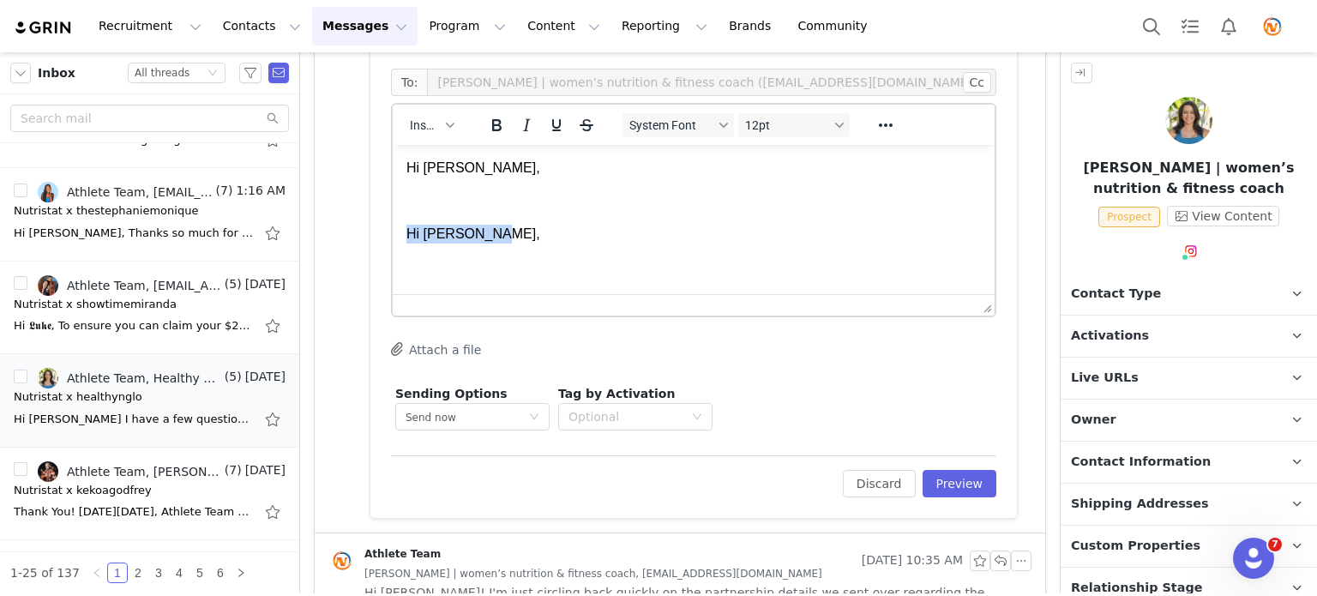
drag, startPoint x: 493, startPoint y: 238, endPoint x: 384, endPoint y: 218, distance: 110.8
click at [393, 218] on html "Hi [PERSON_NAME], Hi [PERSON_NAME], Thanks so much for these detailed and thoug…" at bounding box center [694, 512] width 602 height 735
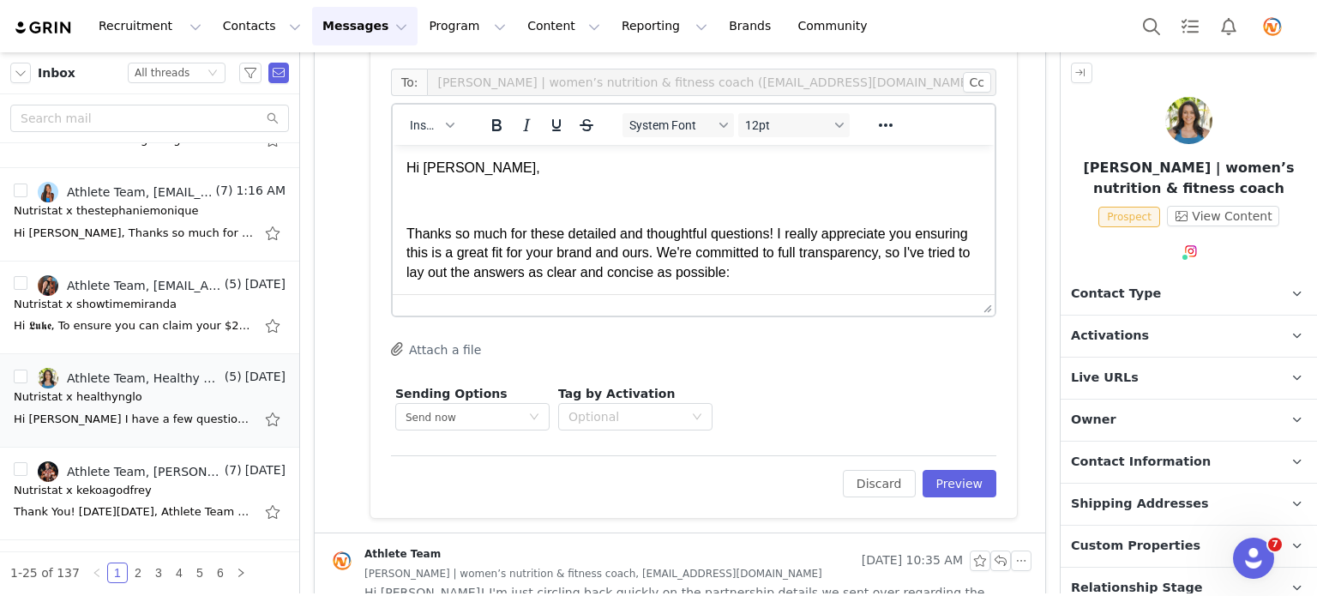
click at [690, 251] on span "Thanks so much for these detailed and thoughtful questions! I really appreciate…" at bounding box center [687, 252] width 563 height 53
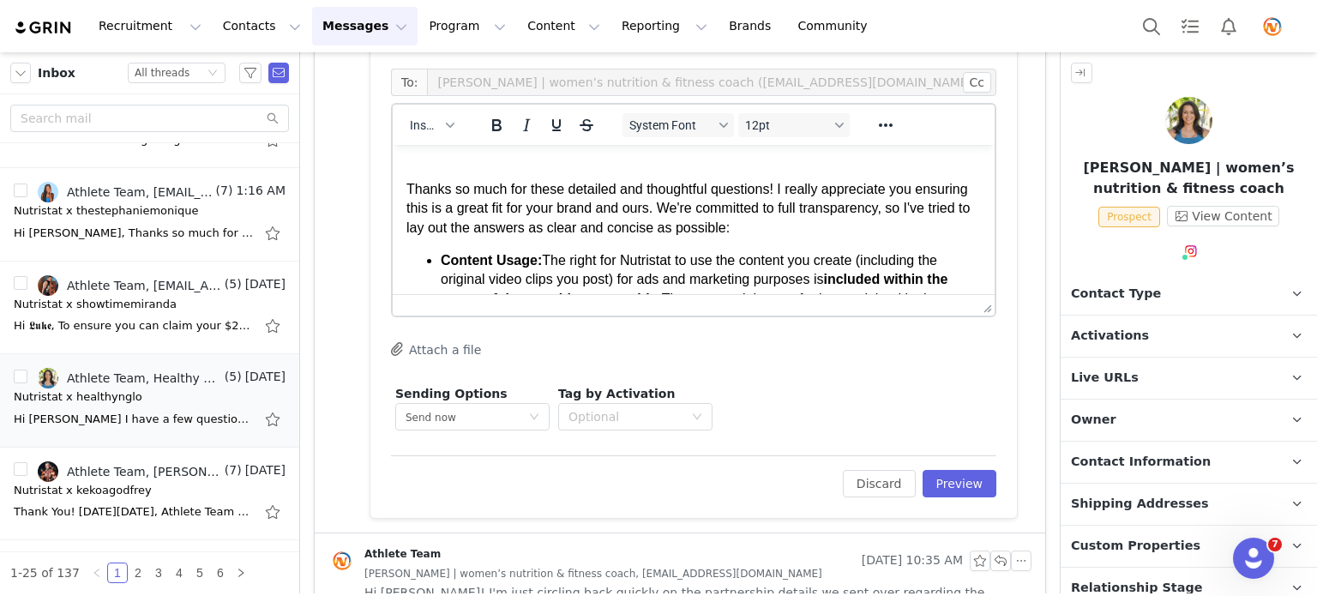
scroll to position [45, 0]
click at [442, 259] on span "Content Usage:" at bounding box center [491, 260] width 101 height 15
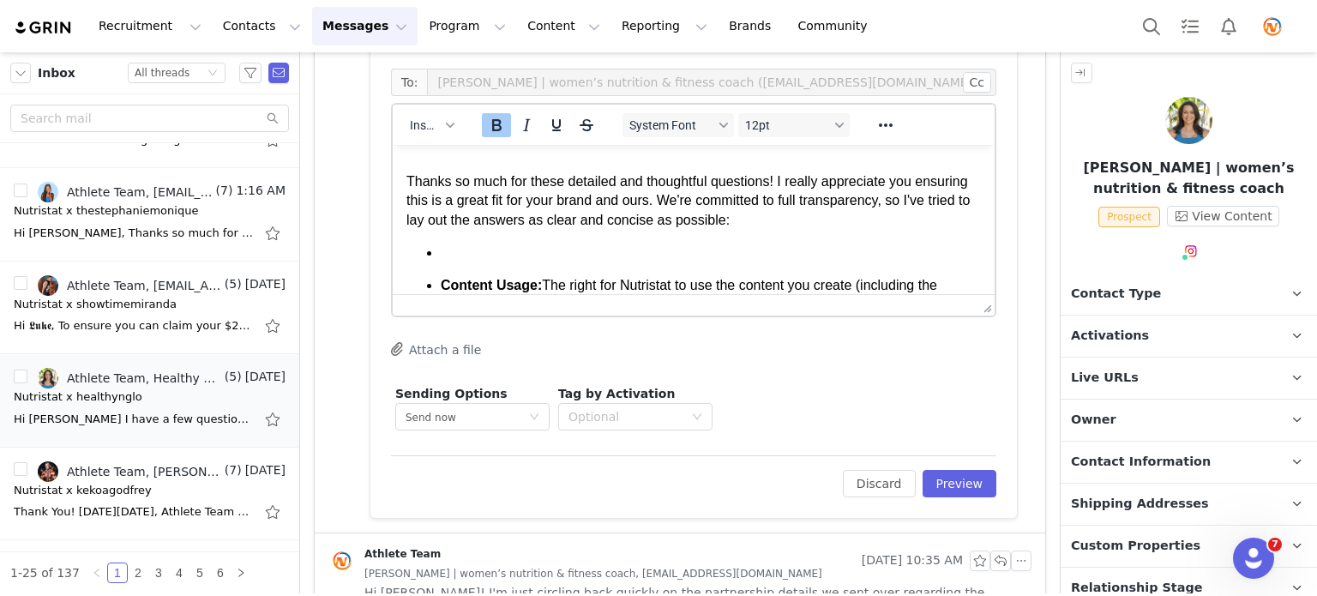
click at [442, 259] on li "Rich Text Area. Press ALT-0 for help." at bounding box center [711, 253] width 540 height 19
click at [878, 118] on icon "Reveal or hide additional toolbar items" at bounding box center [885, 125] width 21 height 21
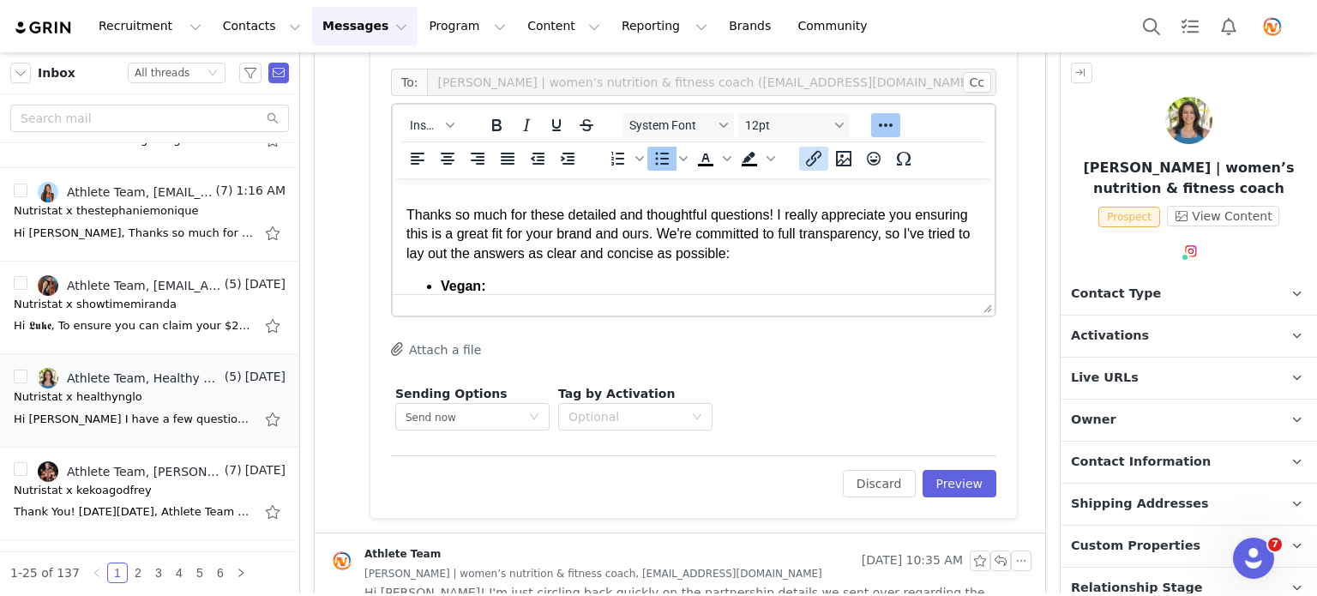
click at [806, 155] on icon "Insert/edit link" at bounding box center [813, 158] width 21 height 21
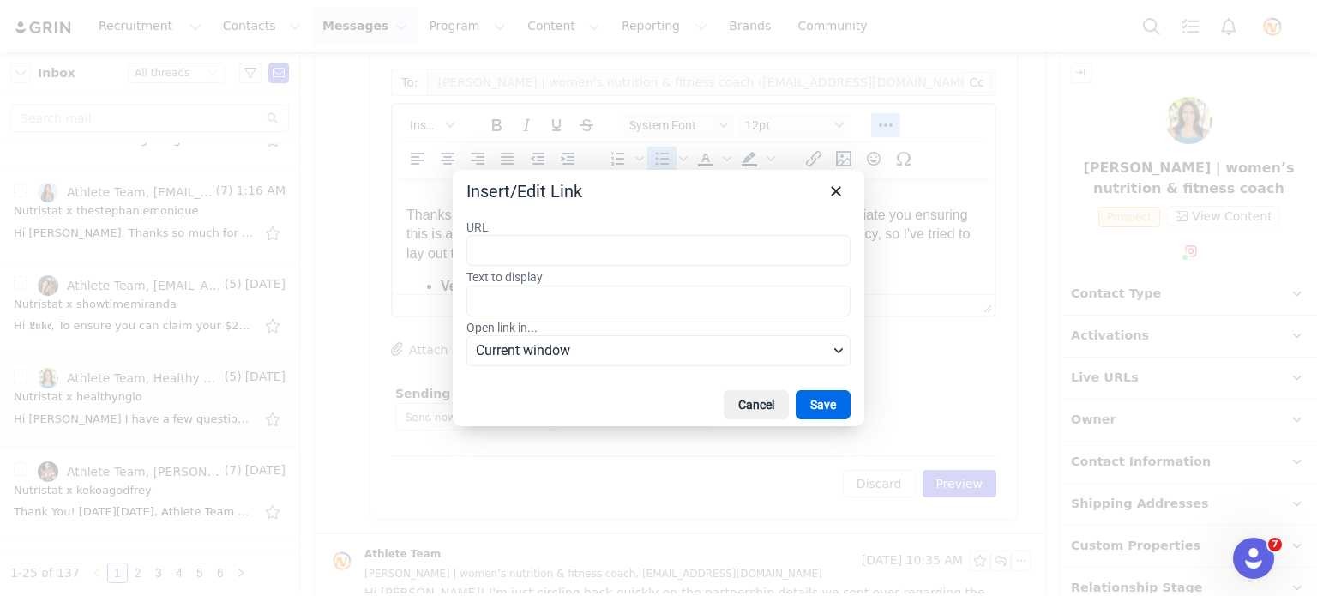
type input "[URL][DOMAIN_NAME]"
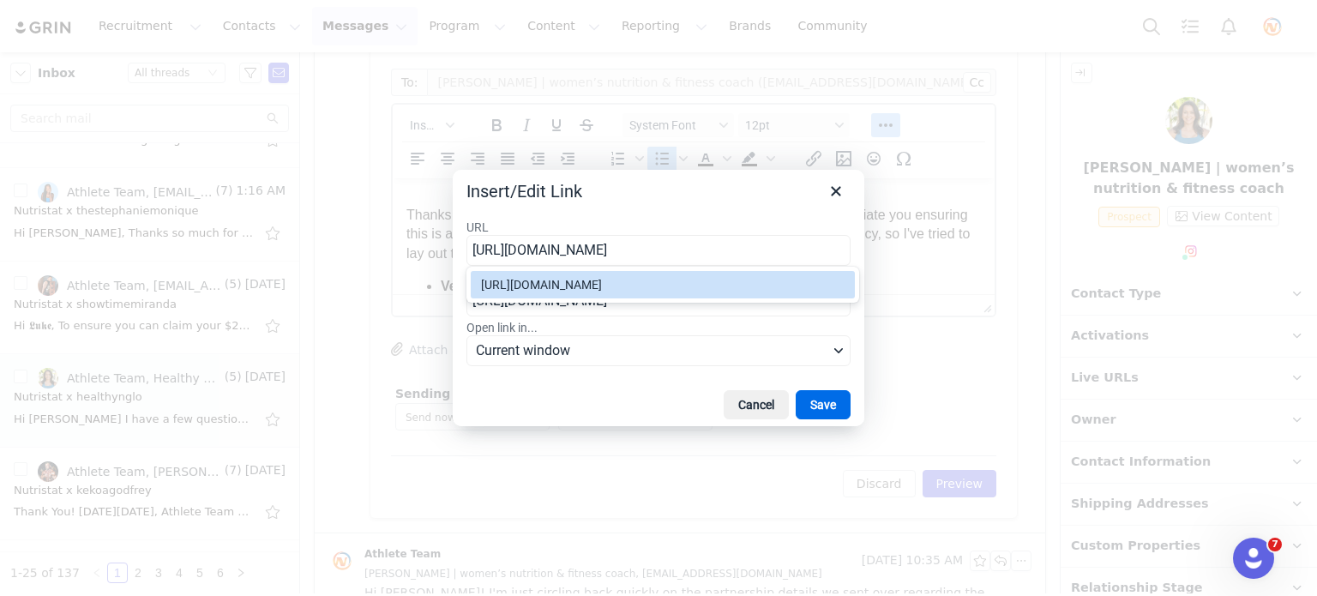
scroll to position [0, 246]
type input "[URL][DOMAIN_NAME]"
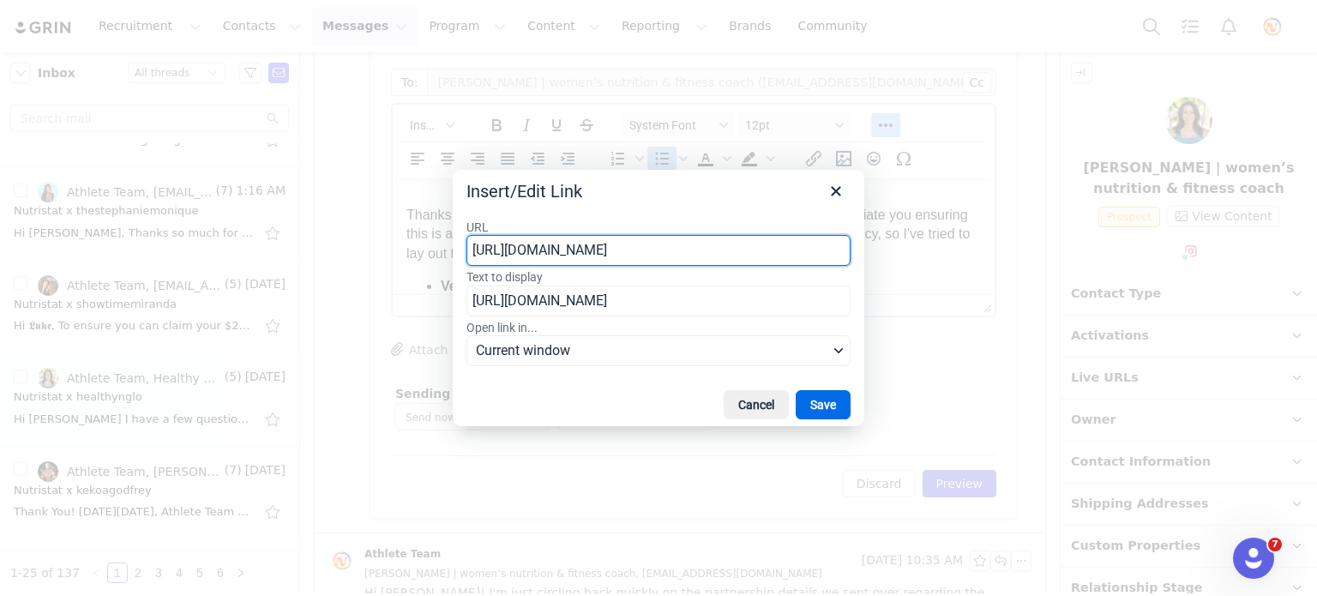
click at [456, 325] on div "URL [URL][DOMAIN_NAME] Text to display [URL][DOMAIN_NAME] Open link in... Curre…" at bounding box center [659, 294] width 412 height 177
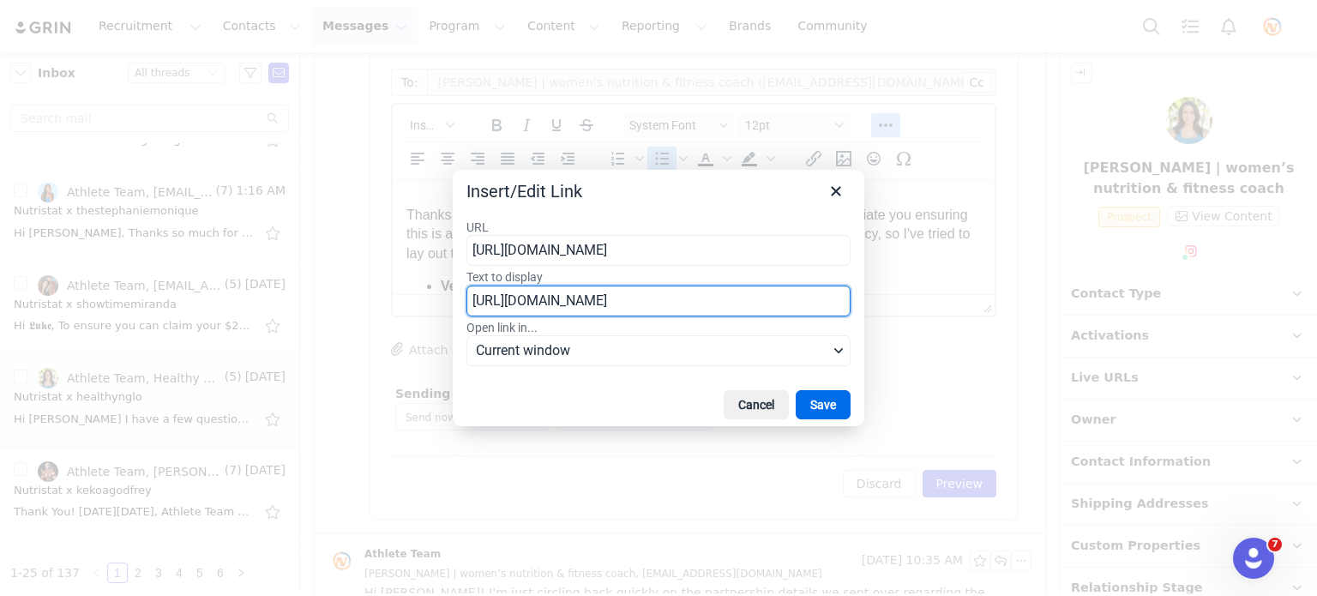
drag, startPoint x: 472, startPoint y: 300, endPoint x: 1230, endPoint y: 279, distance: 758.3
click at [1230, 279] on div "Insert/Edit Link URL [URL][DOMAIN_NAME] Text to display [URL][DOMAIN_NAME] Open…" at bounding box center [658, 298] width 1317 height 596
type input "Vegan options here!"
click at [839, 399] on button "Save" at bounding box center [823, 404] width 55 height 29
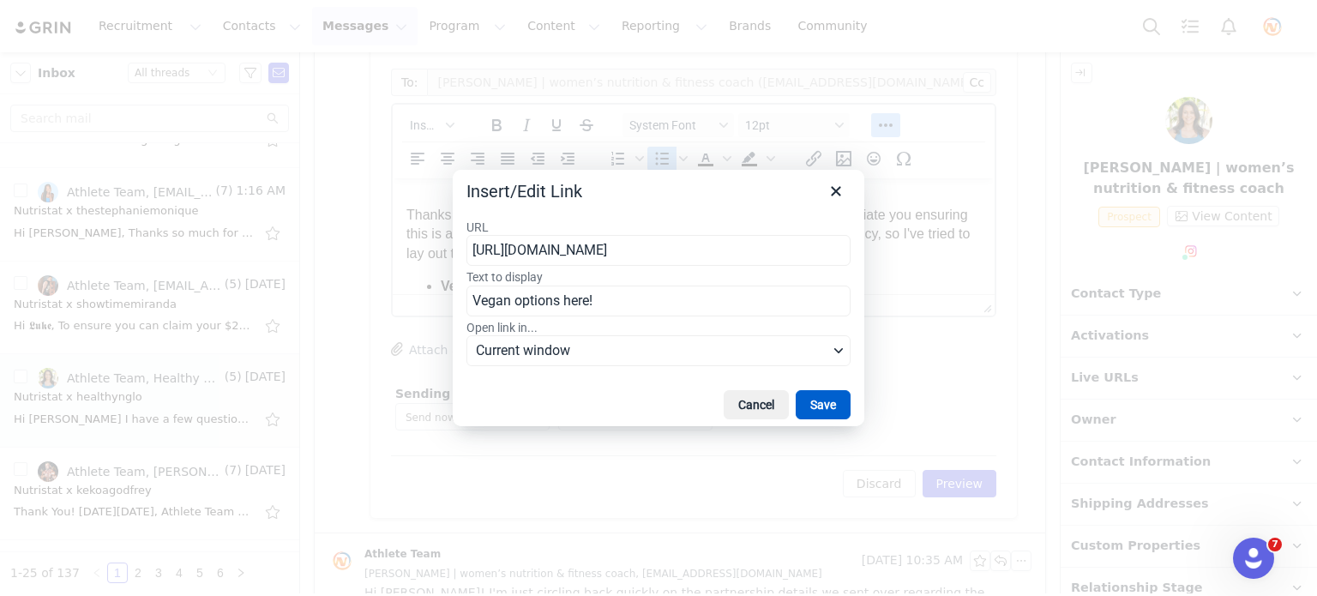
scroll to position [53, 0]
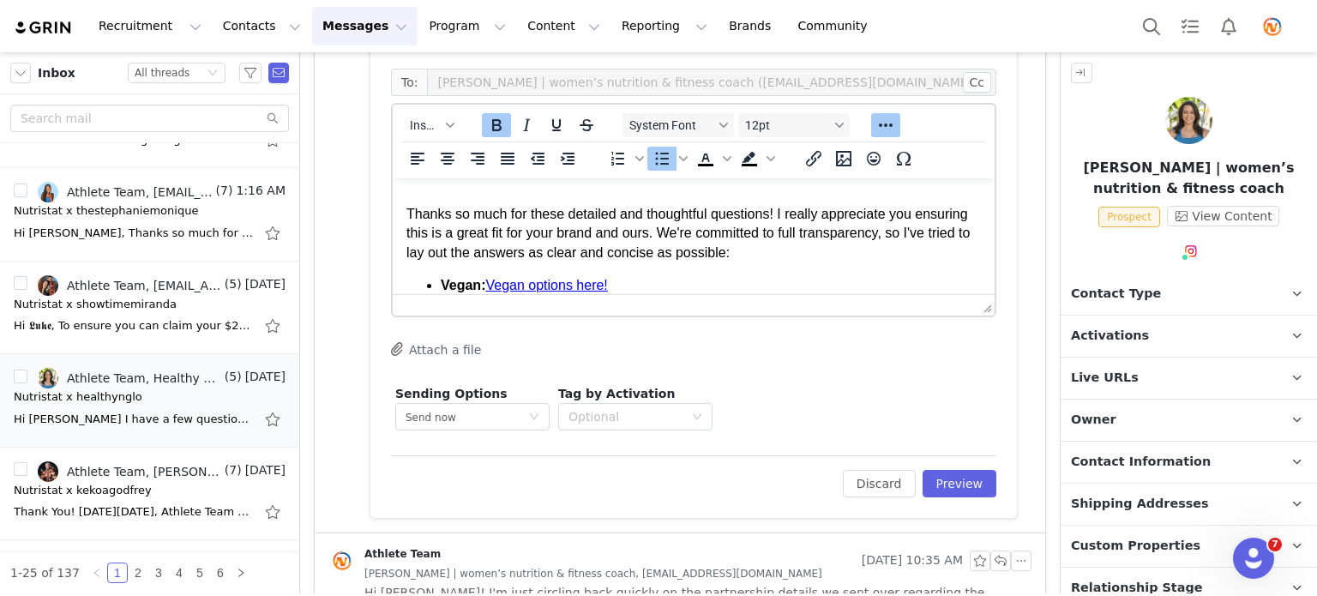
click at [485, 283] on span "Vegan:" at bounding box center [463, 285] width 45 height 15
click at [753, 283] on li "Vegan: ﻿You can click to find Vegan options here!" at bounding box center [711, 285] width 540 height 19
click at [753, 283] on li "Vegan: You can click to find Vegan options here!﻿" at bounding box center [711, 285] width 540 height 19
click at [800, 285] on li "Vegan: You can click to find Vegan options here!﻿" at bounding box center [711, 285] width 540 height 19
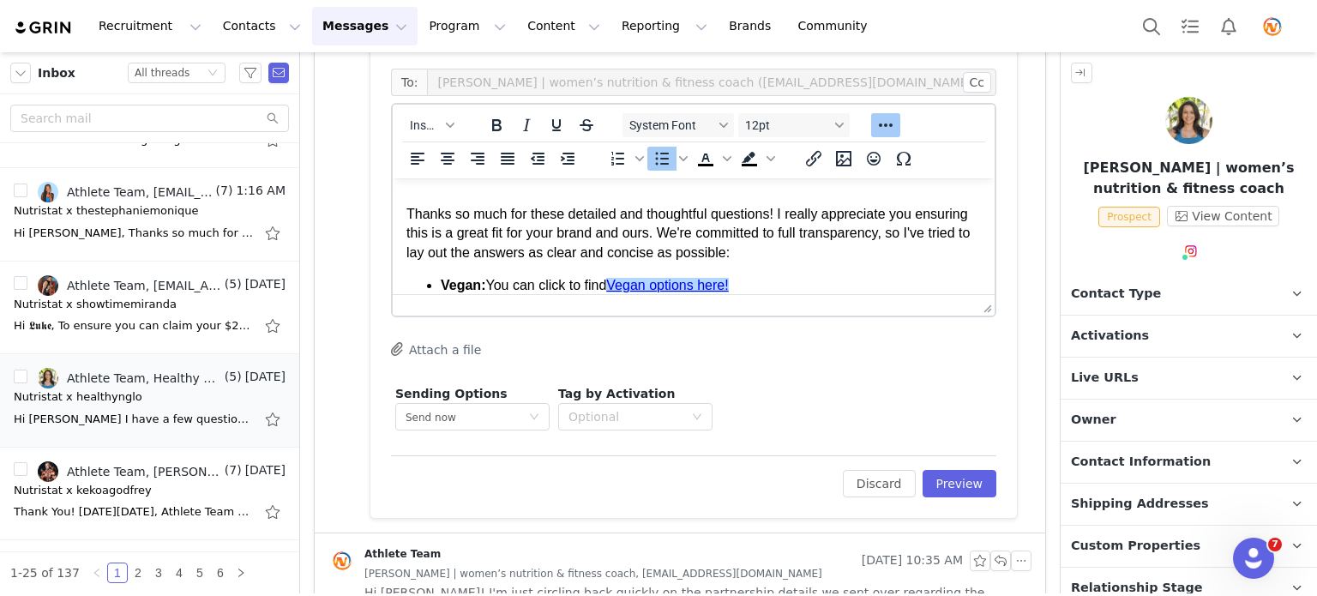
click at [600, 280] on span "You can click to find" at bounding box center [545, 285] width 121 height 15
click at [803, 268] on body "Hi [PERSON_NAME], Thanks so much for these detailed and thoughtful questions! I…" at bounding box center [693, 476] width 574 height 675
click at [813, 159] on icon "Insert/edit link" at bounding box center [813, 158] width 21 height 21
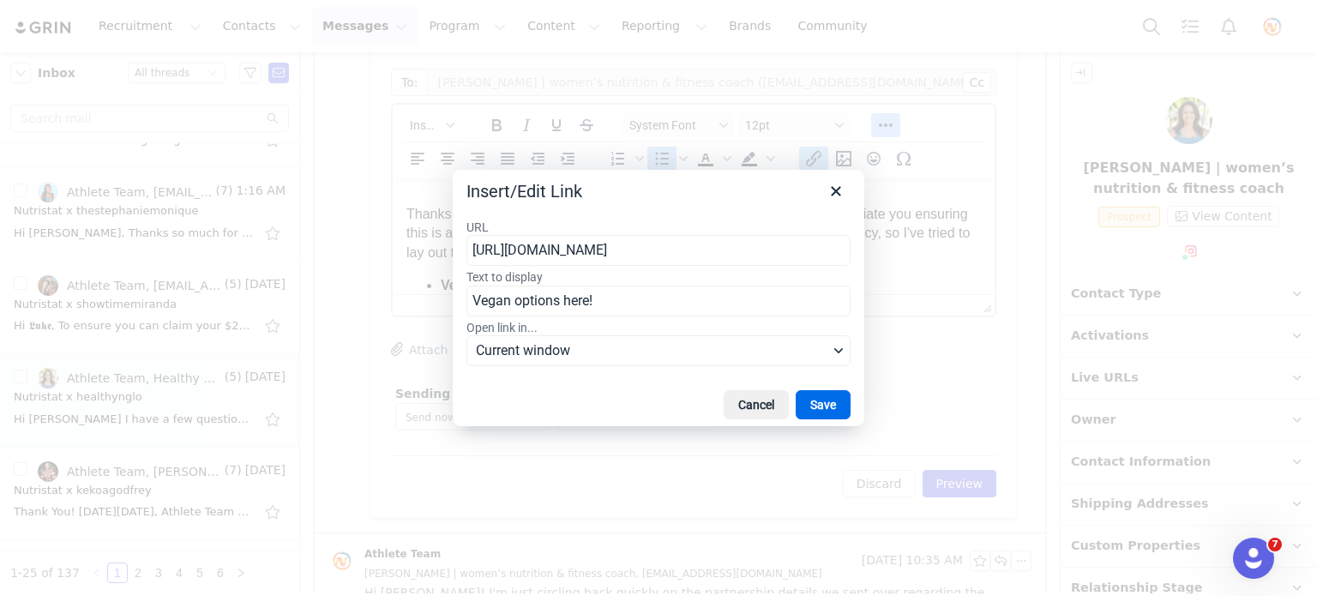
scroll to position [0, 246]
click at [820, 396] on button "Save" at bounding box center [823, 404] width 55 height 29
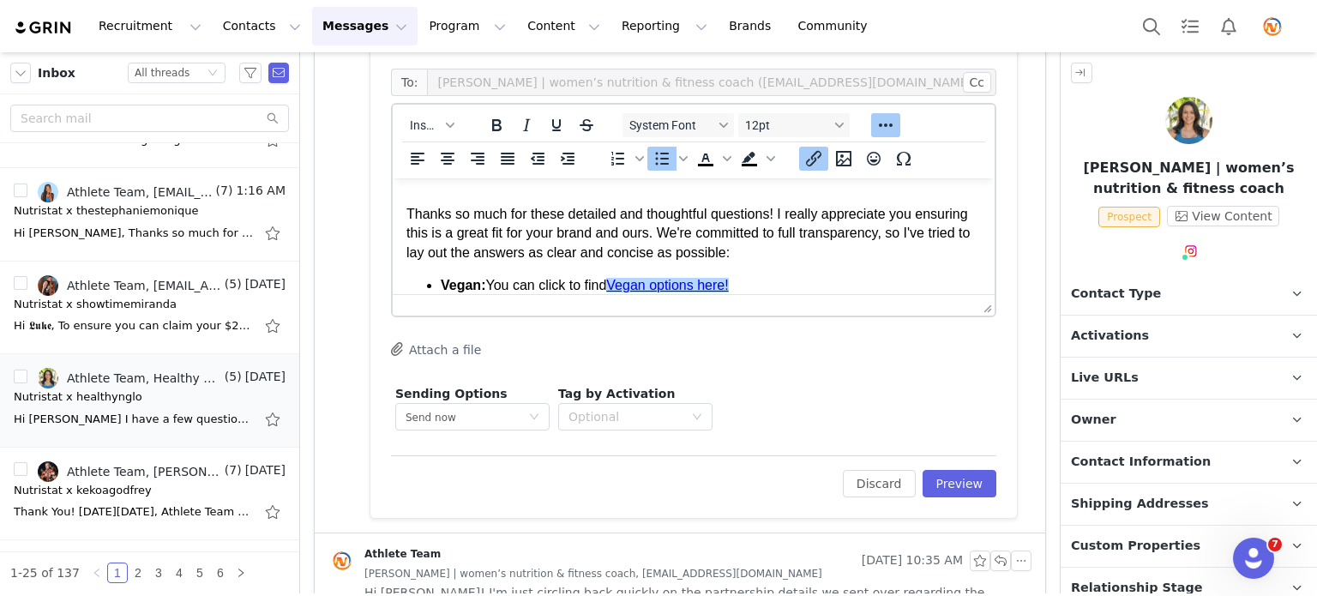
click at [775, 282] on li "Vegan: You can click to find Vegan options here!﻿" at bounding box center [711, 285] width 540 height 19
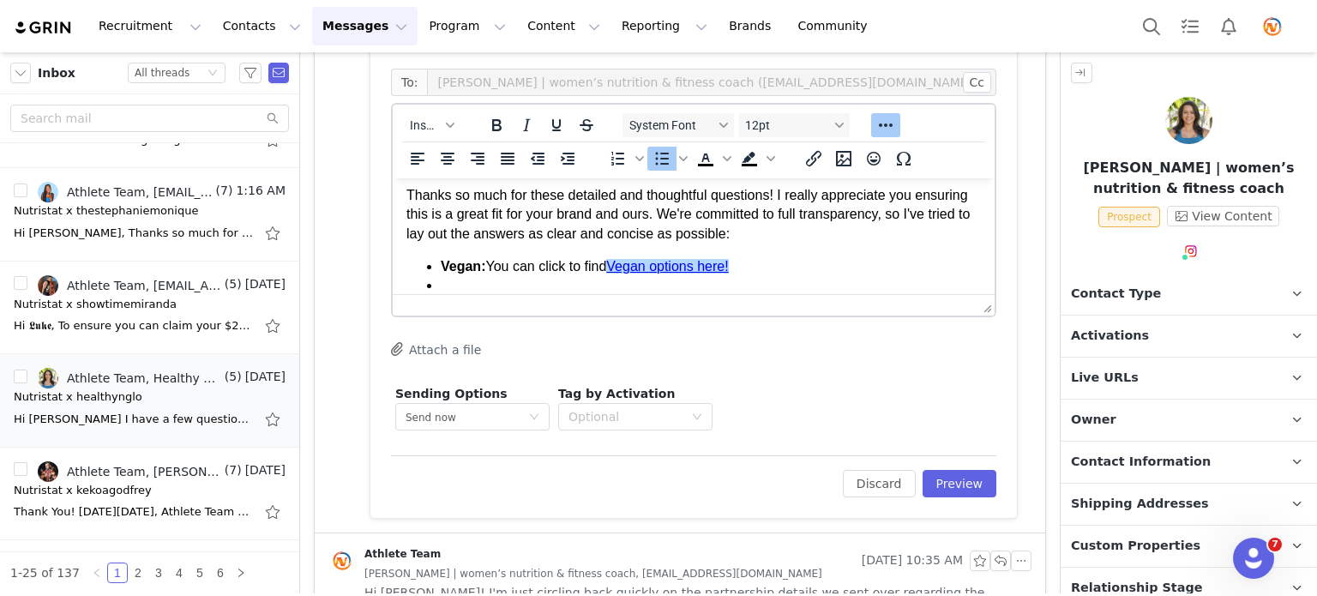
click at [775, 263] on li "Vegan: You can click to find Vegan options here!﻿" at bounding box center [711, 266] width 540 height 19
click at [556, 281] on li "Rich Text Area. Press ALT-0 for help." at bounding box center [711, 285] width 540 height 19
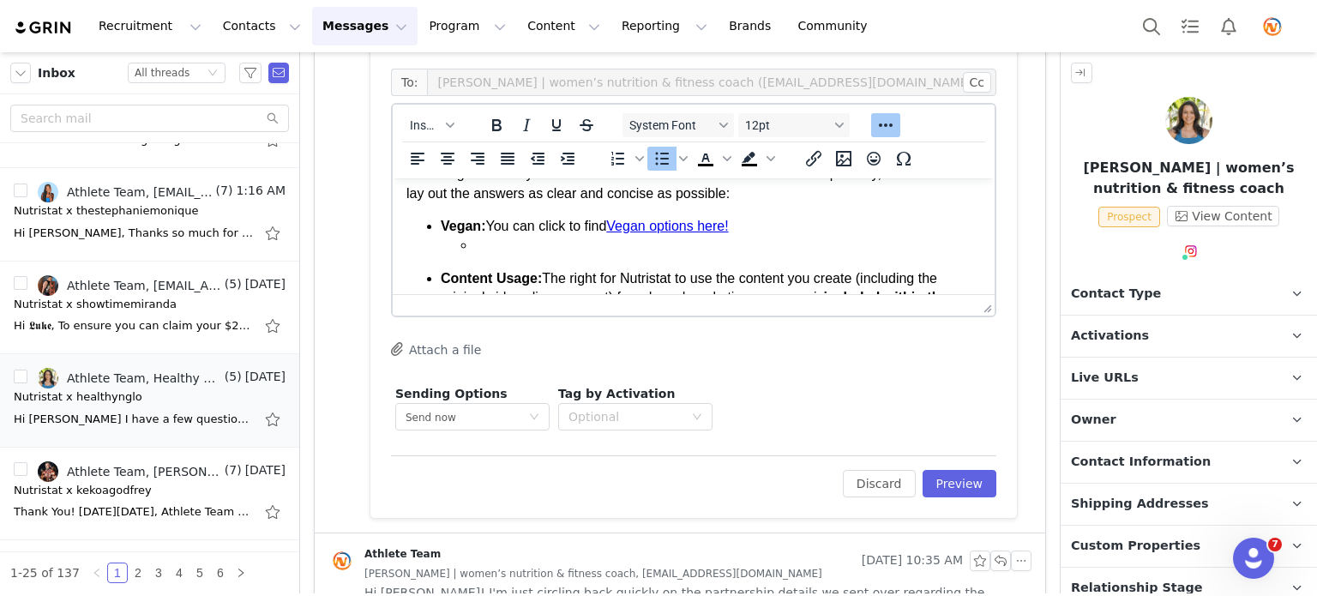
scroll to position [111, 0]
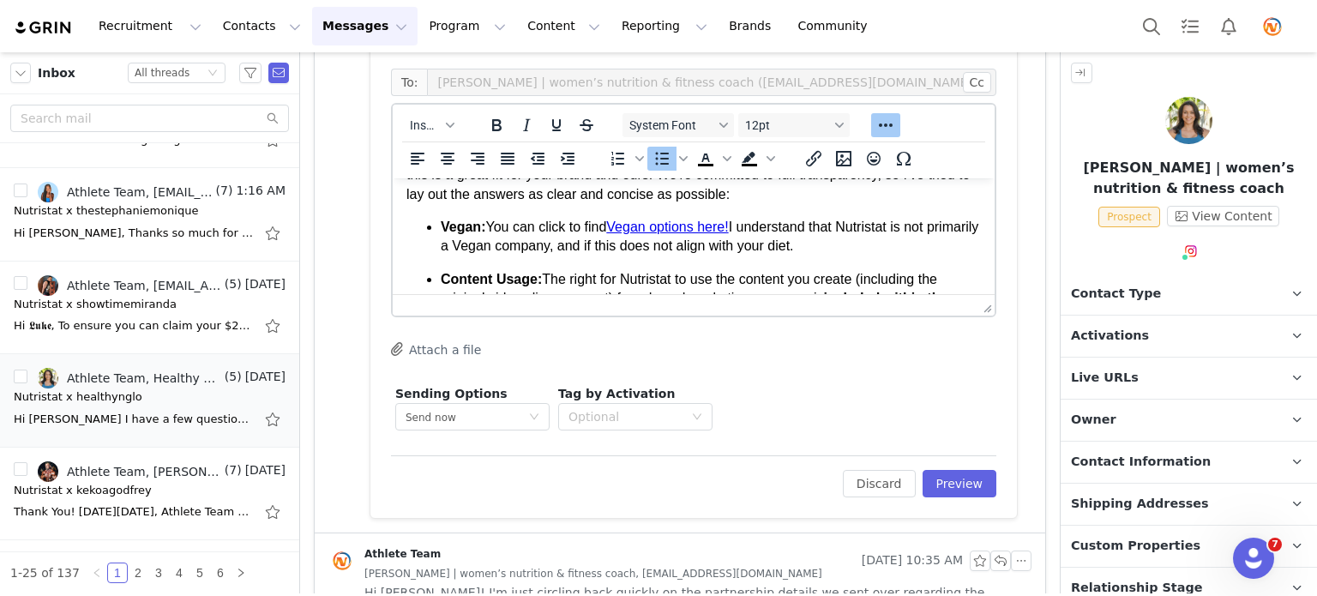
click at [610, 247] on span "I understand that Nutristat is not primarily a Vegan company, and if this does …" at bounding box center [710, 235] width 538 height 33
drag, startPoint x: 634, startPoint y: 245, endPoint x: 700, endPoint y: 252, distance: 65.5
click at [700, 252] on span "I understand that Nutristat is not primarily a Vegan company and if this does n…" at bounding box center [710, 235] width 538 height 33
click at [917, 231] on span "I understand that Nutristat is not primarily a Vegan company and may not align …" at bounding box center [710, 235] width 538 height 33
click at [511, 243] on span "I understand that Nutristat is primarily a Vegan company and may not align with…" at bounding box center [704, 235] width 526 height 33
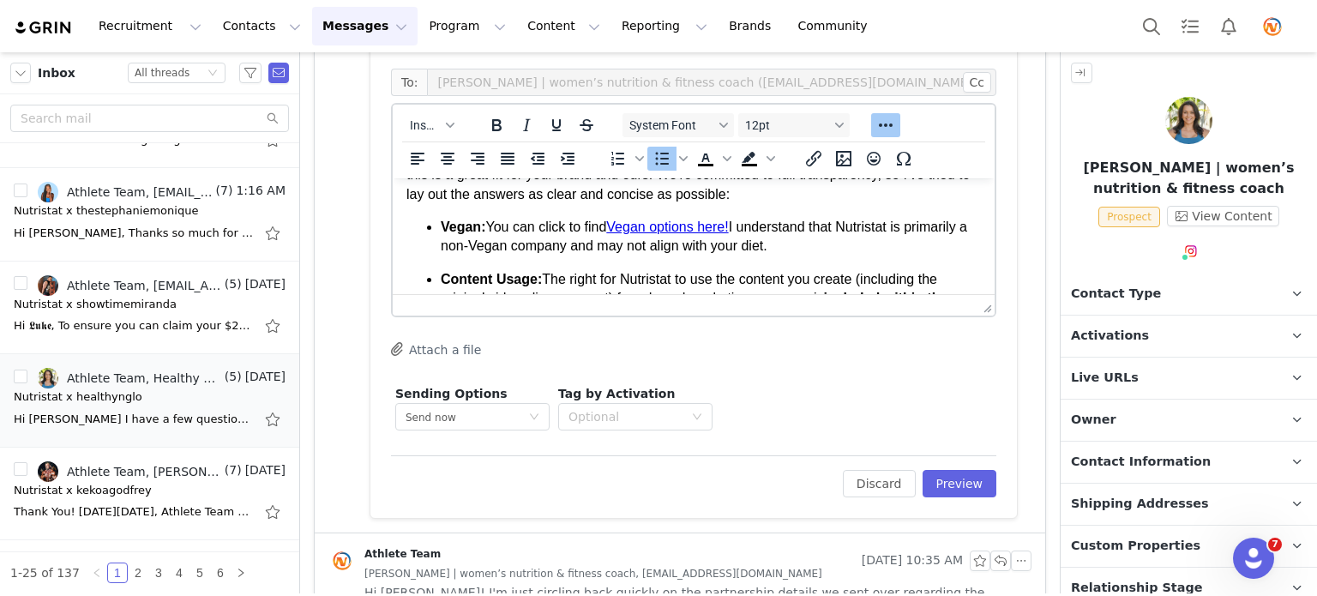
click at [863, 256] on li "Vegan: You can click to find Vegan options here!﻿ I understand that Nutristat i…" at bounding box center [711, 237] width 540 height 39
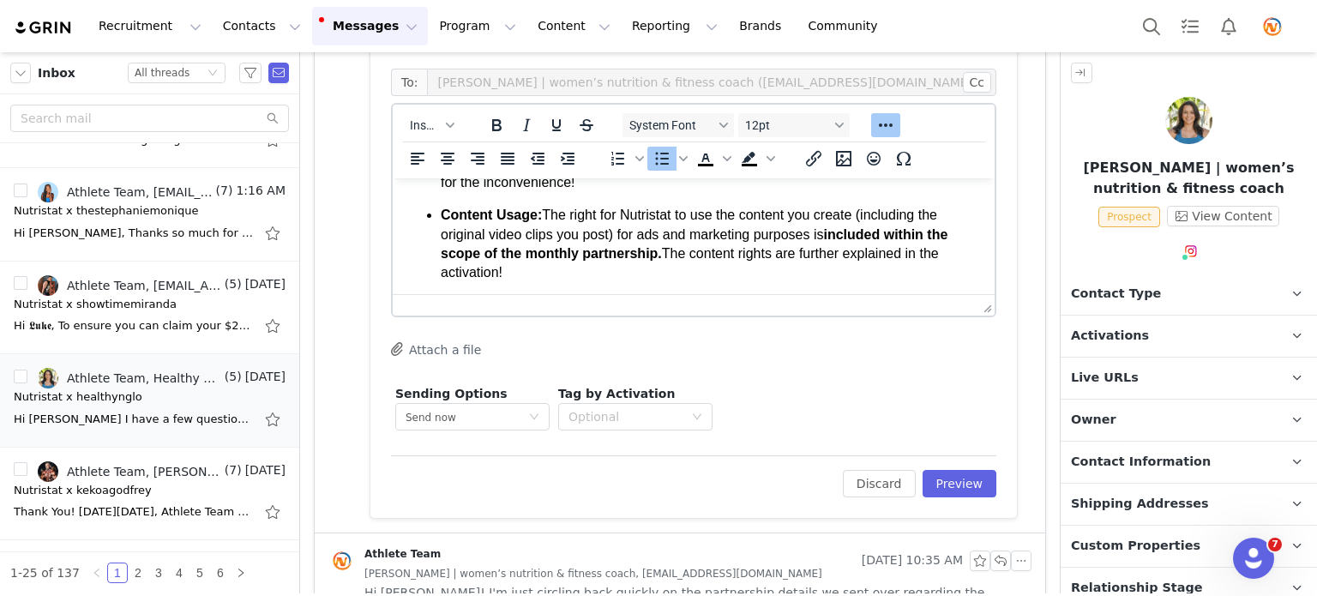
scroll to position [195, 0]
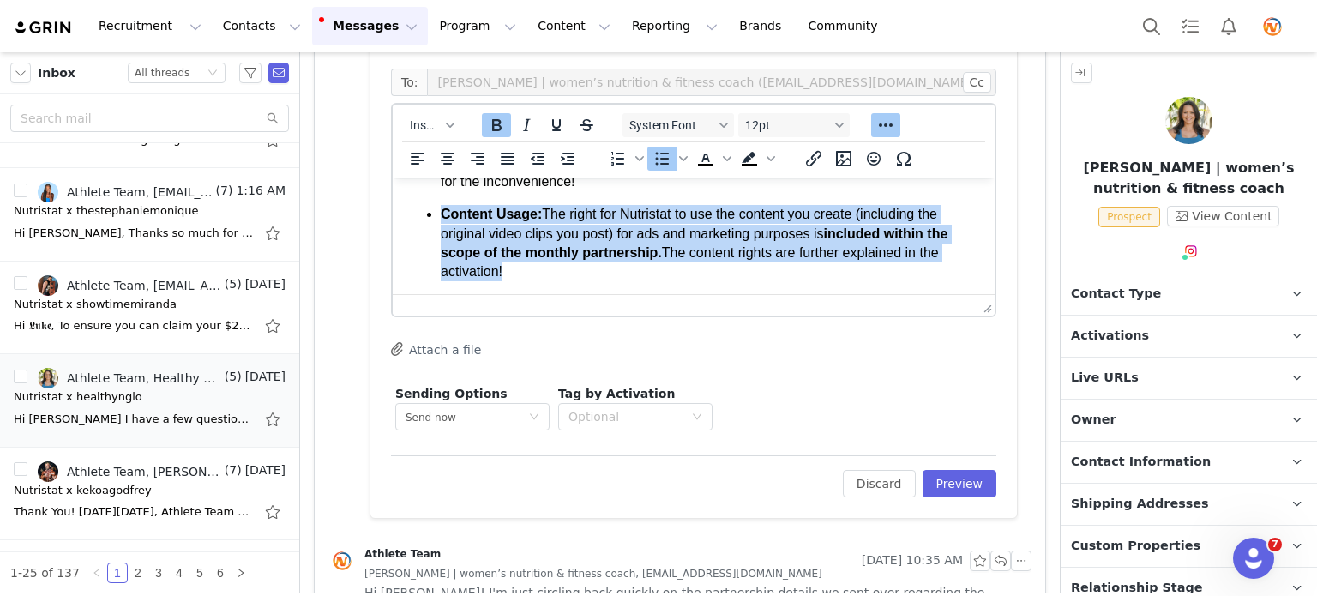
drag, startPoint x: 438, startPoint y: 211, endPoint x: 511, endPoint y: 268, distance: 92.8
click at [511, 268] on ul "Vegan: You can click to find Vegan options here!﻿ I understand that Nutristat i…" at bounding box center [693, 350] width 574 height 433
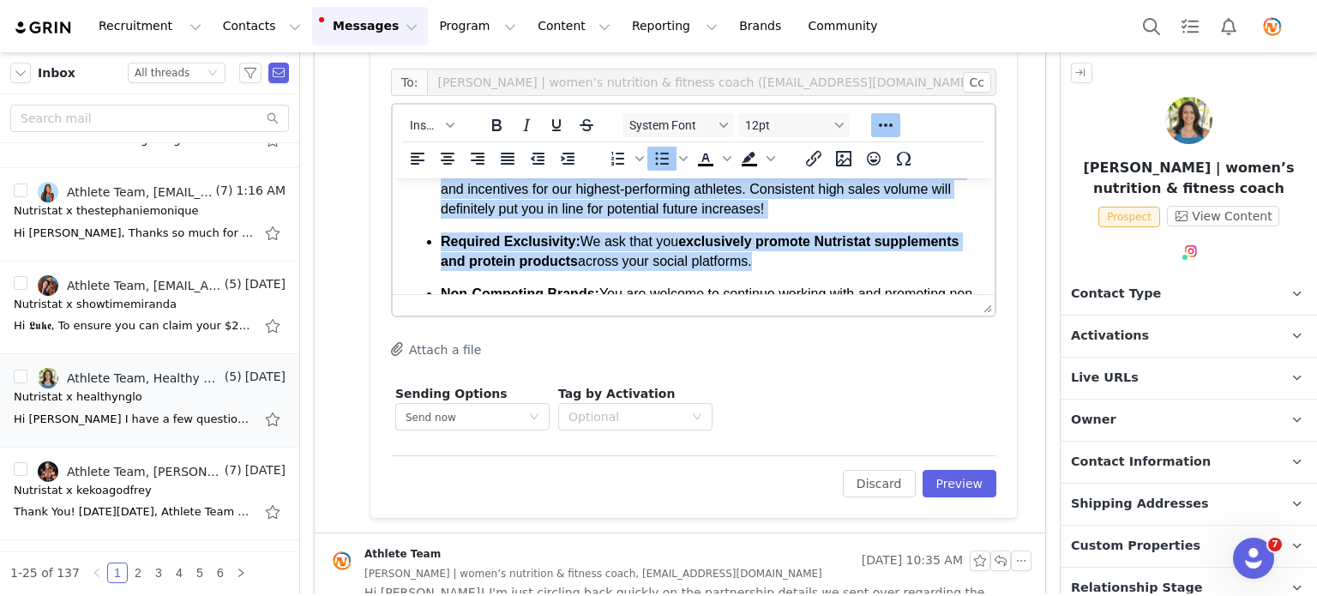
drag, startPoint x: 447, startPoint y: 207, endPoint x: 610, endPoint y: 293, distance: 185.3
click at [610, 293] on ul "Vegan: You can click to find Vegan options here!﻿ I understand that Nutristat i…" at bounding box center [693, 155] width 574 height 376
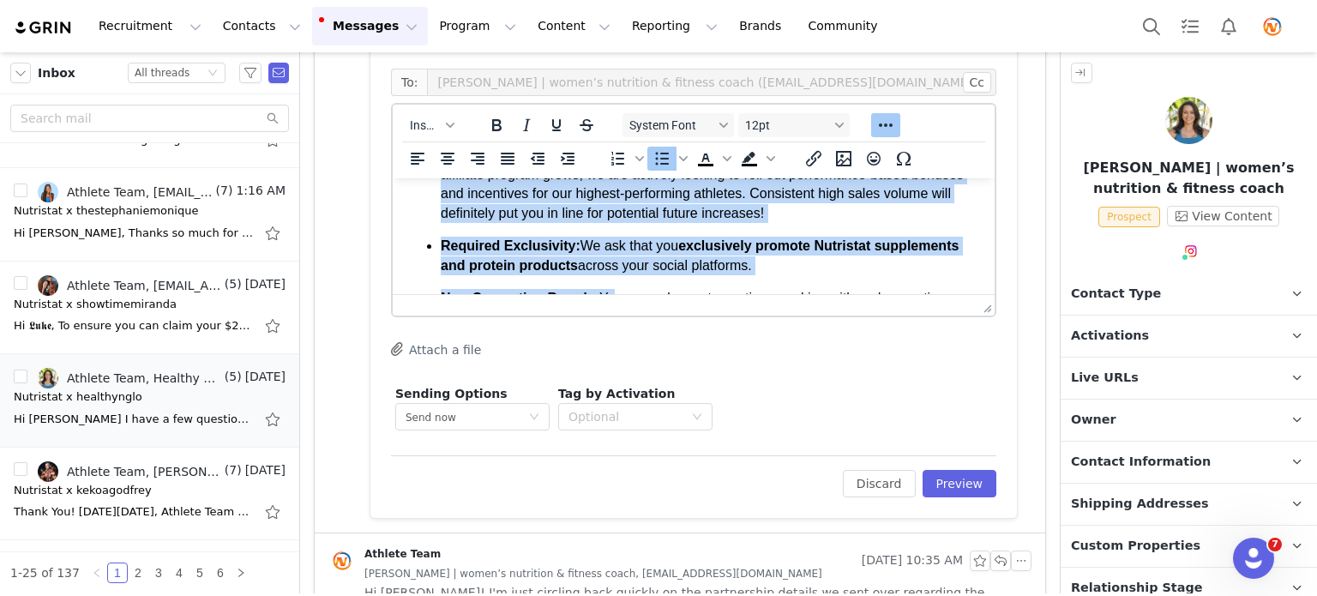
scroll to position [357, 0]
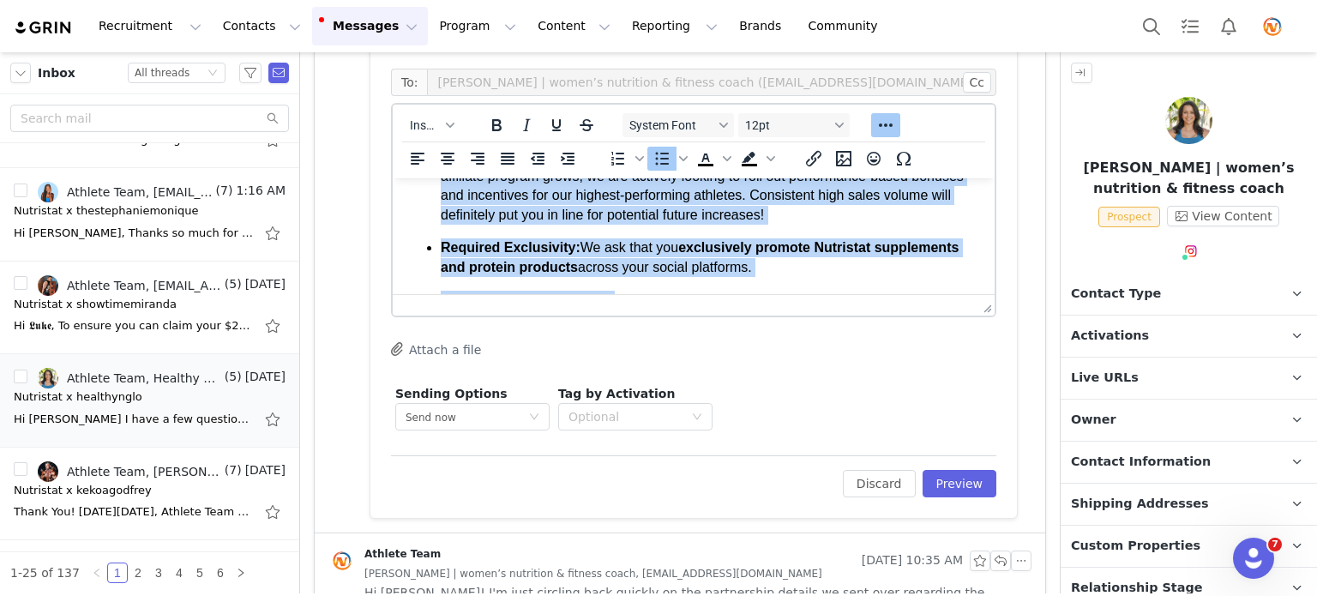
click at [861, 207] on p "Future Opportunities: While we do not have a tiered system in place right now, …" at bounding box center [711, 186] width 540 height 77
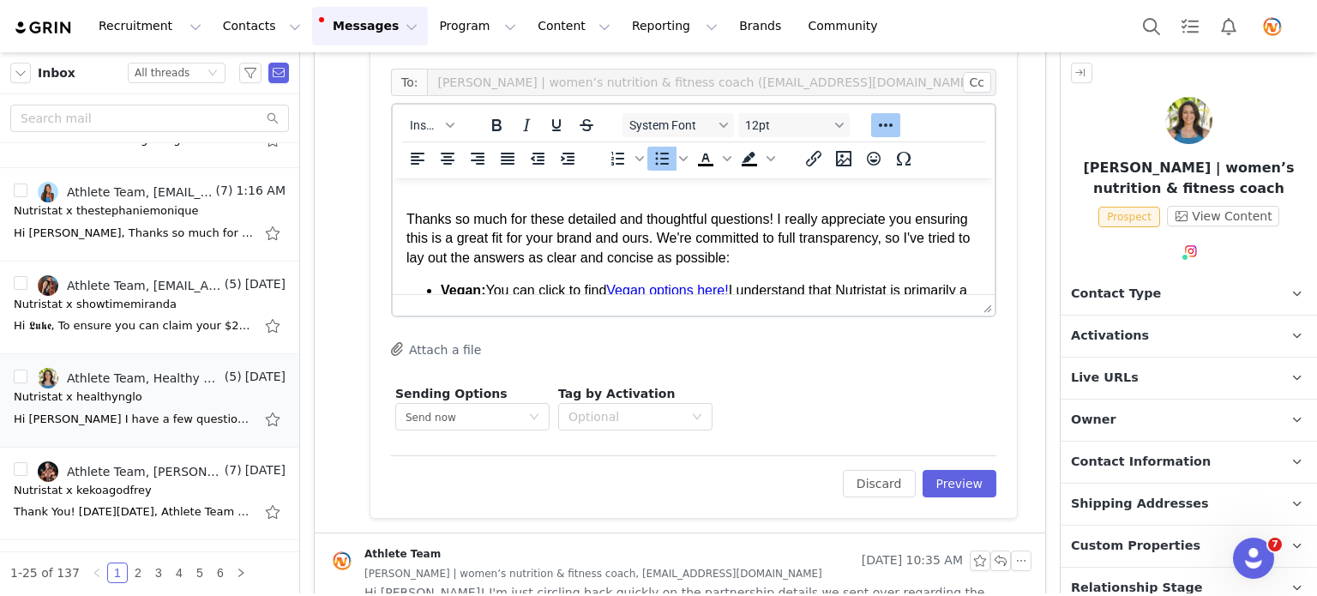
scroll to position [123, 0]
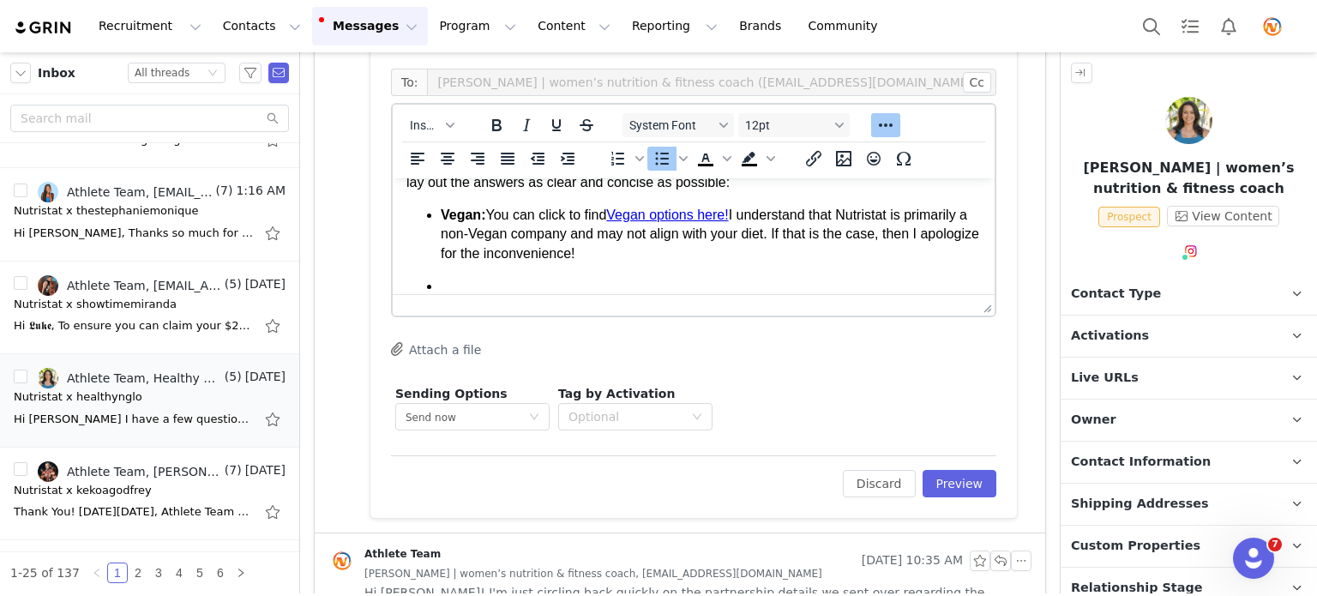
drag, startPoint x: 841, startPoint y: 213, endPoint x: 449, endPoint y: 275, distance: 396.7
click at [449, 275] on ul "Vegan: You can click to find Vegan options here!﻿ I understand that Nutristat i…" at bounding box center [693, 394] width 574 height 376
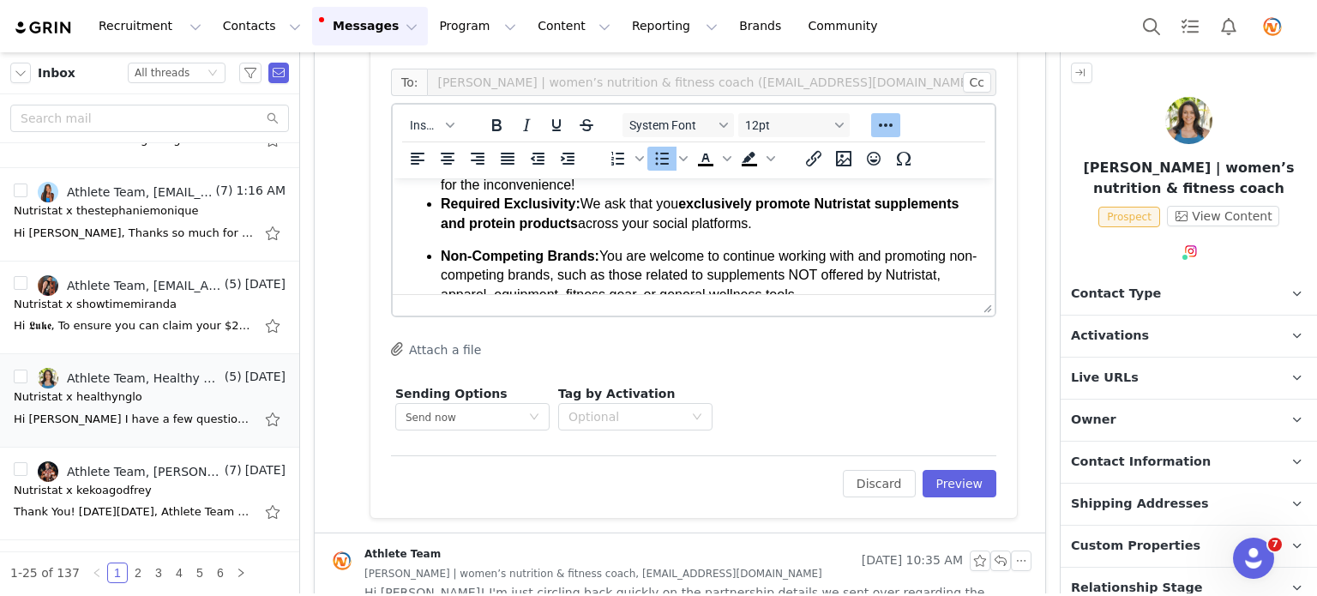
scroll to position [171, 0]
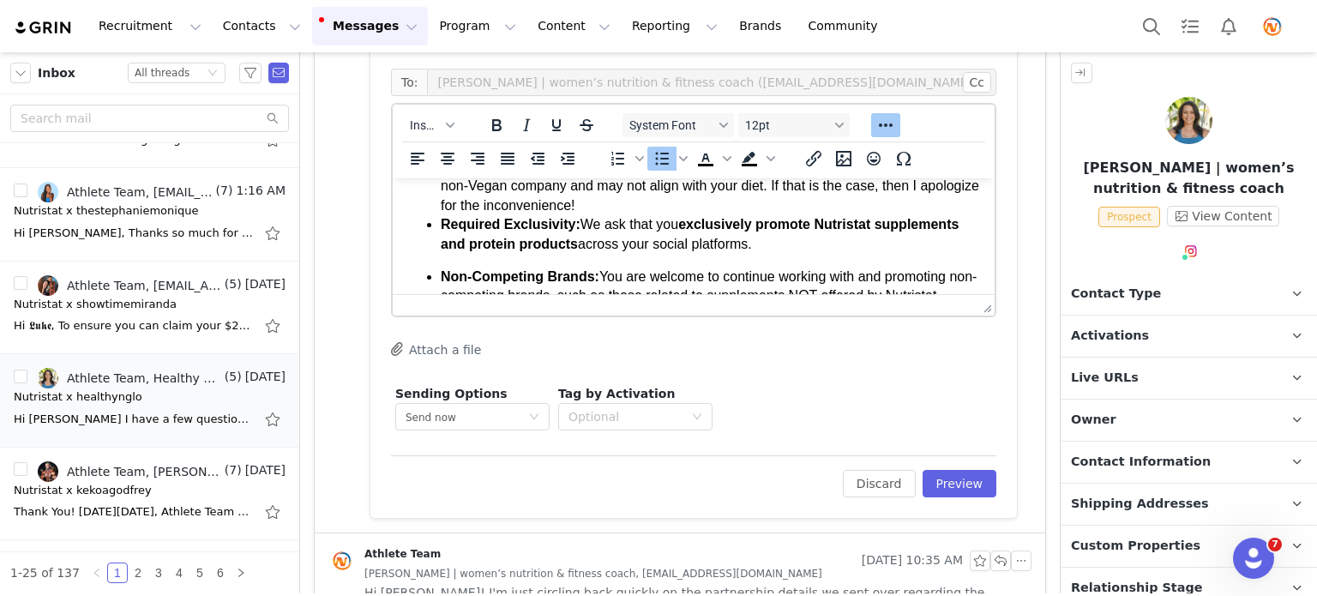
click at [610, 251] on span "across your social platforms." at bounding box center [665, 244] width 174 height 15
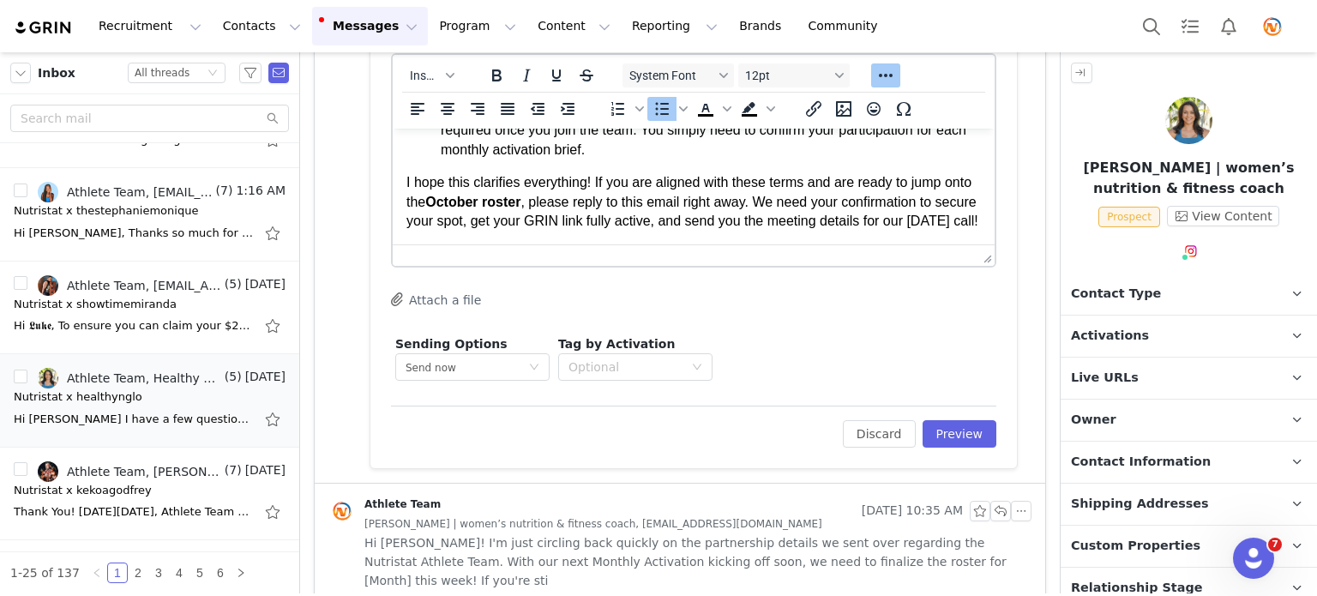
scroll to position [1121, 0]
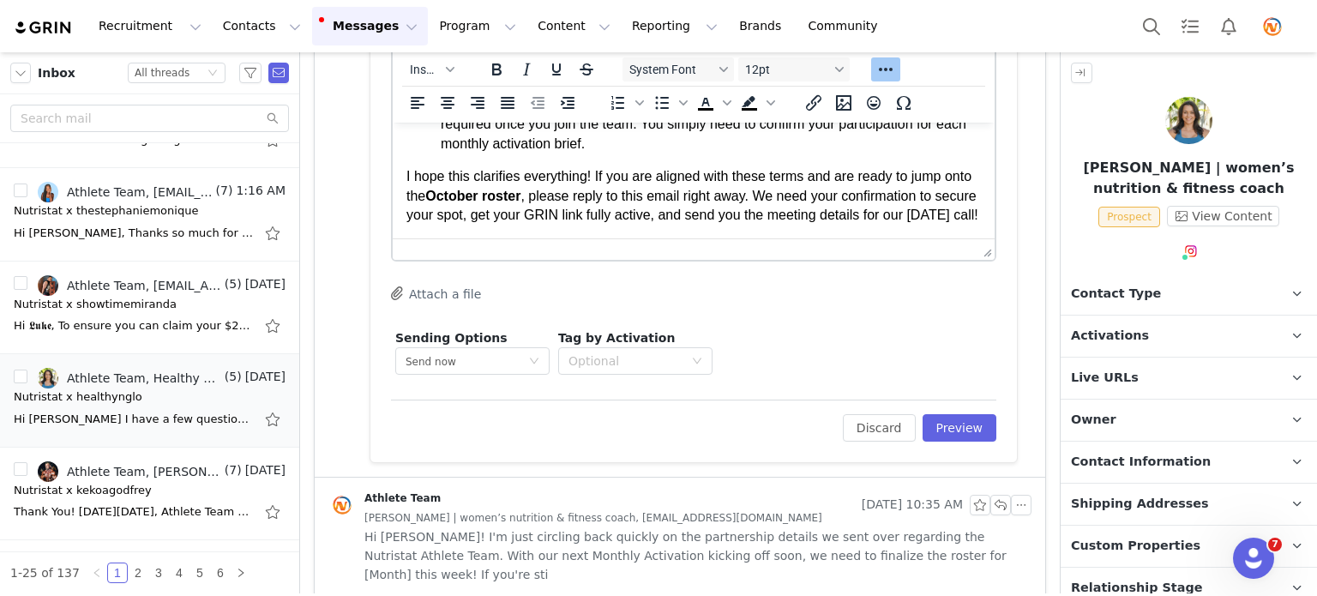
click at [538, 217] on p "I hope this clarifies everything! If you are aligned with these terms and are r…" at bounding box center [693, 195] width 574 height 57
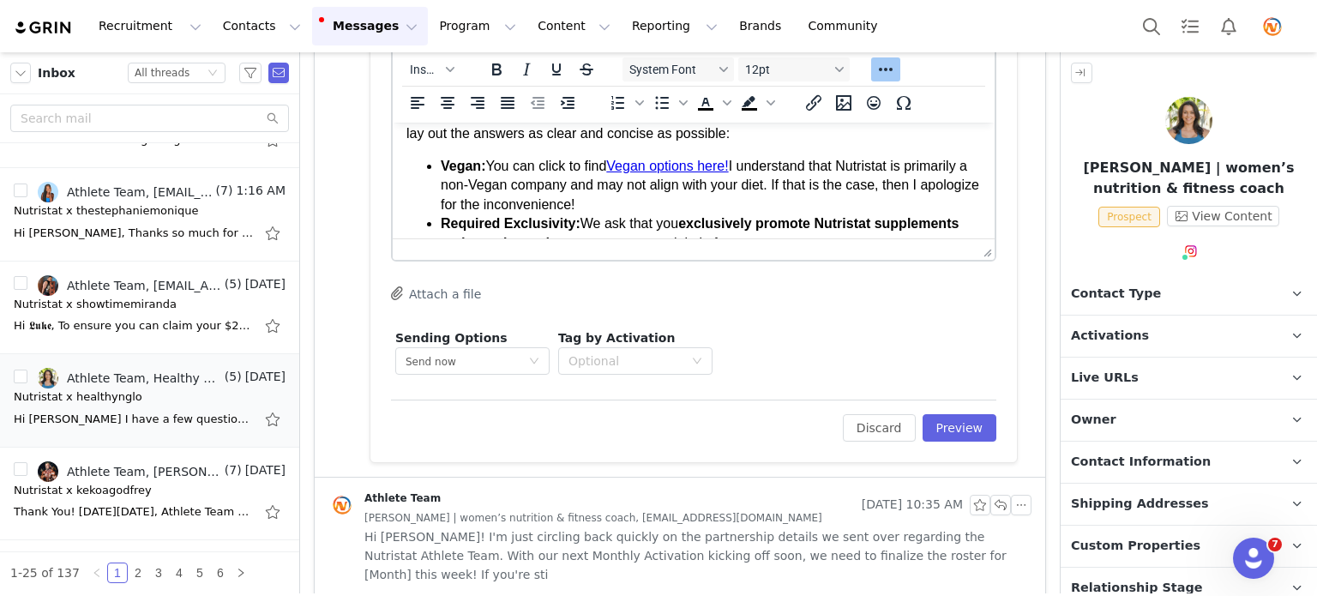
scroll to position [116, 0]
click at [960, 420] on button "Preview" at bounding box center [960, 427] width 75 height 27
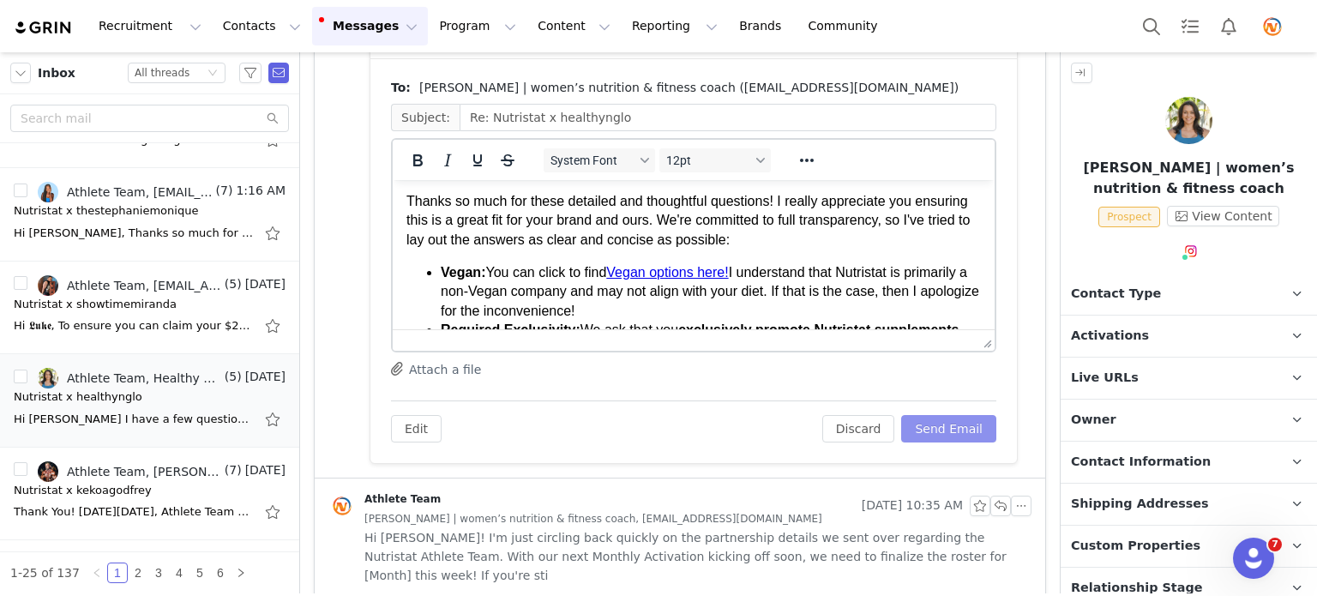
scroll to position [69, 0]
click at [926, 427] on button "Send Email" at bounding box center [948, 428] width 95 height 27
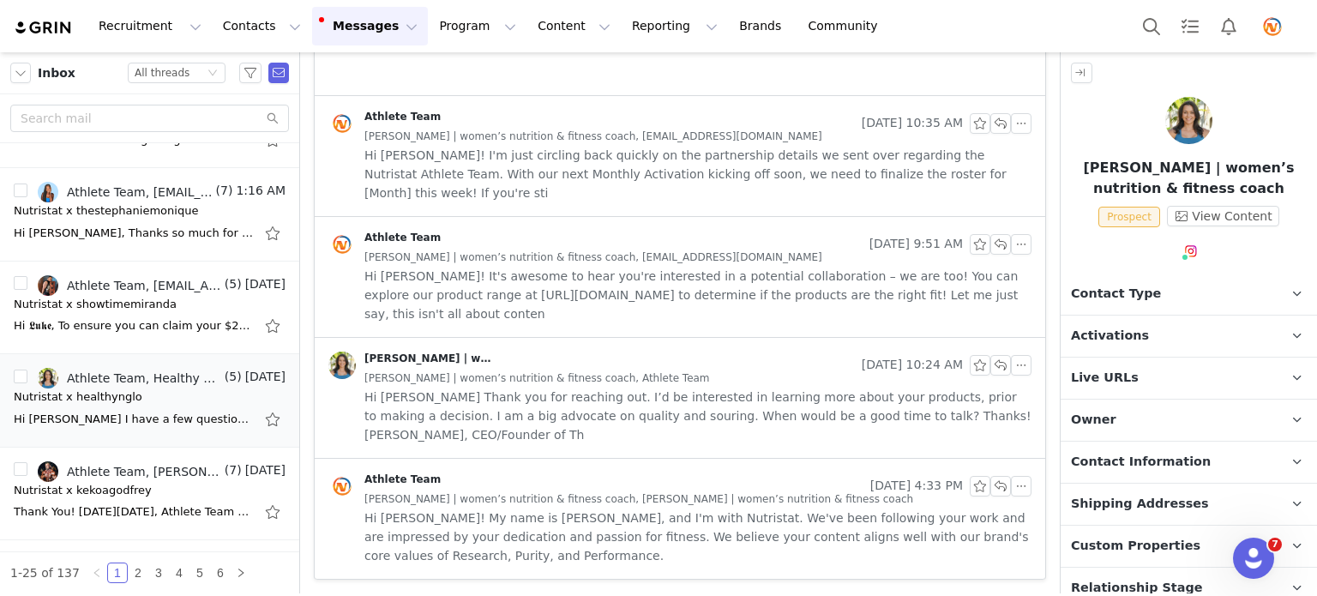
scroll to position [904, 0]
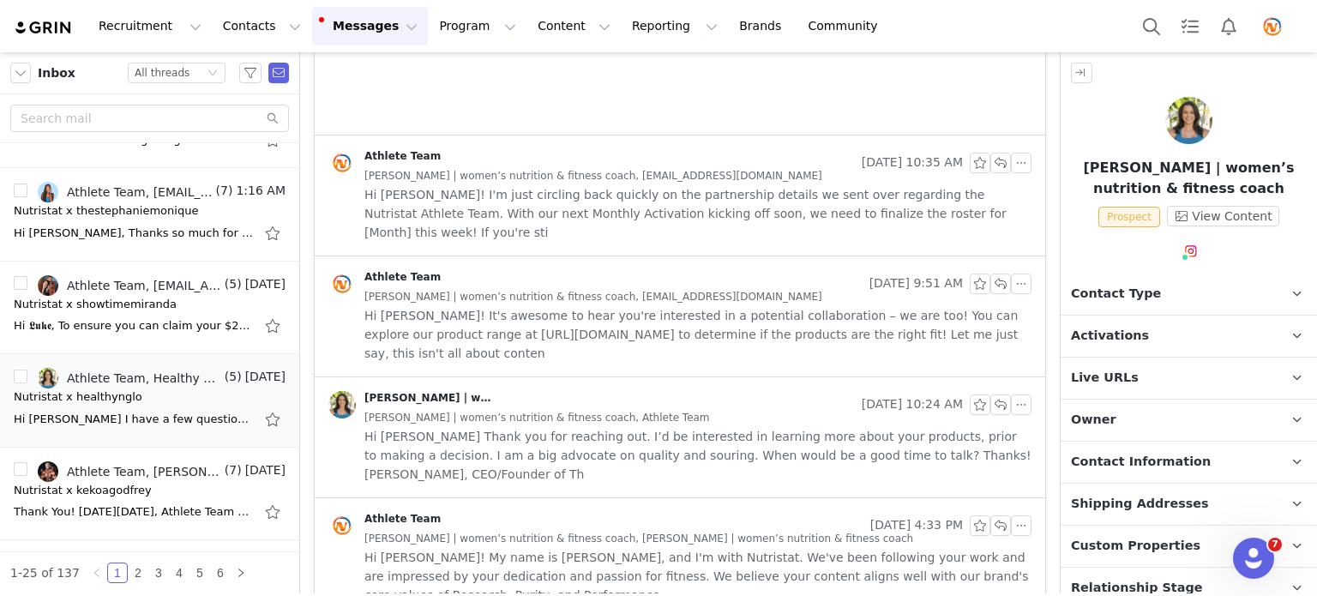
click at [358, 24] on button "Messages Messages" at bounding box center [370, 26] width 116 height 39
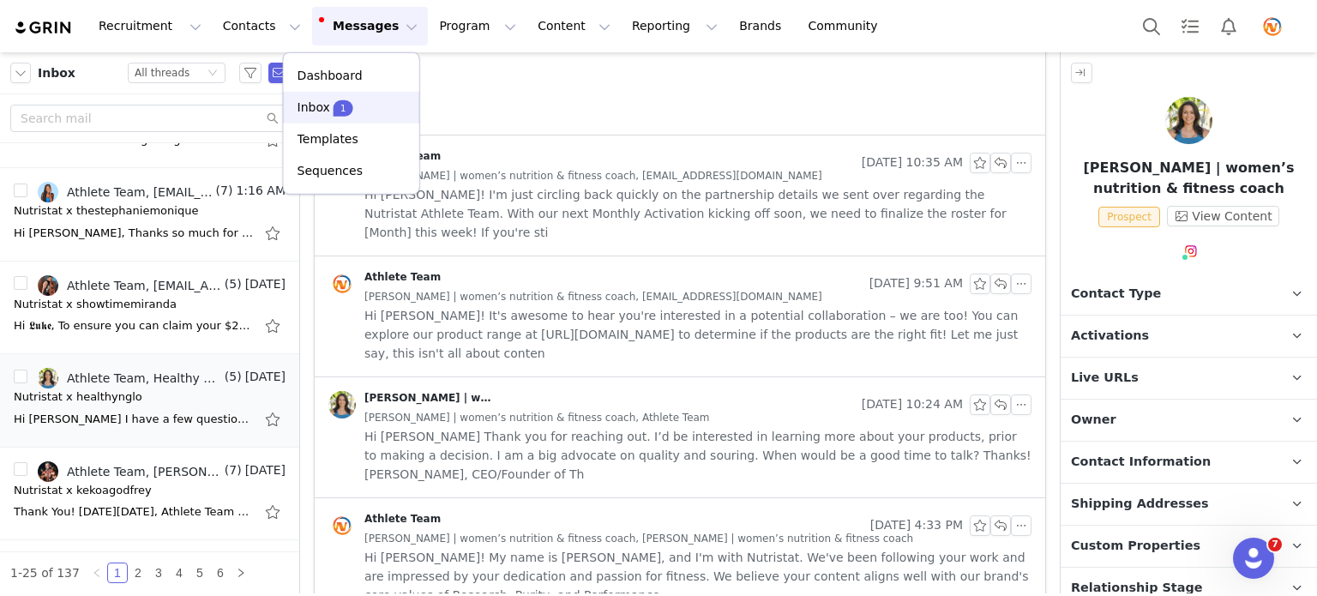
click at [370, 109] on div "Inbox 1" at bounding box center [351, 108] width 115 height 18
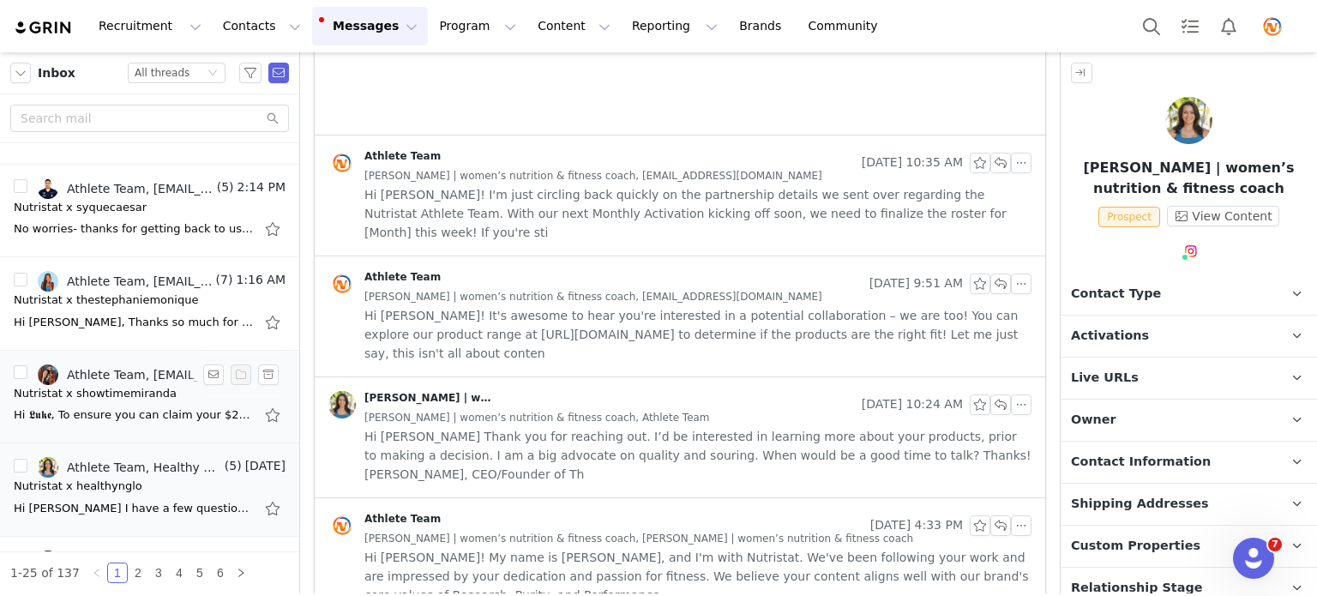
scroll to position [0, 0]
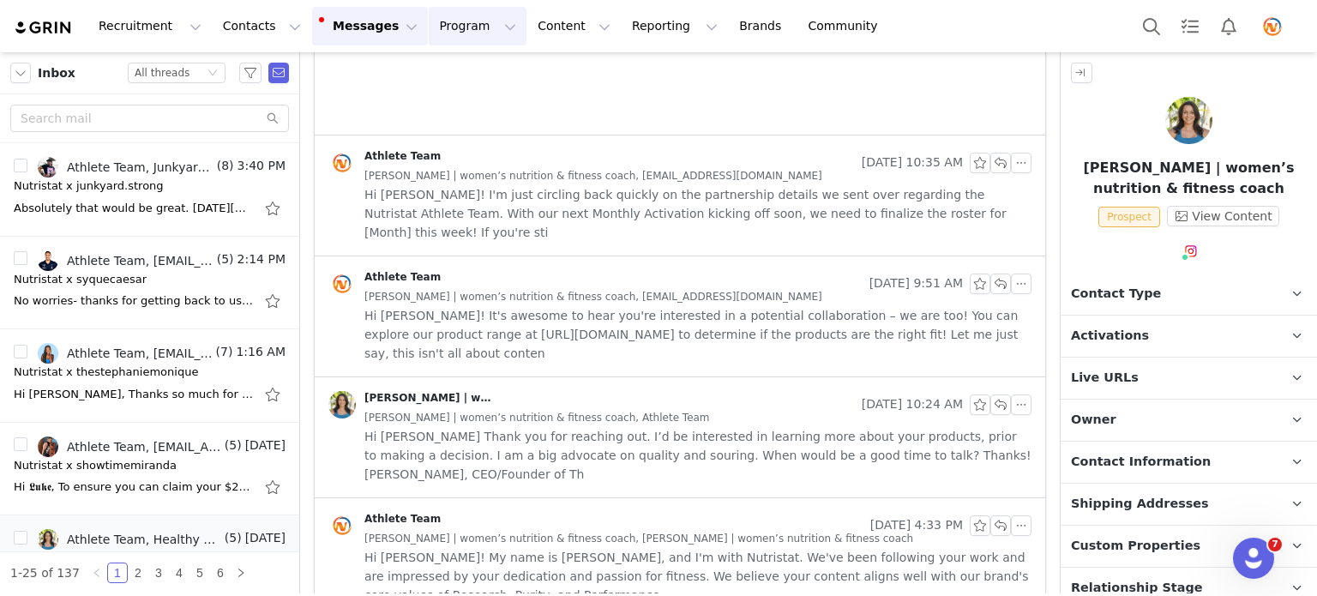
click at [471, 31] on button "Program Program" at bounding box center [478, 26] width 98 height 39
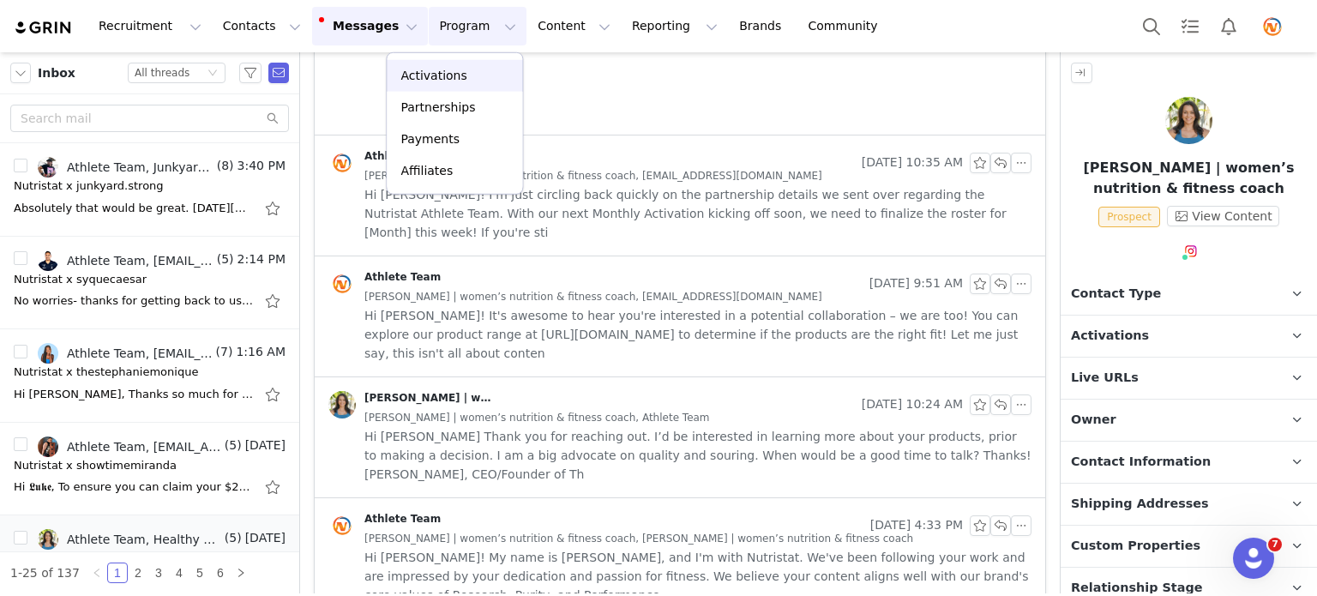
click at [436, 67] on p "Activations" at bounding box center [433, 76] width 66 height 18
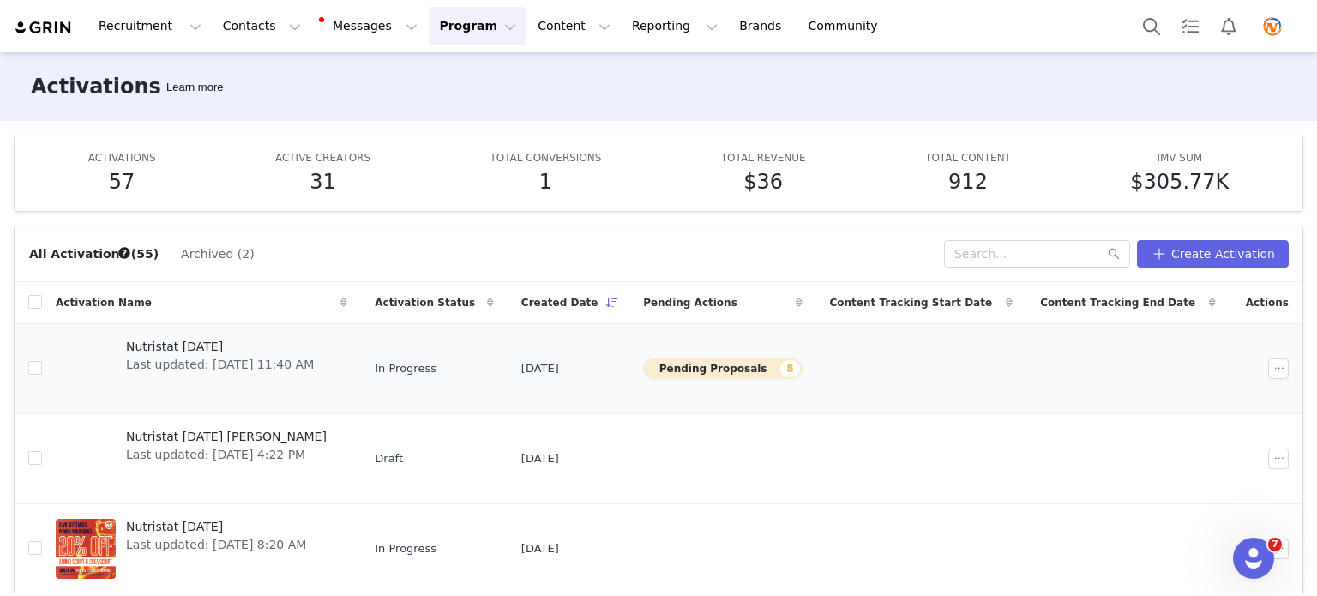
click at [195, 345] on span "Nutristat [DATE]" at bounding box center [220, 347] width 188 height 18
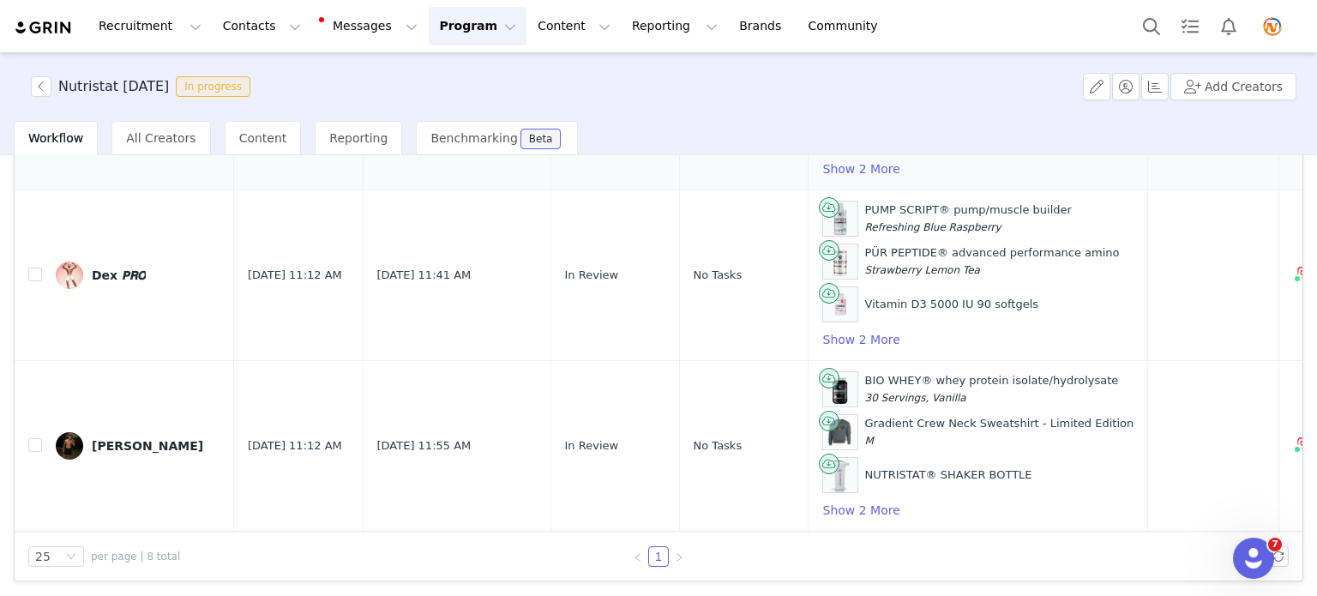
scroll to position [73, 0]
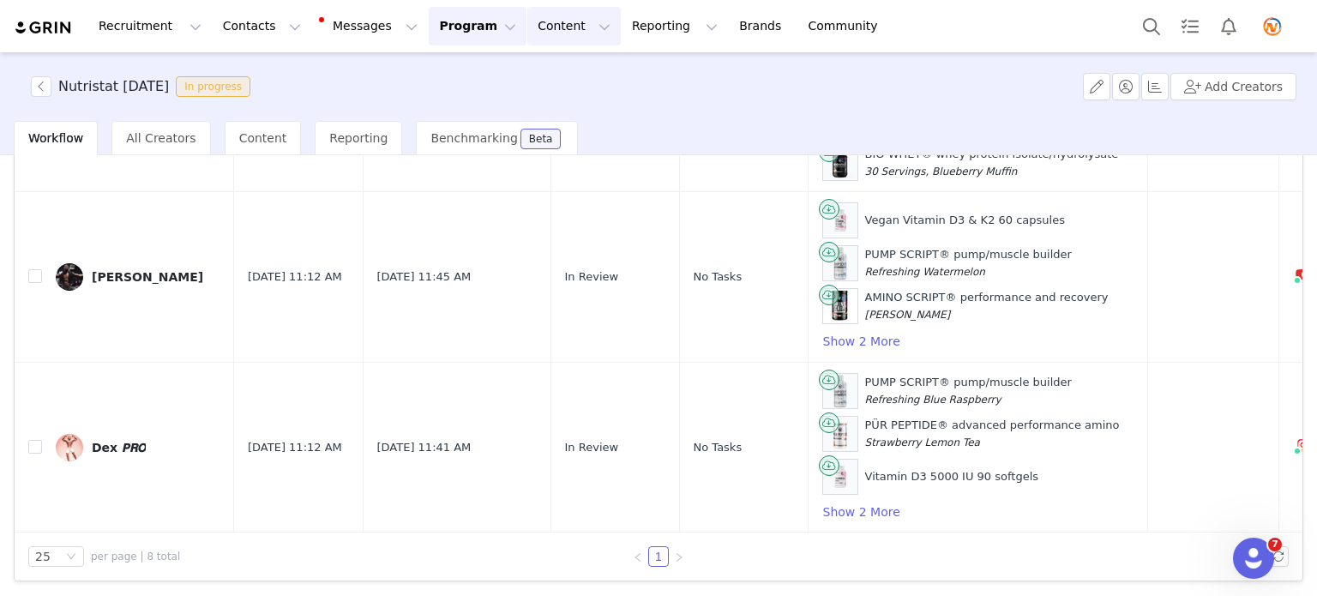
click at [527, 28] on button "Content Content" at bounding box center [573, 26] width 93 height 39
click at [515, 71] on p "Creator Content" at bounding box center [536, 76] width 96 height 18
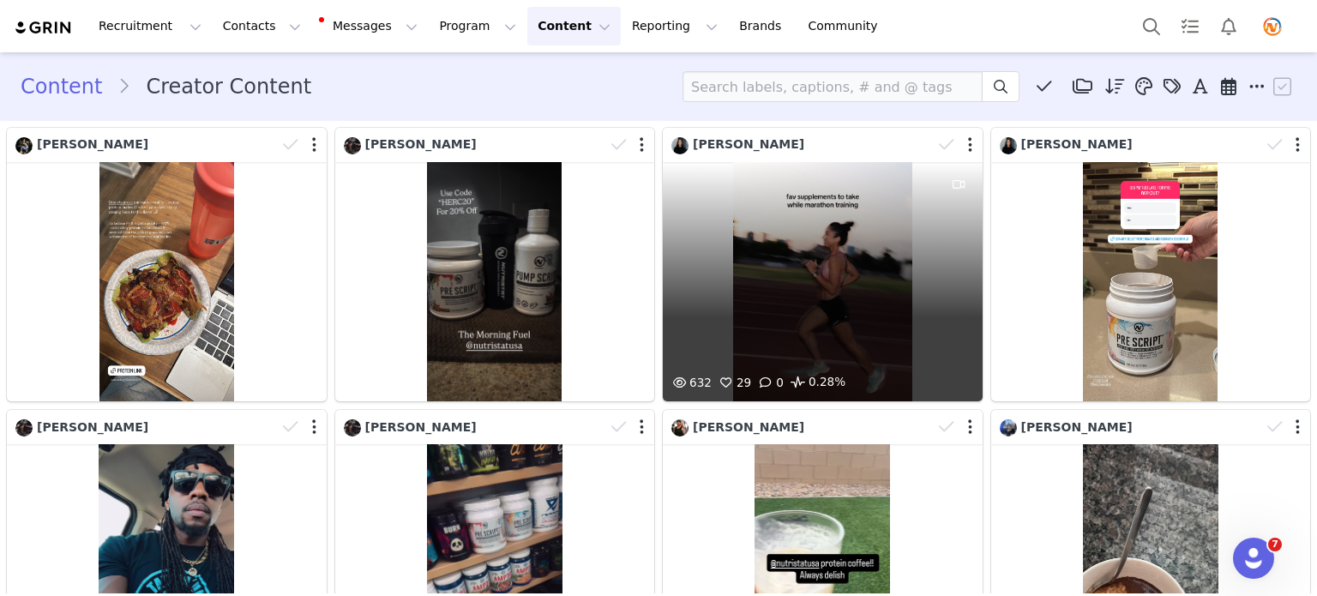
click at [802, 241] on div "632 29 0 0.28%" at bounding box center [823, 281] width 320 height 239
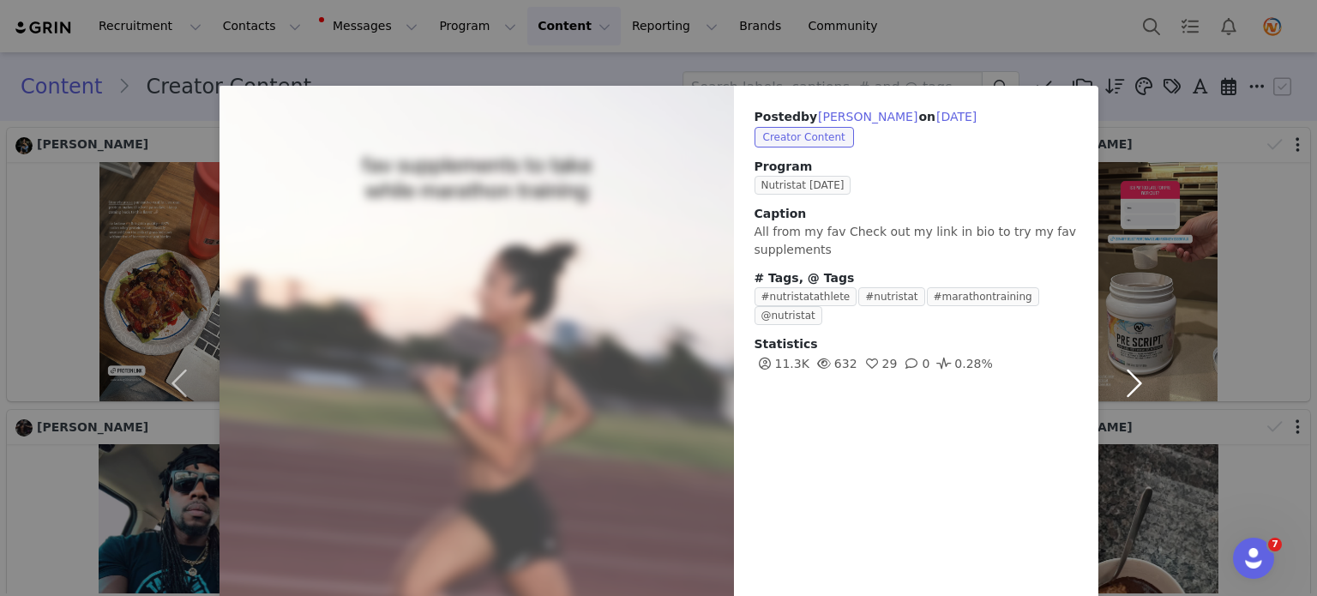
click at [1144, 117] on button "button" at bounding box center [1134, 384] width 72 height 596
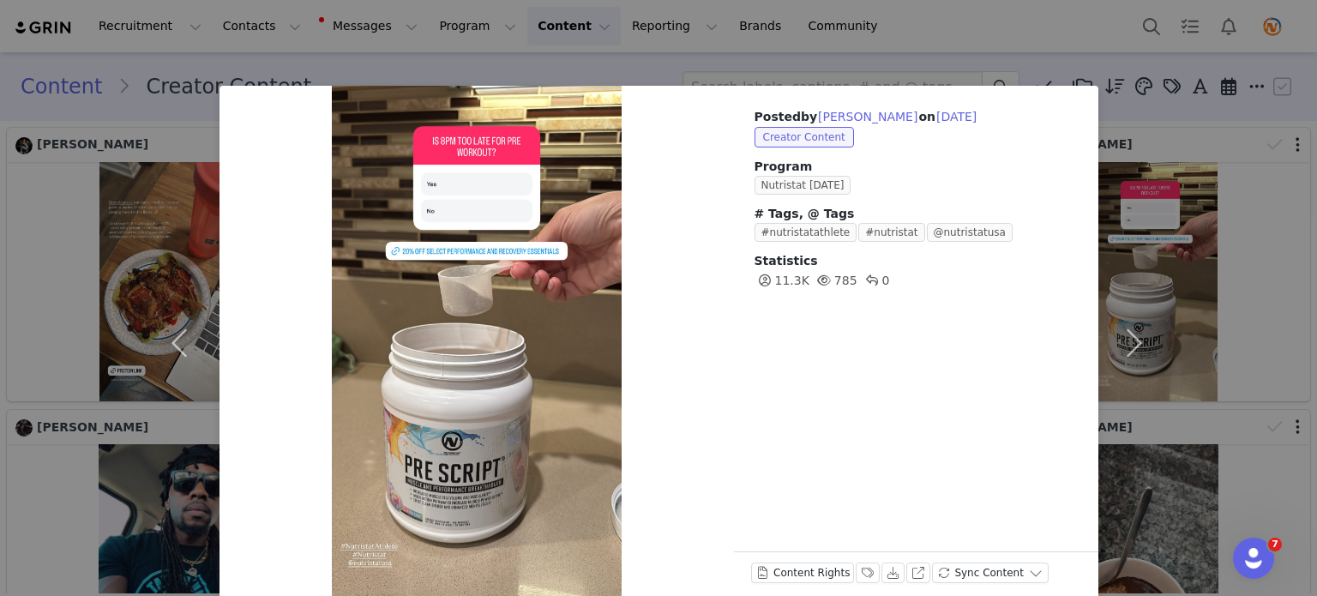
click at [522, 64] on div "Posted by [PERSON_NAME] on [DATE] Creator Content Program Nutristat [DATE] # Ta…" at bounding box center [658, 298] width 1317 height 596
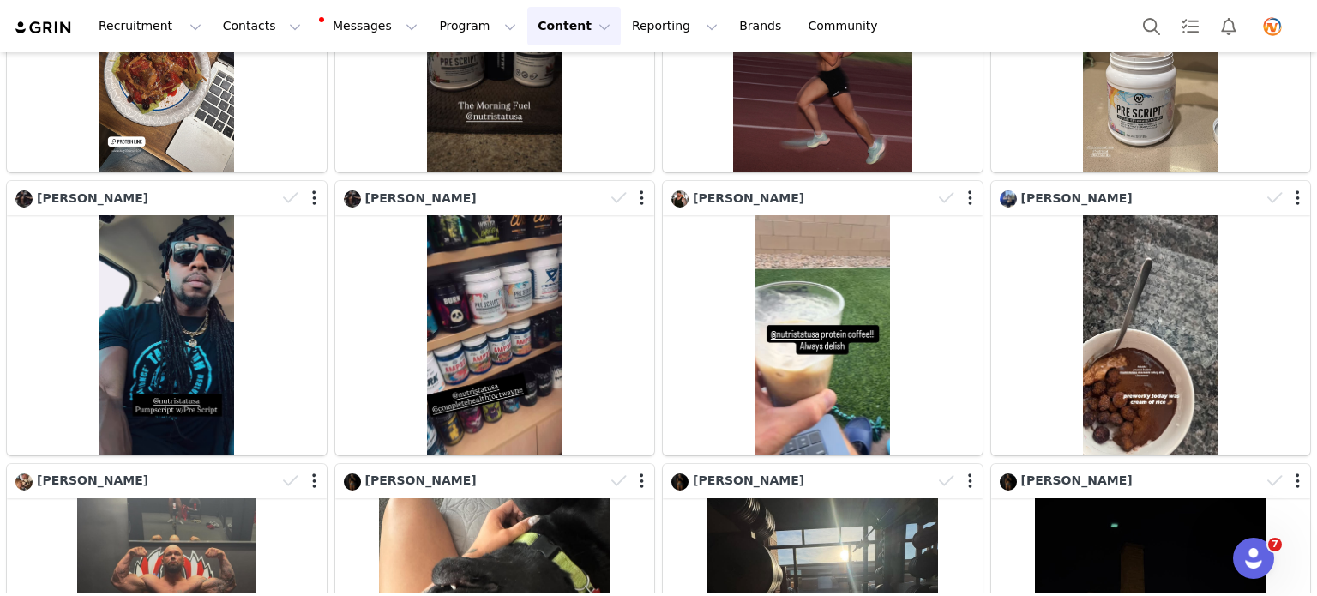
scroll to position [257, 0]
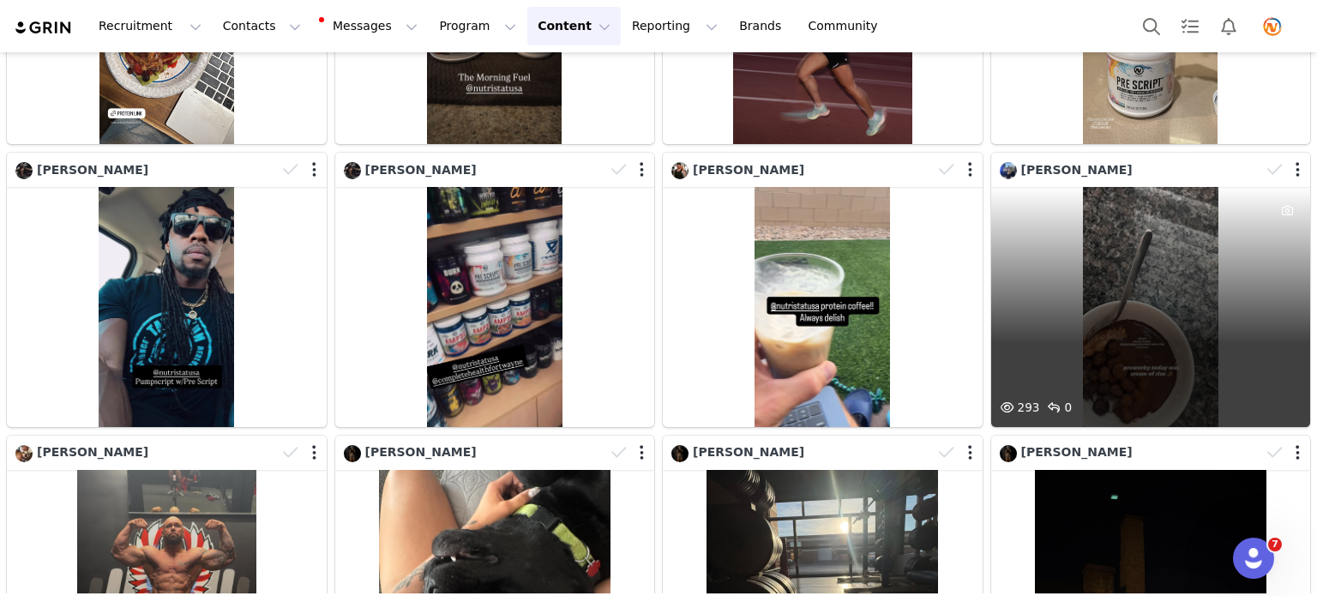
click at [1076, 283] on div "293 0" at bounding box center [1151, 306] width 320 height 239
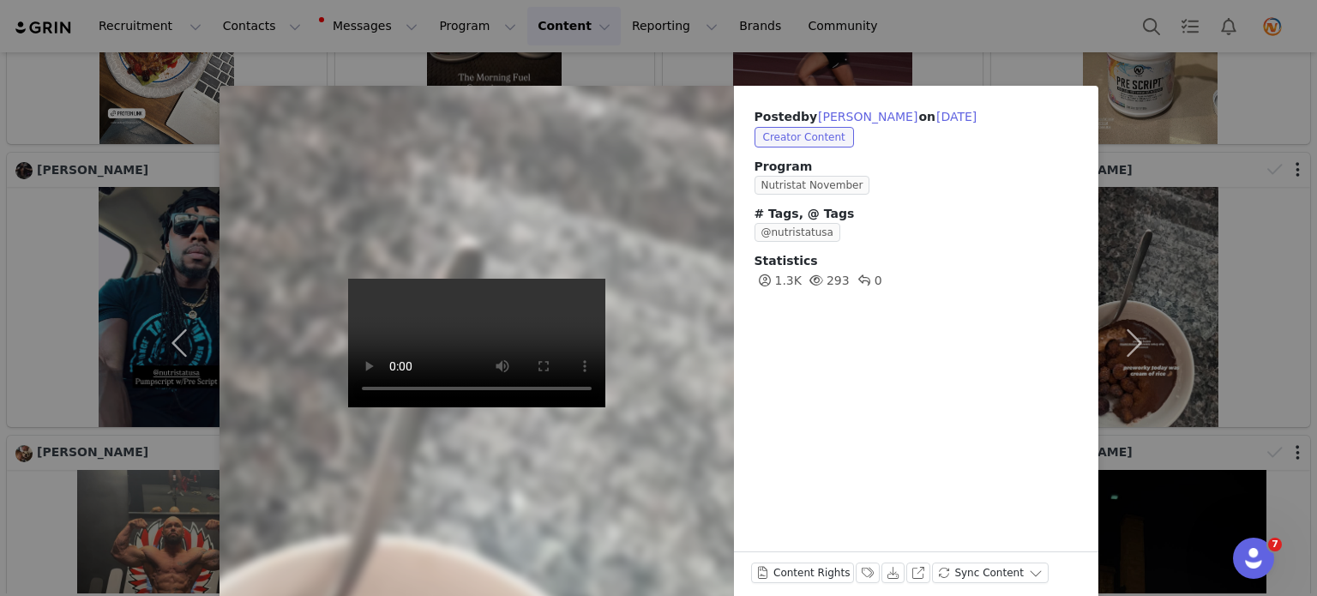
click at [1224, 424] on div "Posted by [PERSON_NAME] on [DATE] Creator Content Program Nutristat November # …" at bounding box center [658, 298] width 1317 height 596
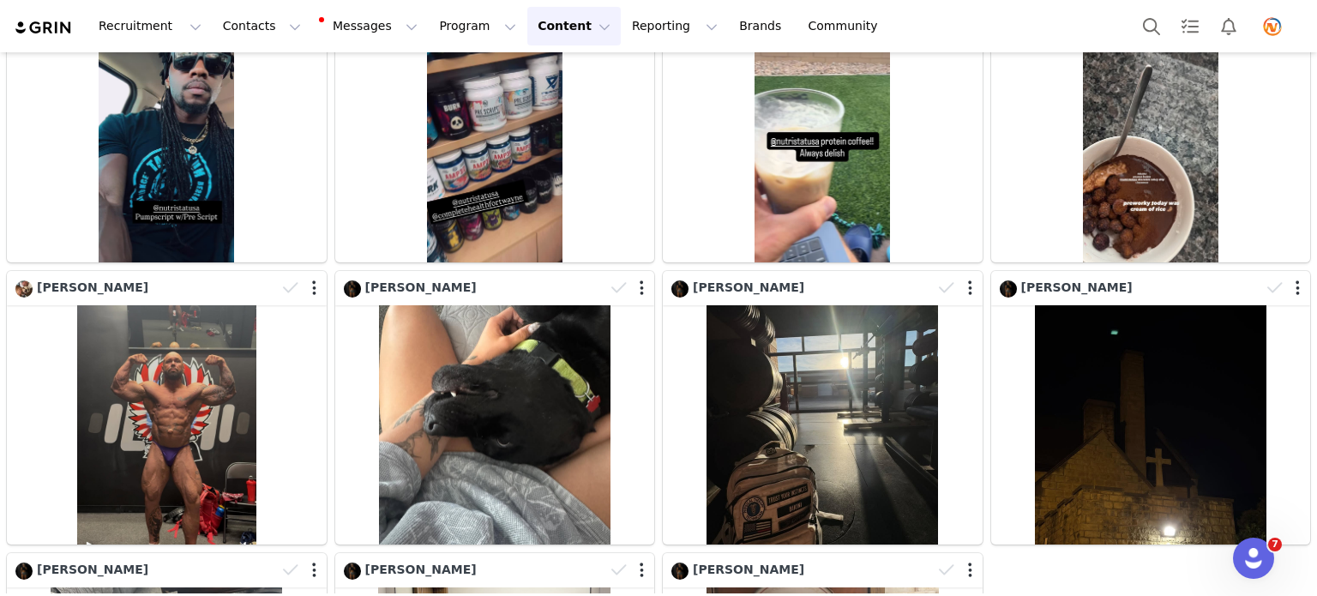
scroll to position [429, 0]
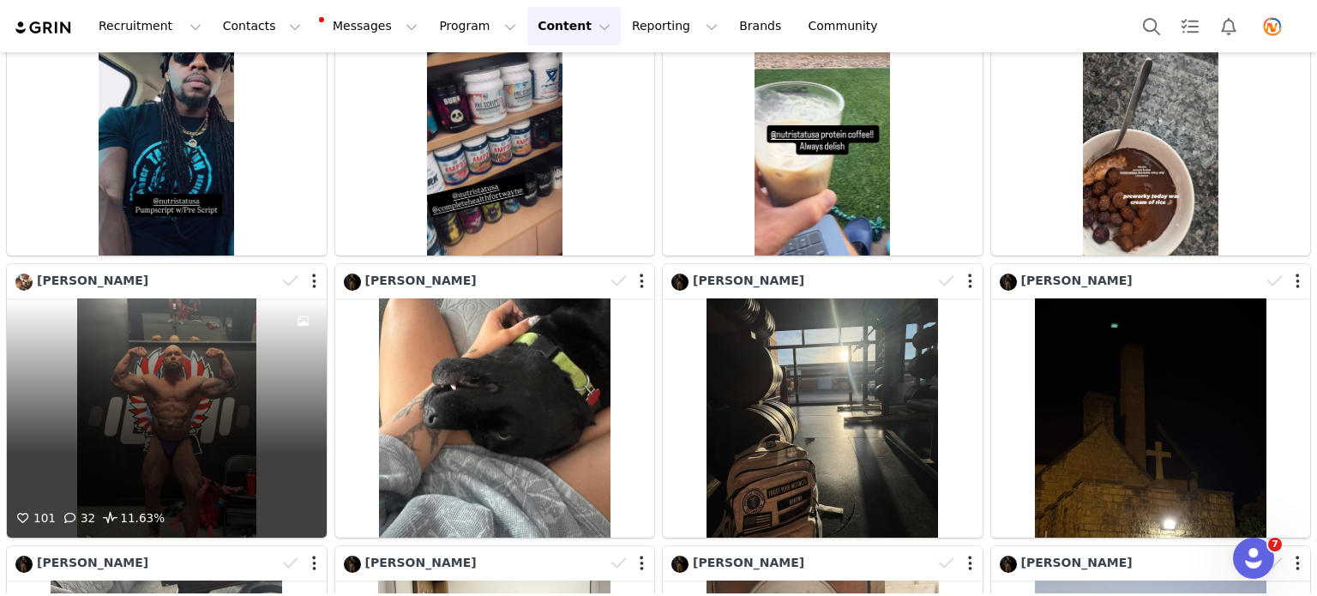
click at [139, 386] on div "101 32 11.63%" at bounding box center [167, 417] width 320 height 239
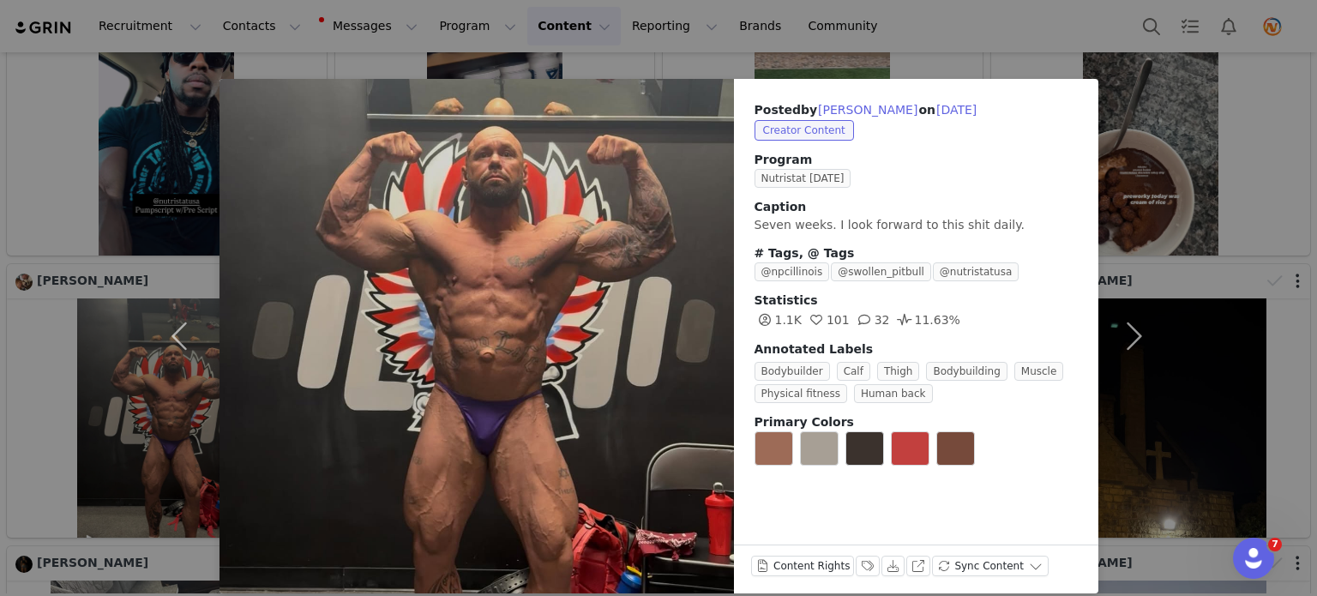
scroll to position [0, 0]
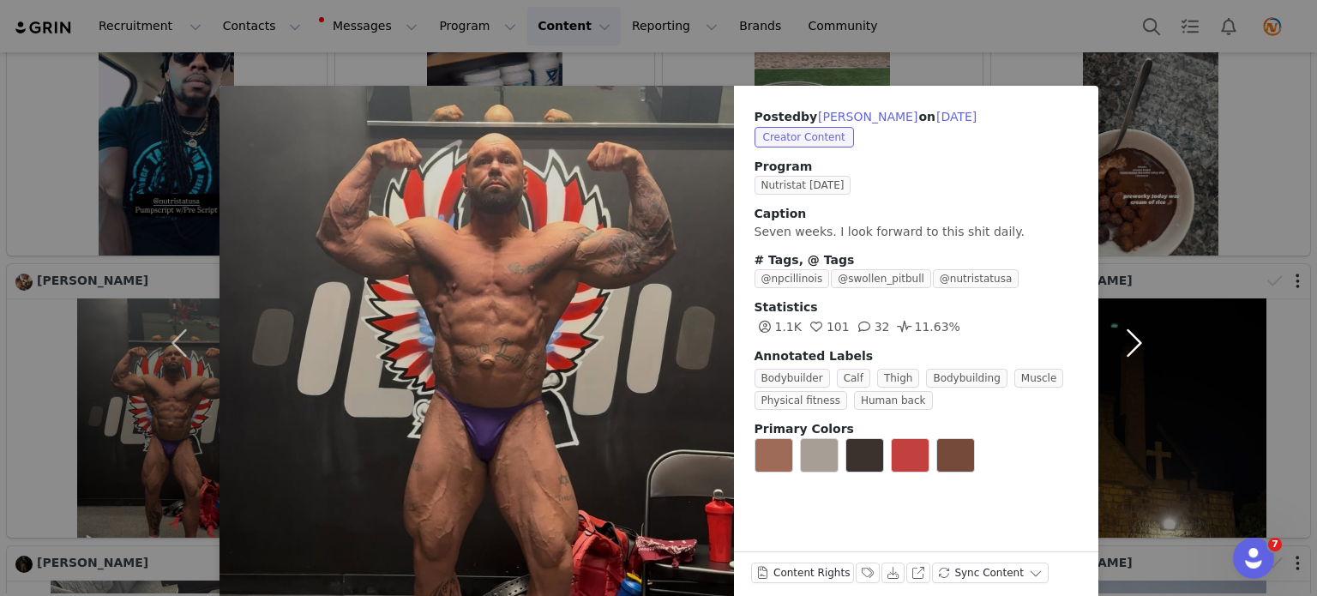
click at [1150, 270] on button "button" at bounding box center [1134, 343] width 72 height 514
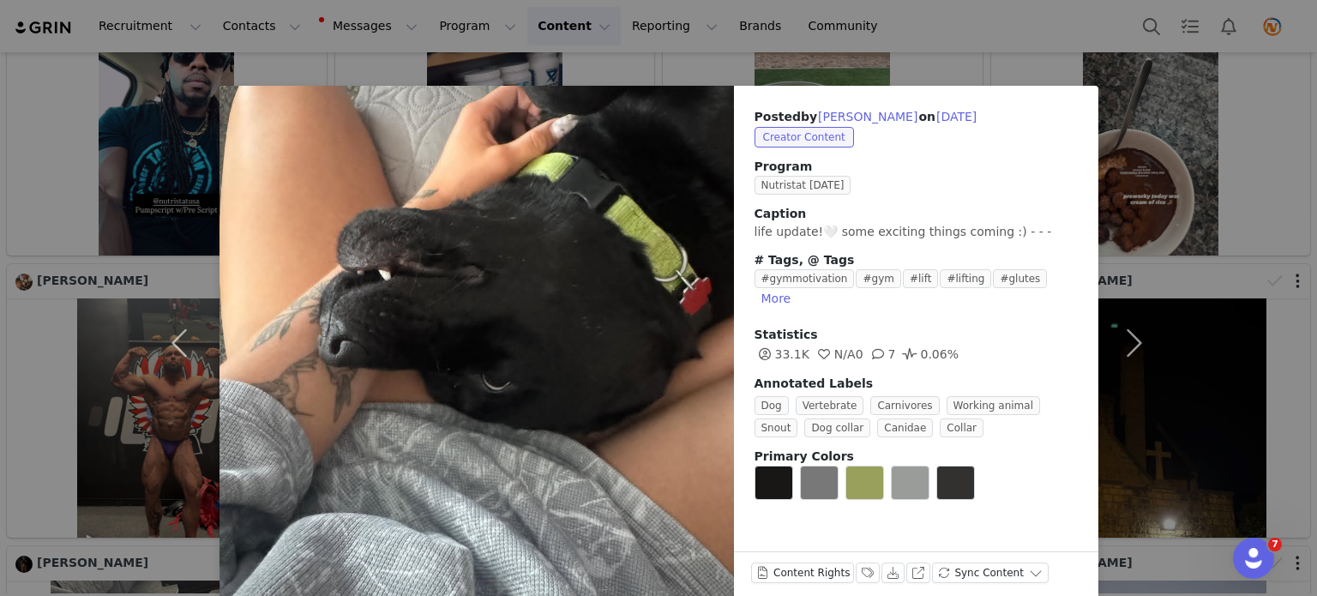
click at [648, 63] on div "Posted by [PERSON_NAME] on [DATE] Creator Content Program Nutristat [DATE] Capt…" at bounding box center [658, 298] width 1317 height 596
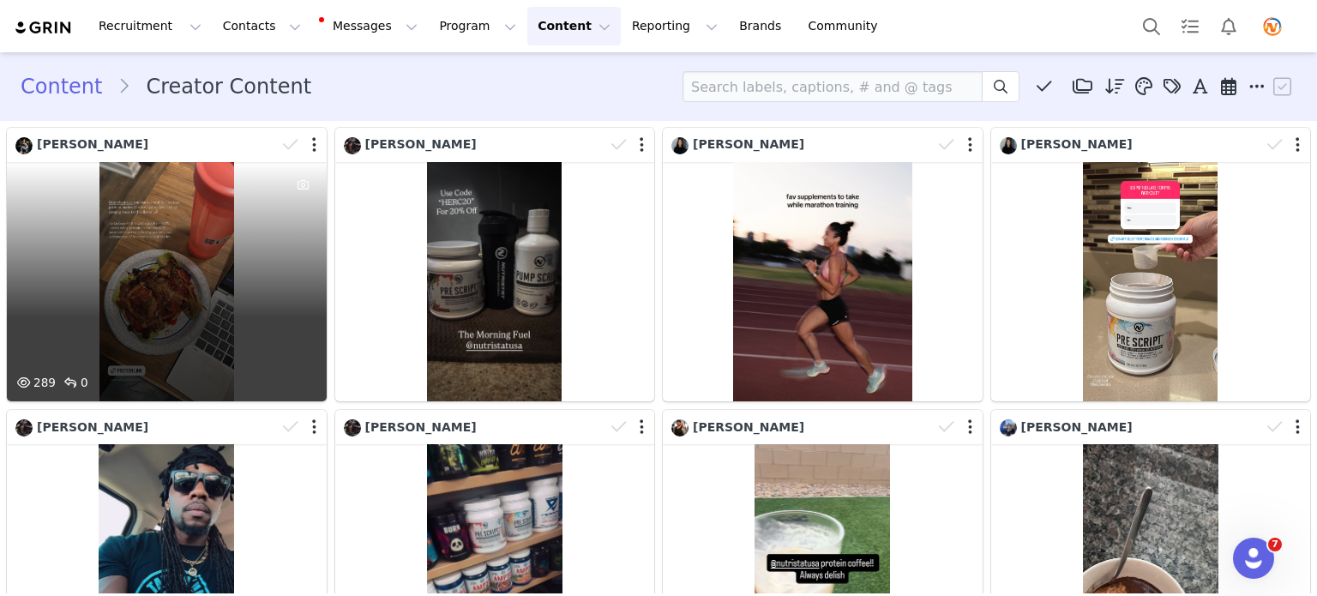
click at [235, 254] on div "289 0" at bounding box center [167, 281] width 320 height 239
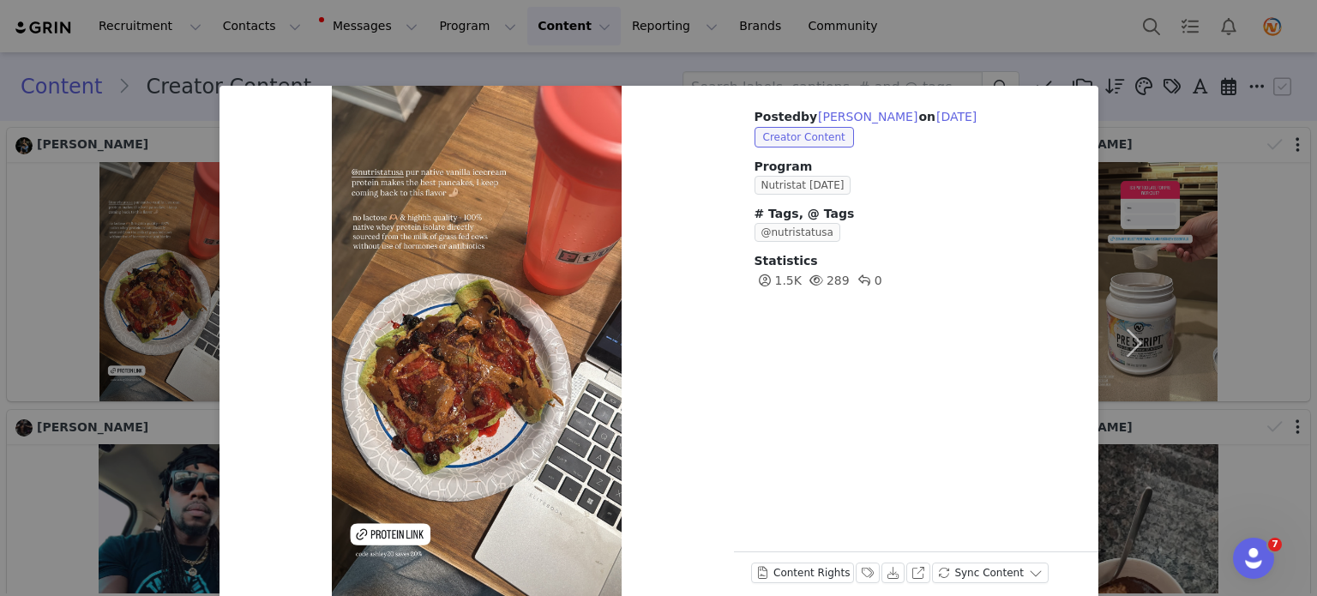
scroll to position [24, 0]
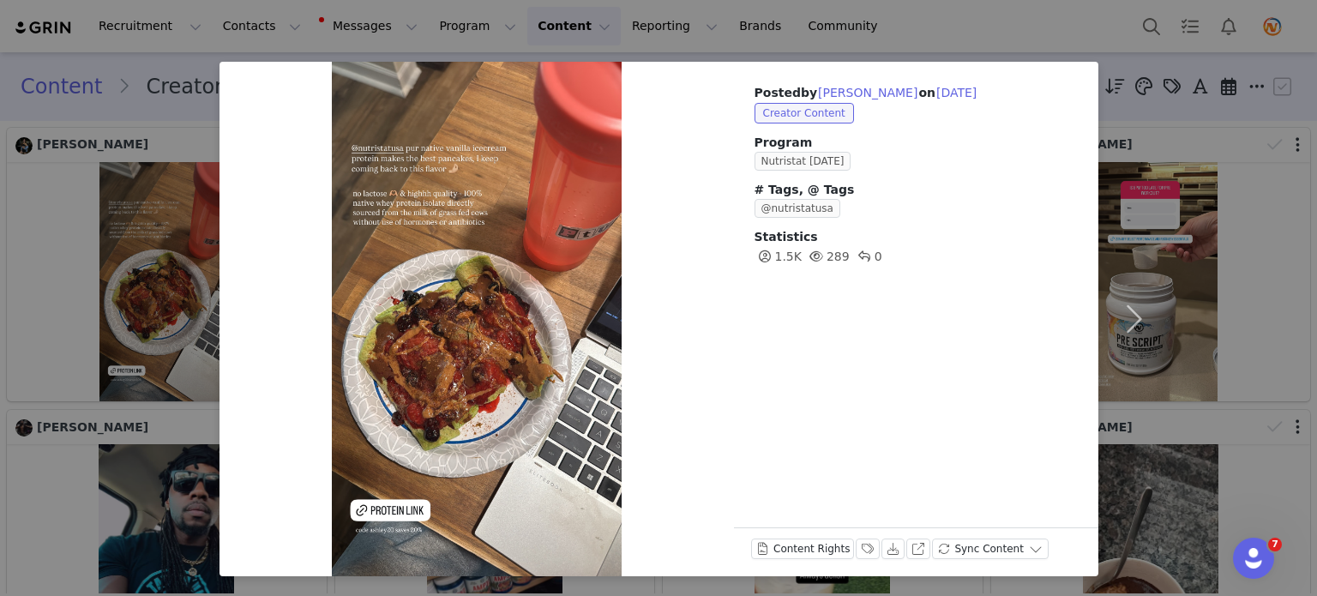
click at [203, 126] on div "Posted by [PERSON_NAME] on [DATE] Creator Content Program Nutristat [DATE] # Ta…" at bounding box center [658, 298] width 1317 height 596
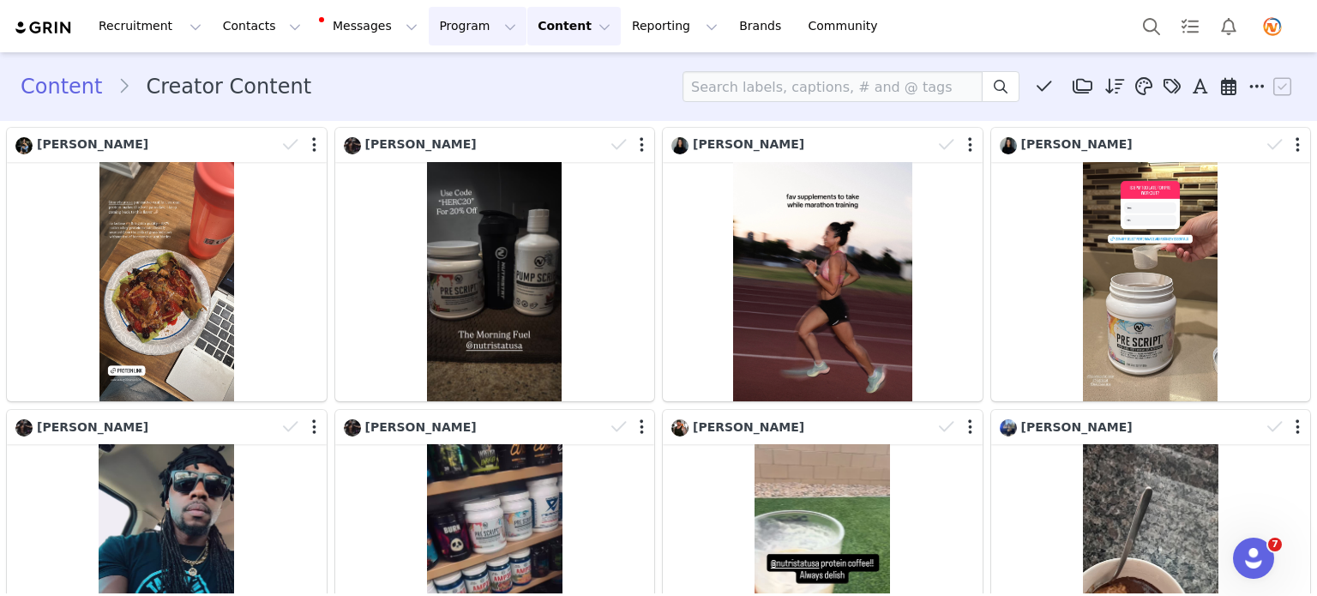
click at [429, 32] on button "Program Program" at bounding box center [478, 26] width 98 height 39
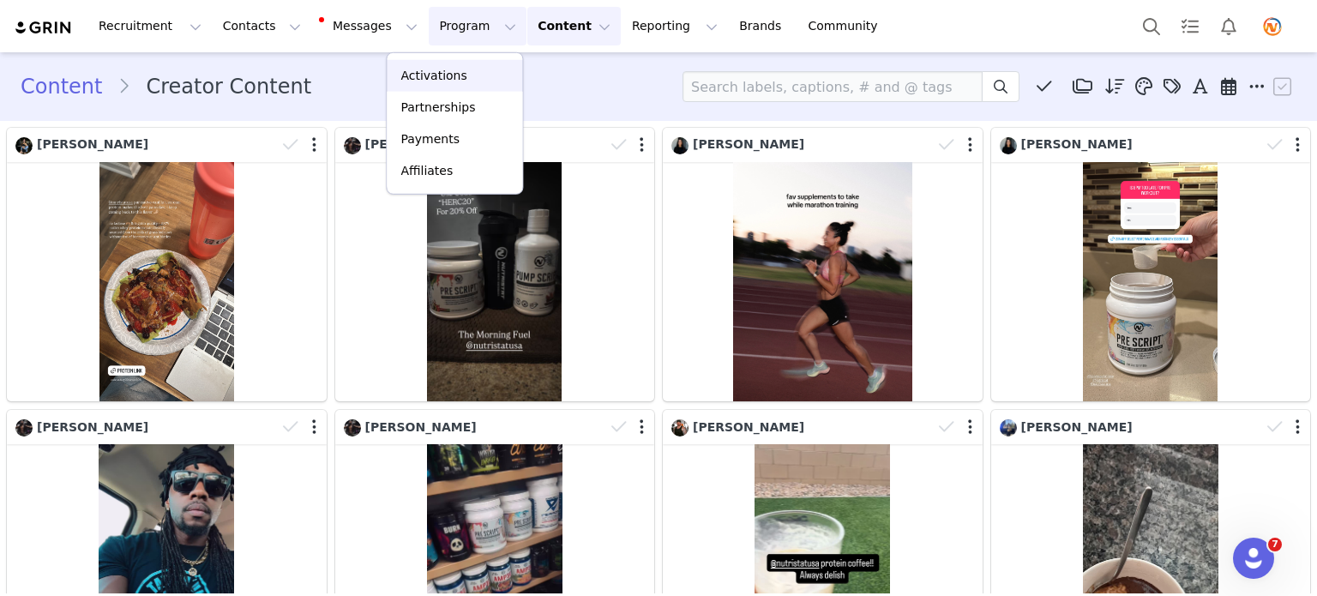
click at [425, 65] on link "Activations" at bounding box center [454, 76] width 135 height 32
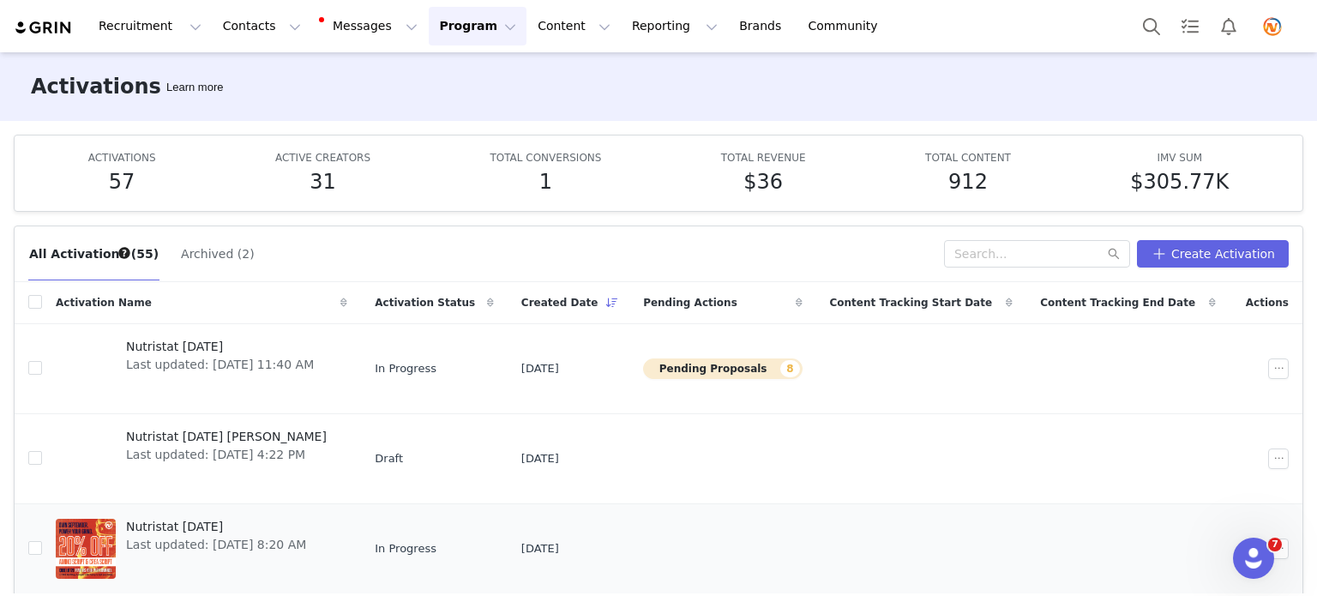
click at [199, 526] on span "Nutristat [DATE]" at bounding box center [216, 527] width 180 height 18
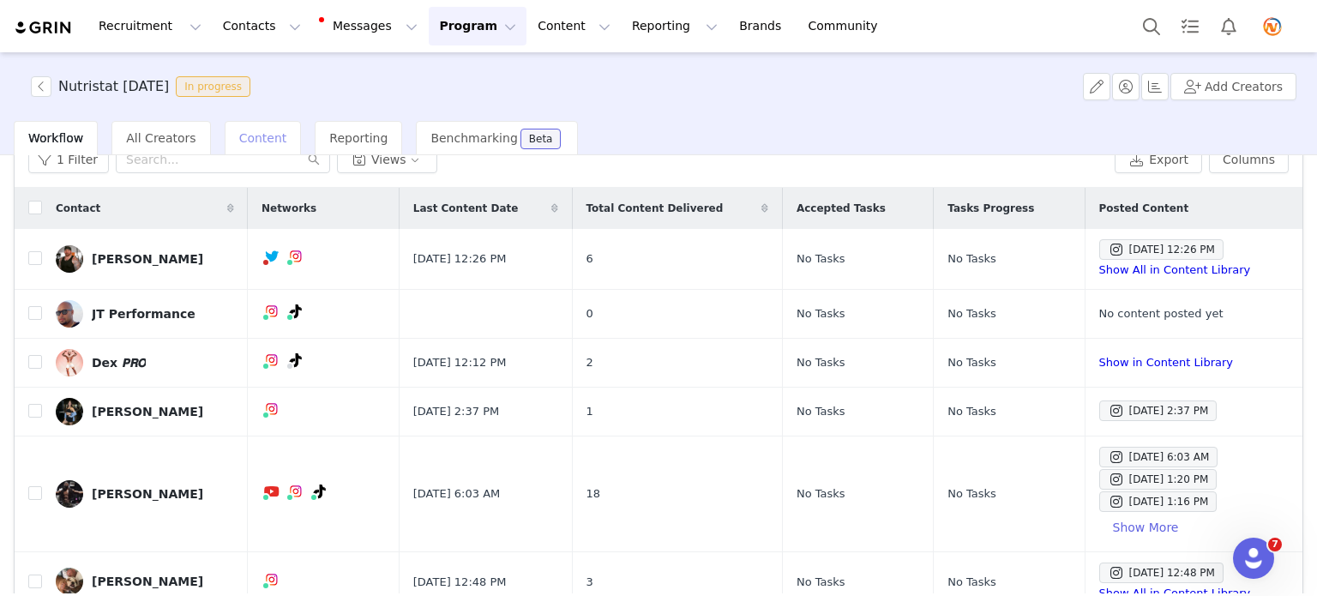
click at [249, 123] on div "Content" at bounding box center [263, 138] width 77 height 34
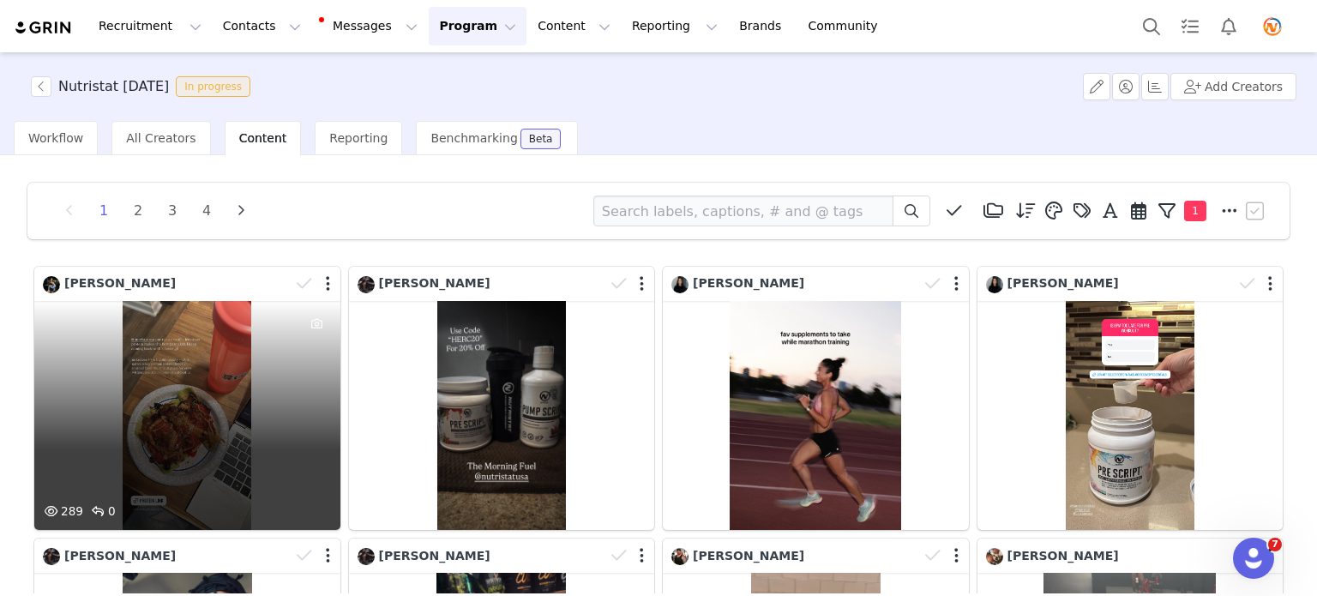
click at [219, 390] on div "289 0" at bounding box center [187, 415] width 306 height 229
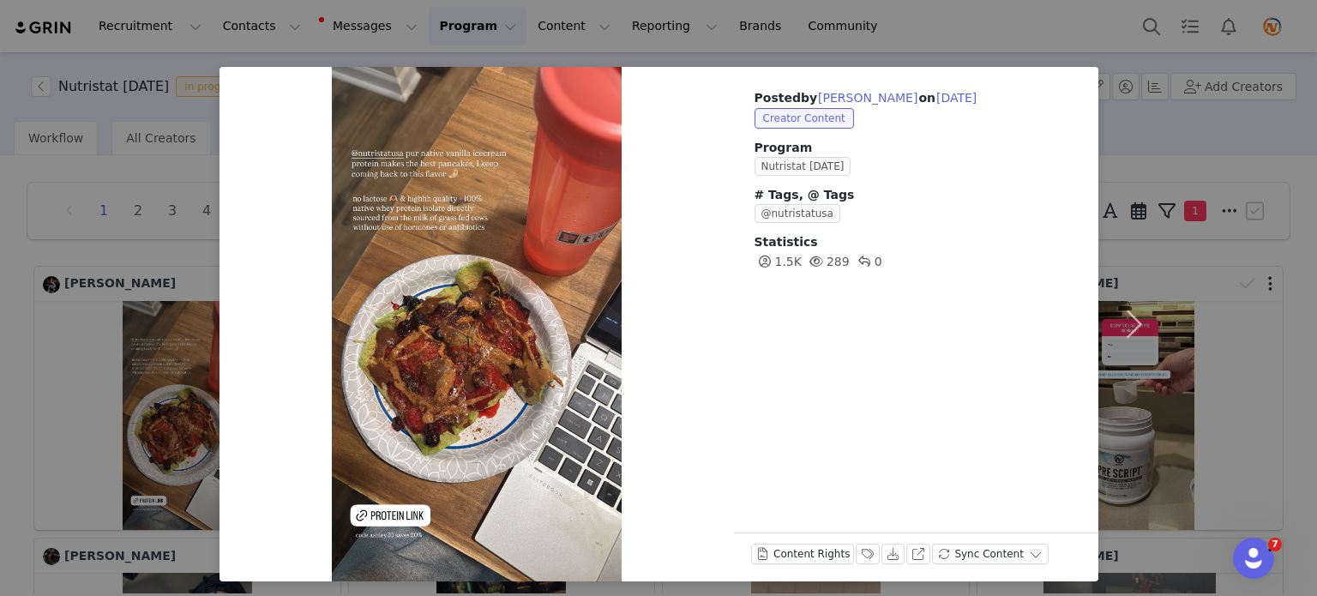
scroll to position [24, 0]
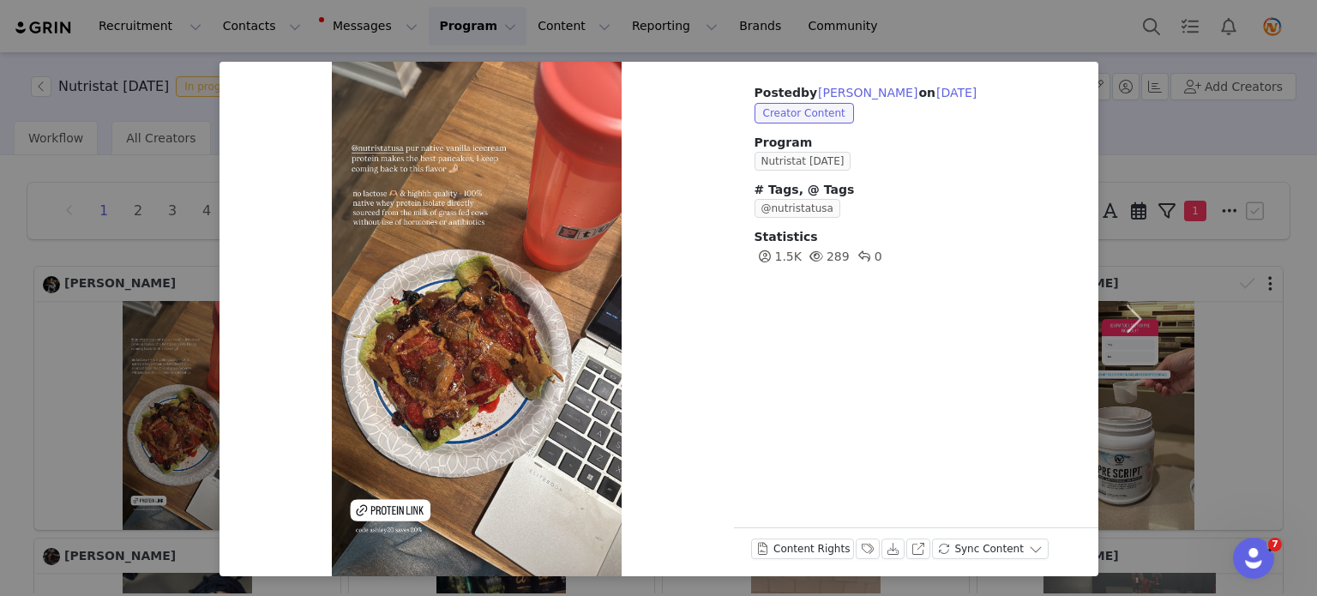
click at [192, 250] on div "Posted by [PERSON_NAME] on [DATE] Creator Content Program Nutristat [DATE] # Ta…" at bounding box center [658, 298] width 1317 height 596
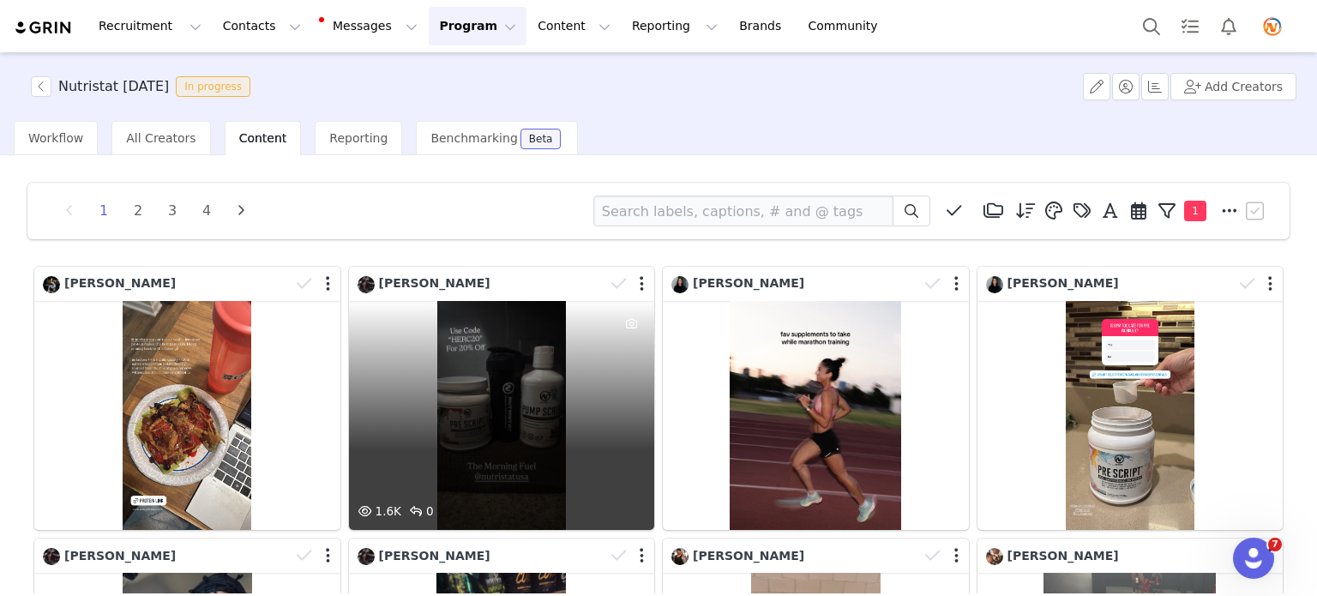
click at [443, 291] on div "[PERSON_NAME]" at bounding box center [482, 283] width 248 height 19
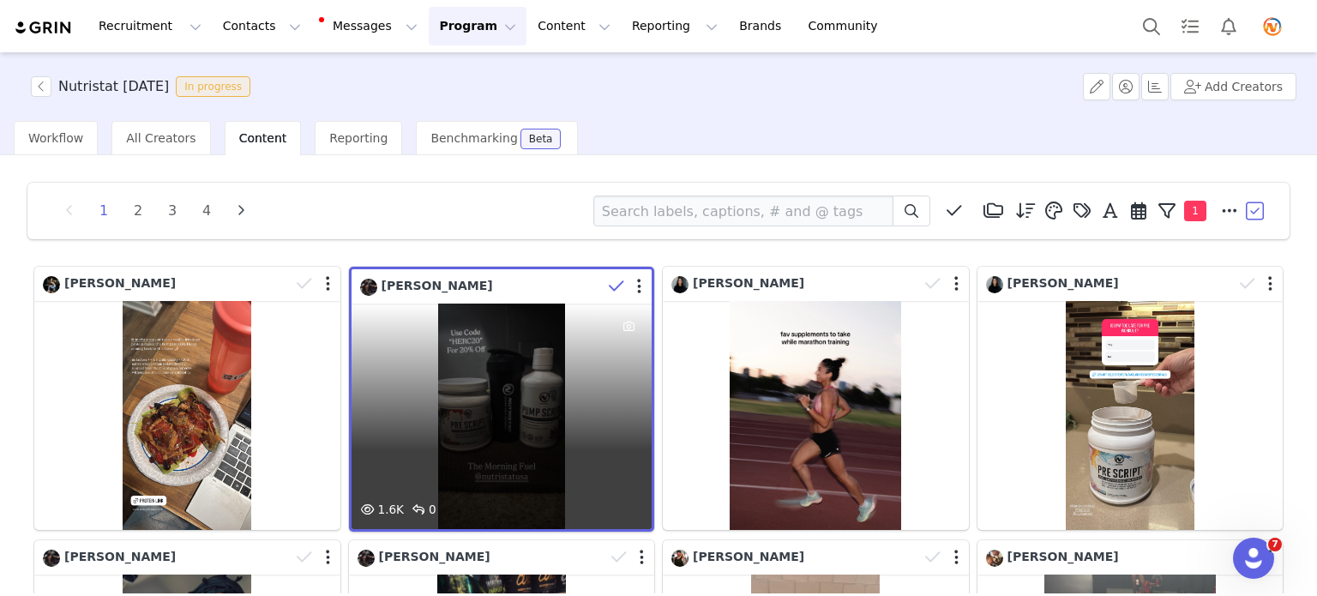
click at [452, 308] on div "1.6K 0" at bounding box center [502, 416] width 301 height 225
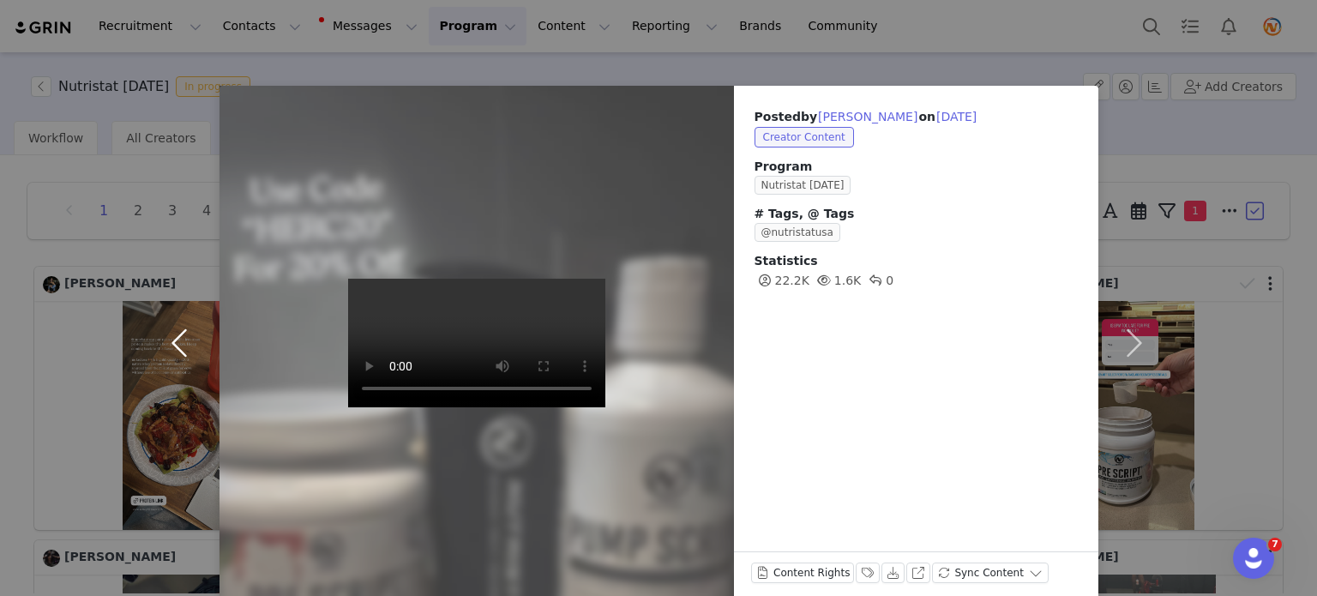
click at [196, 253] on button "button" at bounding box center [183, 343] width 72 height 514
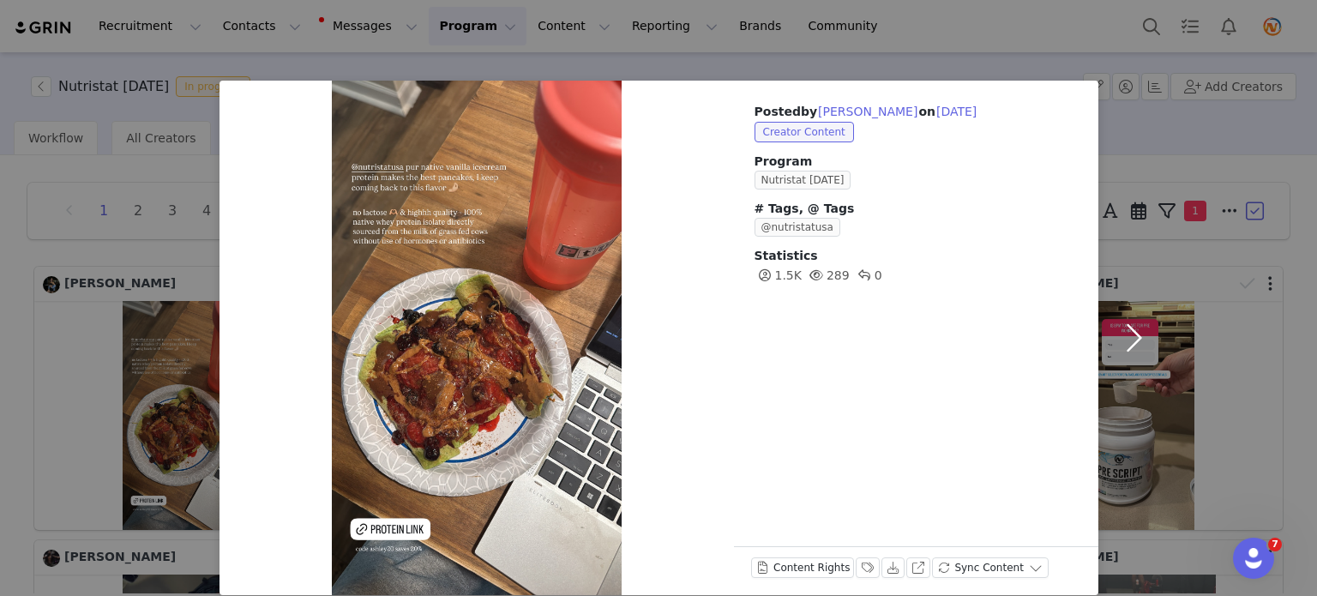
scroll to position [0, 0]
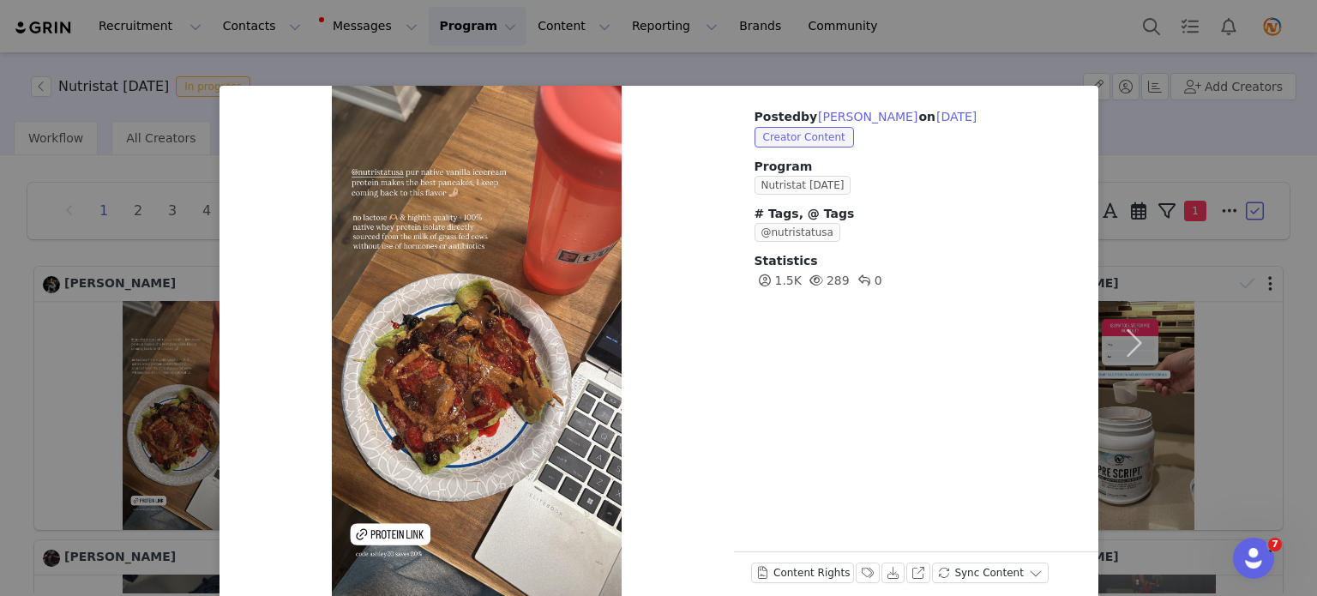
click at [198, 257] on div "Posted by [PERSON_NAME] on [DATE] Creator Content Program Nutristat [DATE] # Ta…" at bounding box center [658, 298] width 1317 height 596
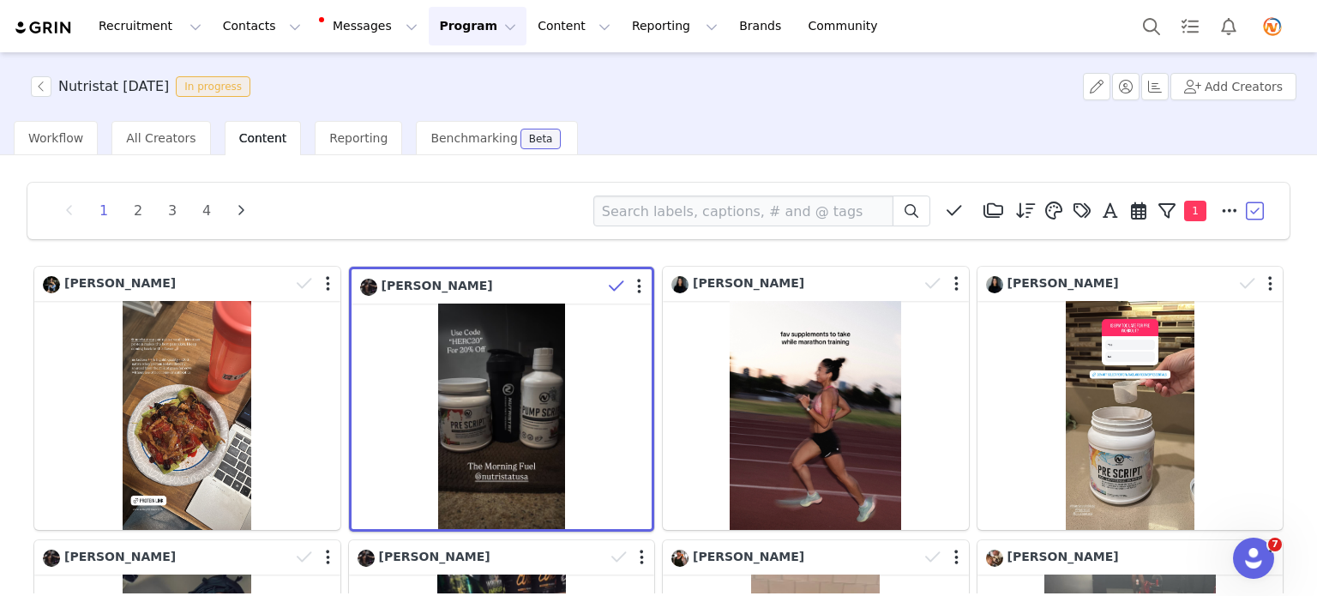
click at [429, 33] on button "Program Program" at bounding box center [478, 26] width 98 height 39
click at [418, 85] on link "Activations" at bounding box center [454, 76] width 135 height 32
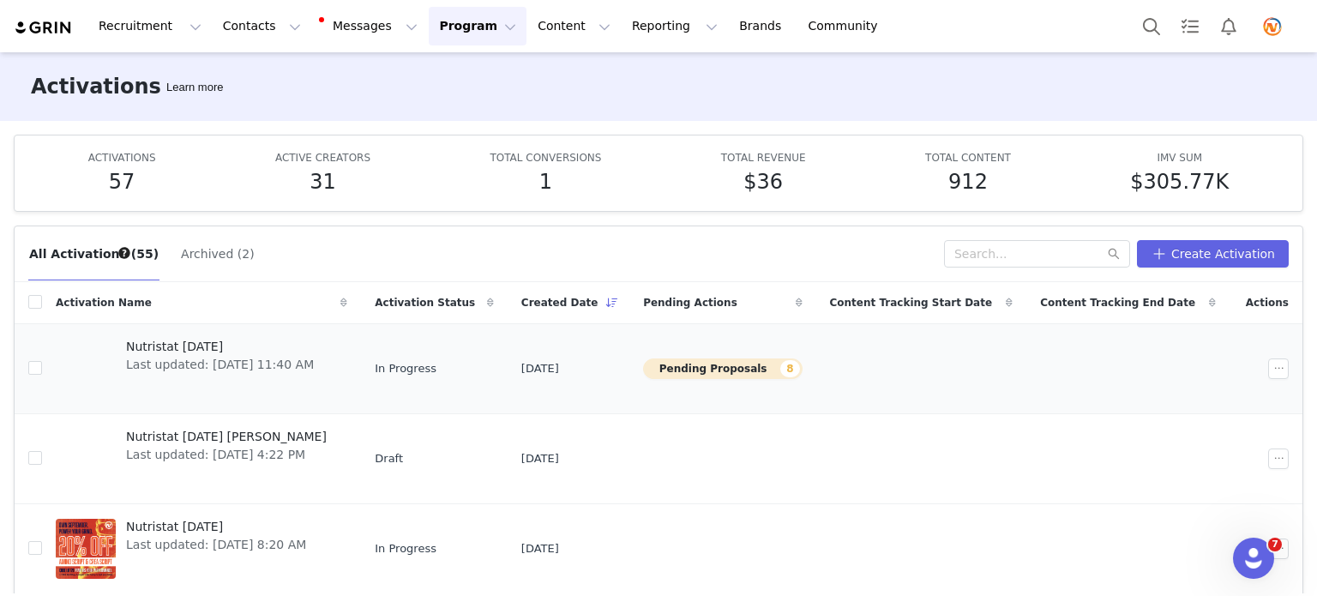
click at [181, 346] on span "Nutristat [DATE]" at bounding box center [220, 347] width 188 height 18
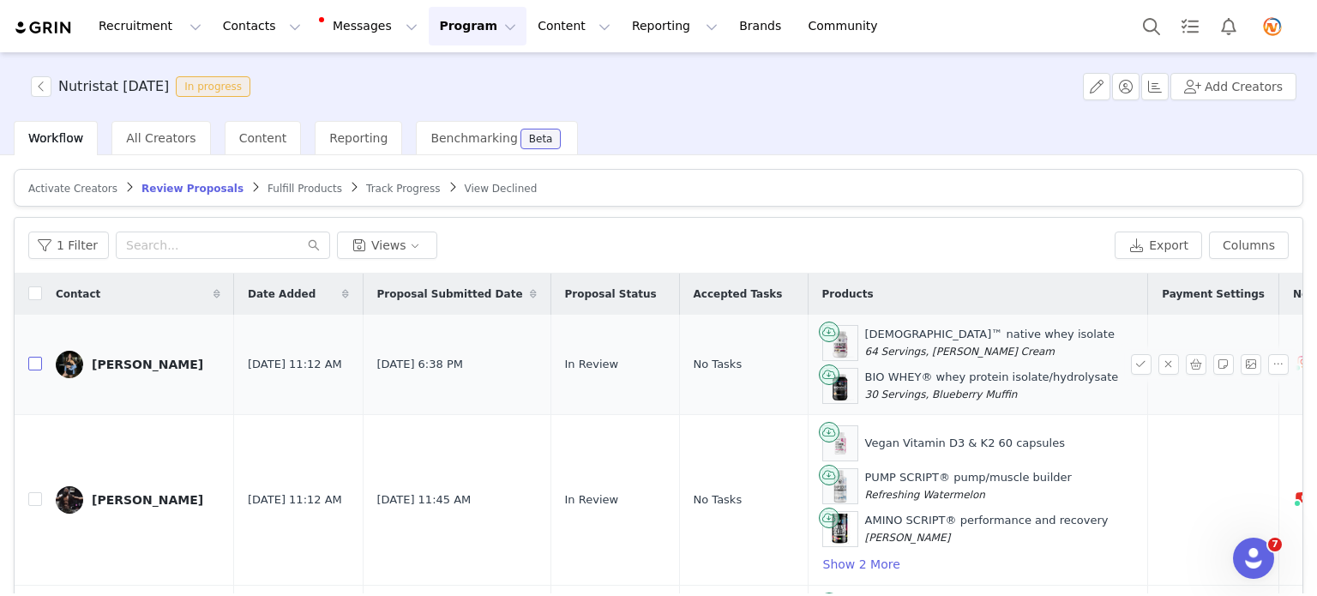
click at [33, 362] on input "checkbox" at bounding box center [35, 364] width 14 height 14
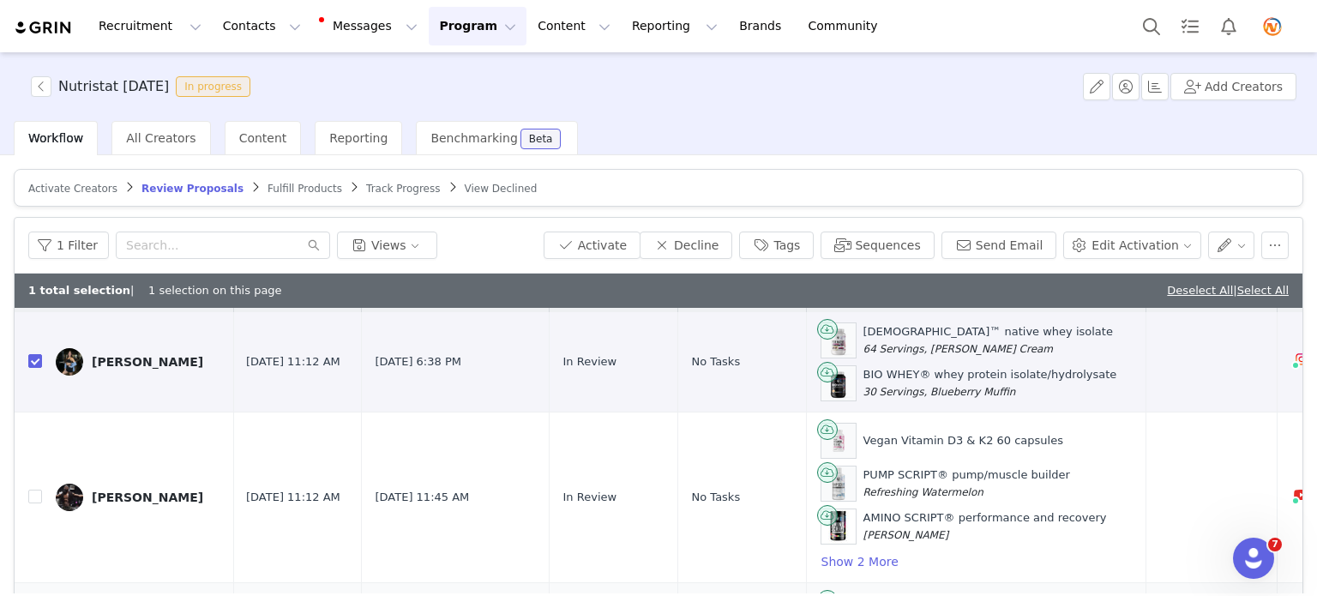
scroll to position [0, 2]
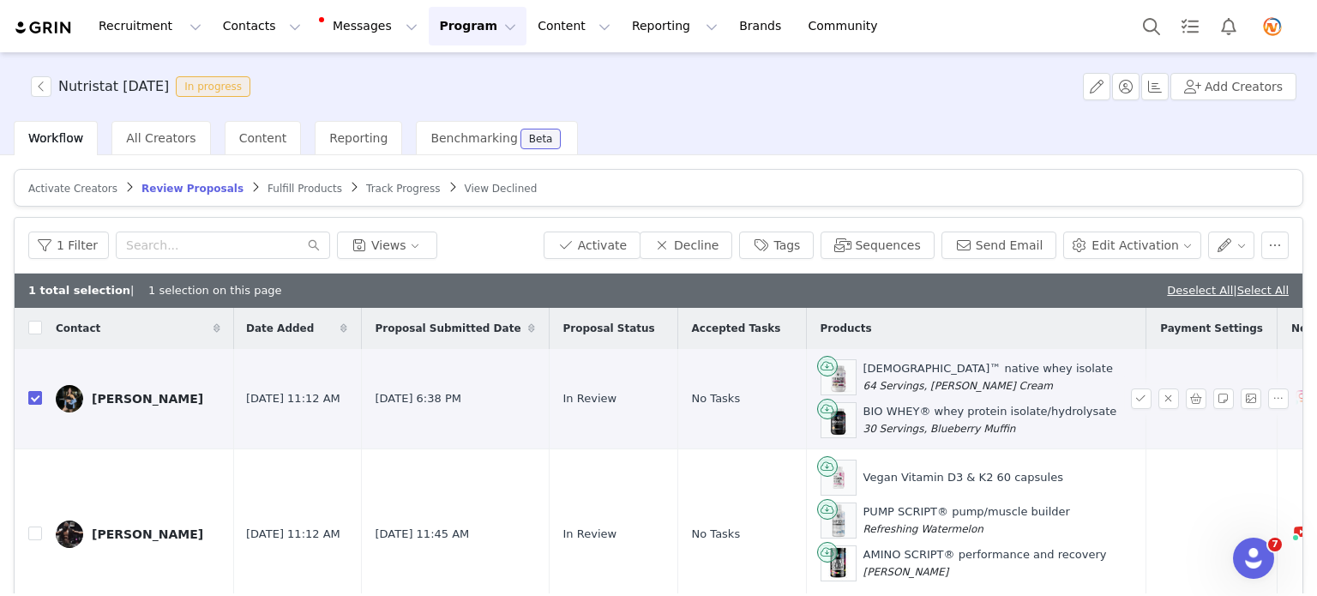
click at [31, 394] on input "checkbox" at bounding box center [35, 398] width 14 height 14
checkbox input "false"
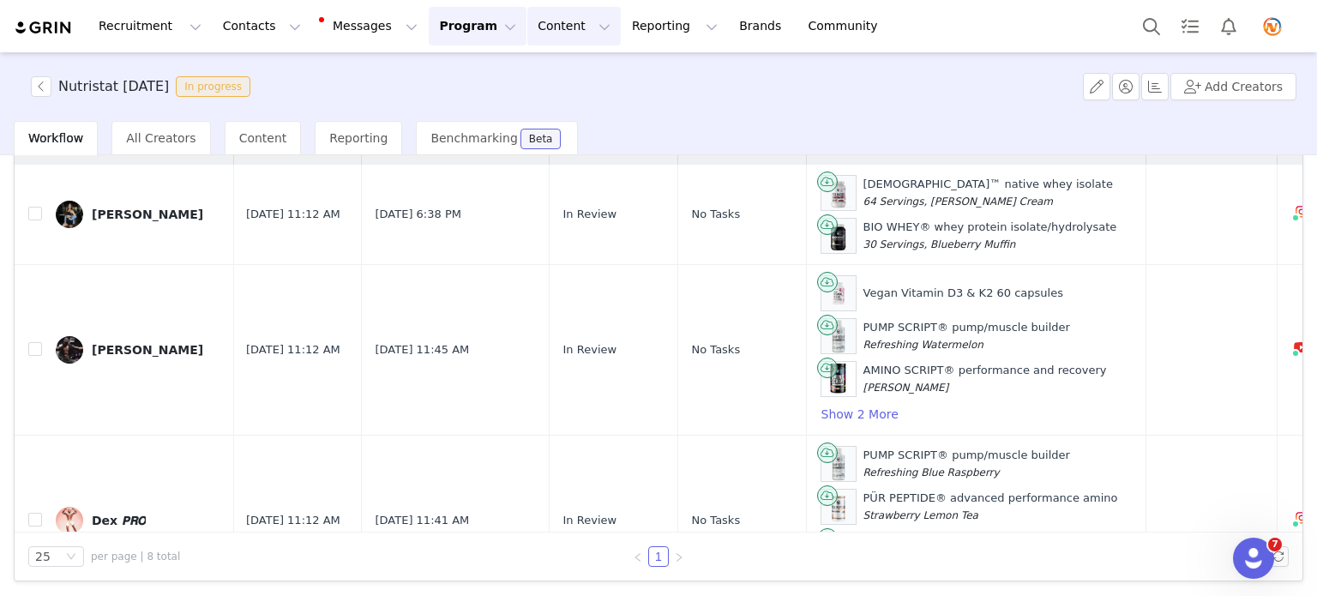
click at [527, 28] on button "Content Content" at bounding box center [573, 26] width 93 height 39
click at [538, 77] on p "Creator Content" at bounding box center [536, 76] width 96 height 18
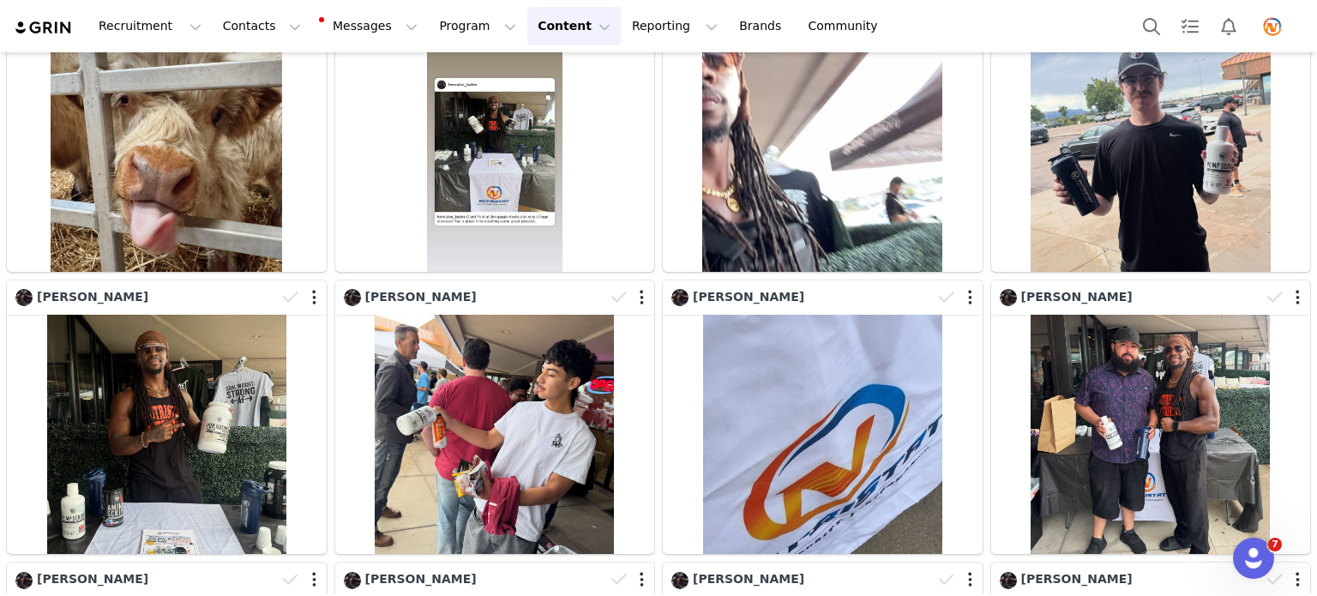
scroll to position [1812, 0]
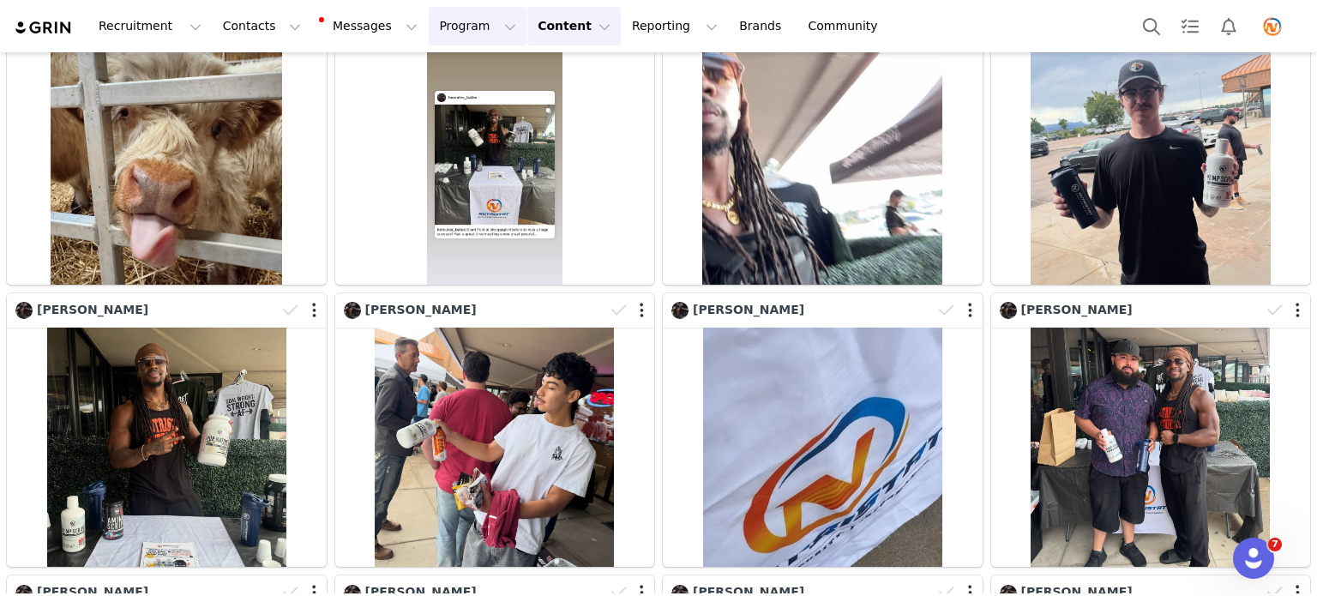
click at [429, 27] on button "Program Program" at bounding box center [478, 26] width 98 height 39
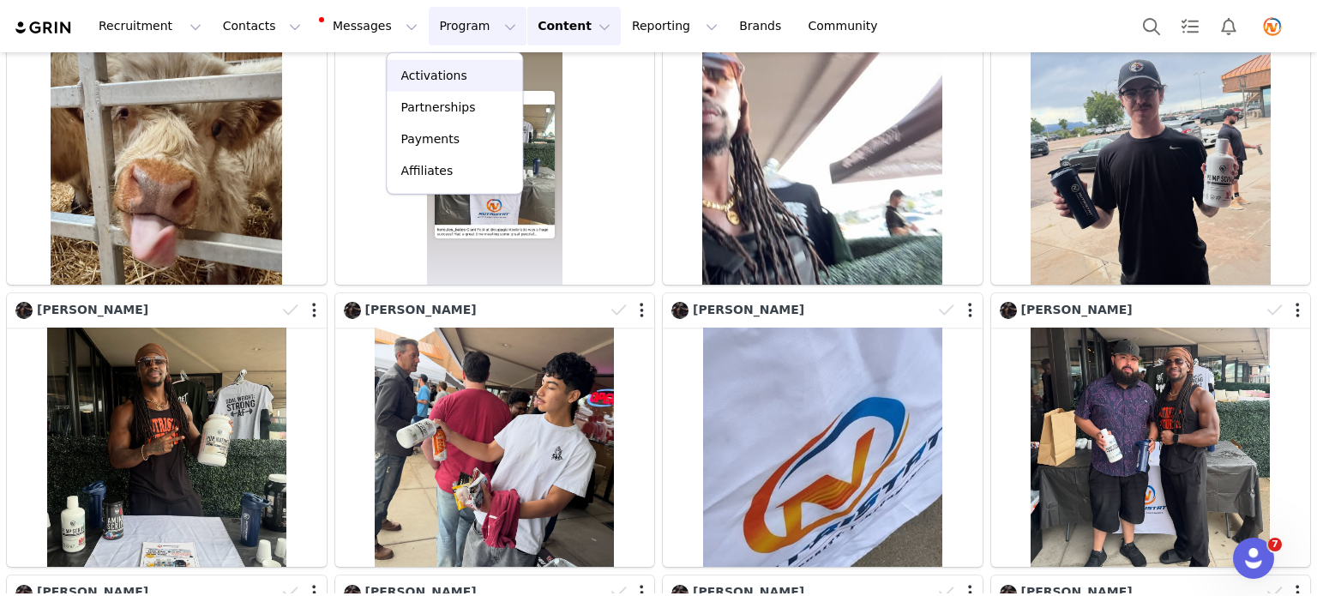
click at [446, 75] on p "Activations" at bounding box center [433, 76] width 66 height 18
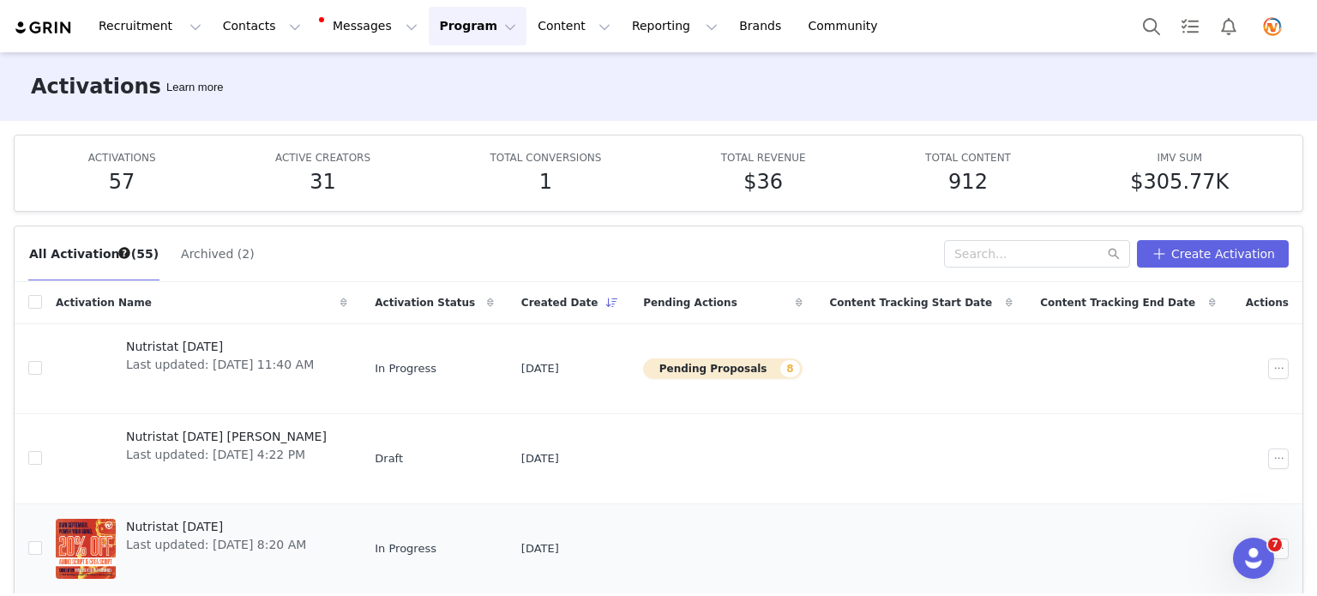
click at [209, 531] on span "Nutristat [DATE]" at bounding box center [216, 527] width 180 height 18
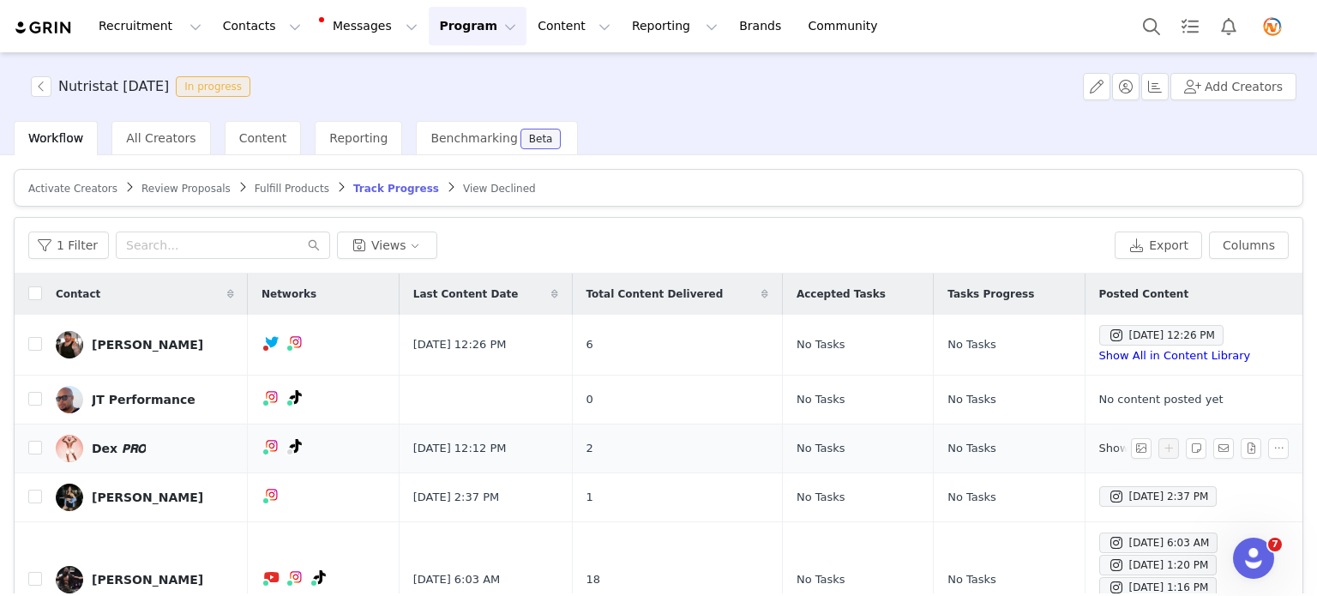
click at [1099, 448] on link "Show in Content Library" at bounding box center [1166, 448] width 134 height 13
click at [35, 494] on input "checkbox" at bounding box center [35, 497] width 14 height 14
checkbox input "true"
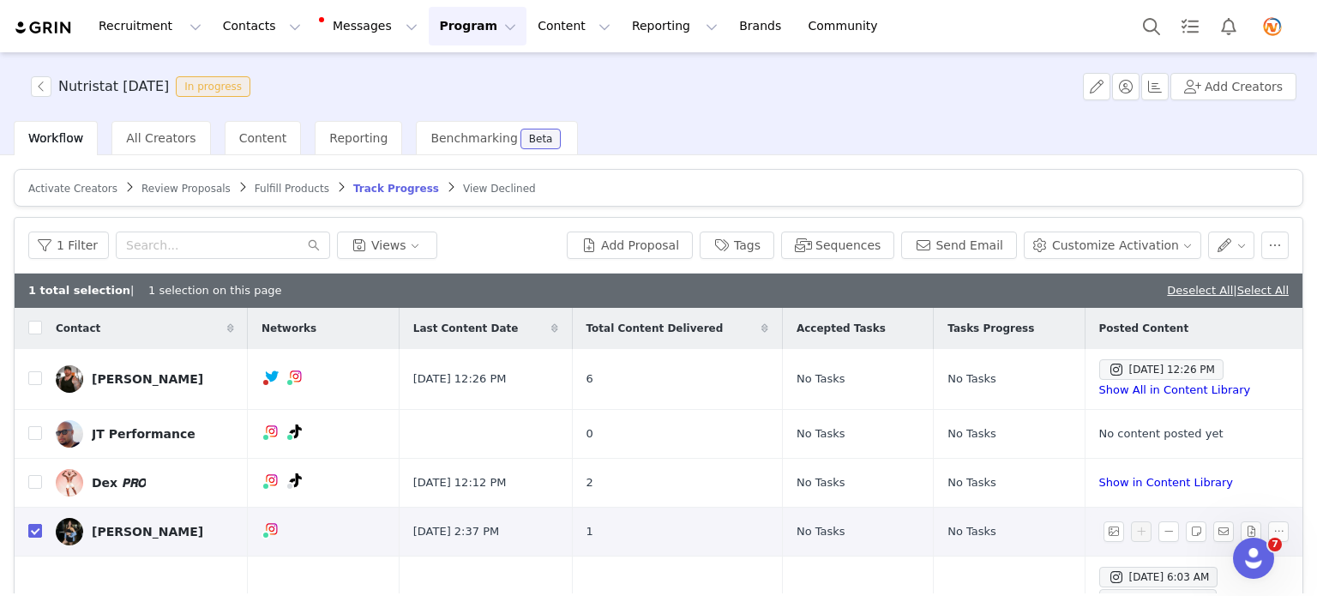
scroll to position [29, 0]
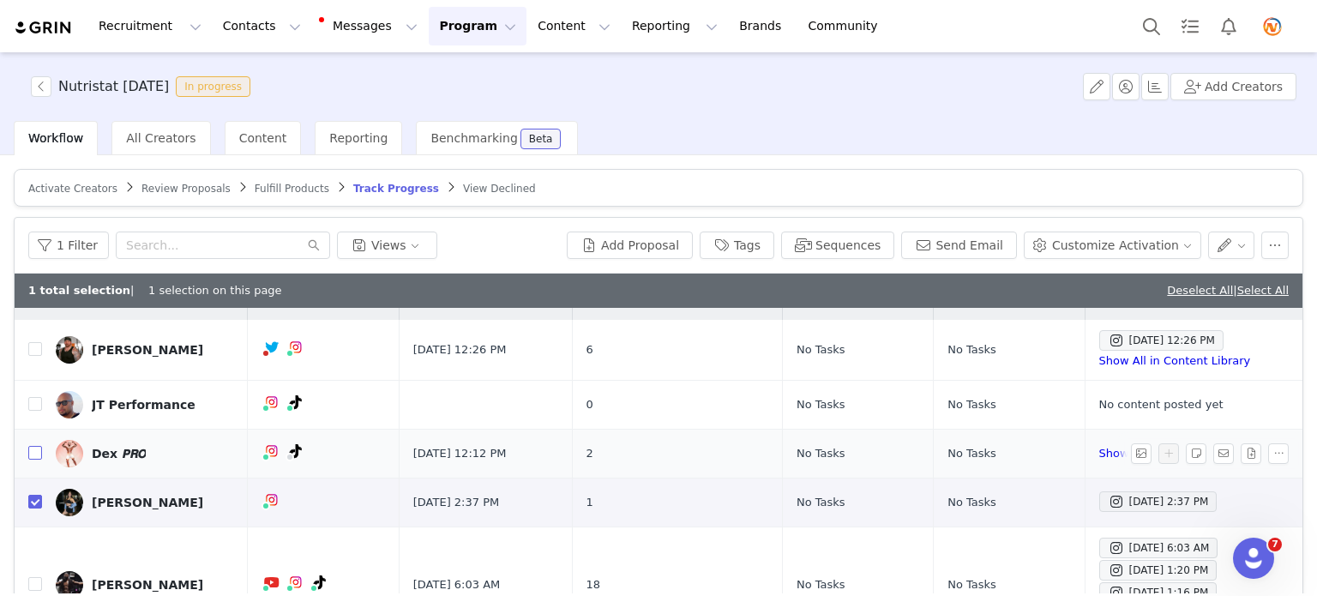
click at [34, 454] on input "checkbox" at bounding box center [35, 453] width 14 height 14
checkbox input "true"
click at [451, 17] on button "Program Program" at bounding box center [478, 26] width 98 height 39
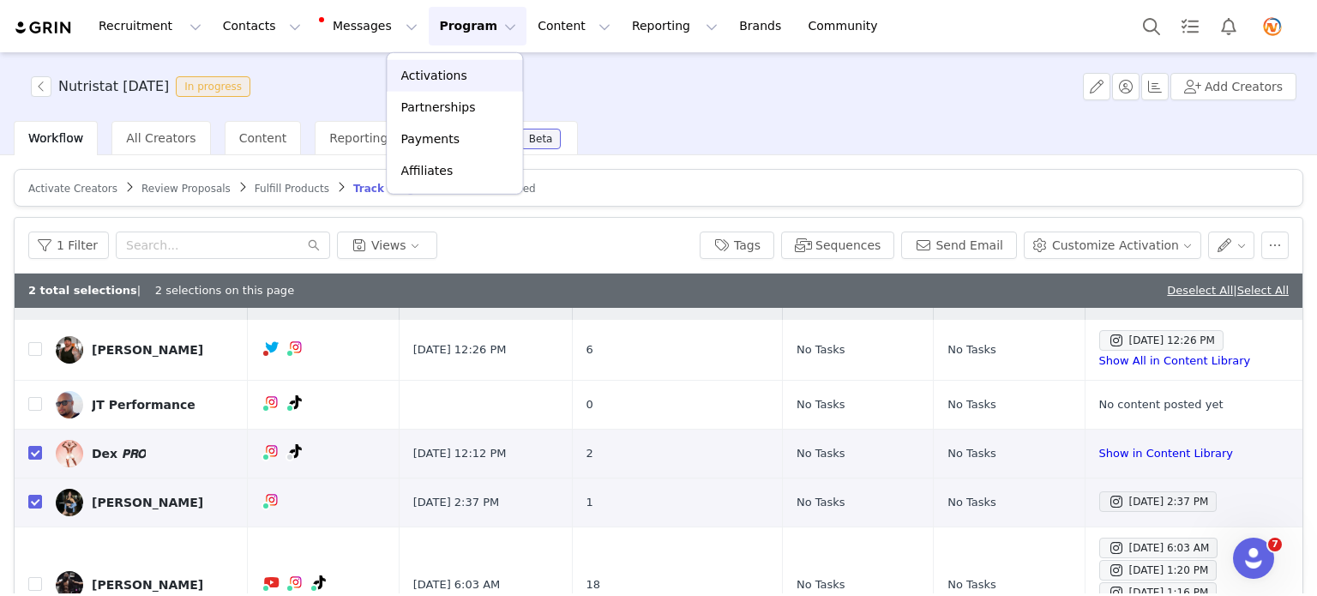
click at [444, 71] on p "Activations" at bounding box center [433, 76] width 66 height 18
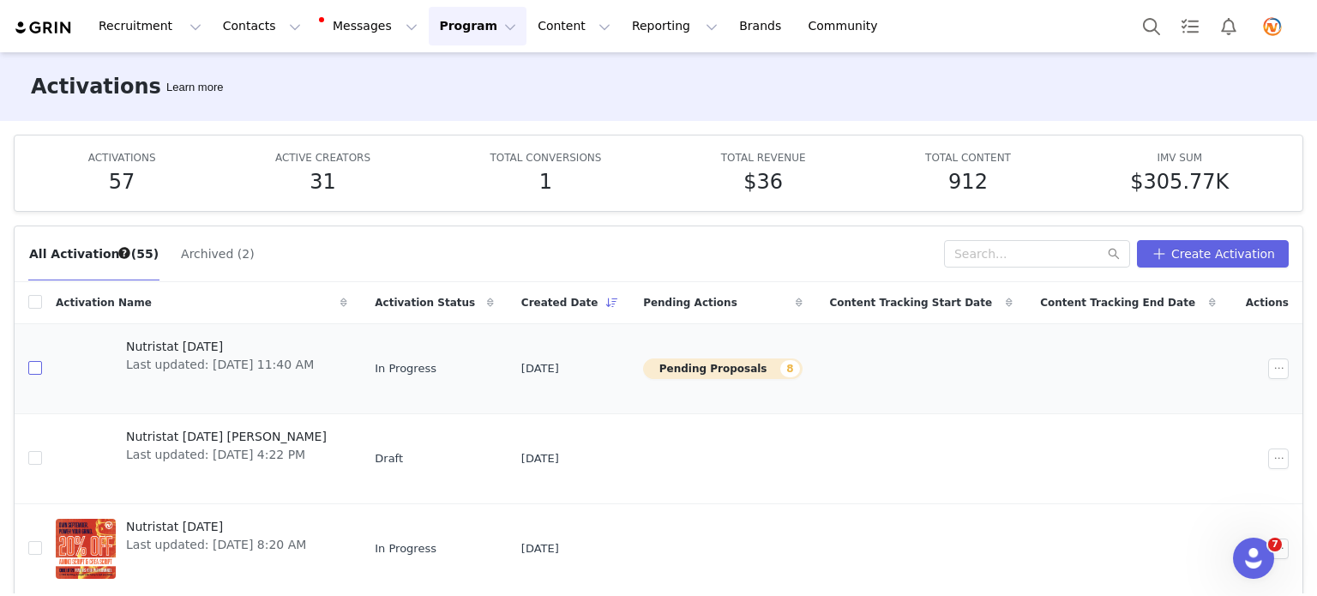
click at [35, 369] on input "checkbox" at bounding box center [35, 368] width 14 height 14
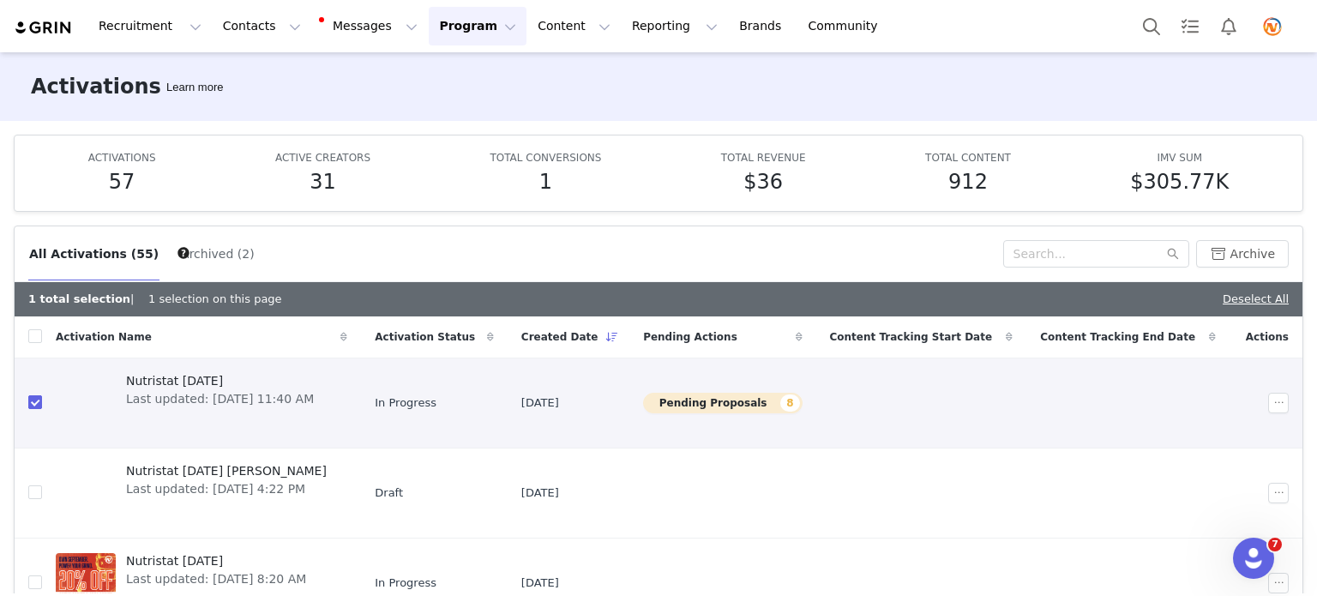
click at [35, 400] on input "checkbox" at bounding box center [35, 402] width 14 height 14
checkbox input "false"
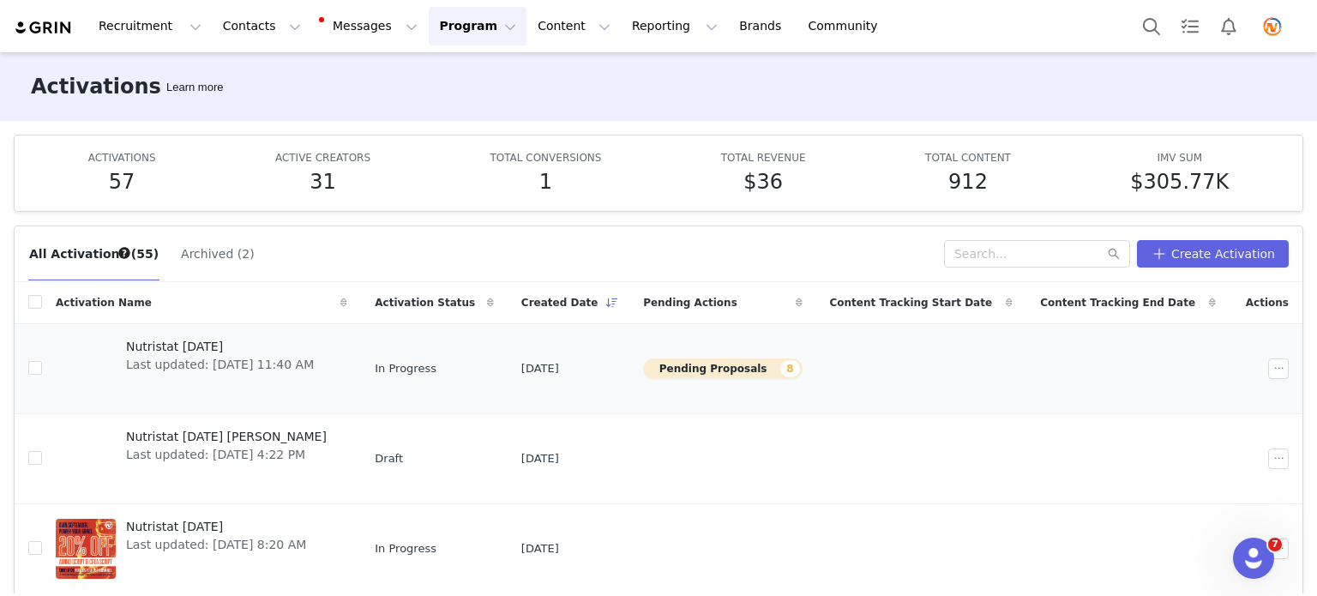
click at [175, 342] on span "Nutristat [DATE]" at bounding box center [220, 347] width 188 height 18
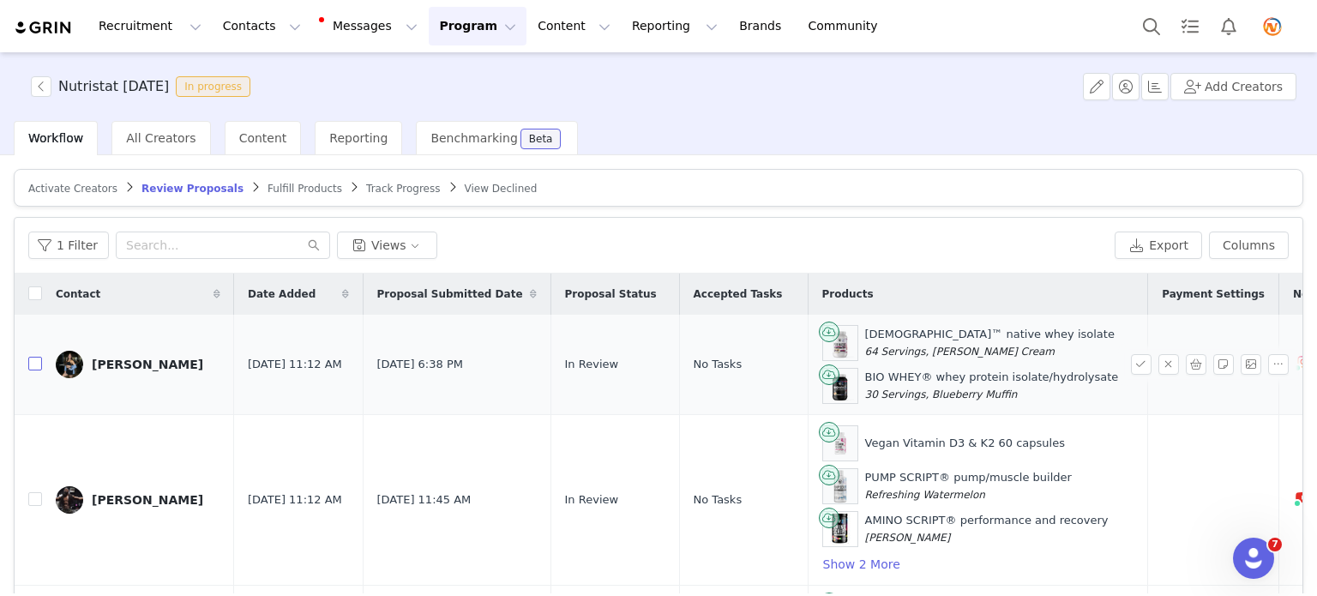
click at [34, 362] on input "checkbox" at bounding box center [35, 364] width 14 height 14
checkbox input "true"
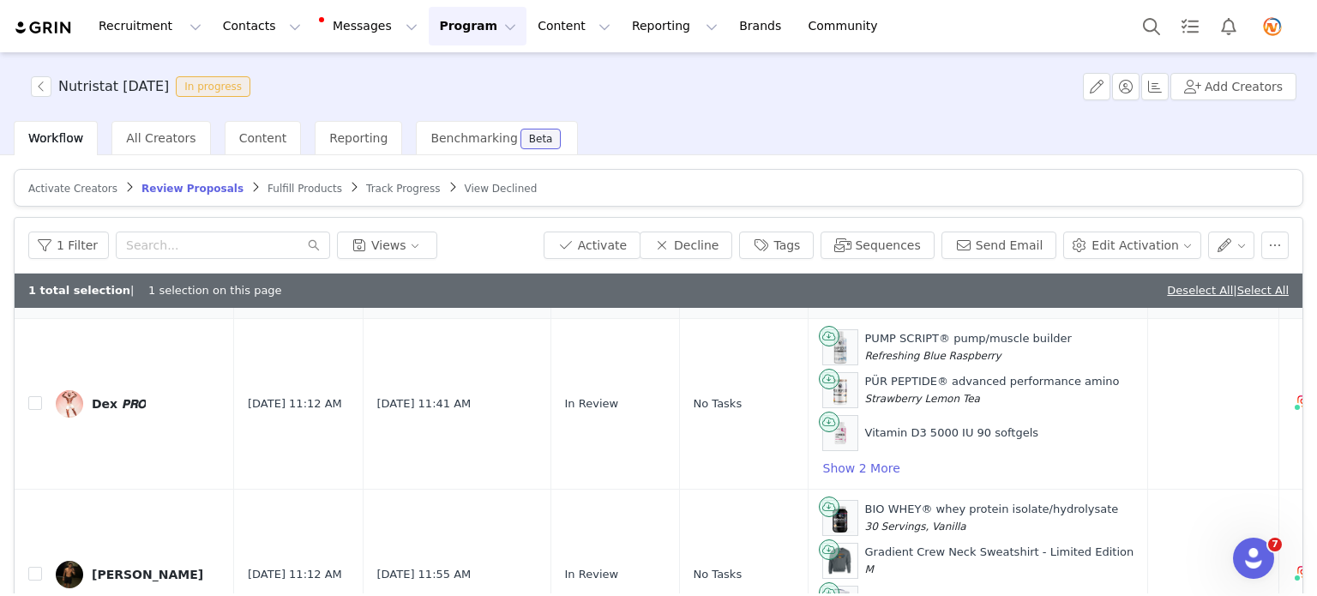
scroll to position [302, 0]
click at [33, 404] on input "checkbox" at bounding box center [35, 402] width 14 height 14
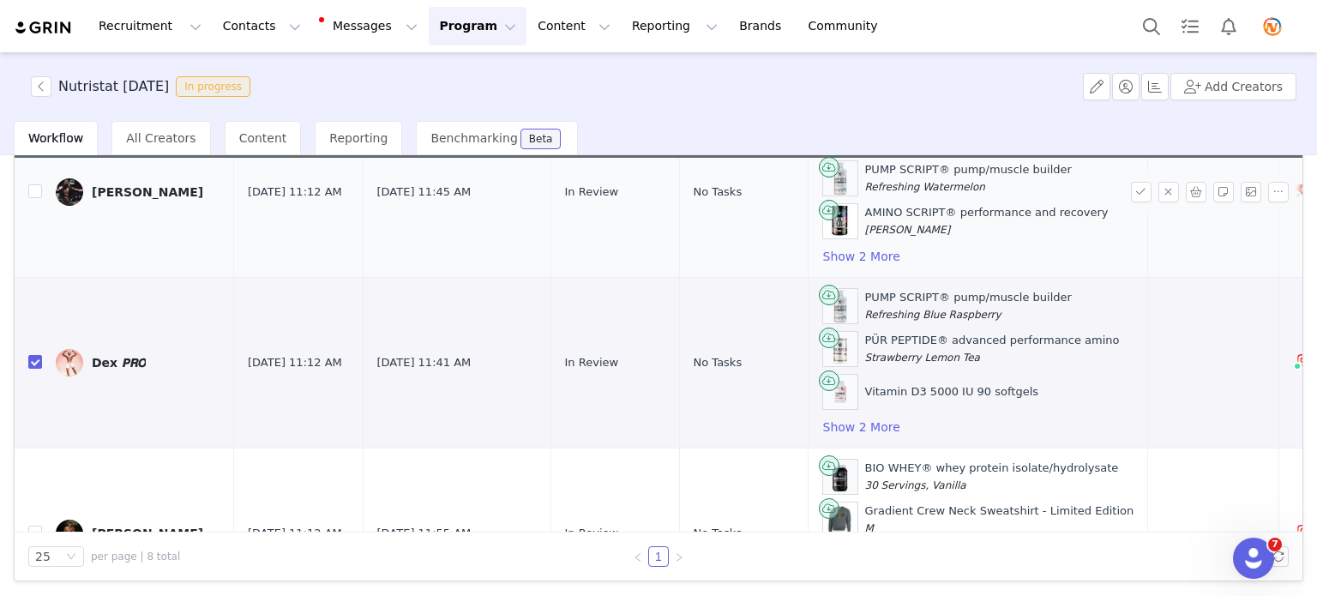
scroll to position [206, 0]
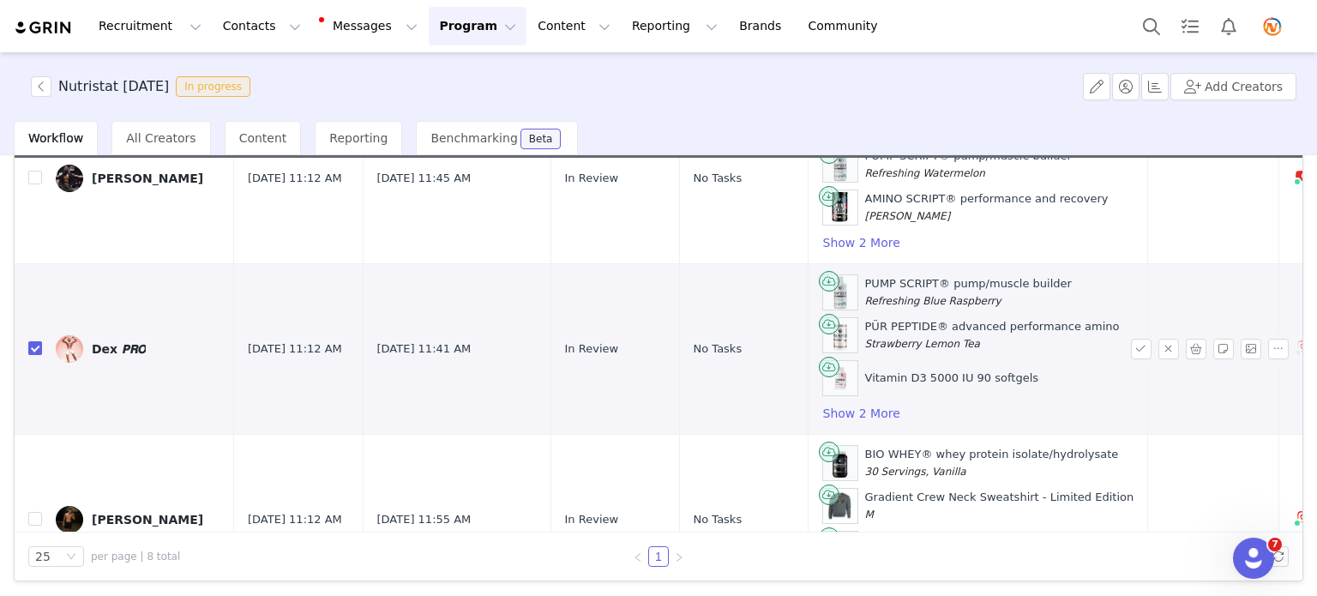
click at [38, 344] on input "checkbox" at bounding box center [35, 348] width 14 height 14
checkbox input "false"
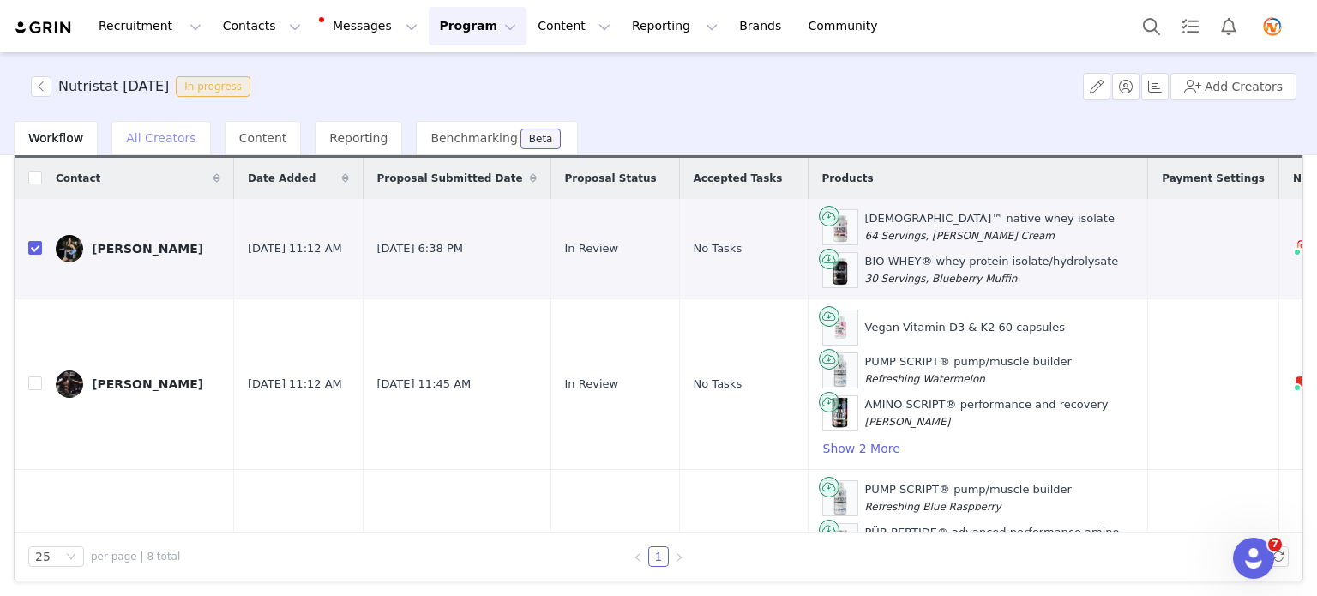
click at [168, 135] on span "All Creators" at bounding box center [160, 138] width 69 height 14
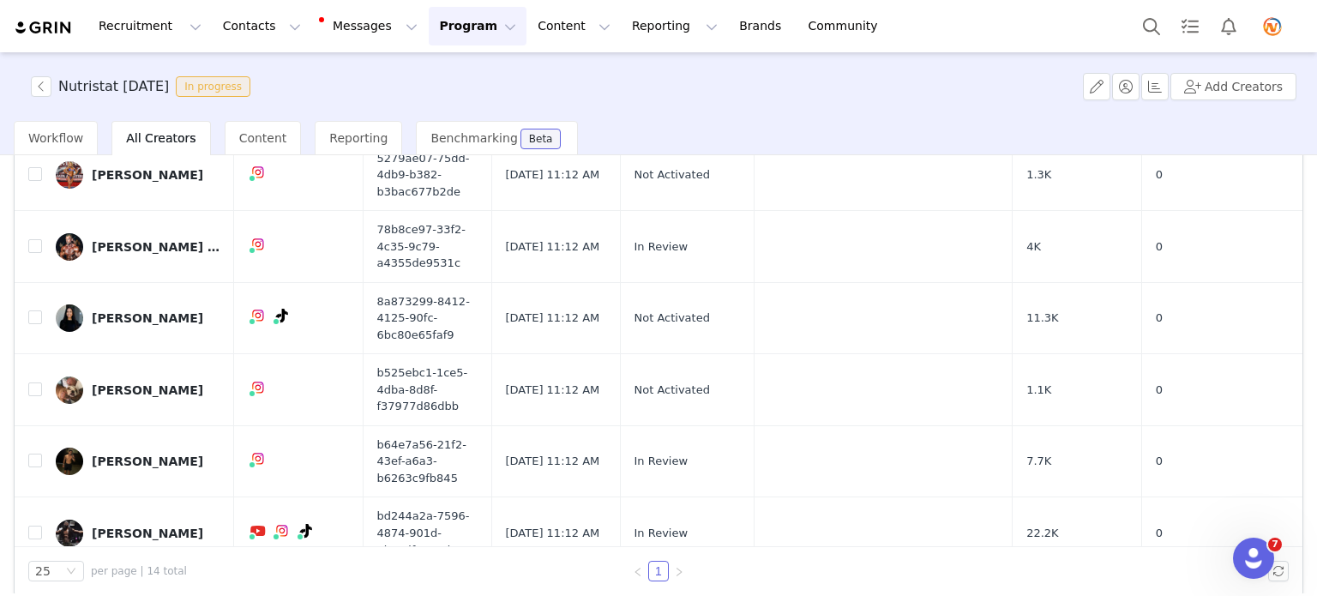
scroll to position [103, 0]
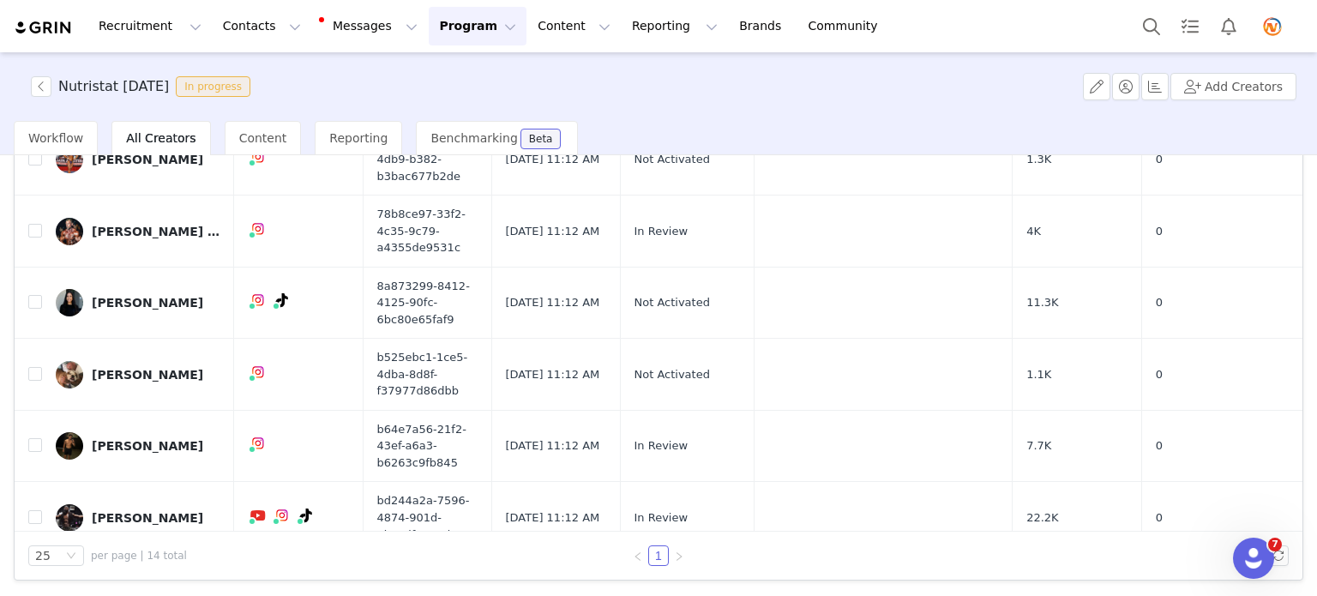
checkbox input "true"
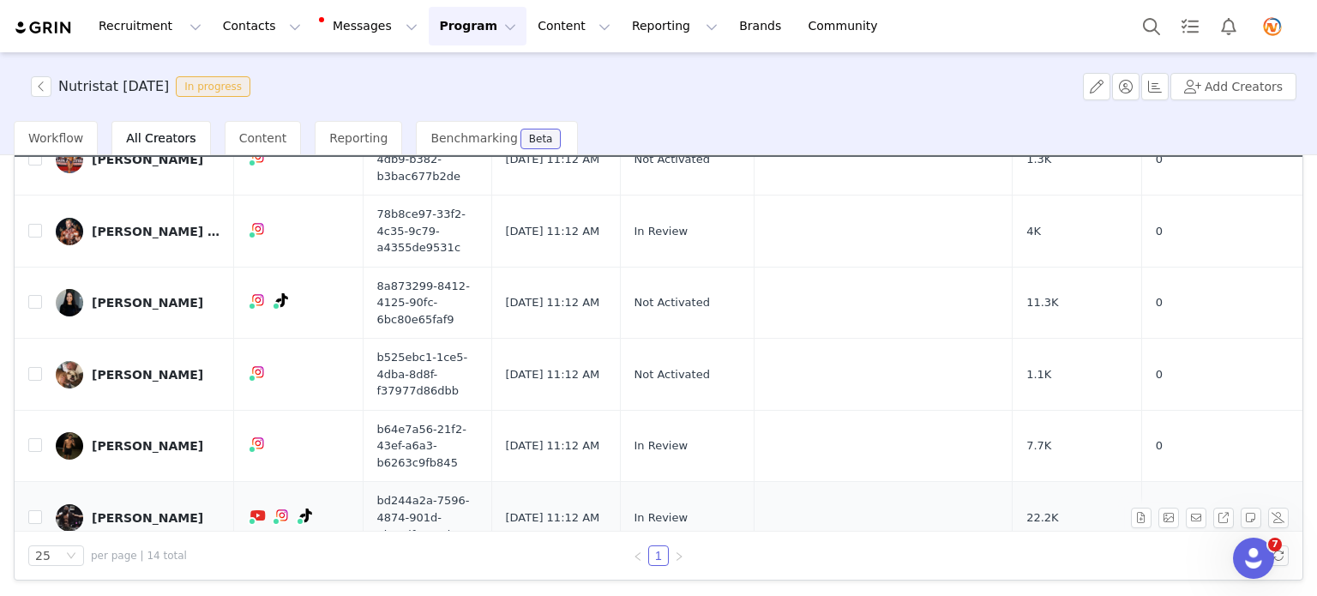
scroll to position [432, 0]
checkbox input "false"
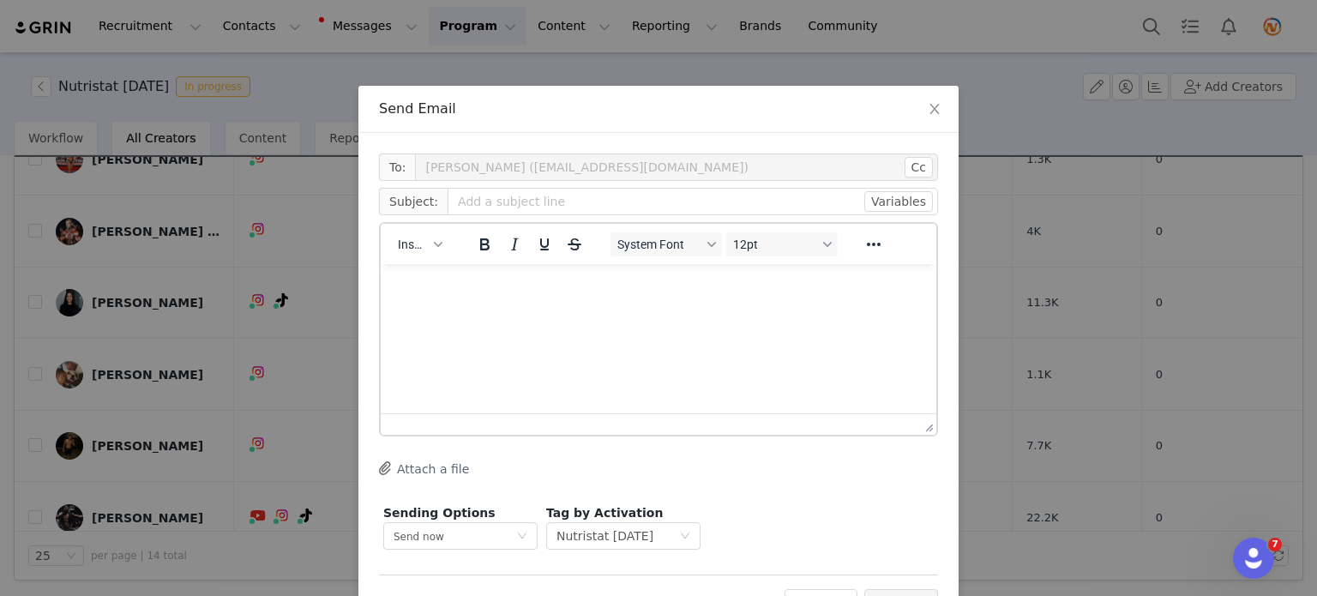
scroll to position [0, 0]
click at [544, 203] on input "text" at bounding box center [693, 201] width 490 height 27
paste input "Important Check-In: Your October Roster Spot & Content Expectations"
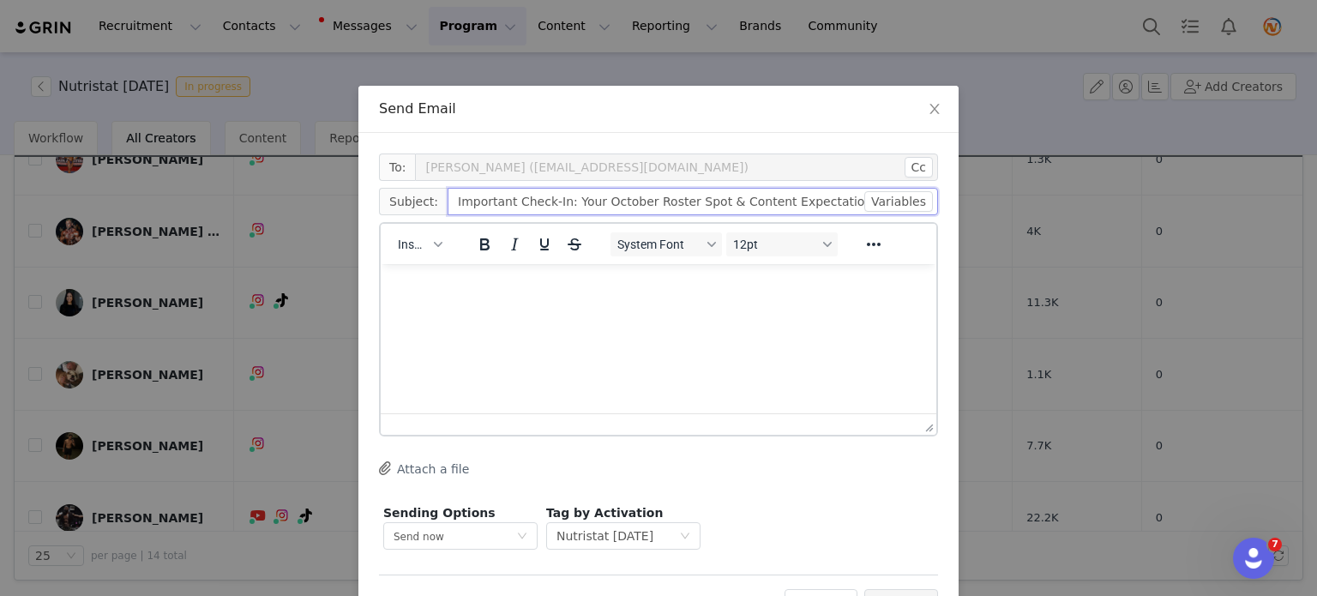
type input "Important Check-In: Your October Roster Spot & Content Expectations"
click at [444, 294] on p "Rich Text Area. Press ALT-0 for help." at bounding box center [658, 287] width 528 height 19
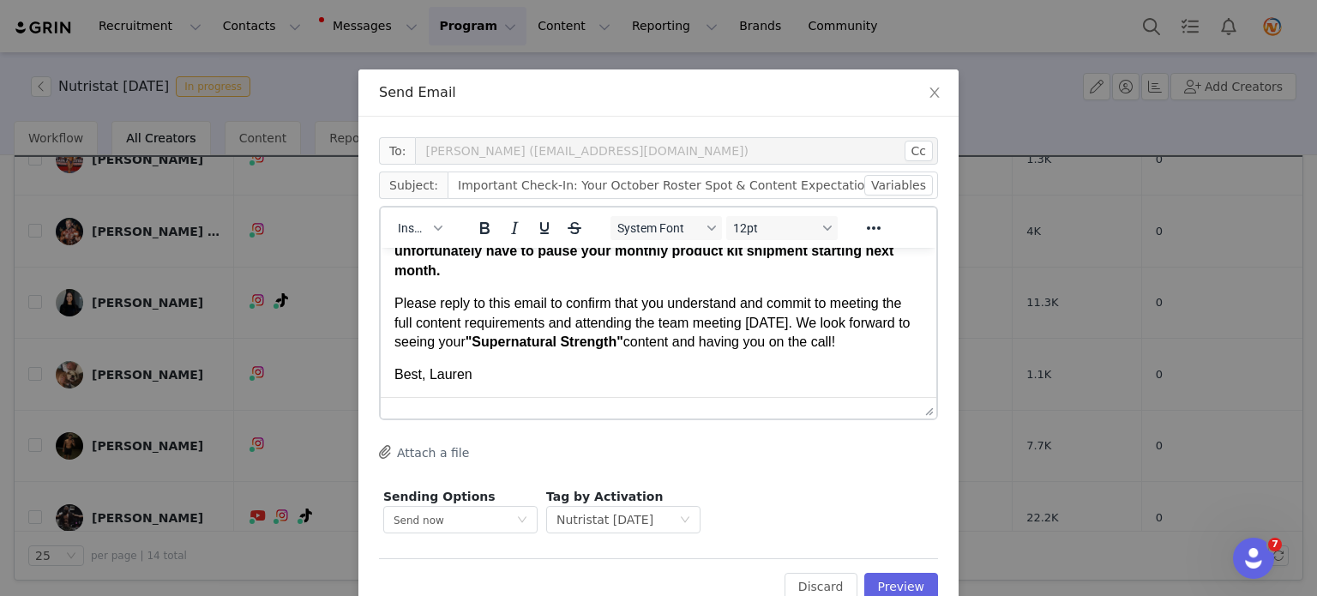
scroll to position [17, 0]
click at [424, 379] on span "Best, Lauren" at bounding box center [433, 373] width 78 height 15
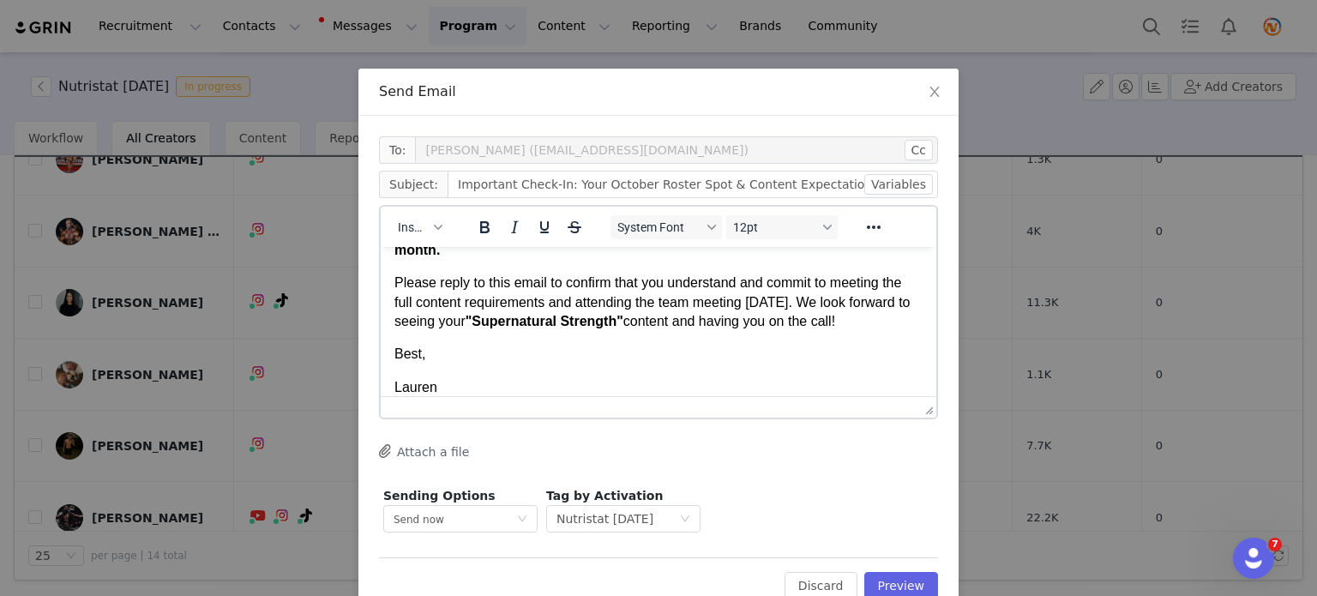
click at [394, 353] on html "Hi [PERSON_NAME], I hope your training and content creation are going well! We …" at bounding box center [659, 65] width 556 height 691
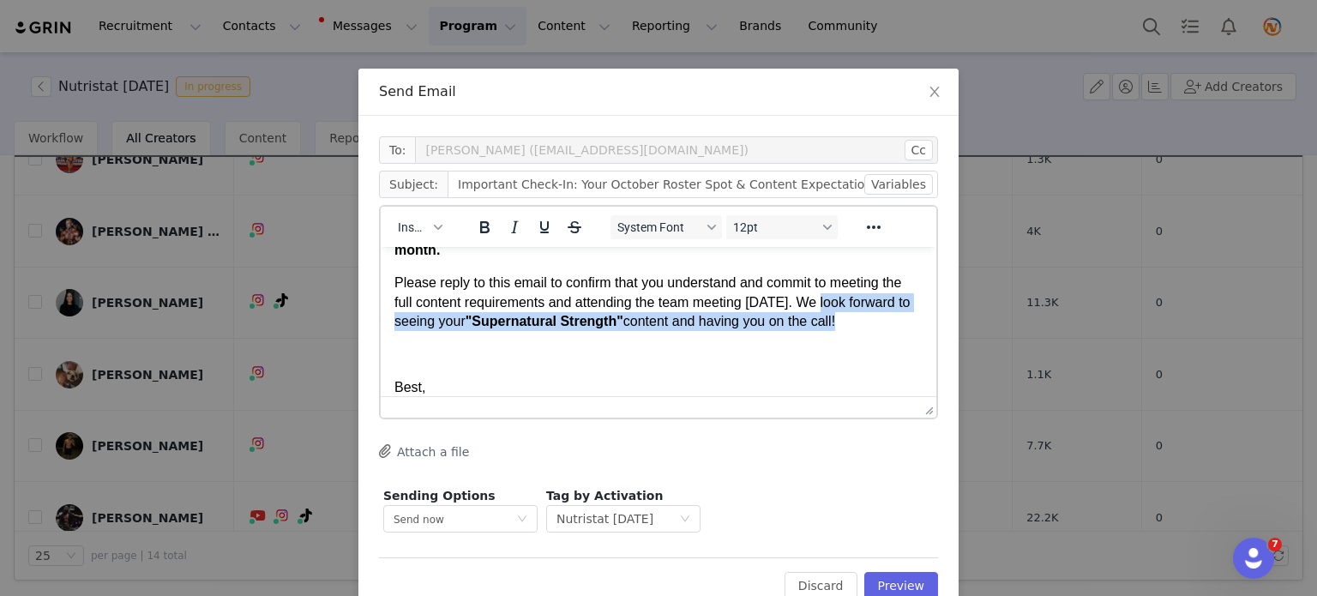
drag, startPoint x: 824, startPoint y: 303, endPoint x: 940, endPoint y: 342, distance: 122.3
click at [936, 342] on html "Hi [PERSON_NAME], I hope your training and content creation are going well! We …" at bounding box center [659, 82] width 556 height 725
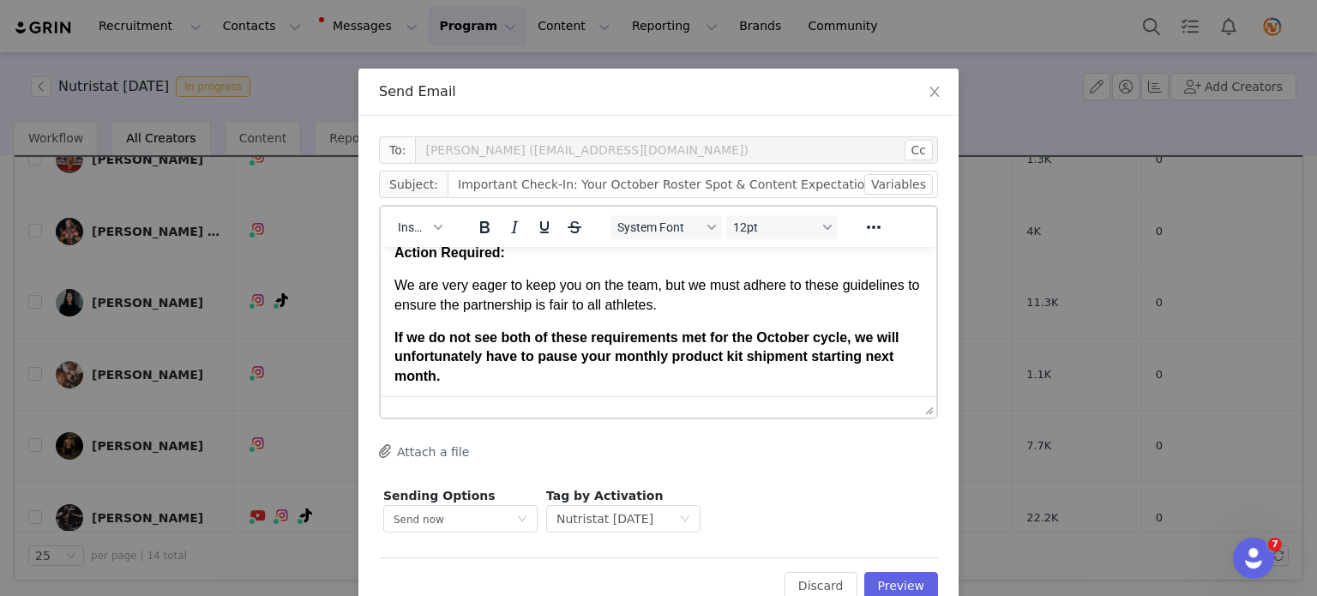
scroll to position [404, 0]
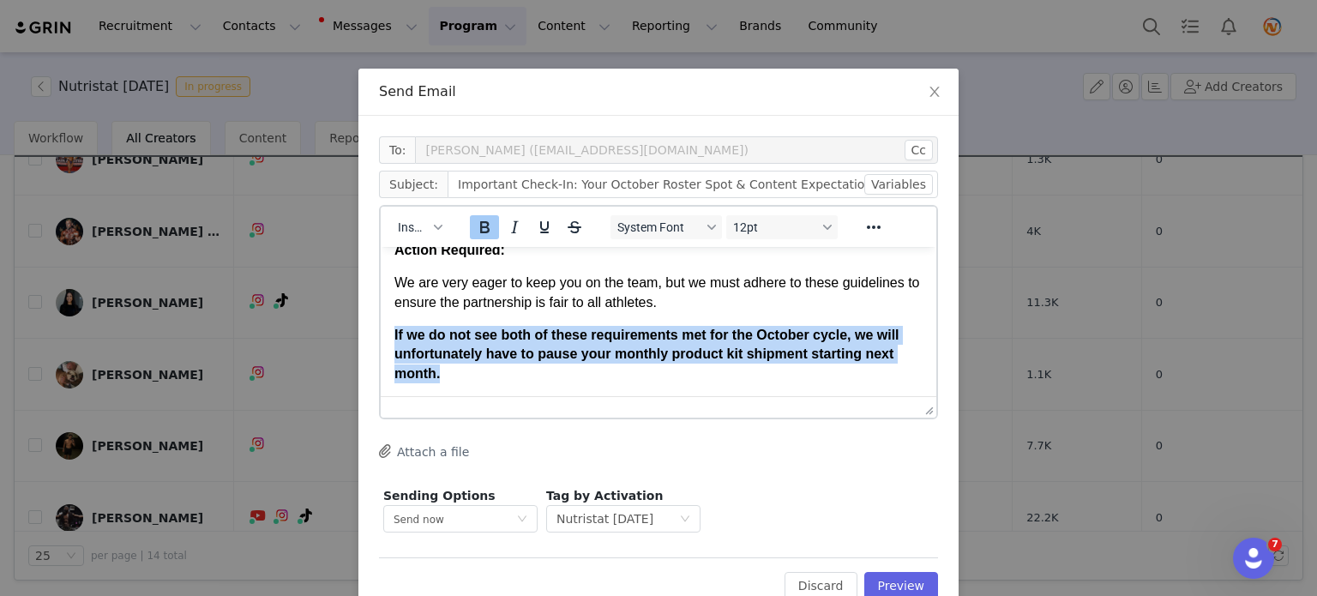
drag, startPoint x: 447, startPoint y: 376, endPoint x: 385, endPoint y: 332, distance: 75.7
click at [385, 332] on html "Hi [PERSON_NAME], I hope your training and content creation are going well! We …" at bounding box center [659, 179] width 556 height 672
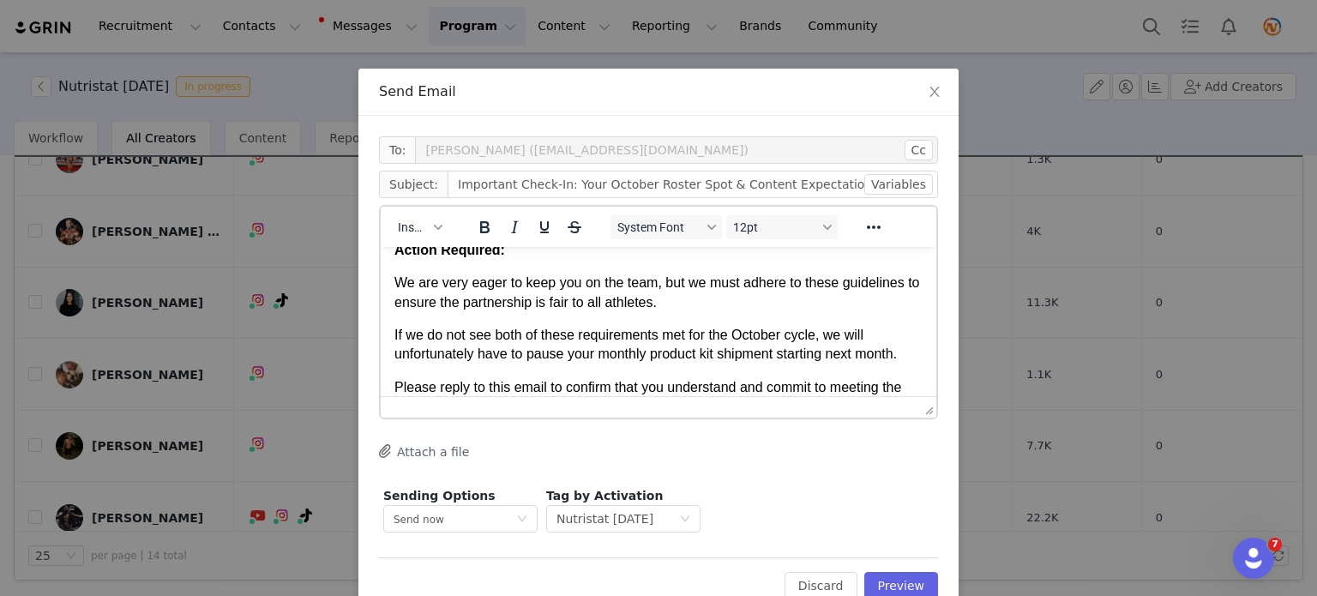
click at [398, 336] on span "If we do not see both of these requirements met for the October cycle, we will …" at bounding box center [645, 344] width 502 height 33
click at [393, 336] on html "Hi [PERSON_NAME], I hope your training and content creation are going well! We …" at bounding box center [659, 169] width 556 height 652
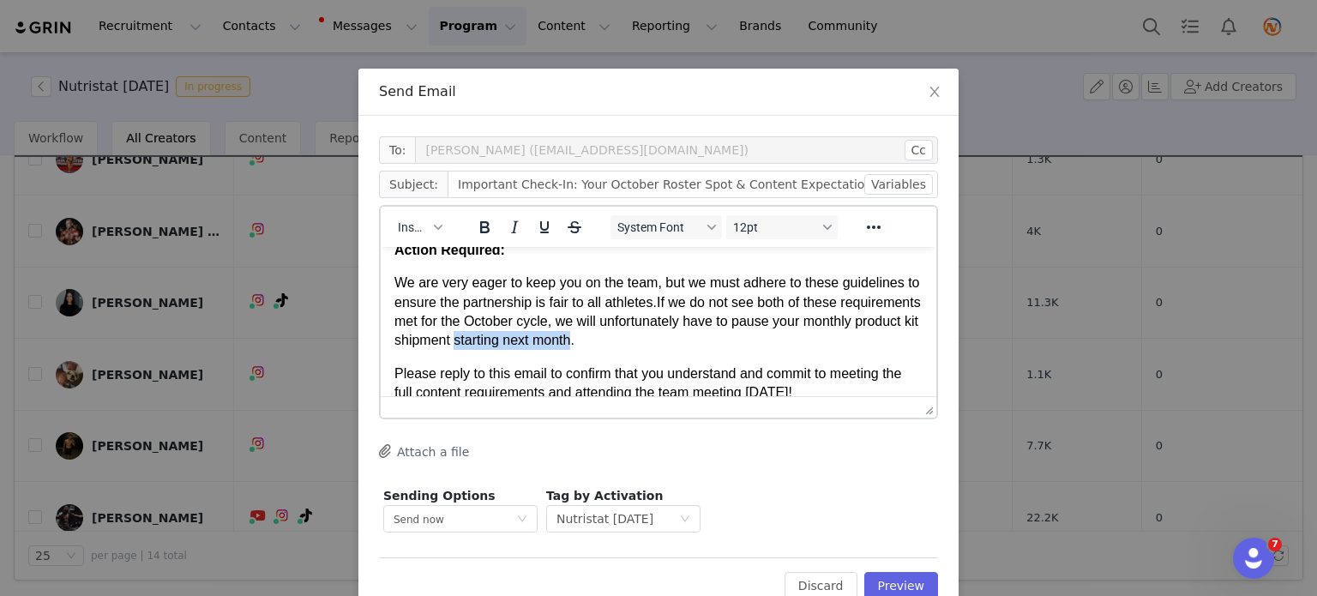
drag, startPoint x: 694, startPoint y: 343, endPoint x: 580, endPoint y: 338, distance: 115.0
click at [580, 338] on span "If we do not see both of these requirements met for the October cycle, we will …" at bounding box center [657, 321] width 526 height 53
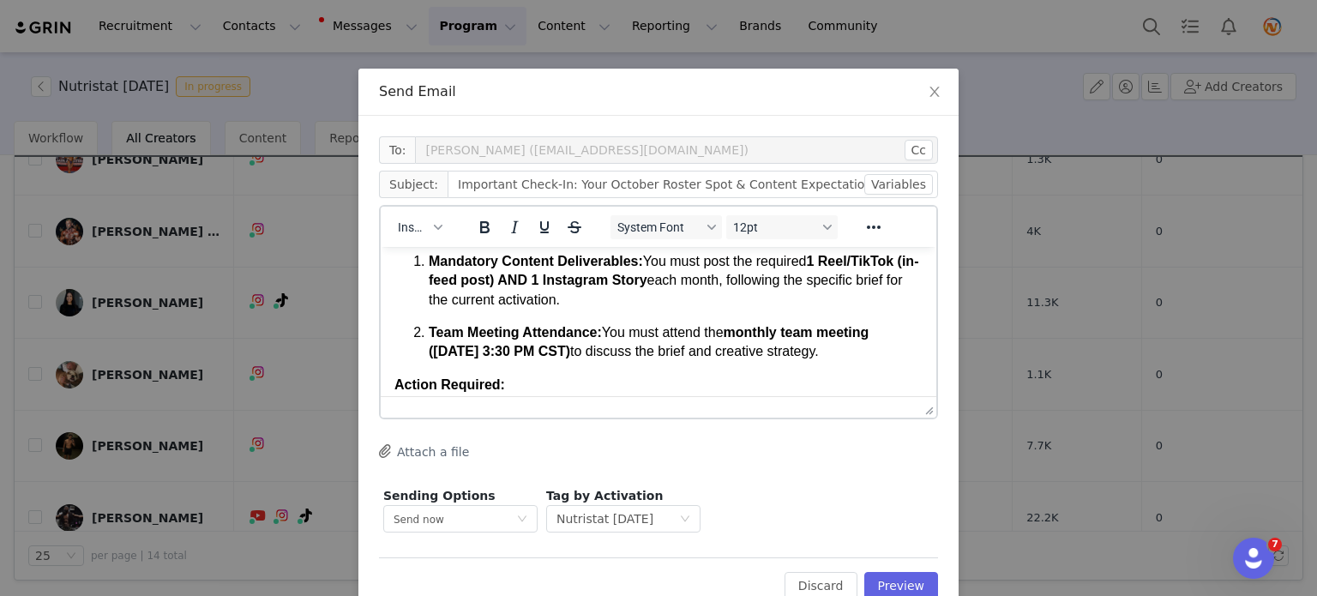
scroll to position [275, 0]
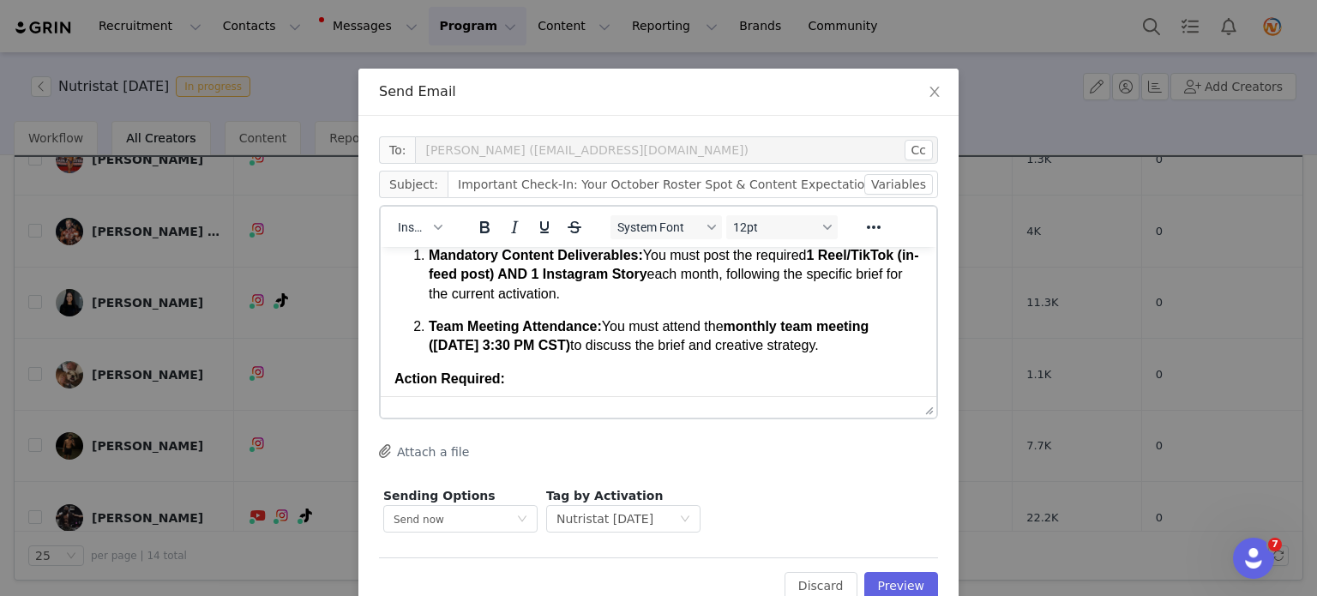
click at [887, 353] on p "Team Meeting Attendance: You must attend the monthly team meeting ([DATE] 3:30 …" at bounding box center [676, 336] width 494 height 39
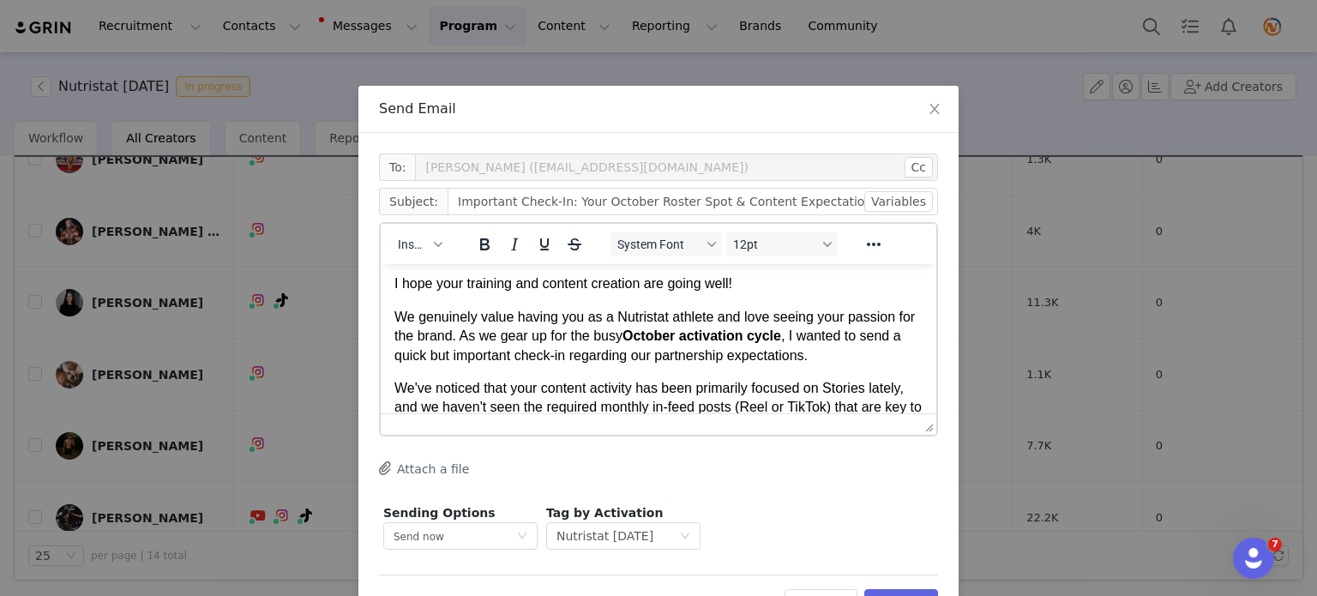
scroll to position [37, 0]
drag, startPoint x: 801, startPoint y: 336, endPoint x: 641, endPoint y: 341, distance: 159.6
click at [641, 341] on p "We genuinely value having you as a Nutristat athlete and love seeing your passi…" at bounding box center [658, 335] width 528 height 57
click at [861, 355] on p "We genuinely value having you as a Nutristat athlete and love seeing your passi…" at bounding box center [658, 335] width 528 height 57
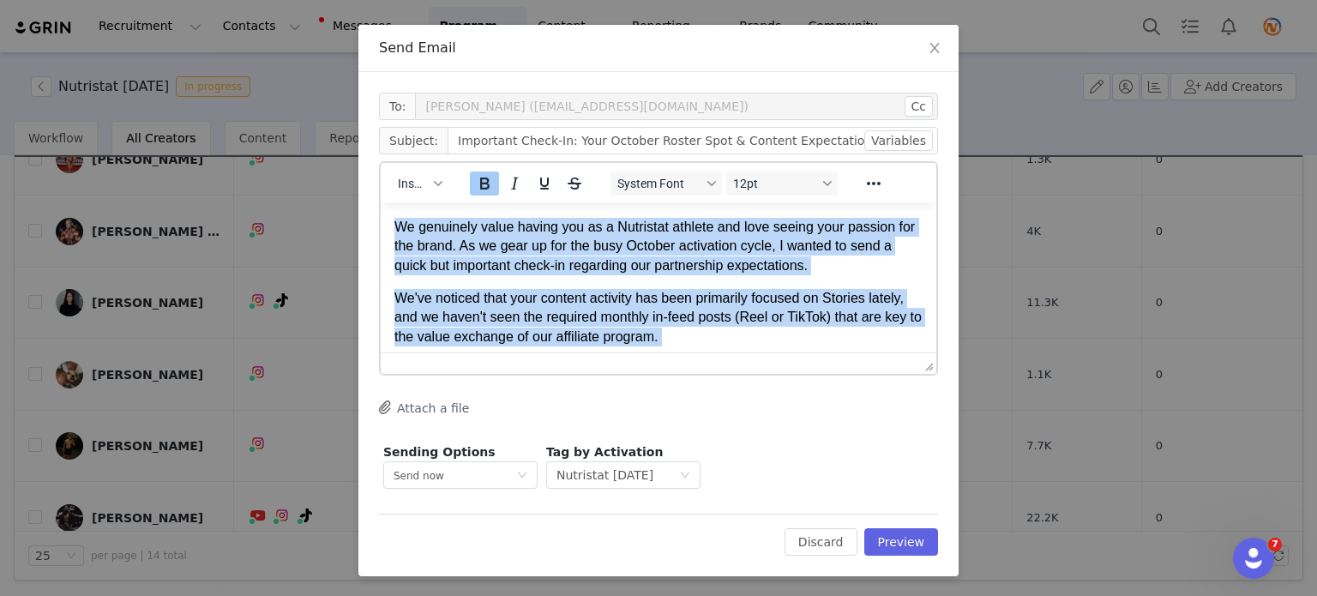
scroll to position [0, 0]
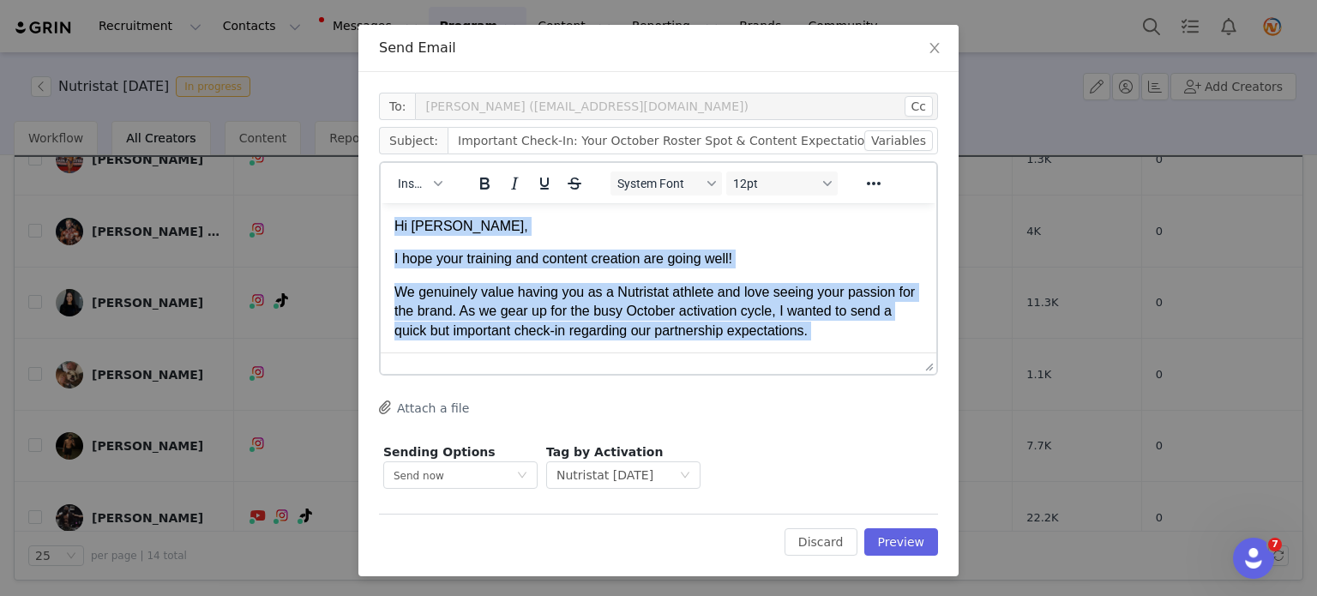
drag, startPoint x: 451, startPoint y: 327, endPoint x: 734, endPoint y: 384, distance: 288.7
click at [381, 203] on html "Hi [PERSON_NAME], I hope your training and content creation are going well! We …" at bounding box center [659, 532] width 556 height 658
copy body "Hi [PERSON_NAME], I hope your training and content creation are going well! We …"
click at [652, 279] on body "Hi [PERSON_NAME], I hope your training and content creation are going well! We …" at bounding box center [658, 532] width 528 height 631
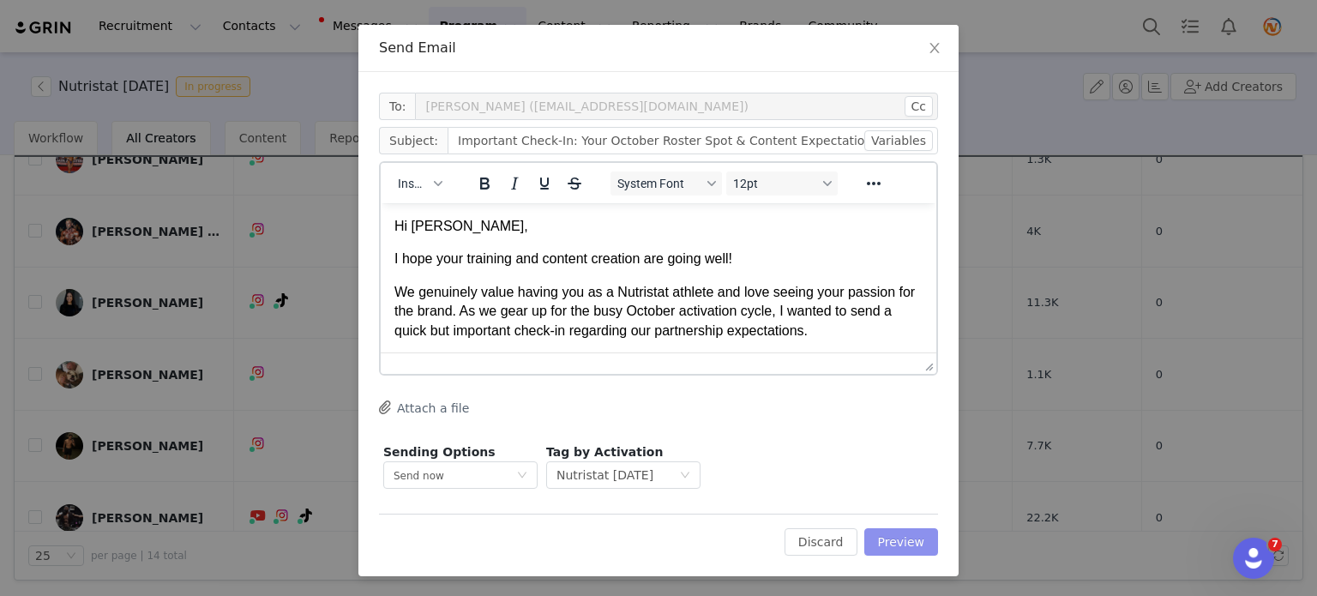
click at [881, 536] on button "Preview" at bounding box center [901, 541] width 75 height 27
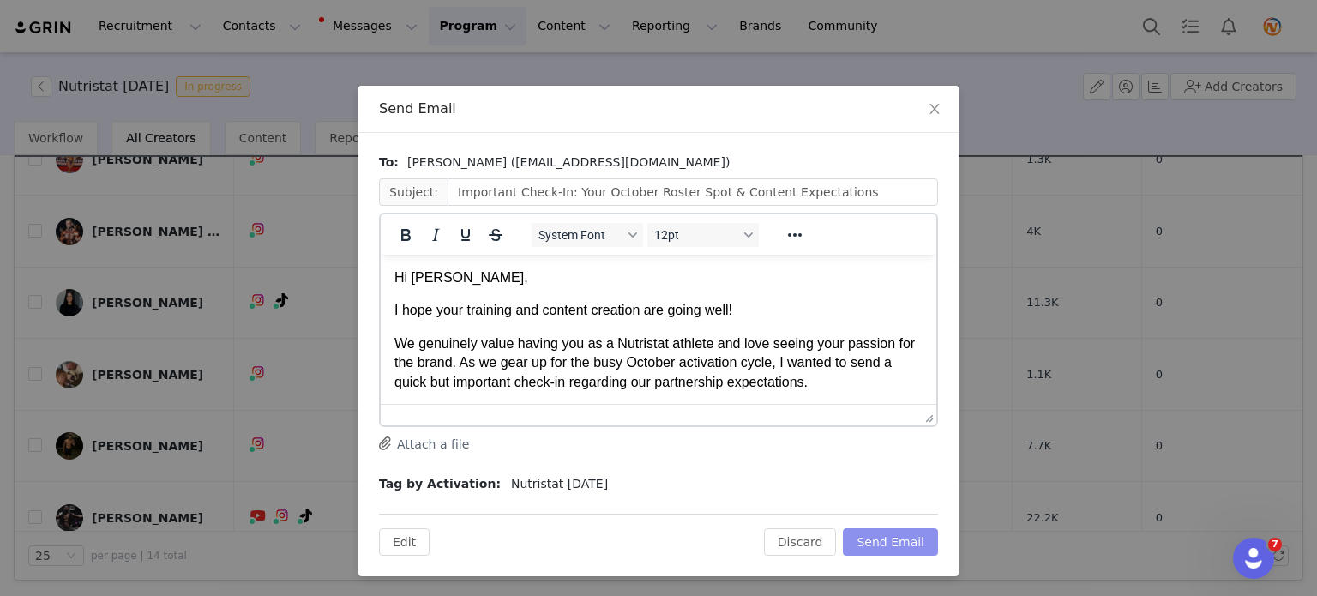
click at [881, 536] on button "Send Email" at bounding box center [890, 541] width 95 height 27
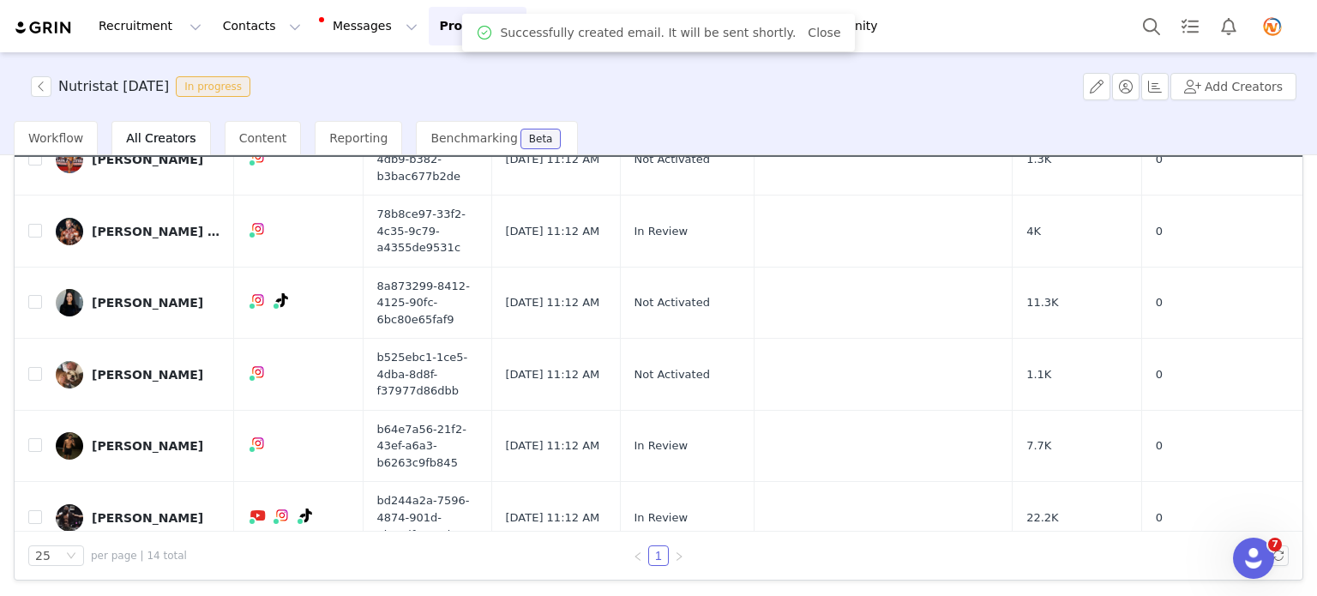
checkbox input "false"
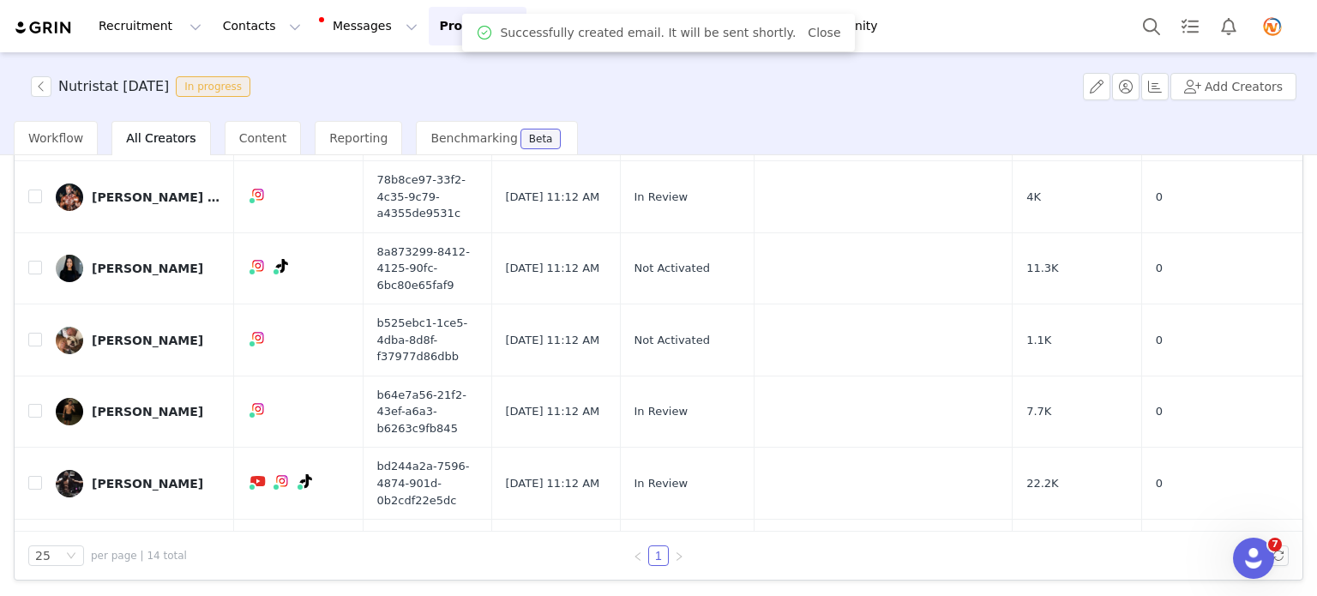
scroll to position [69, 0]
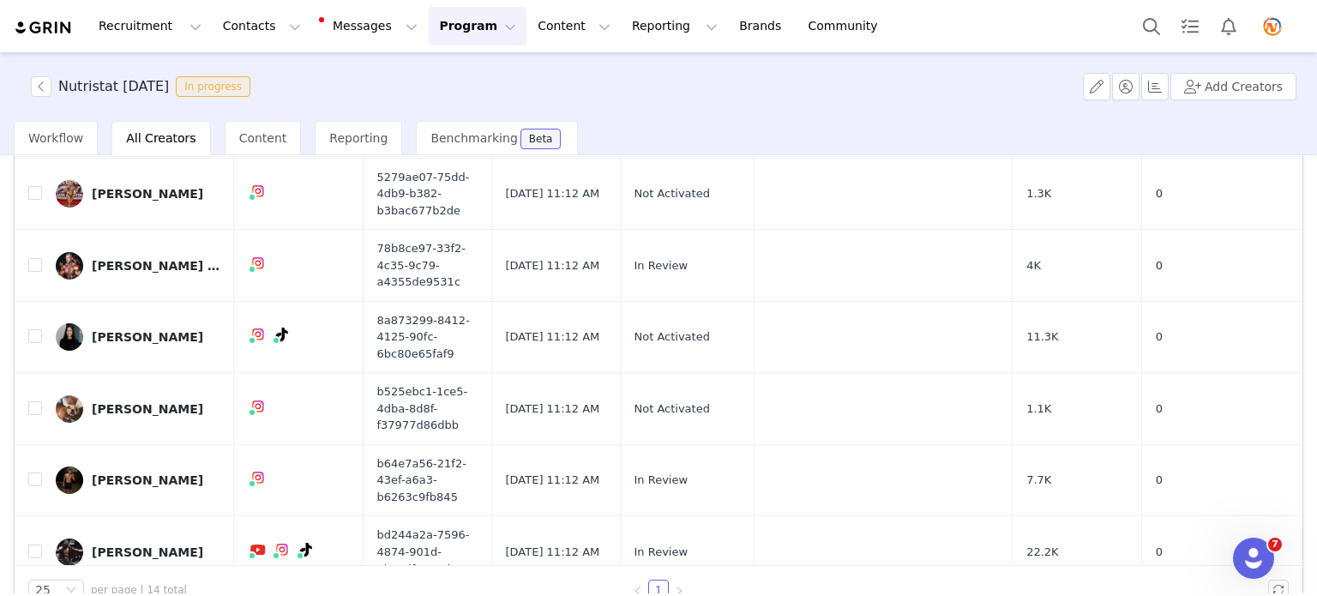
checkbox input "true"
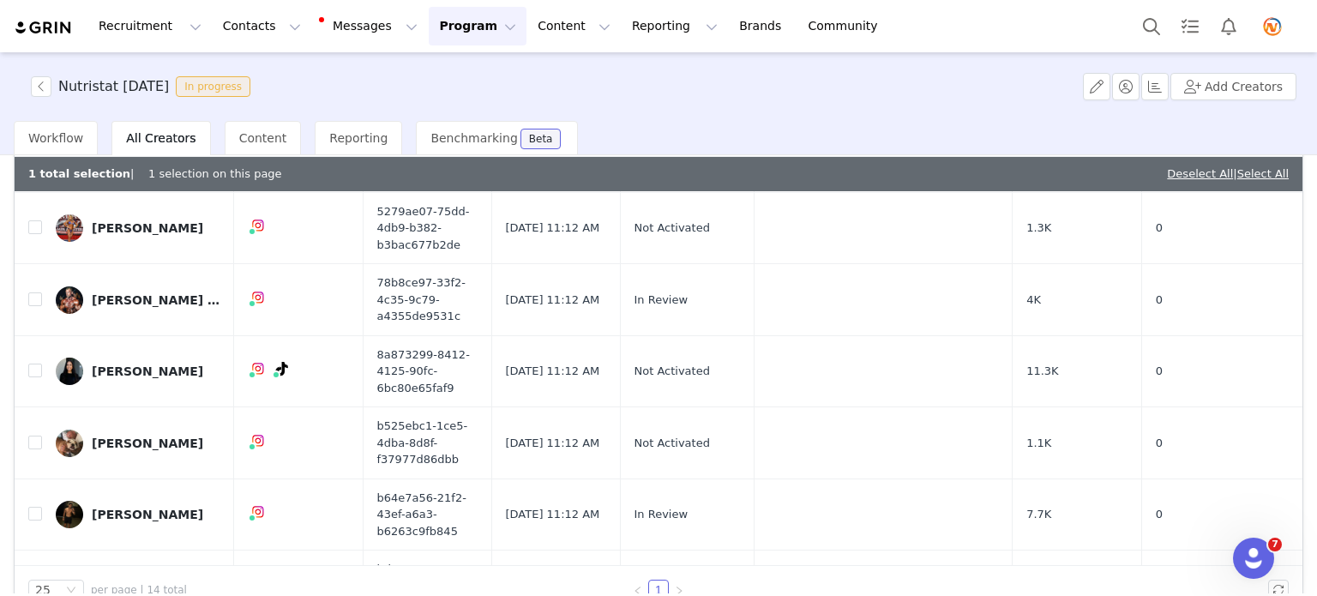
scroll to position [432, 0]
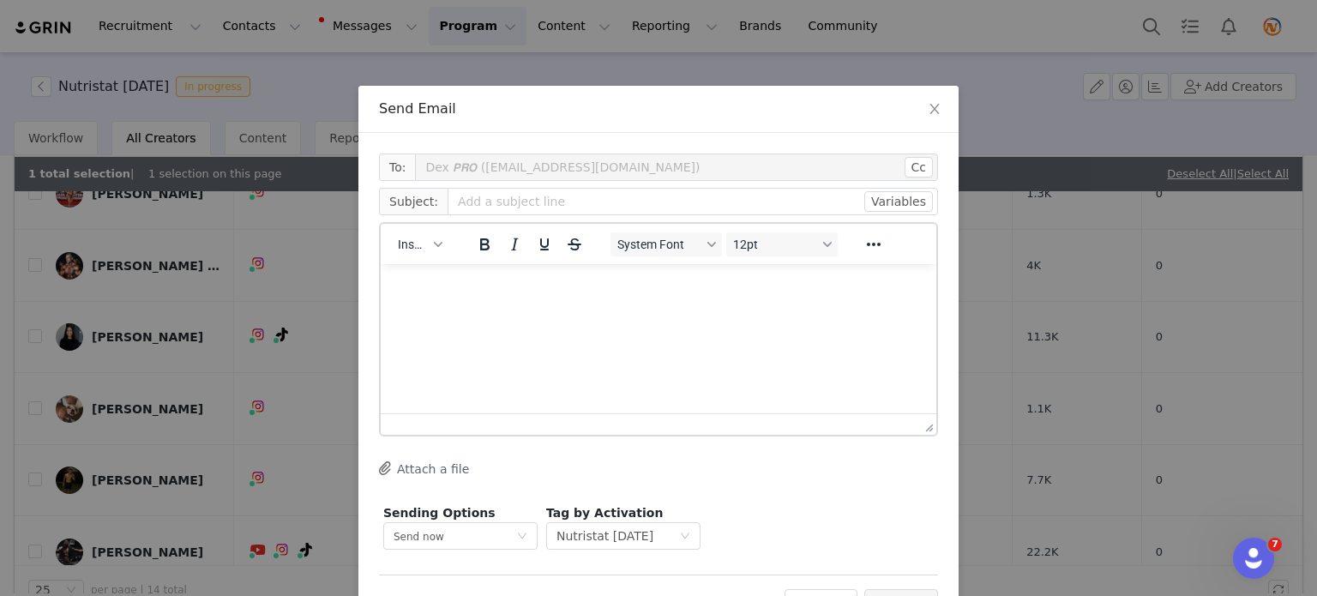
scroll to position [0, 0]
click at [637, 295] on p "Rich Text Area. Press ALT-0 for help." at bounding box center [658, 287] width 528 height 19
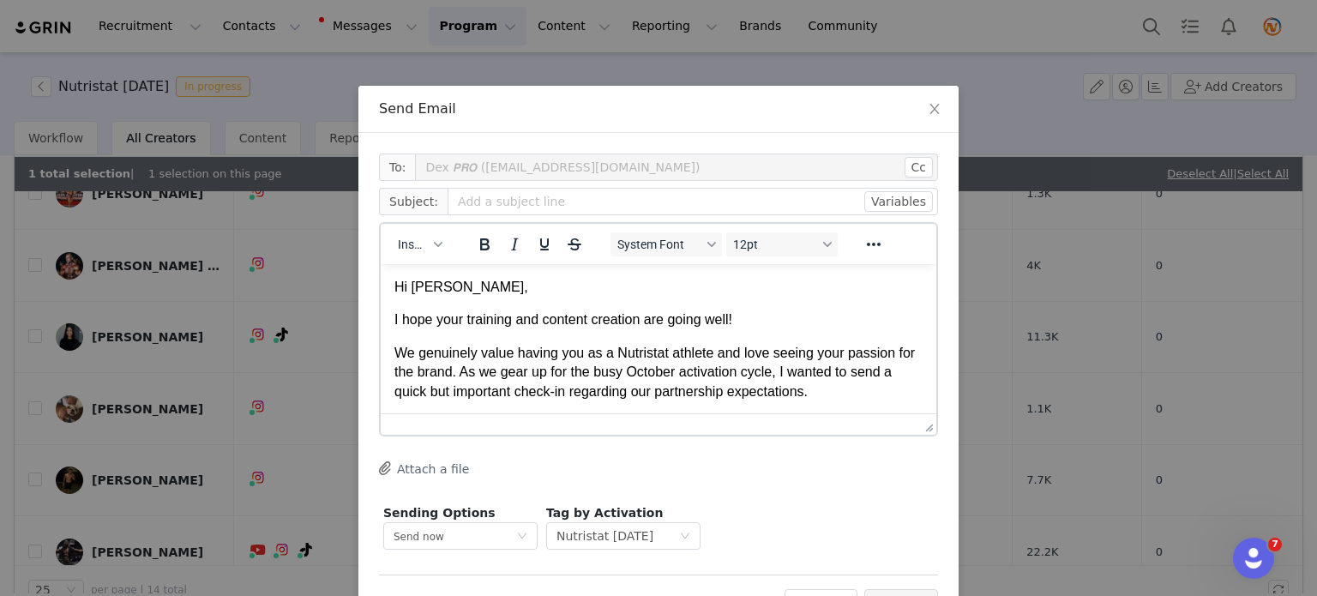
scroll to position [494, 0]
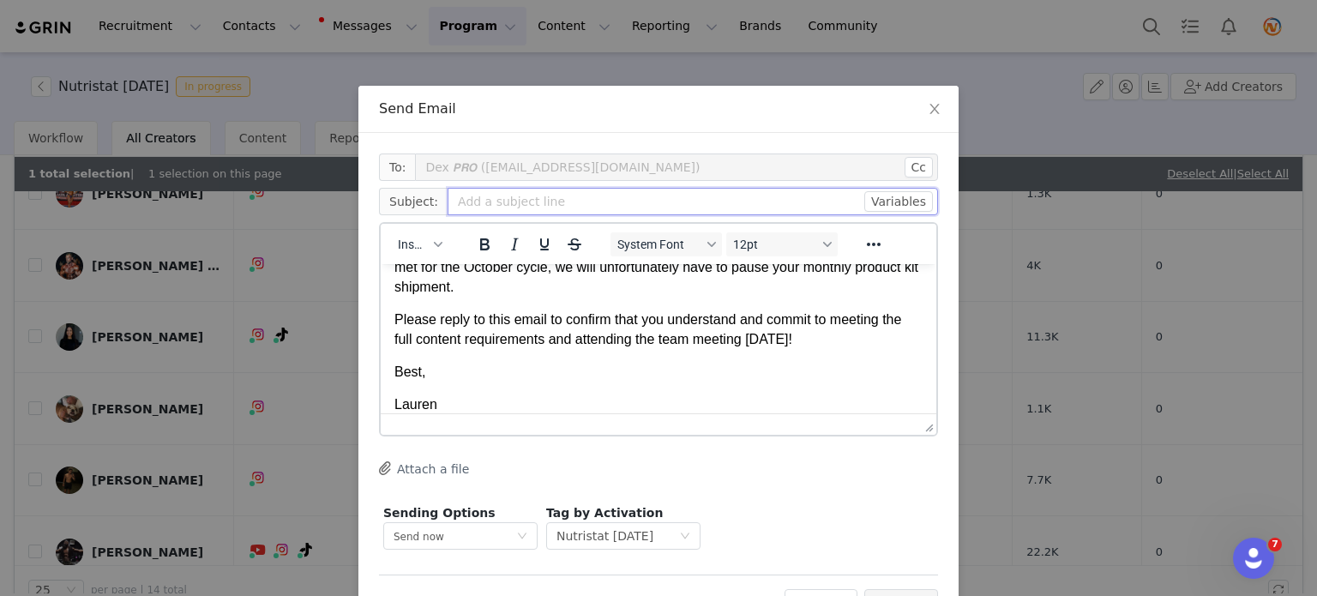
click at [484, 207] on input "text" at bounding box center [693, 201] width 490 height 27
paste input "Important Check-In: Your October Roster Spot & Content Expectations"
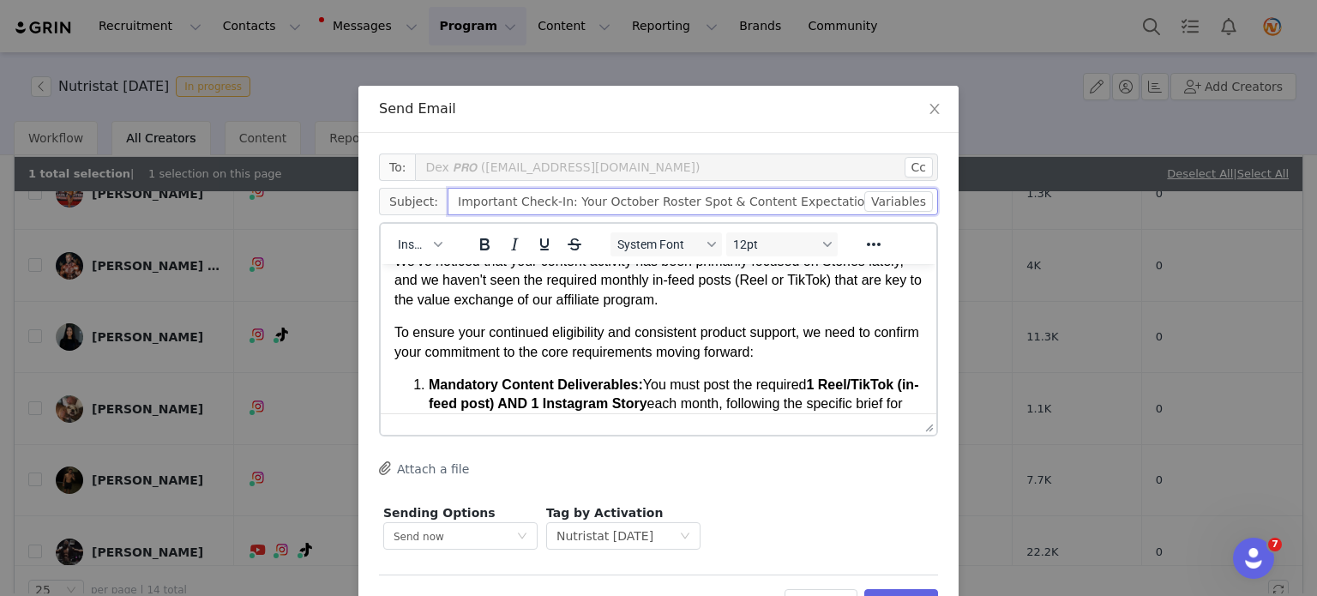
scroll to position [0, 0]
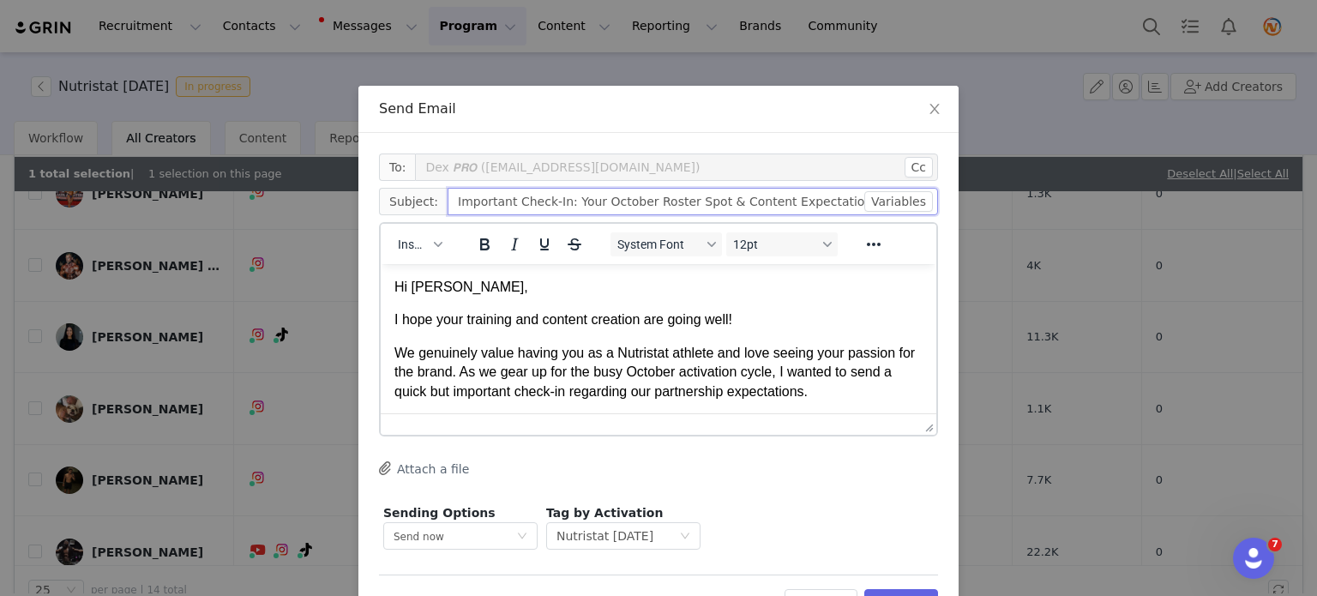
type input "Important Check-In: Your October Roster Spot & Content Expectations"
click at [430, 283] on span "Hi [PERSON_NAME]," at bounding box center [461, 287] width 134 height 15
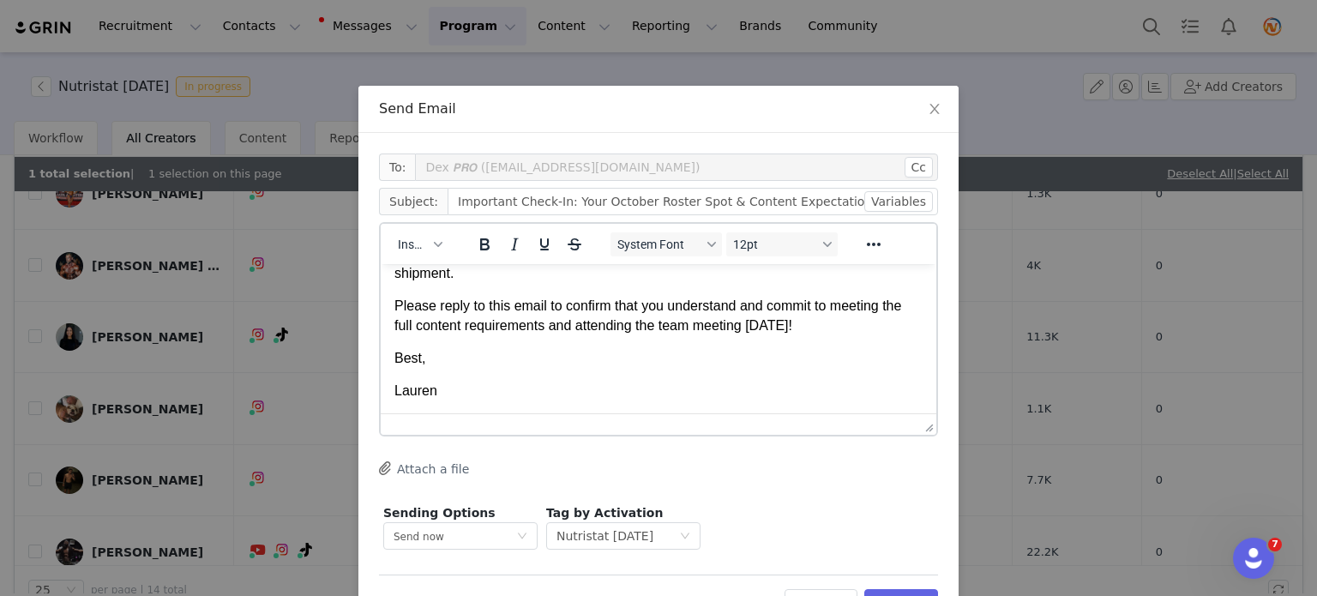
scroll to position [62, 0]
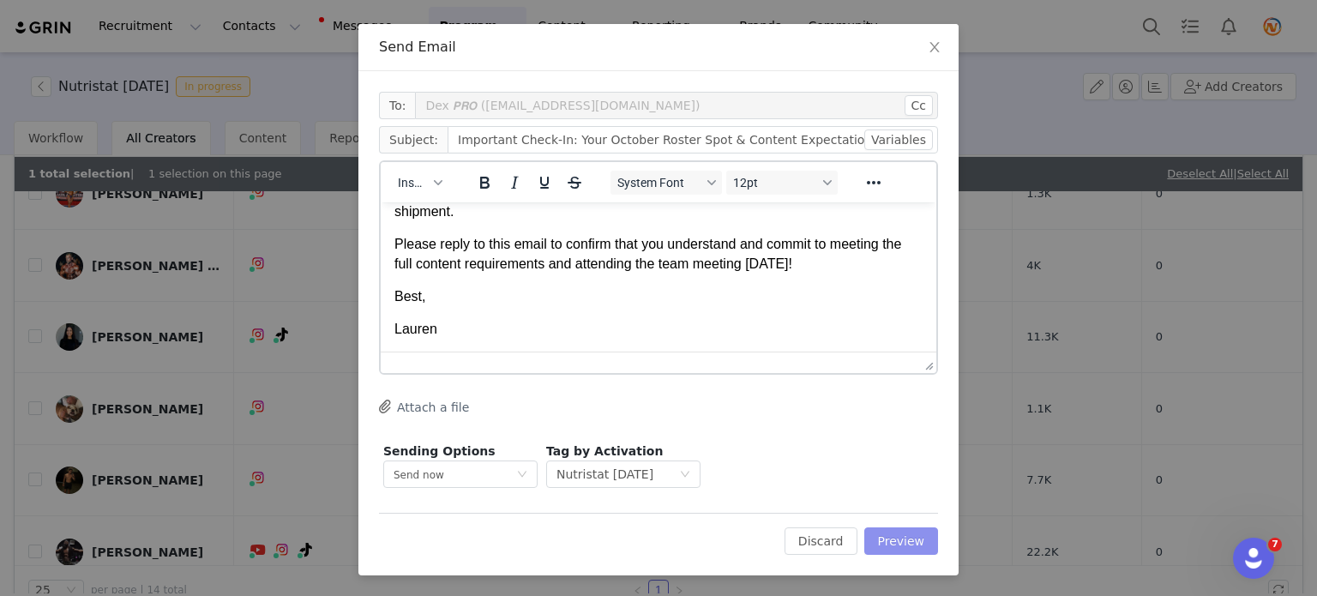
click at [903, 548] on button "Preview" at bounding box center [901, 540] width 75 height 27
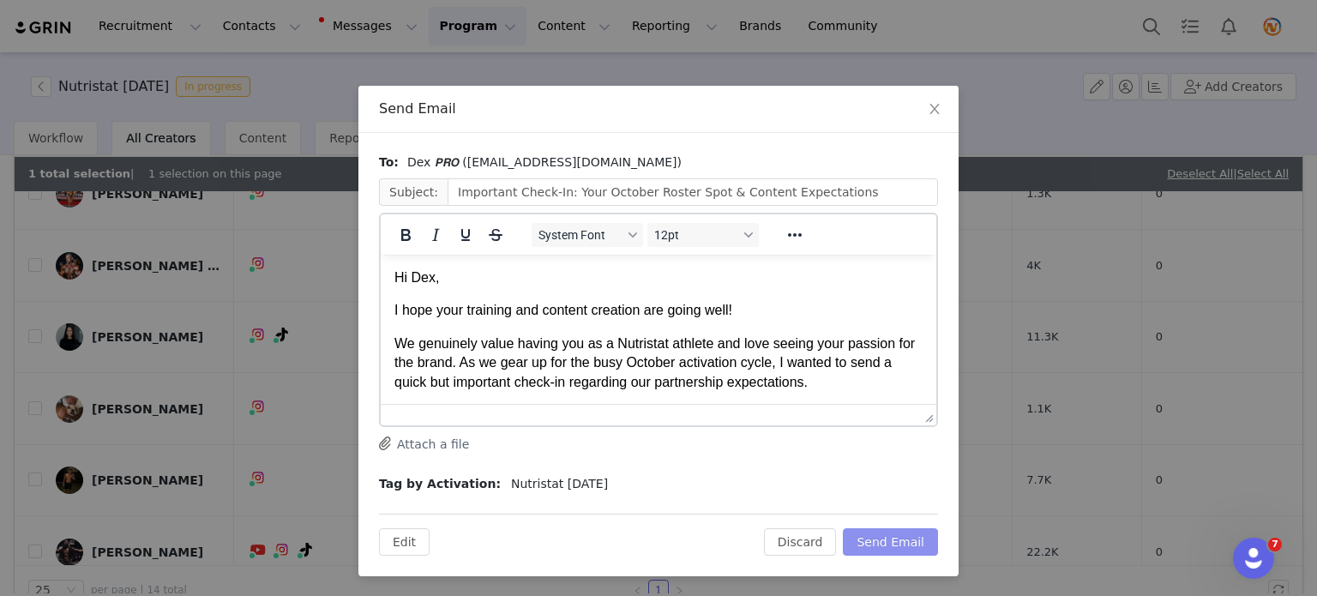
scroll to position [0, 0]
click at [903, 548] on button "Send Email" at bounding box center [890, 541] width 95 height 27
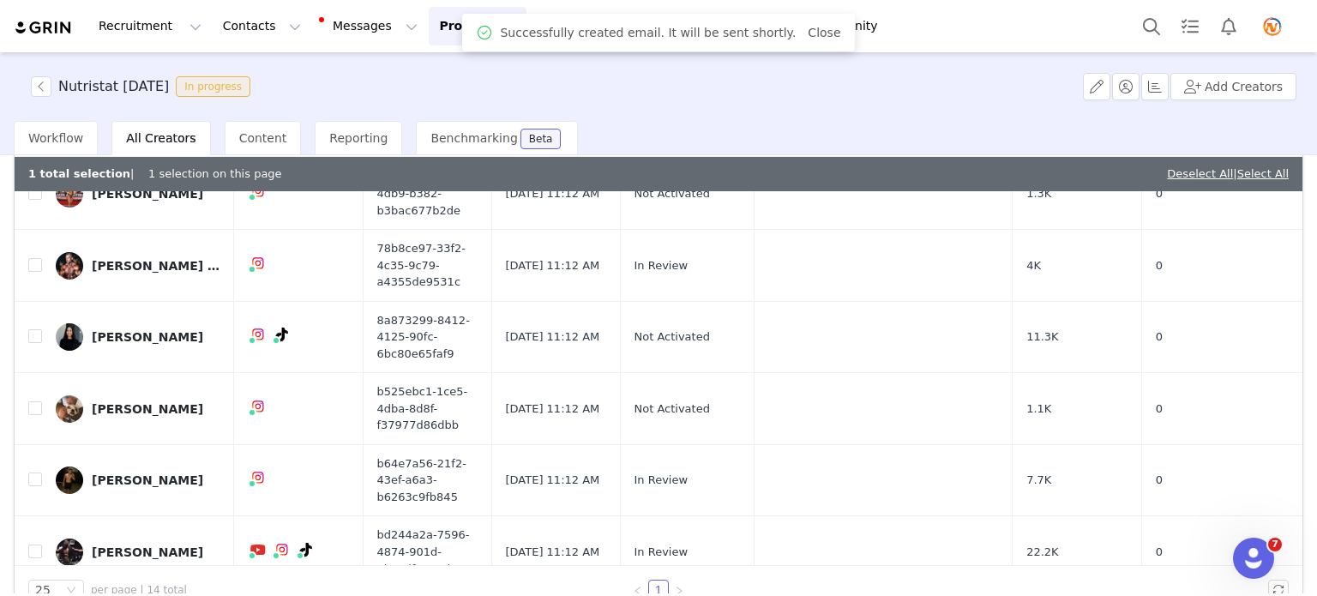
checkbox input "false"
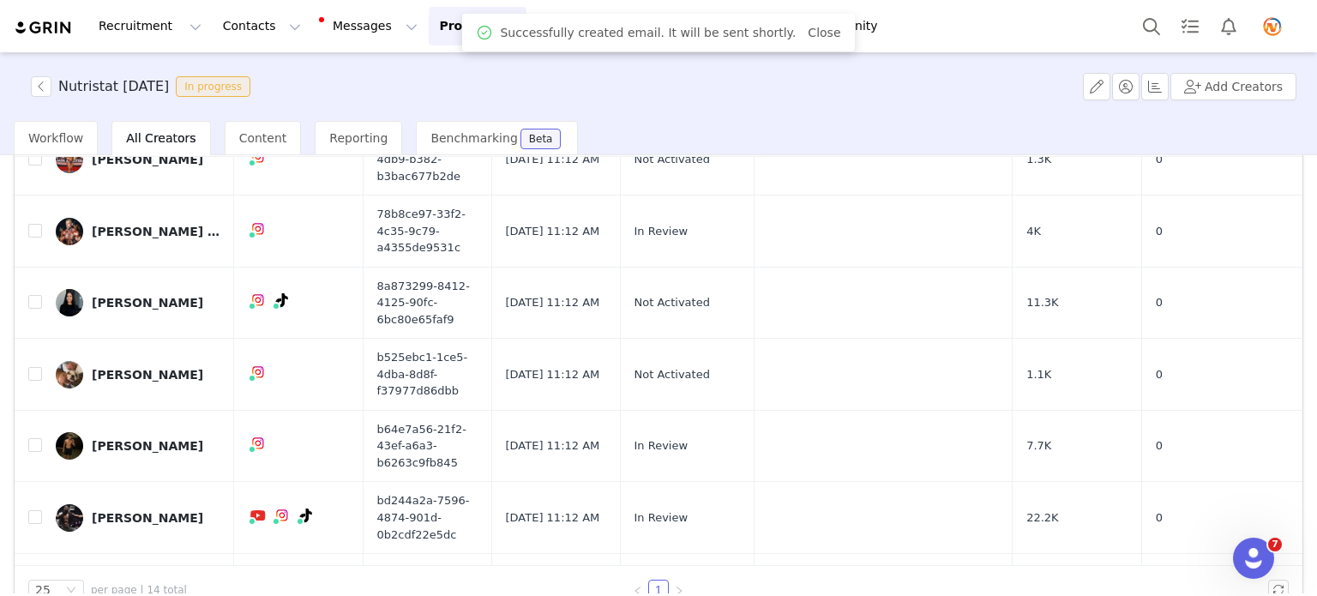
scroll to position [398, 0]
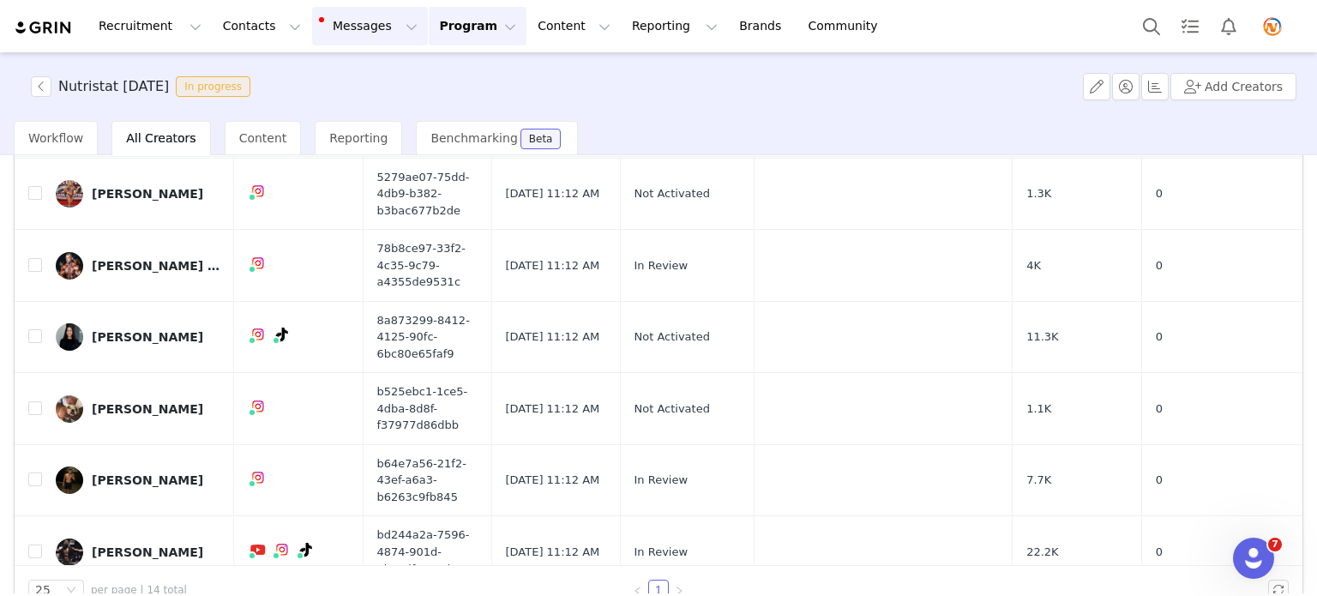
click at [351, 30] on button "Messages Messages" at bounding box center [370, 26] width 116 height 39
click at [334, 113] on span "3" at bounding box center [343, 107] width 19 height 16
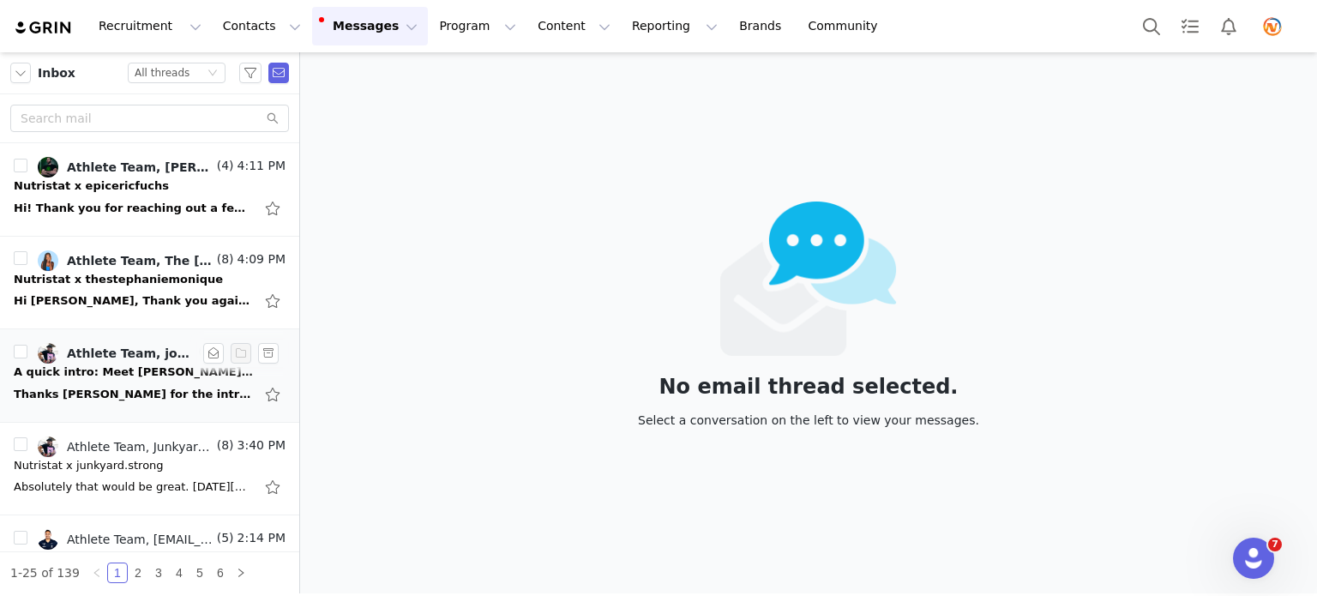
click at [104, 378] on div "A quick intro: Meet [PERSON_NAME], Founder of Nutristat!" at bounding box center [134, 372] width 240 height 17
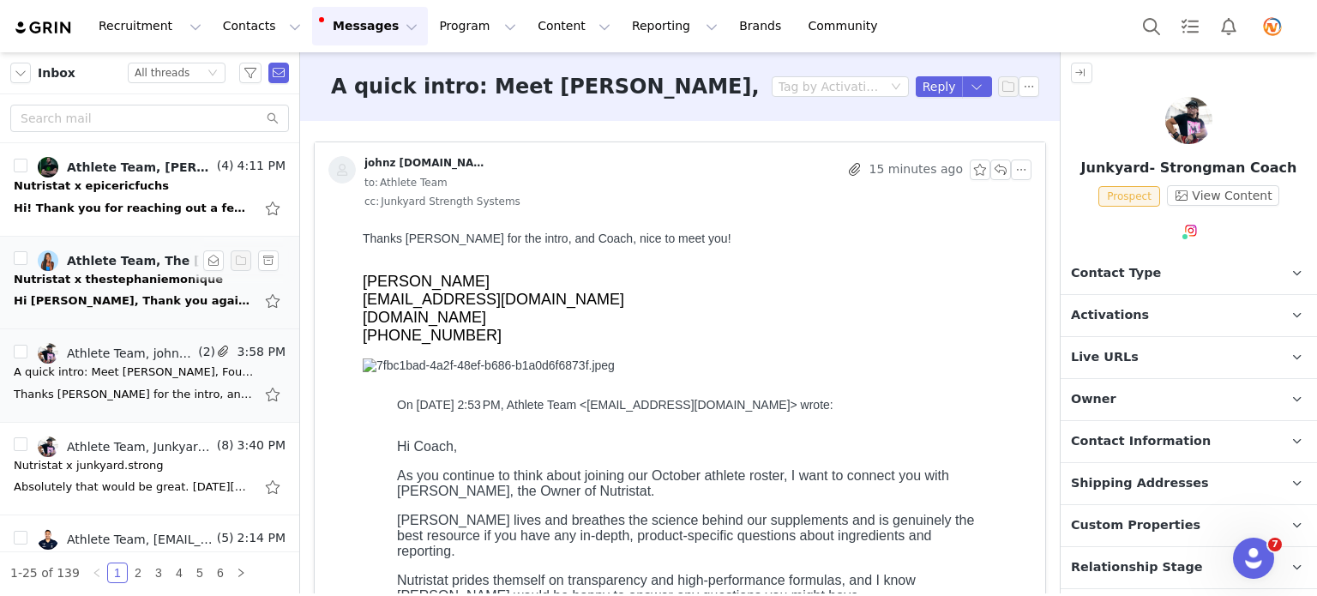
click at [120, 298] on div "Hi [PERSON_NAME], Thank you again for taking the time to walk me through the fu…" at bounding box center [134, 300] width 240 height 17
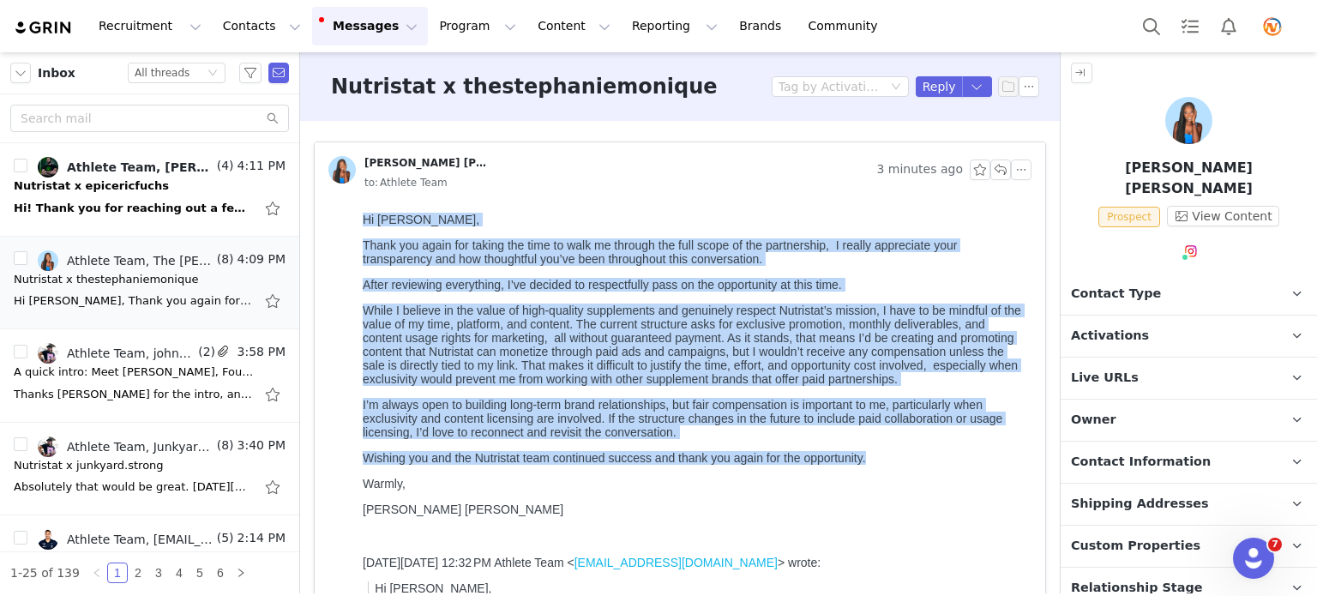
drag, startPoint x: 885, startPoint y: 494, endPoint x: 360, endPoint y: 220, distance: 591.7
copy div "Lo Ipsumd, Sitam con adipi eli seddoe tem inci ut labo et dolorem ali enim admi…"
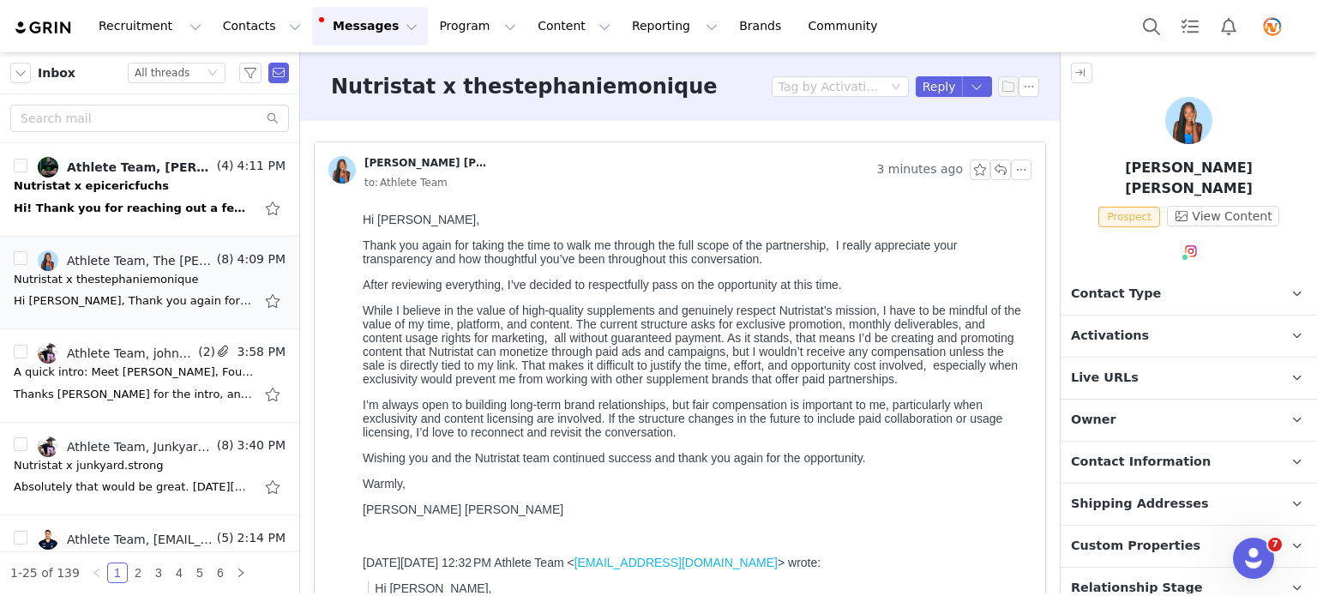
click at [514, 490] on p "Warmly," at bounding box center [694, 484] width 662 height 14
click at [990, 170] on button "button" at bounding box center [1000, 169] width 21 height 21
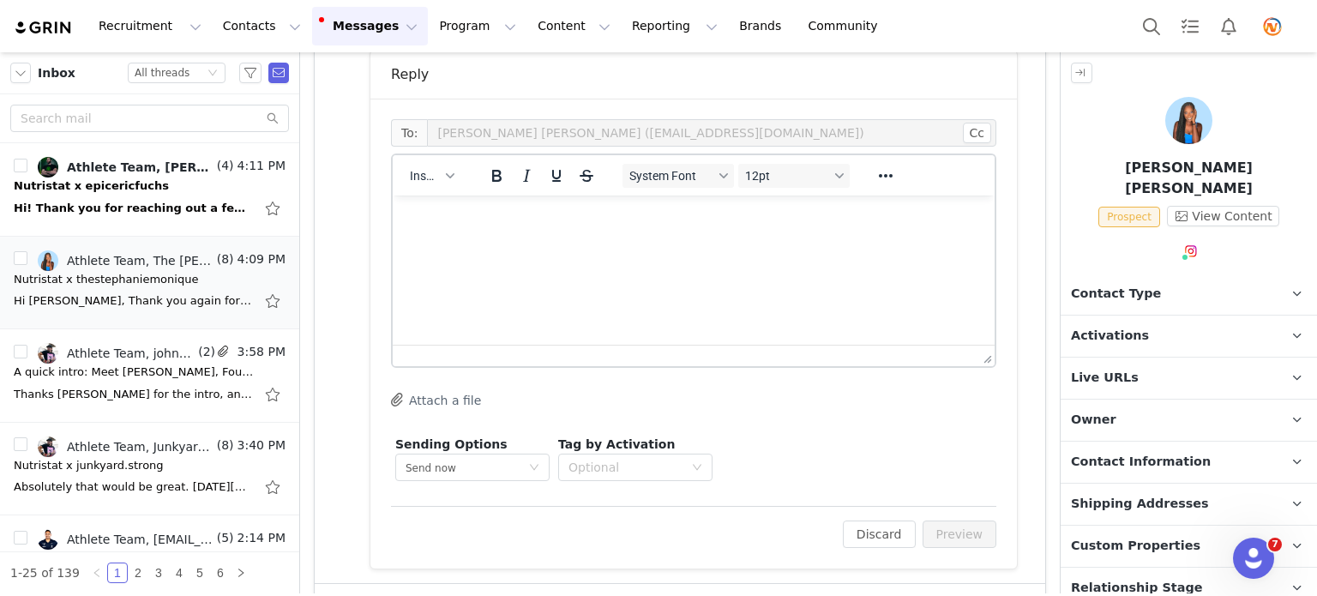
scroll to position [1269, 0]
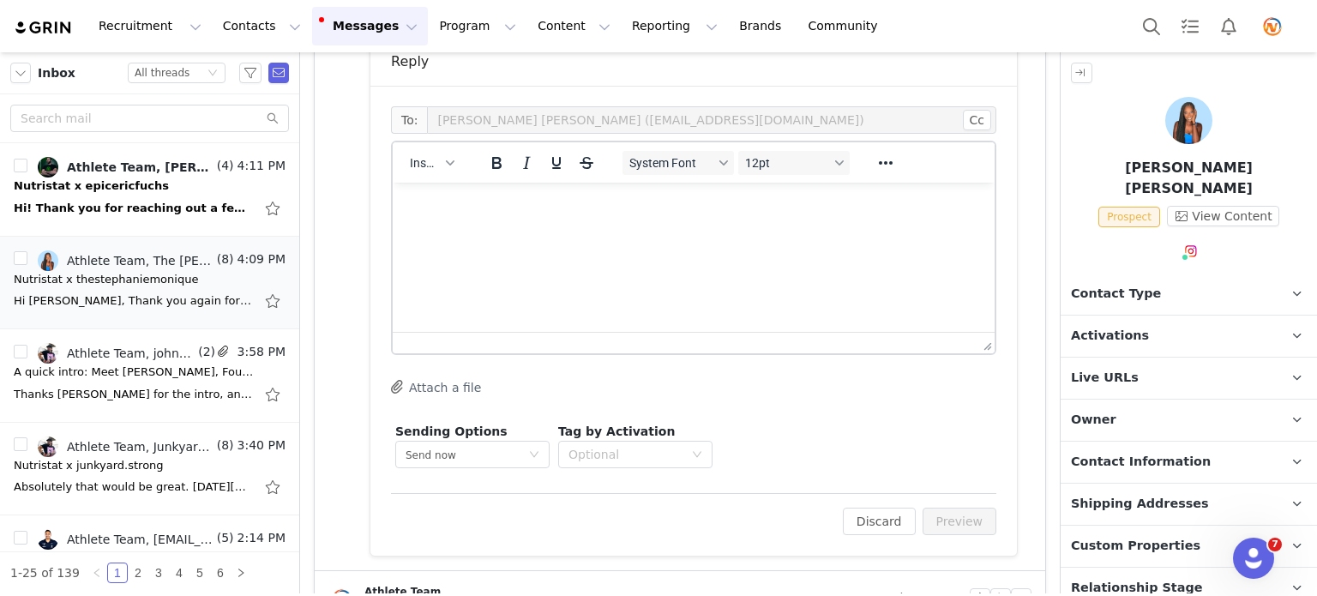
click at [500, 219] on html at bounding box center [694, 206] width 602 height 46
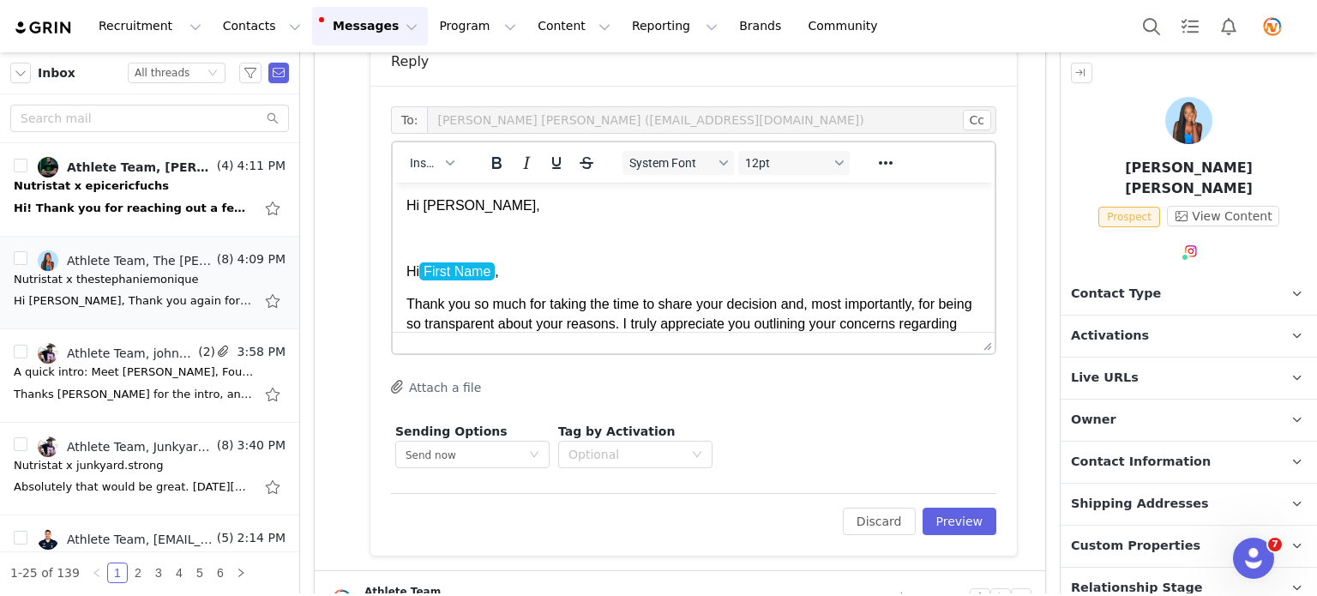
scroll to position [298, 0]
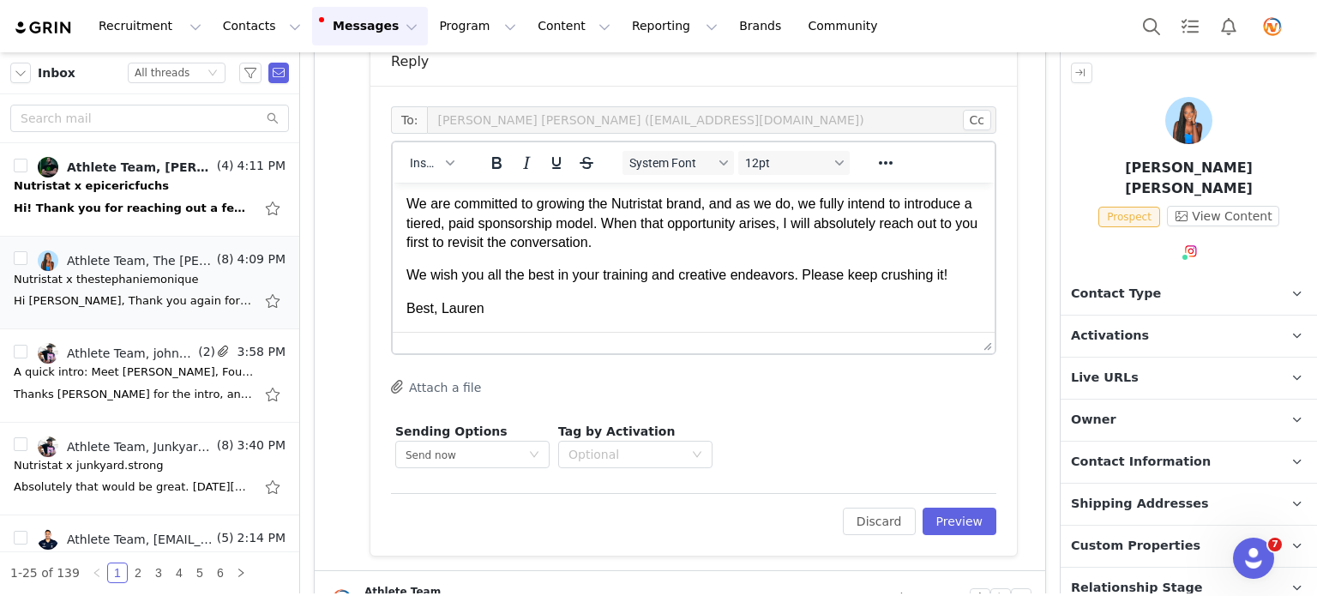
click at [475, 250] on span "We are committed to growing the Nutristat brand, and as we do, we fully intend …" at bounding box center [691, 222] width 571 height 53
click at [436, 316] on span "Best, Lauren" at bounding box center [445, 308] width 78 height 15
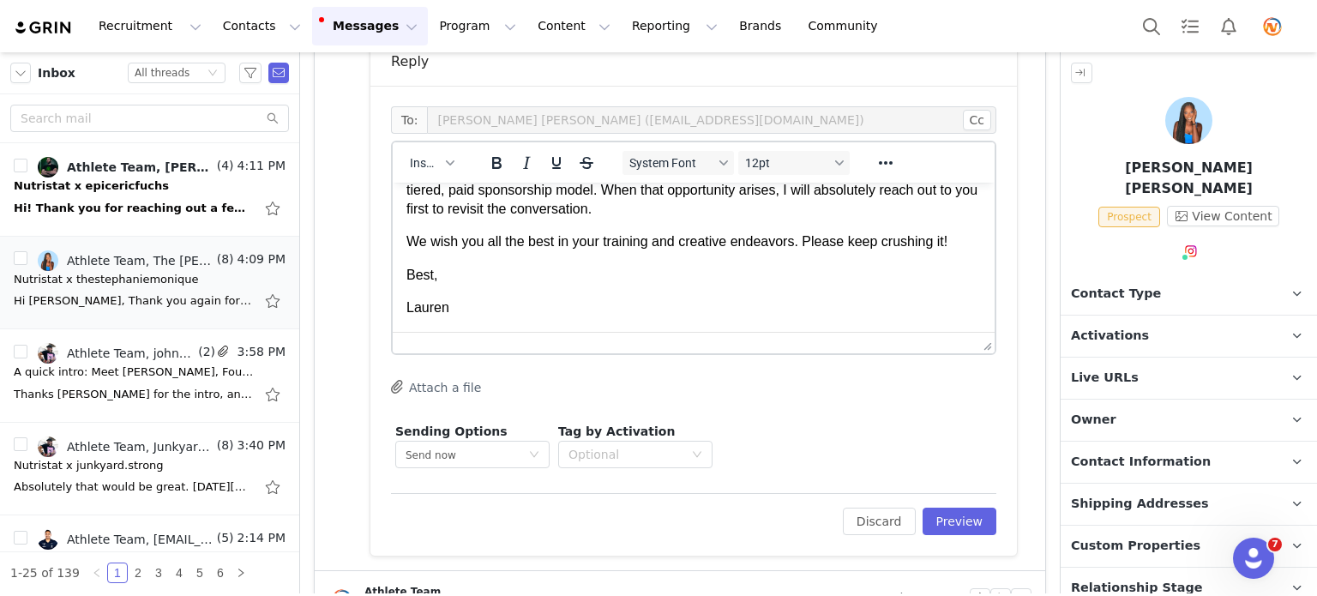
click at [404, 292] on html "Hi [PERSON_NAME], Hi First Name , Thank you so much for taking the time to shar…" at bounding box center [694, 93] width 602 height 478
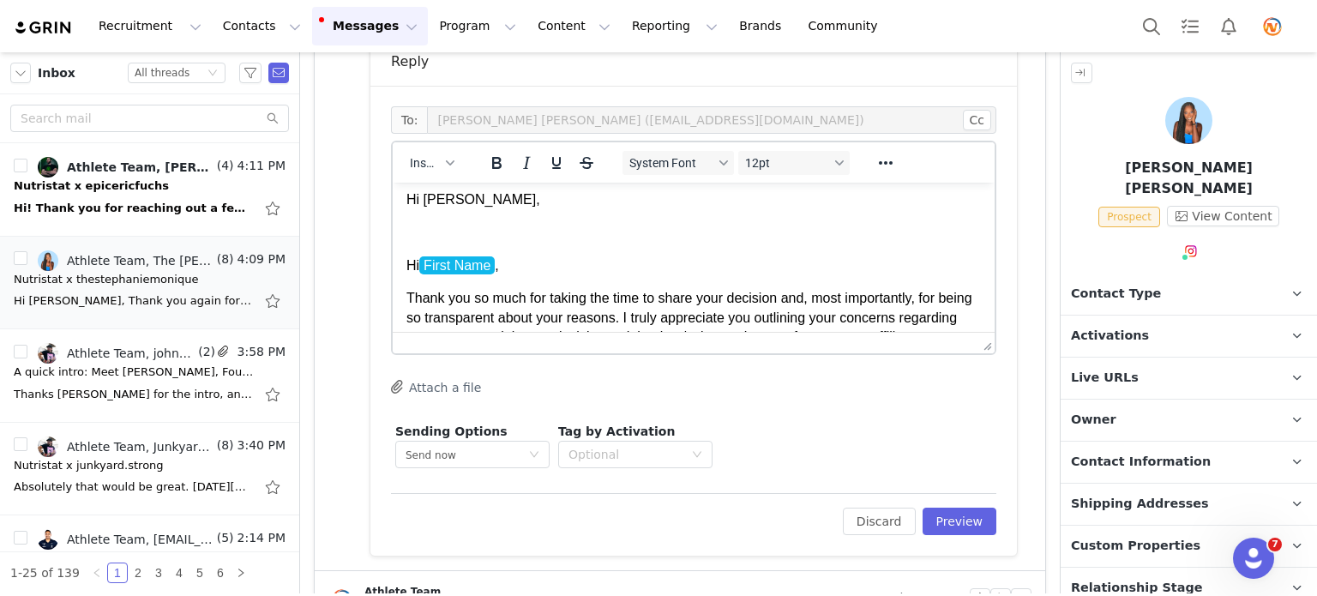
scroll to position [7, 0]
drag, startPoint x: 511, startPoint y: 269, endPoint x: 358, endPoint y: 255, distance: 153.3
click at [393, 255] on html "Hi [PERSON_NAME], Hi First Name , Thank you so much for taking the time to shar…" at bounding box center [694, 431] width 602 height 510
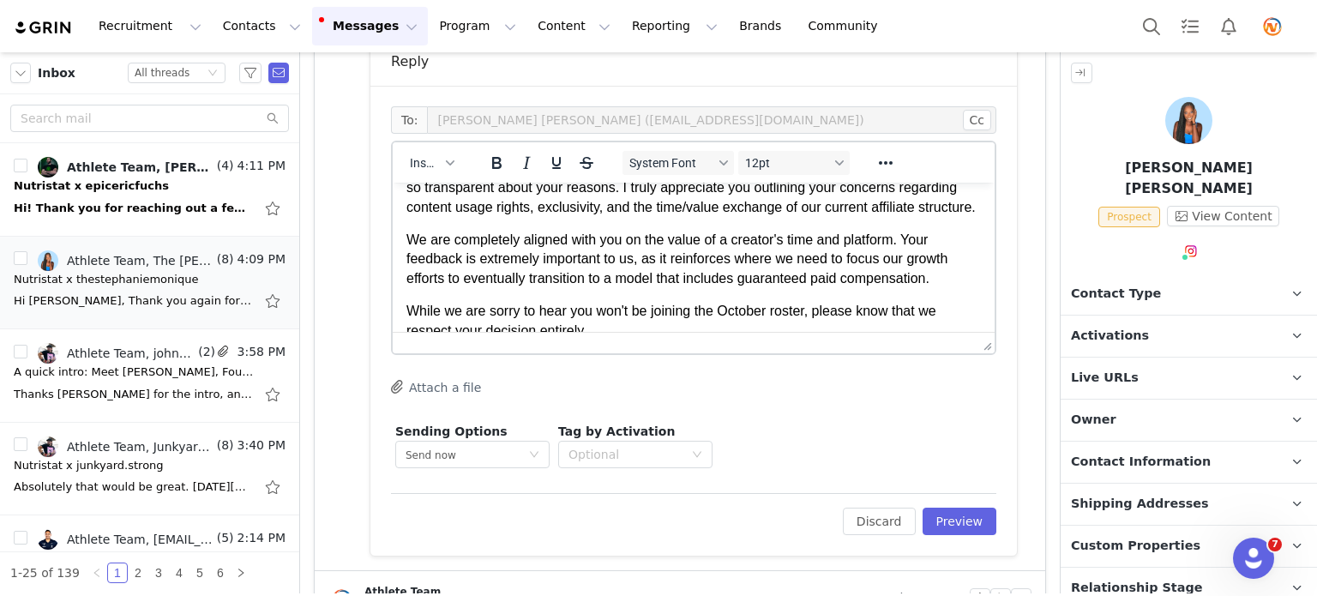
scroll to position [123, 0]
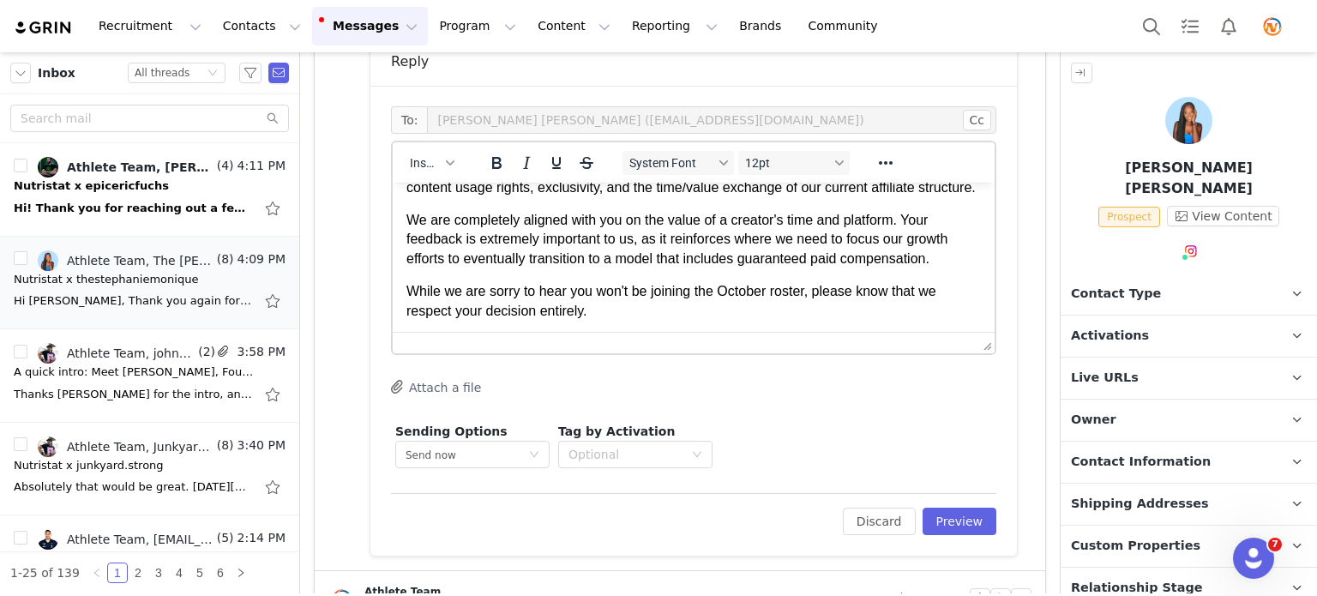
click at [926, 266] on span "We are completely aligned with you on the value of a creator's time and platfor…" at bounding box center [676, 239] width 541 height 53
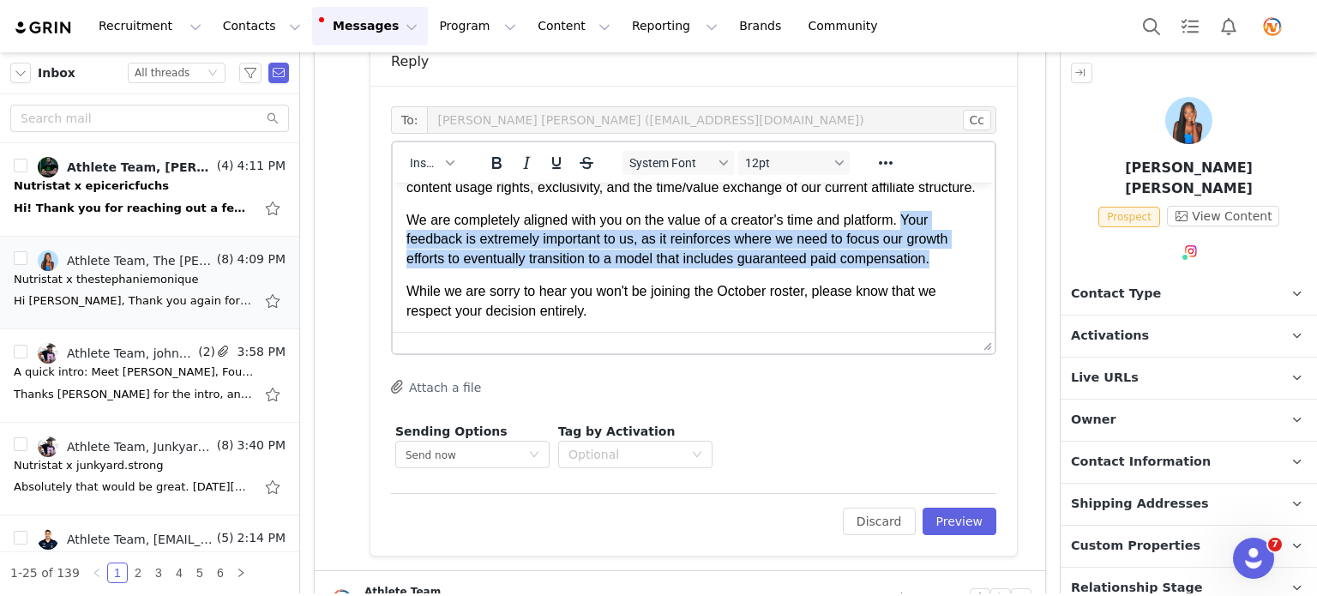
drag, startPoint x: 904, startPoint y: 243, endPoint x: 940, endPoint y: 276, distance: 49.1
click at [940, 268] on p "We are completely aligned with you on the value of a creator's time and platfor…" at bounding box center [693, 239] width 574 height 57
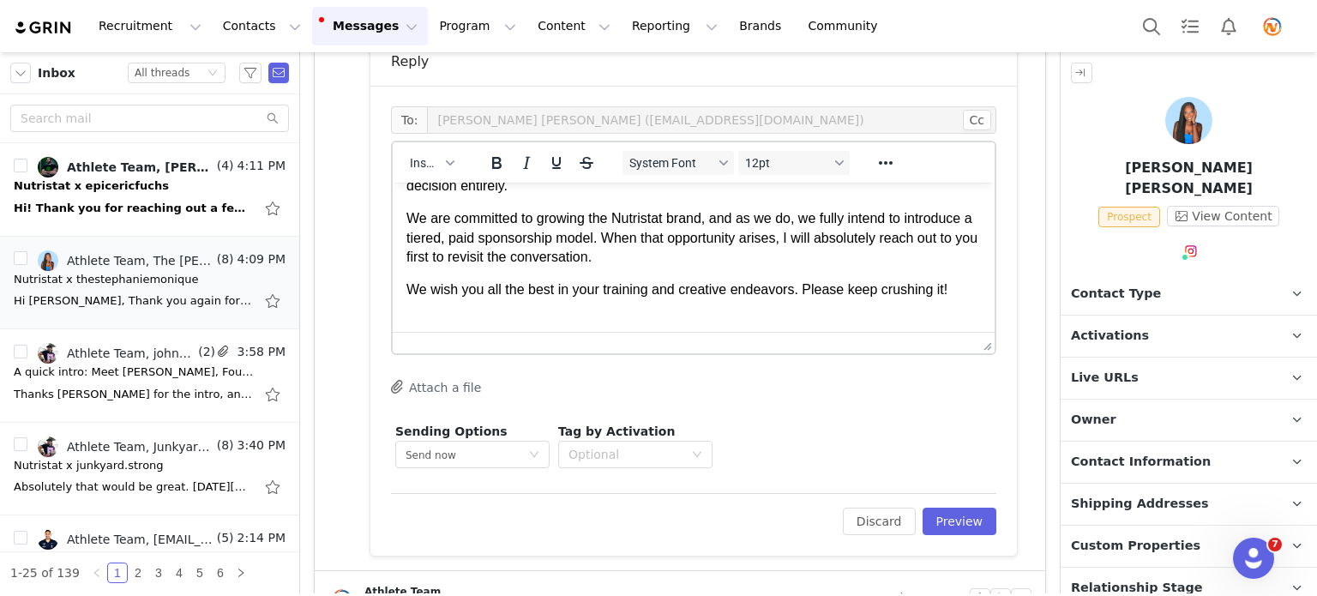
scroll to position [197, 0]
drag, startPoint x: 851, startPoint y: 234, endPoint x: 891, endPoint y: 237, distance: 40.4
click at [891, 237] on span "We are committed to growing the Nutristat brand, and as we do, we fully intend …" at bounding box center [691, 235] width 571 height 53
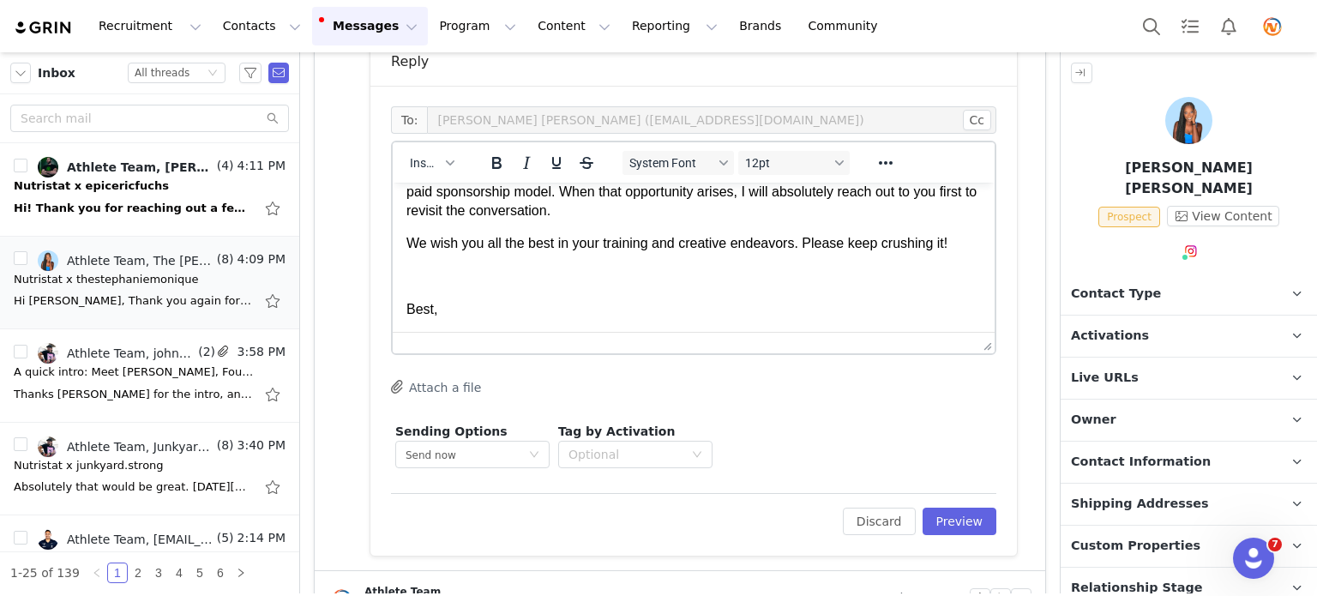
scroll to position [240, 0]
drag, startPoint x: 848, startPoint y: 265, endPoint x: 799, endPoint y: 264, distance: 48.9
click at [799, 252] on span "We wish you all the best in your training and creative endeavors. Please keep c…" at bounding box center [676, 245] width 541 height 15
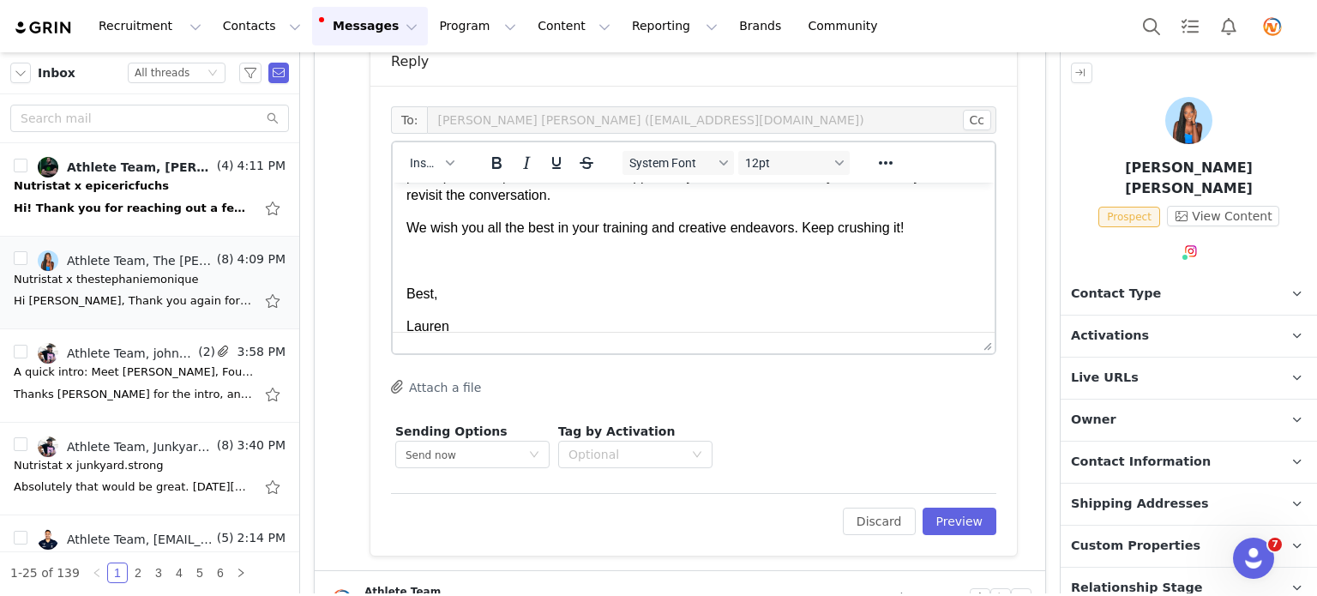
scroll to position [294, 0]
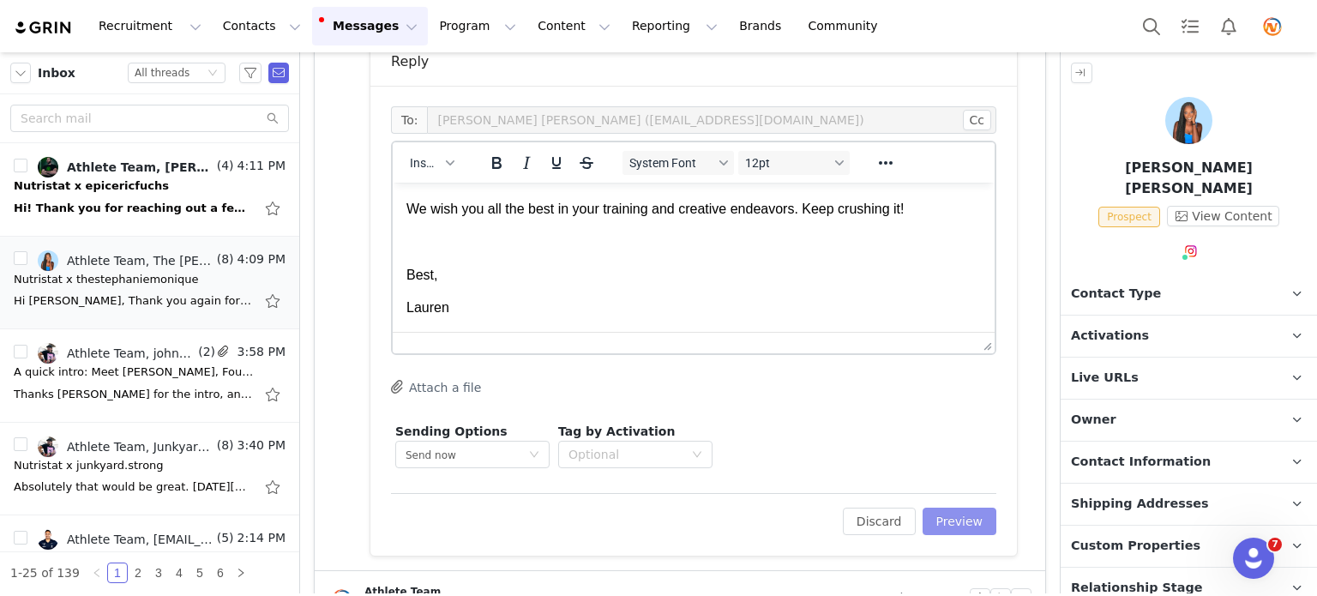
click at [953, 514] on button "Preview" at bounding box center [960, 521] width 75 height 27
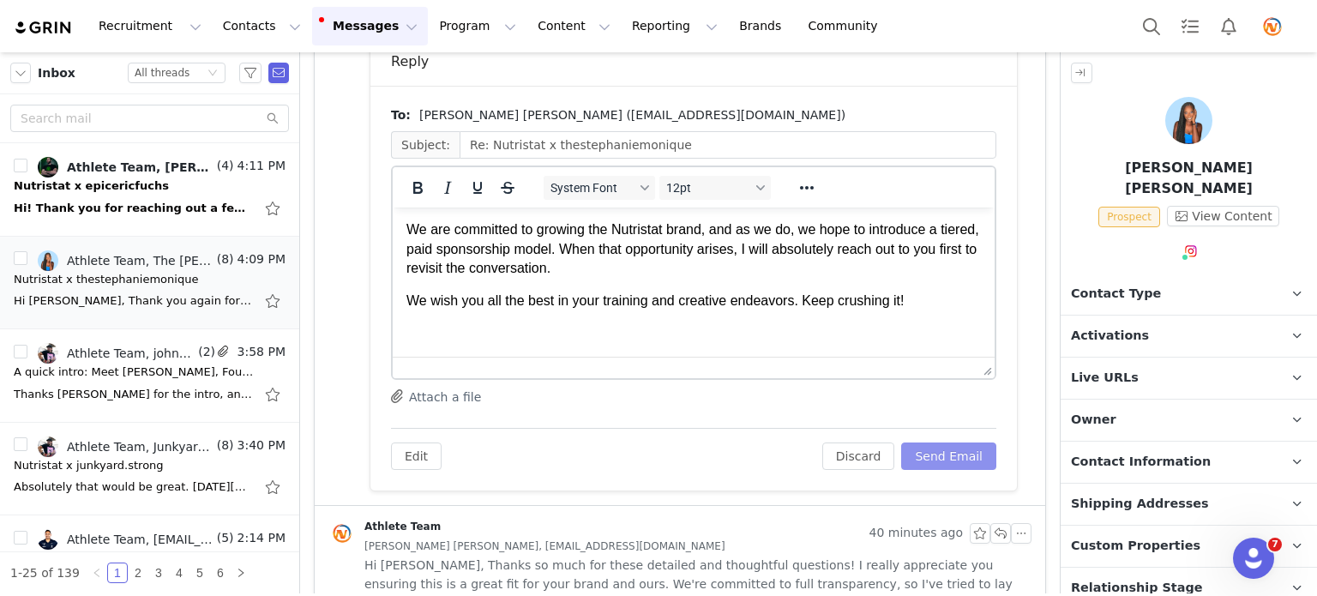
scroll to position [209, 0]
click at [920, 459] on button "Send Email" at bounding box center [948, 455] width 95 height 27
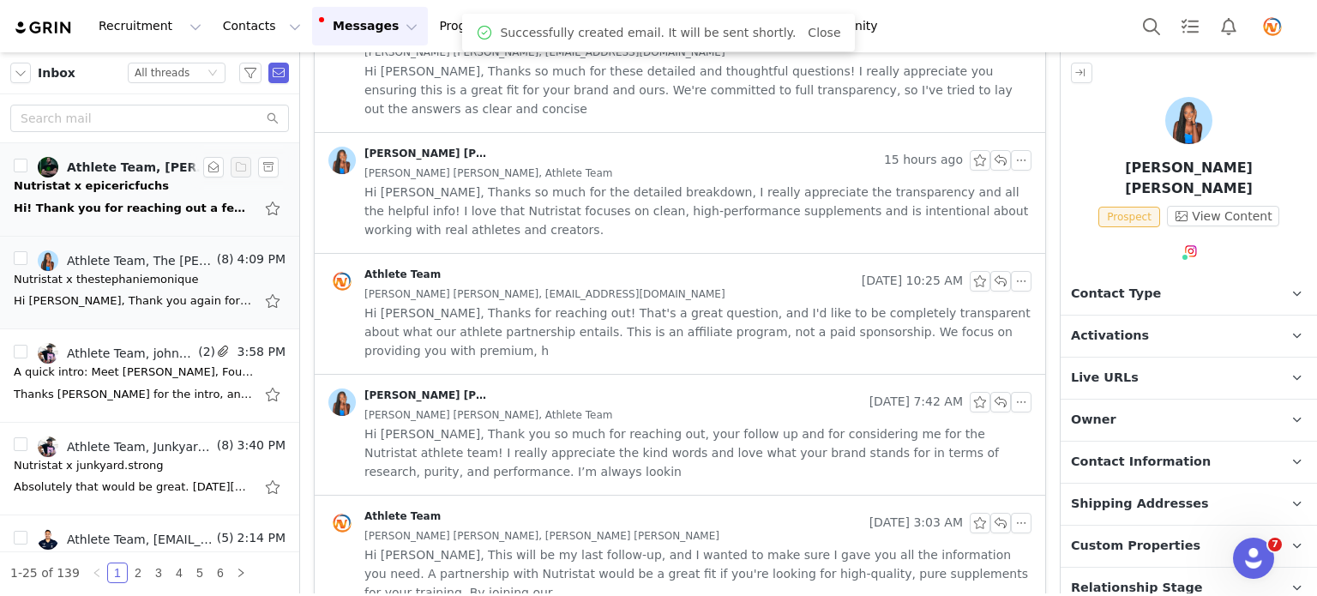
click at [178, 201] on div "Hi! Thank you for reaching out a few times. I was traveling a lot so I haven’t …" at bounding box center [134, 208] width 240 height 17
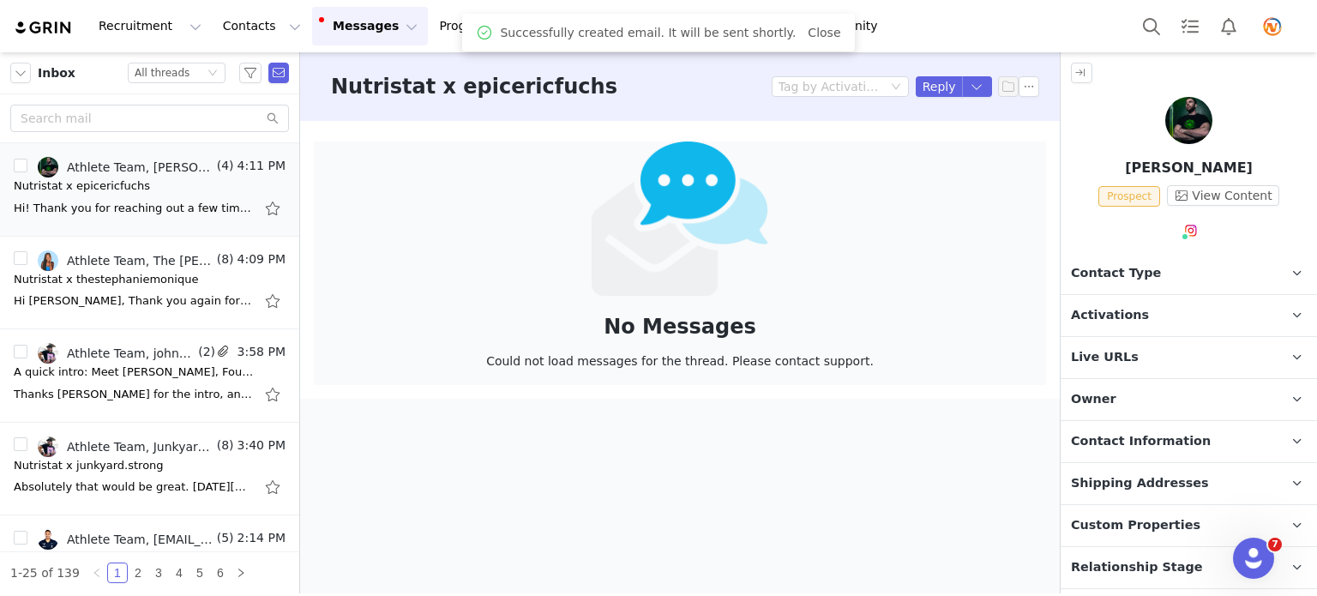
scroll to position [0, 0]
click at [136, 207] on div "Hi! Thank you for reaching out a few times. I was traveling a lot so I haven’t …" at bounding box center [134, 208] width 240 height 17
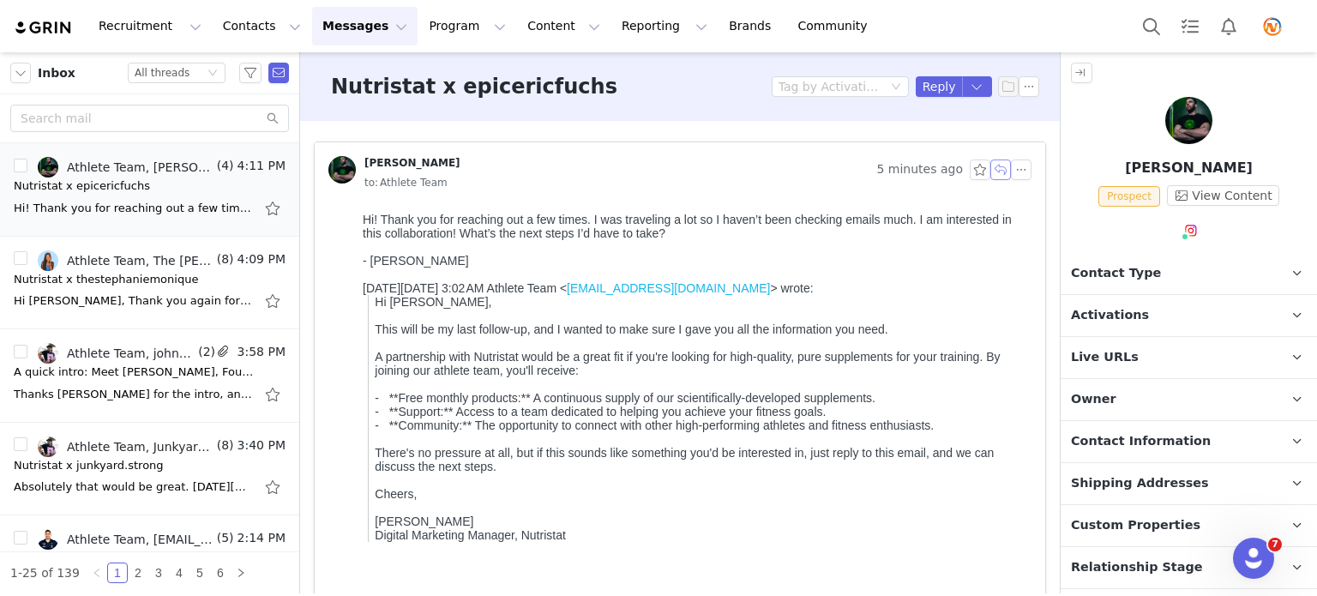
click at [990, 161] on button "button" at bounding box center [1000, 169] width 21 height 21
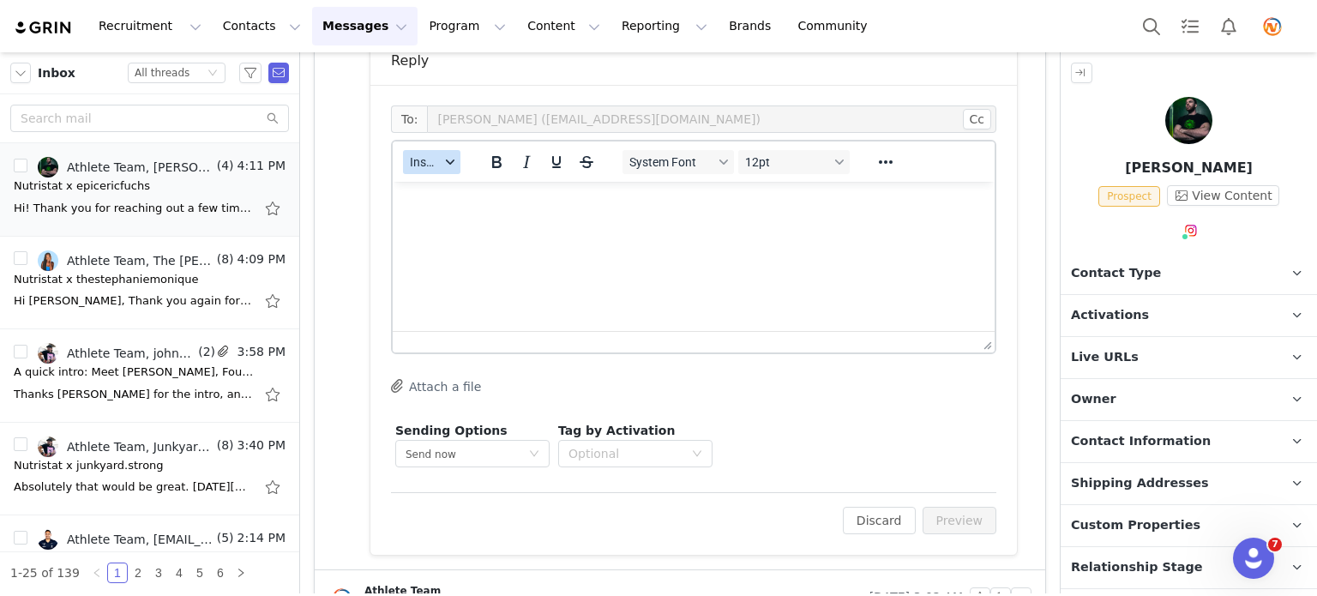
click at [447, 158] on icon "button" at bounding box center [450, 162] width 9 height 9
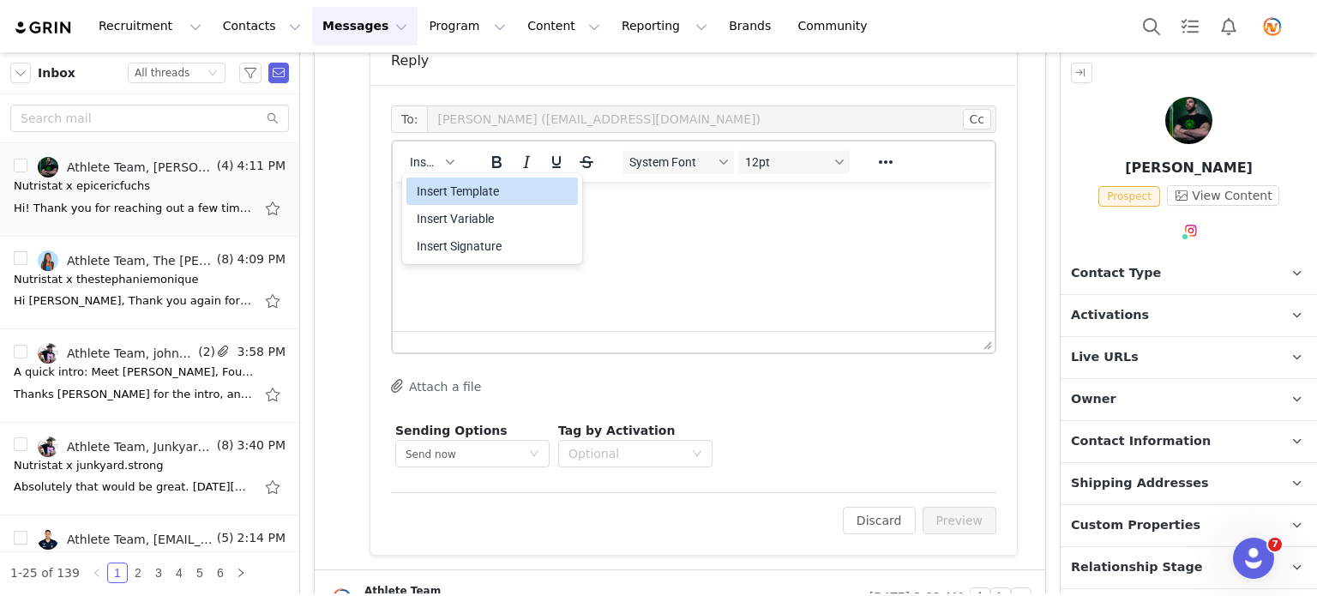
click at [460, 190] on div "Insert Template" at bounding box center [494, 191] width 154 height 21
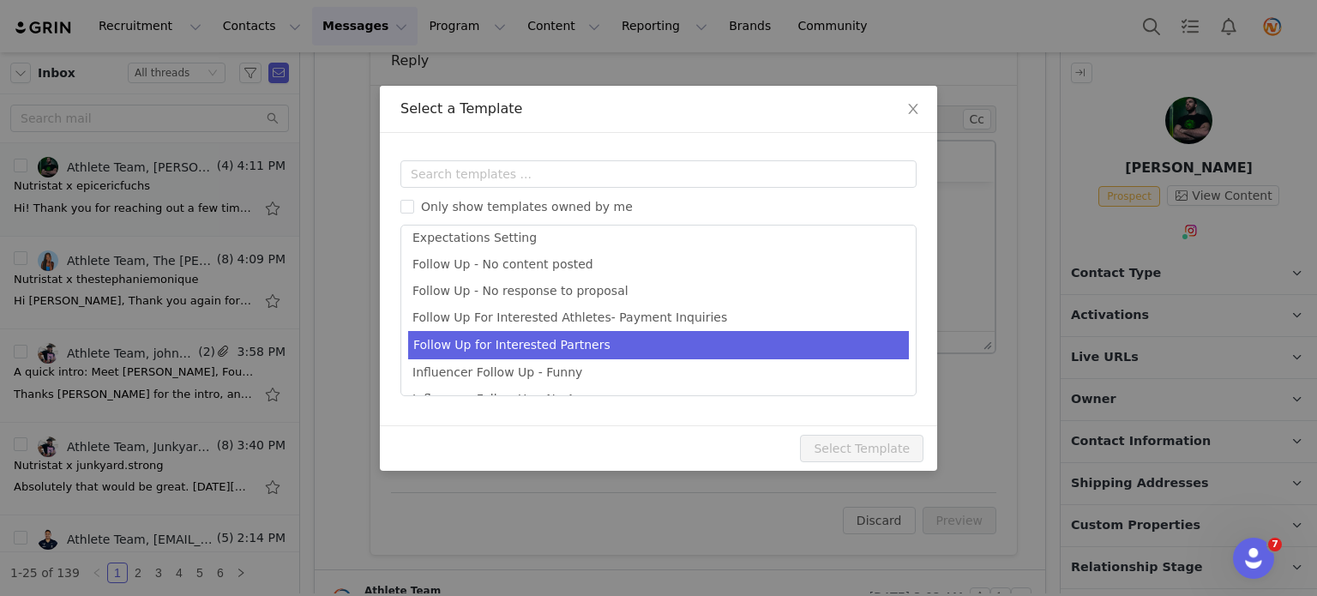
click at [570, 346] on li "Follow Up for Interested Partners" at bounding box center [658, 345] width 501 height 28
type input "💪 Nutristat Athlete Team: Next Steps for [instagram_username]"
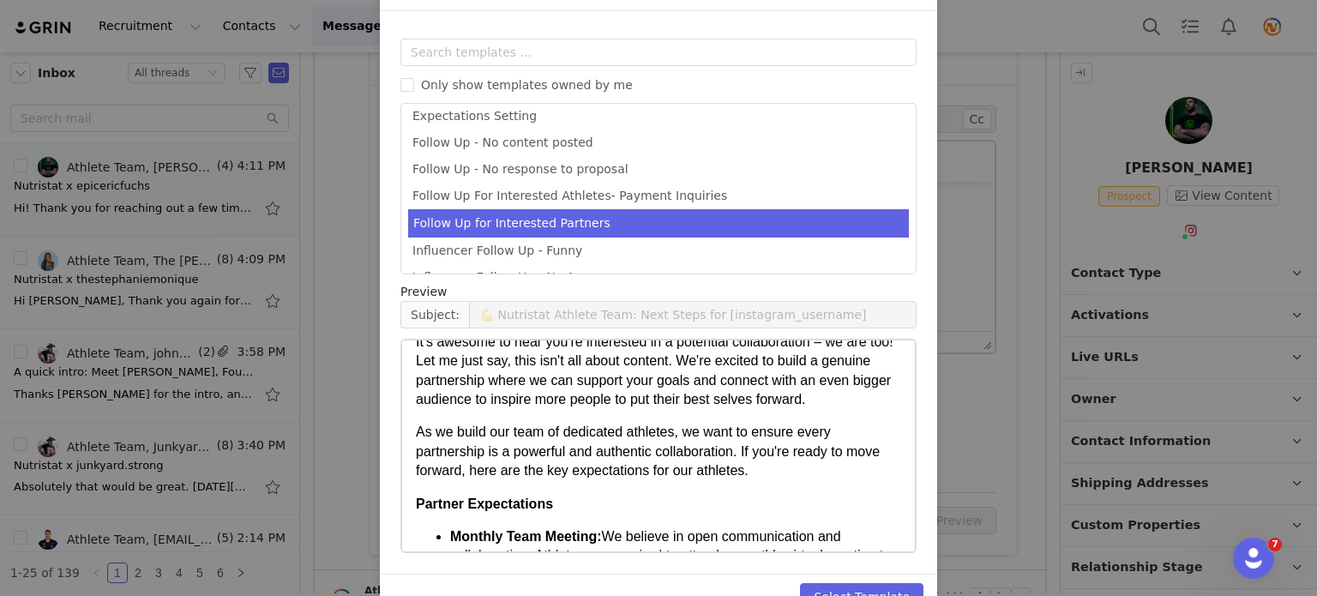
scroll to position [165, 0]
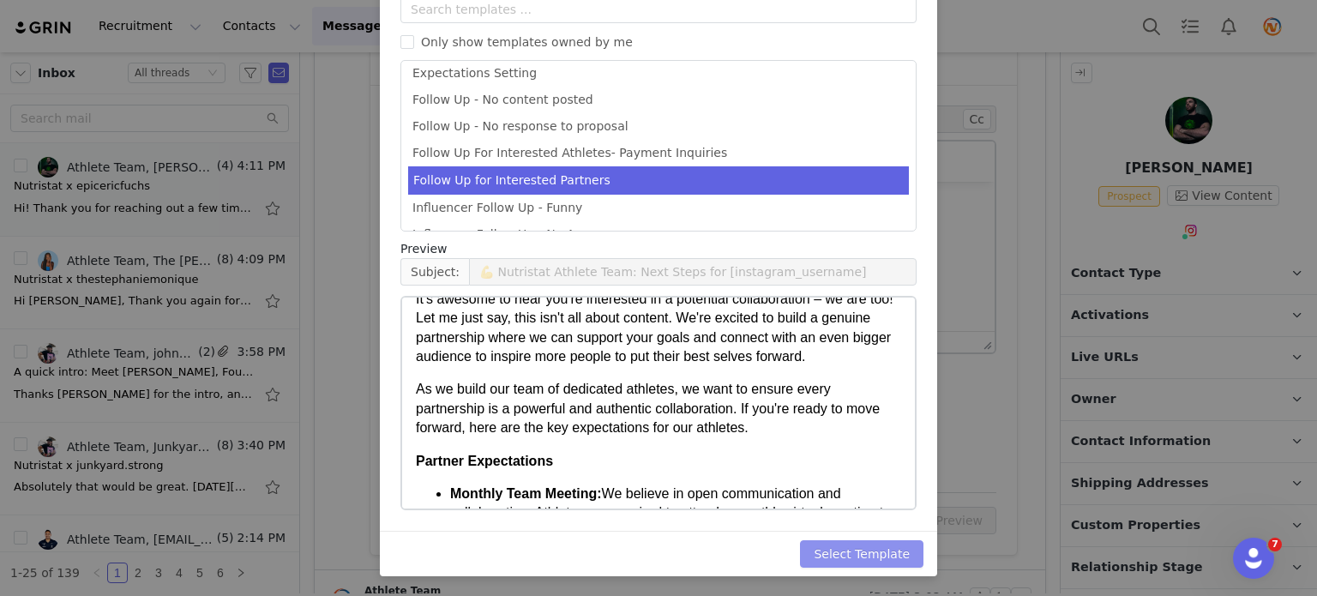
click at [890, 556] on button "Select Template" at bounding box center [861, 553] width 123 height 27
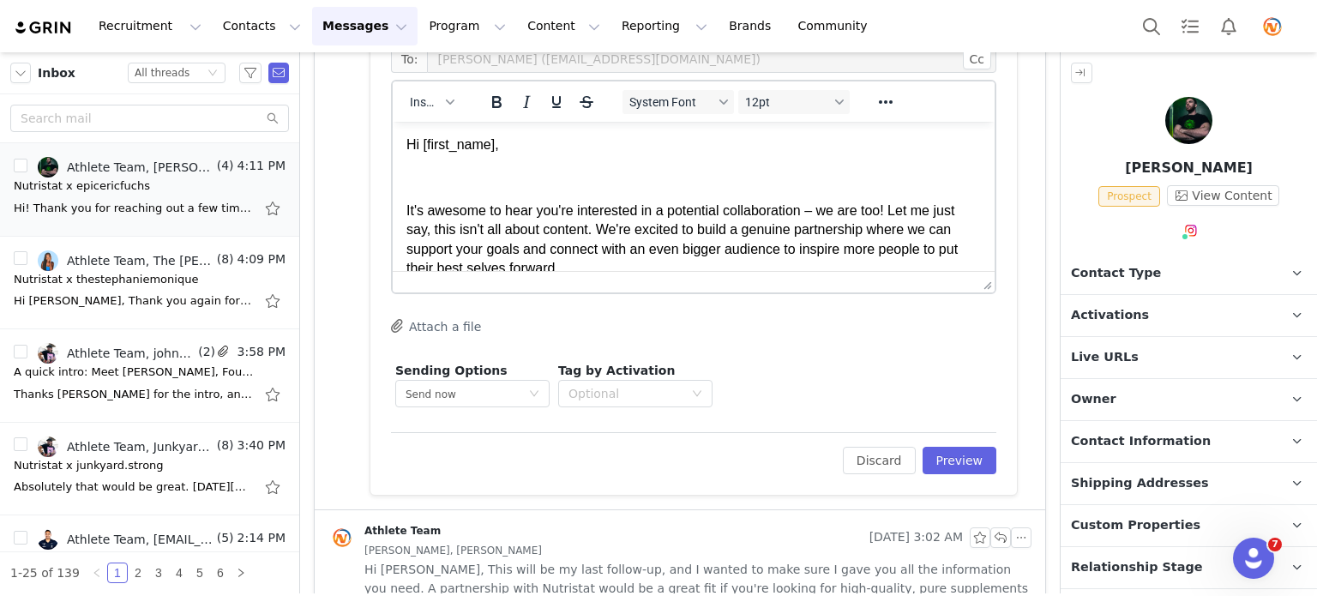
scroll to position [643, 0]
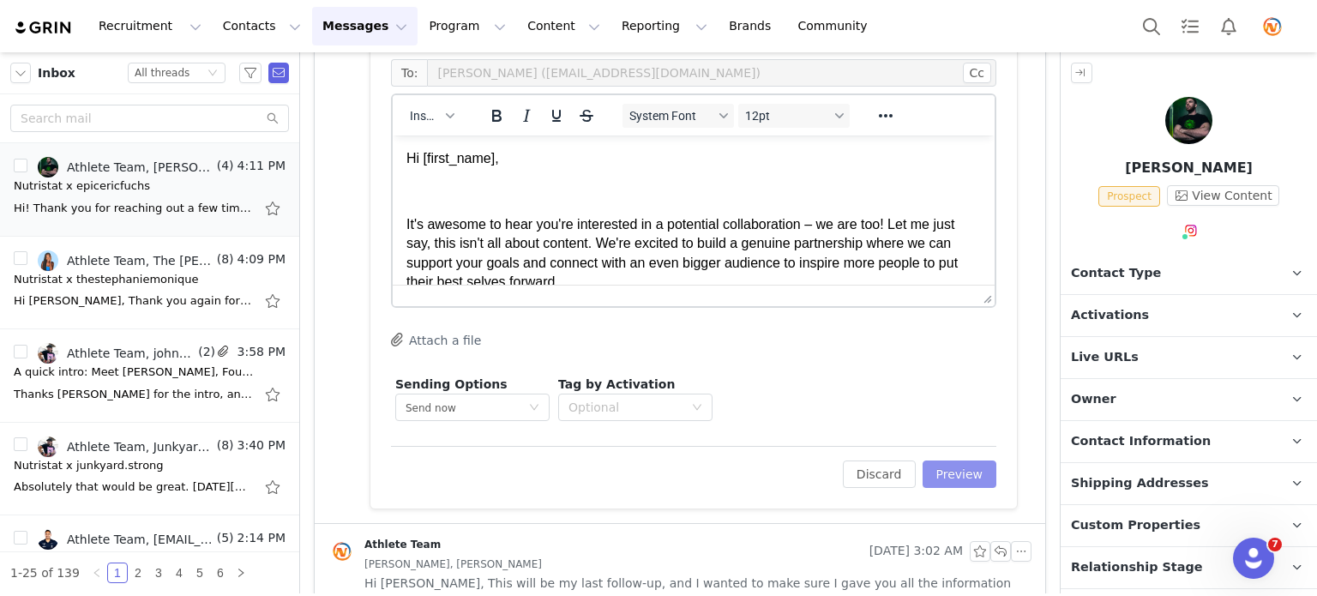
click at [931, 475] on button "Preview" at bounding box center [960, 473] width 75 height 27
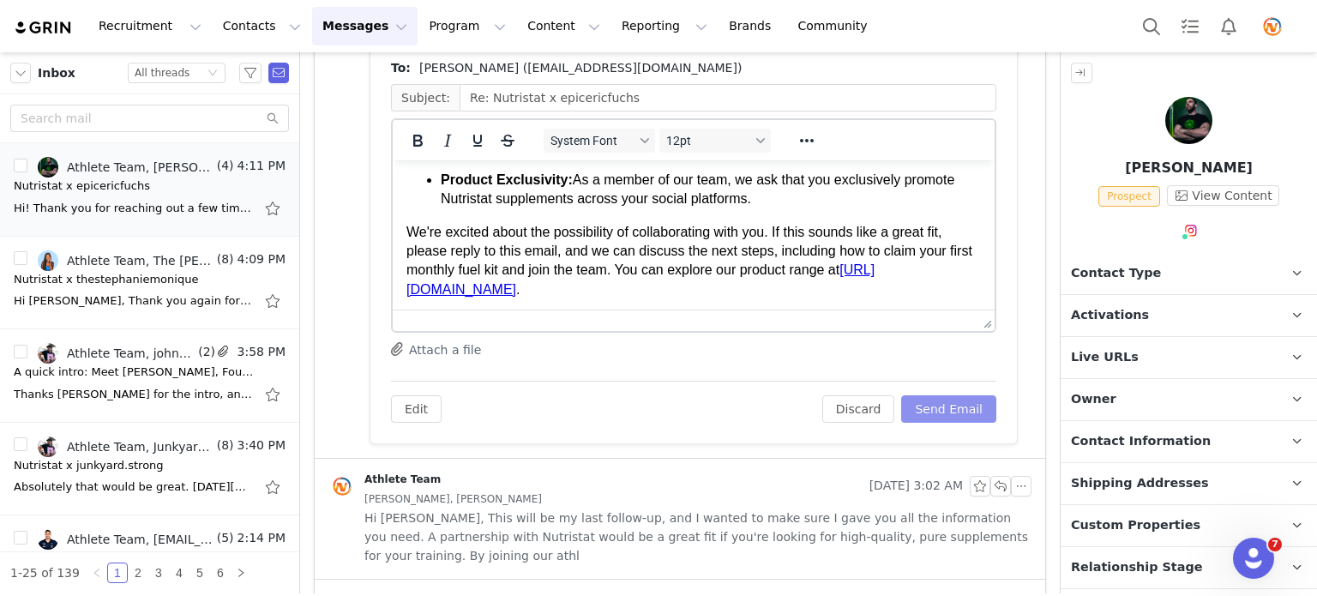
scroll to position [501, 0]
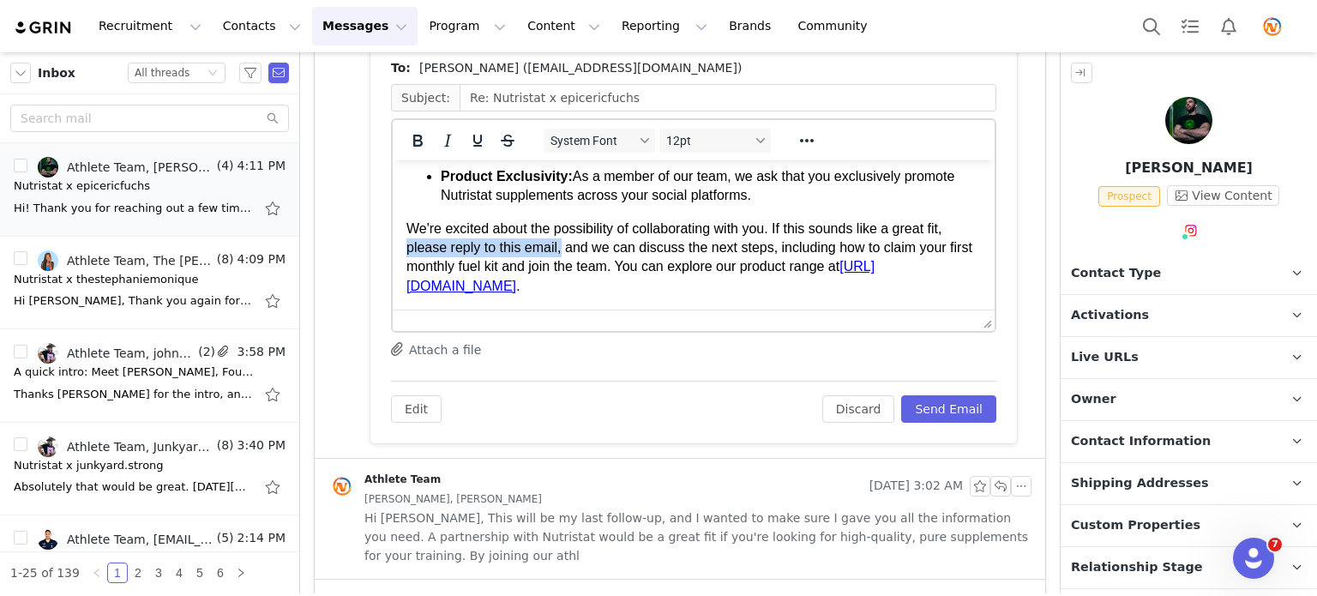
drag, startPoint x: 406, startPoint y: 247, endPoint x: 559, endPoint y: 252, distance: 152.7
click at [559, 252] on span "We're excited about the possibility of collaborating with you. If this sounds l…" at bounding box center [689, 257] width 566 height 72
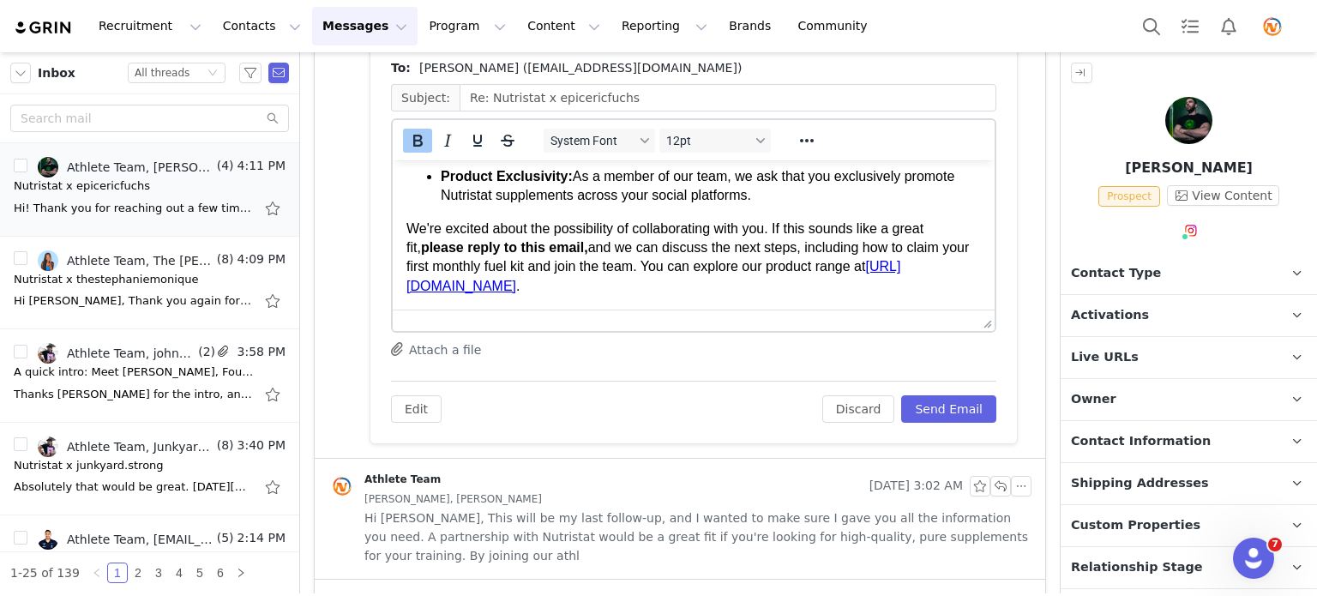
click at [795, 275] on span "We're excited about the possibility of collaborating with you. If this sounds l…" at bounding box center [687, 257] width 562 height 72
drag, startPoint x: 569, startPoint y: 247, endPoint x: 364, endPoint y: 240, distance: 205.0
click at [393, 240] on html "Hi [PERSON_NAME], It's awesome to hear you're interested in a potential collabo…" at bounding box center [694, 34] width 602 height 749
click at [478, 131] on icon "Underline" at bounding box center [477, 140] width 21 height 21
click at [447, 135] on icon "Italic" at bounding box center [447, 140] width 21 height 21
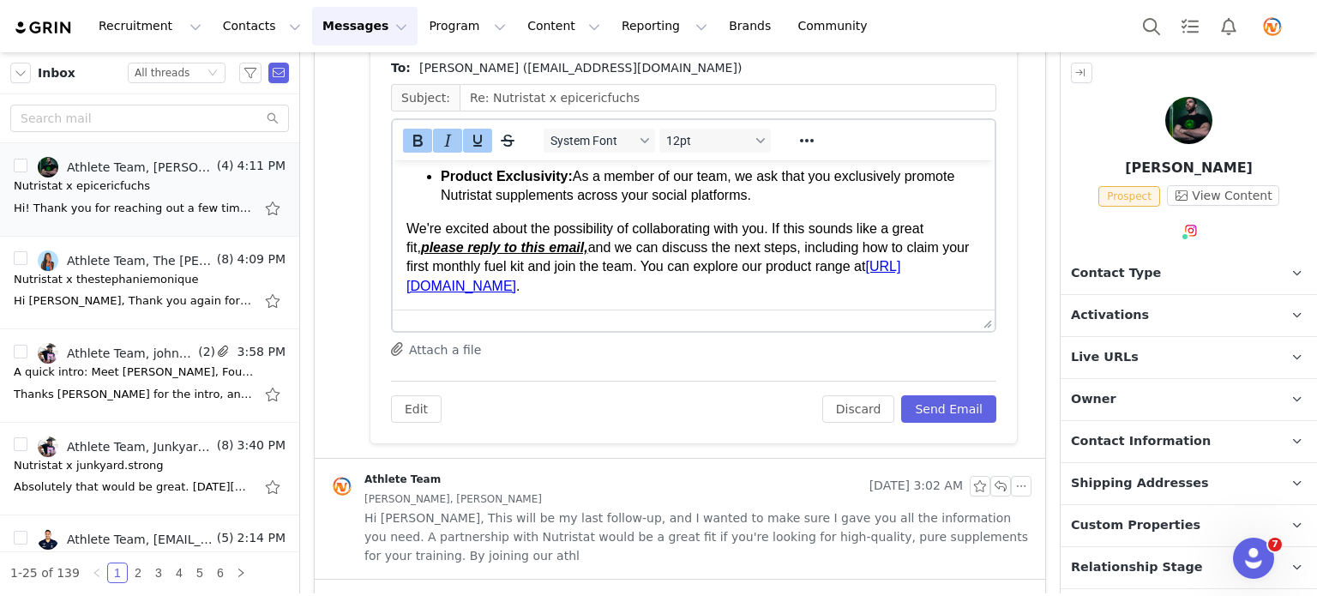
click at [682, 275] on span "We're excited about the possibility of collaborating with you. If this sounds l…" at bounding box center [687, 257] width 562 height 72
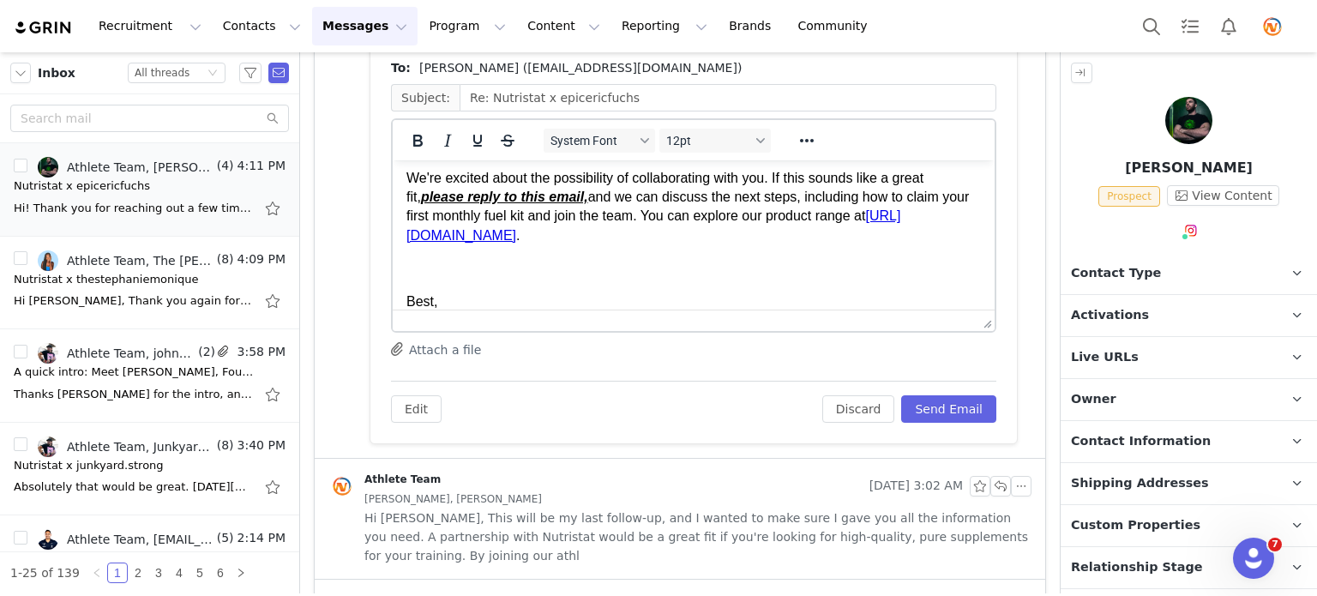
scroll to position [552, 0]
click at [952, 404] on button "Send Email" at bounding box center [948, 408] width 95 height 27
